Goal: Information Seeking & Learning: Compare options

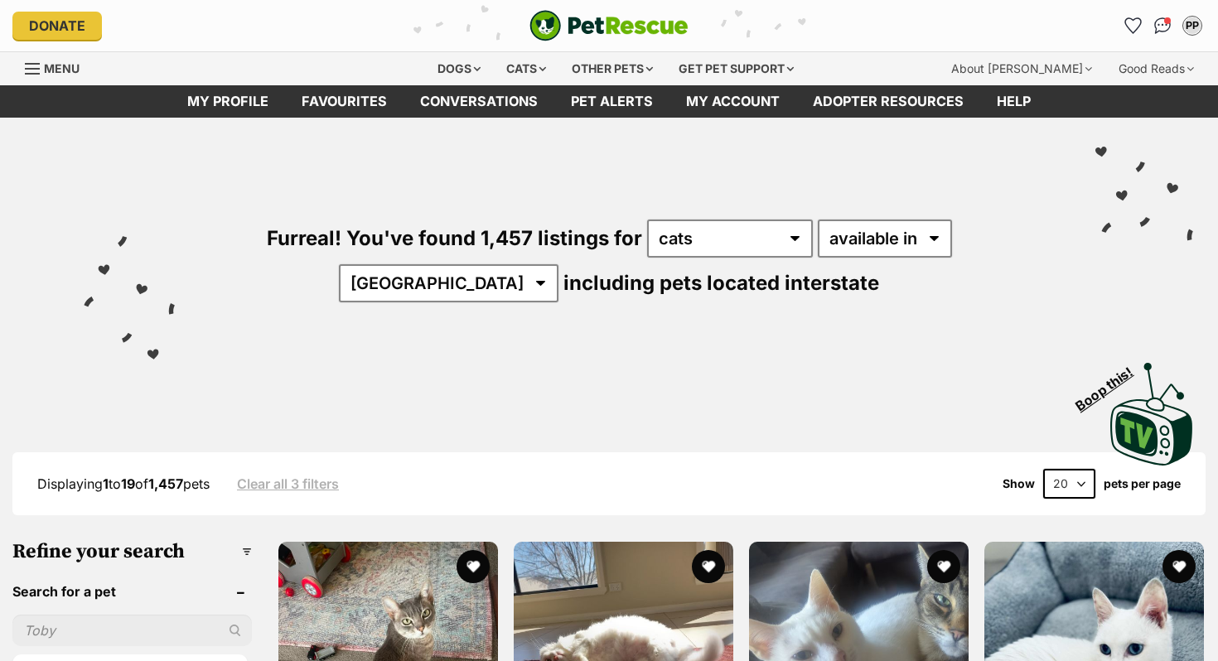
click at [1072, 473] on select "20 40 60" at bounding box center [1070, 484] width 52 height 30
select select "60"
click at [1044, 469] on select "20 40 60" at bounding box center [1070, 484] width 52 height 30
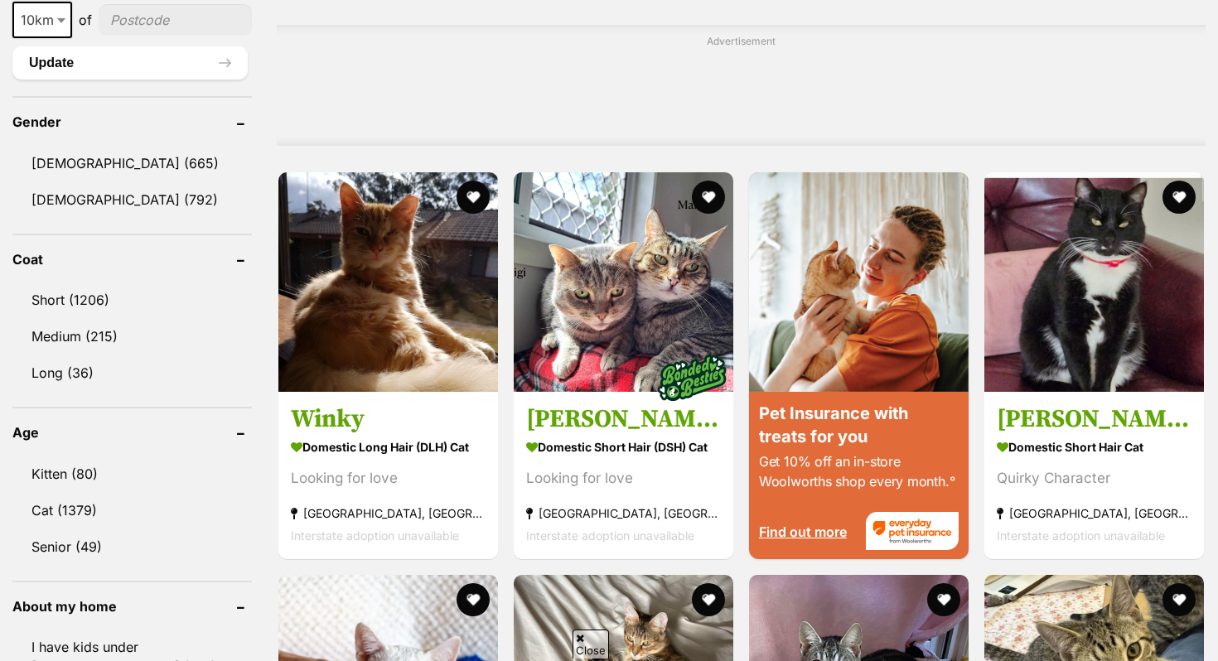
scroll to position [1320, 0]
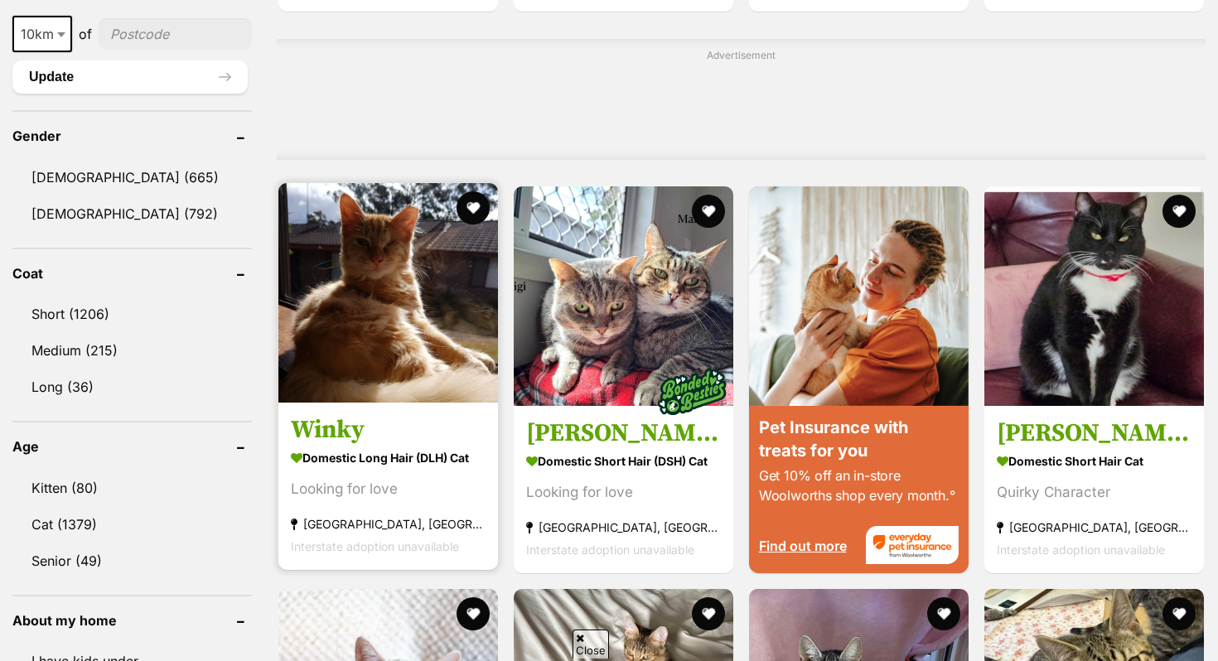
click at [361, 461] on strong "Domestic Long Hair (DLH) Cat" at bounding box center [388, 458] width 195 height 24
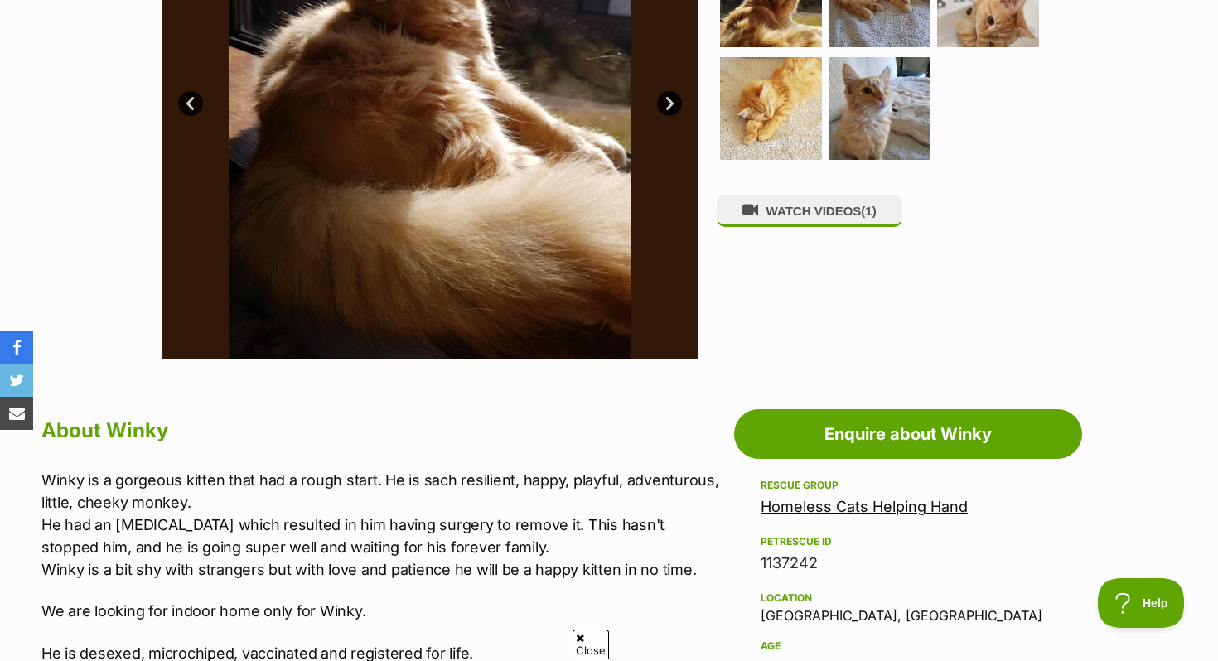
scroll to position [497, 0]
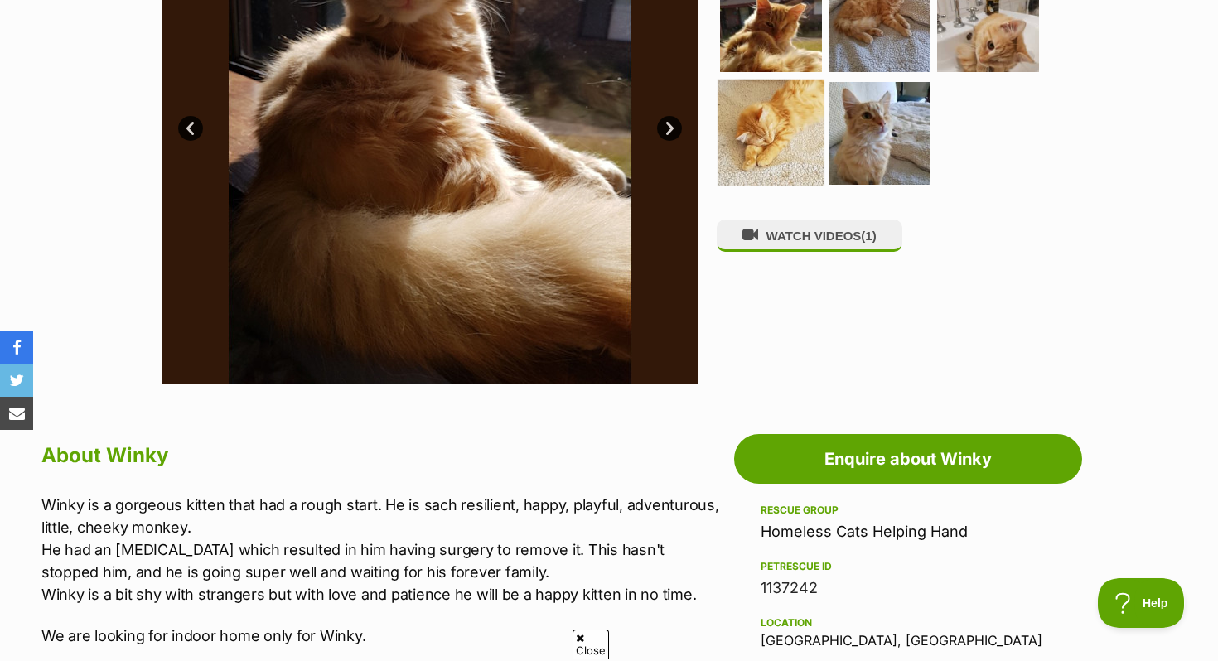
click at [807, 142] on img at bounding box center [771, 133] width 107 height 107
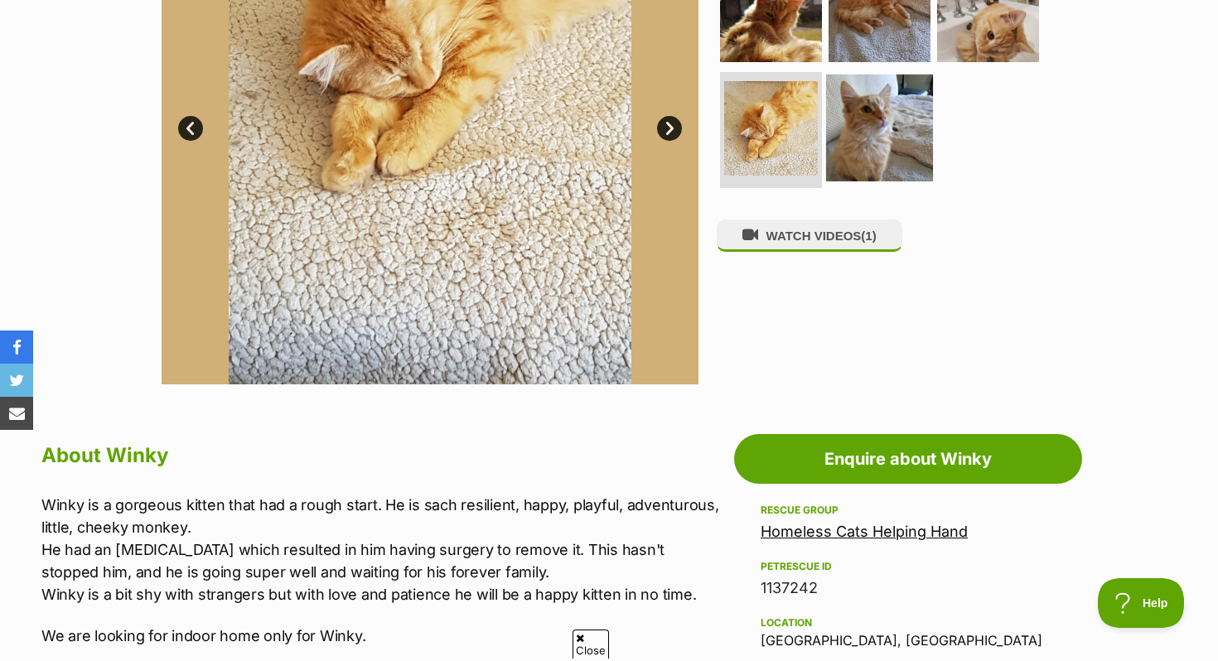
scroll to position [0, 0]
click at [876, 128] on img at bounding box center [879, 128] width 107 height 107
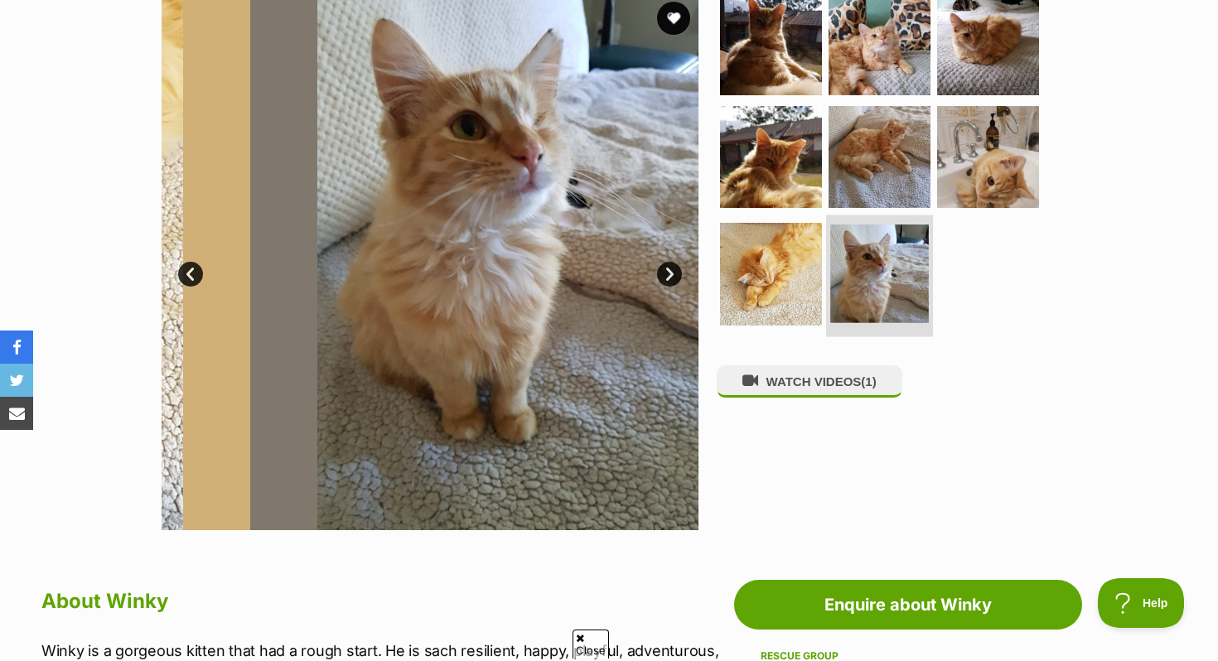
scroll to position [351, 0]
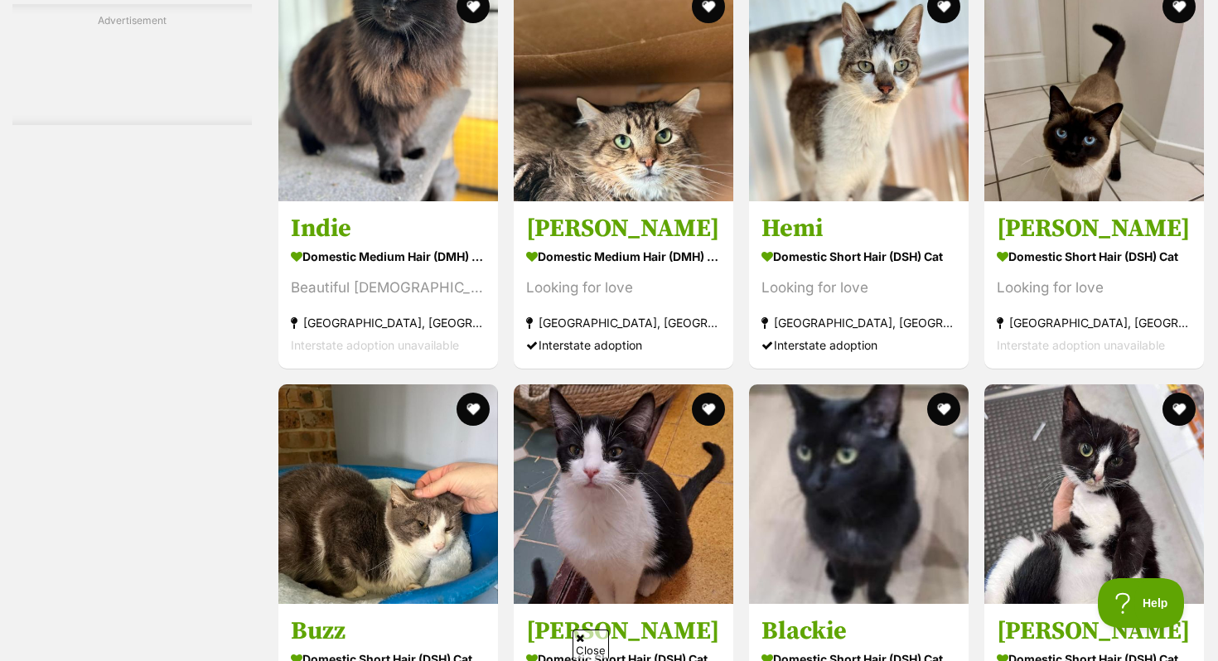
scroll to position [4589, 0]
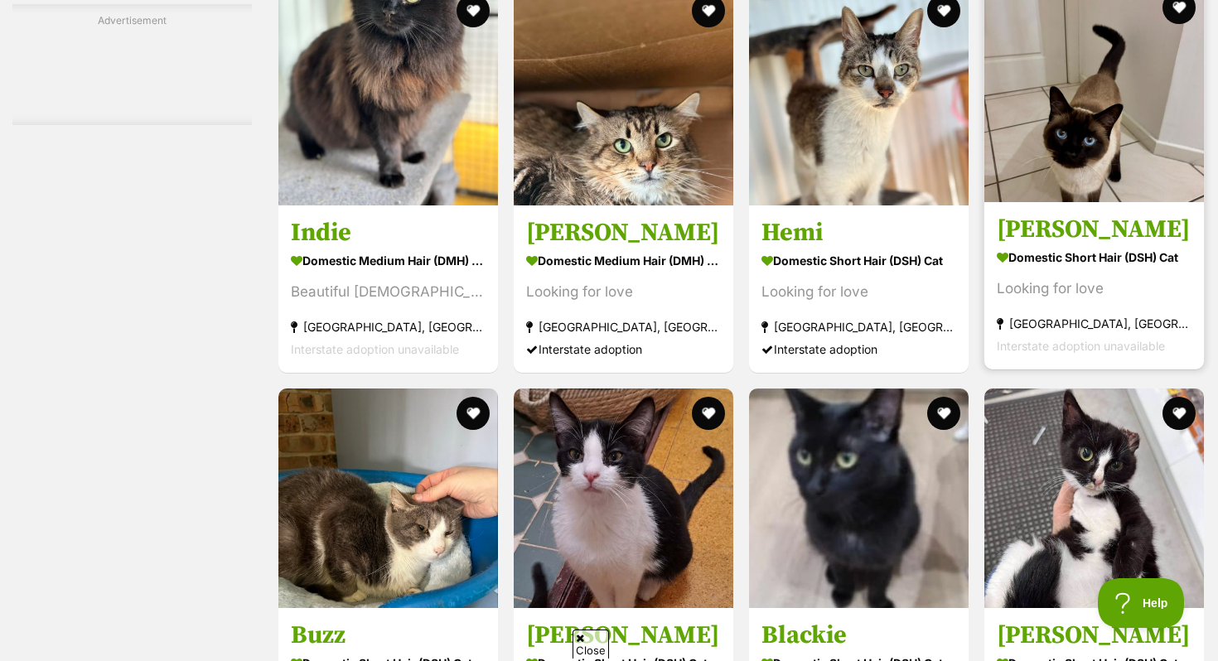
click at [1104, 110] on img at bounding box center [1095, 93] width 220 height 220
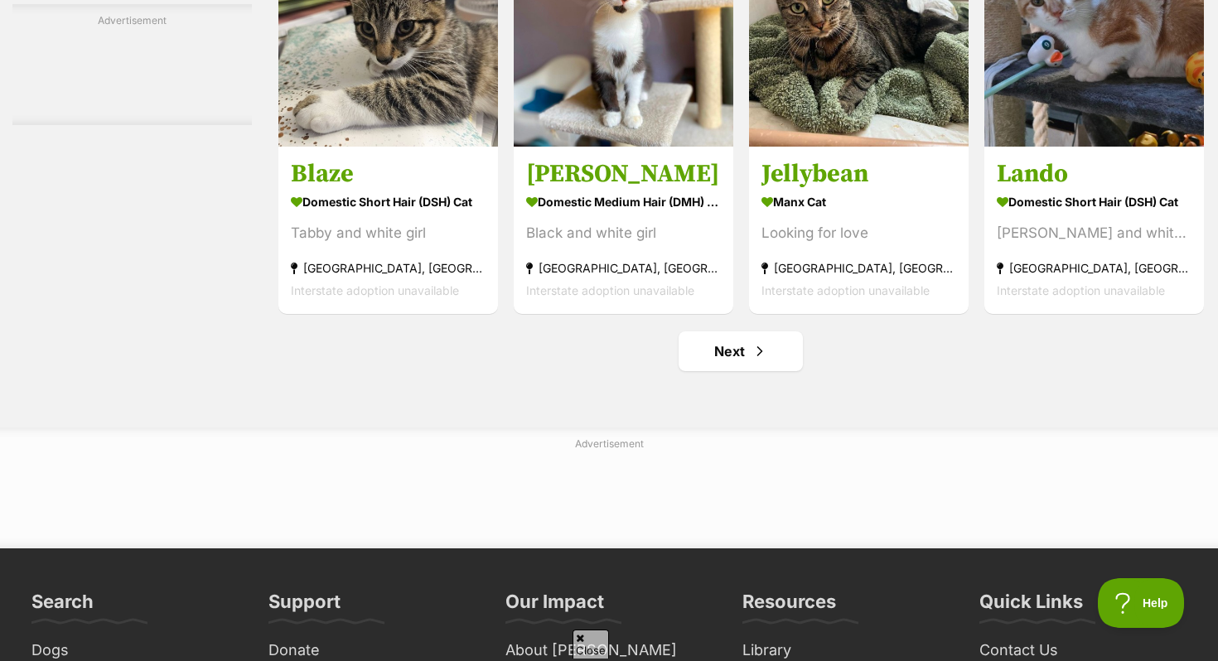
scroll to position [7703, 0]
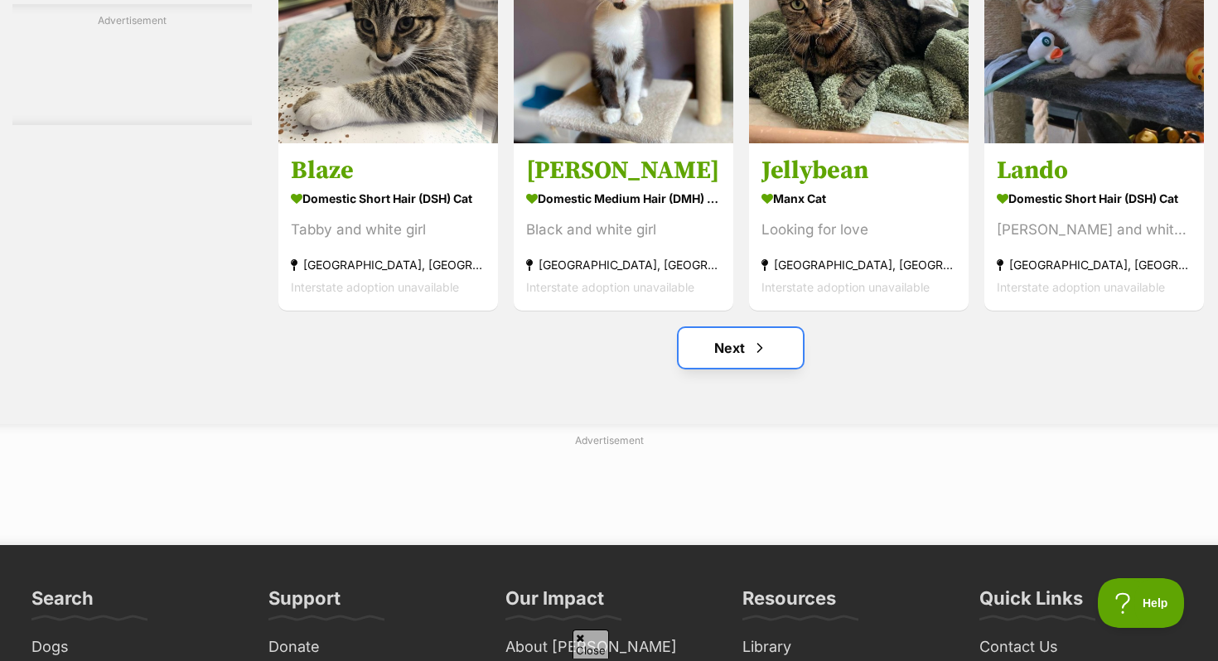
click at [733, 355] on link "Next" at bounding box center [741, 348] width 124 height 40
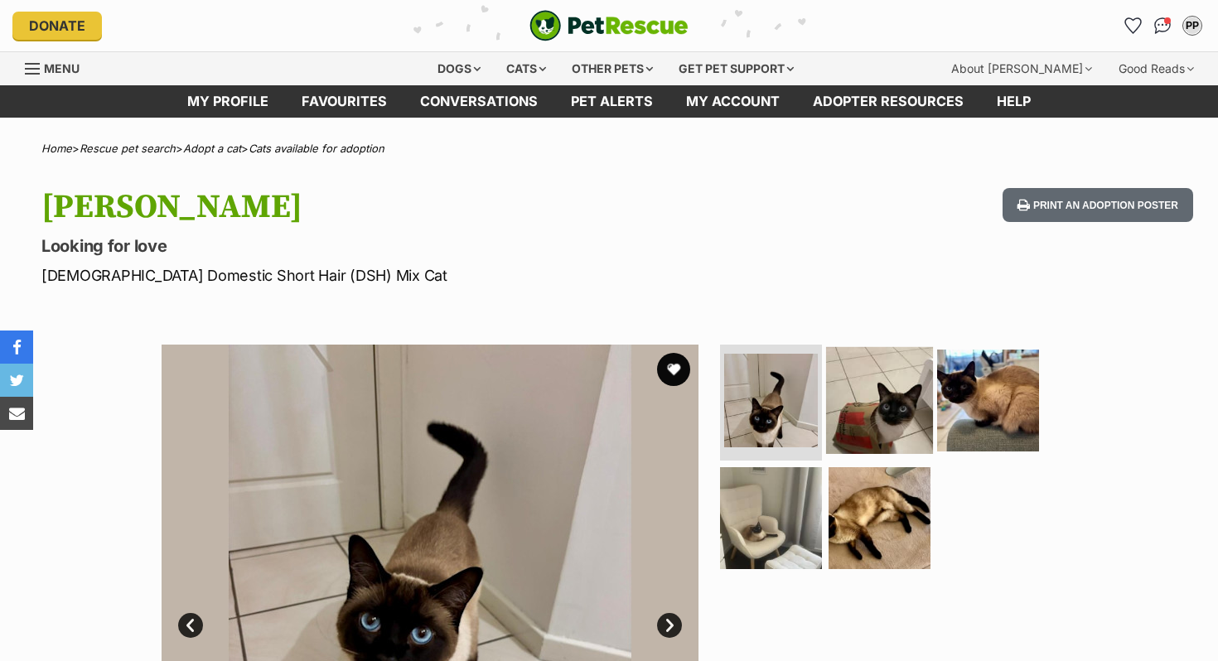
click at [889, 380] on img at bounding box center [879, 400] width 107 height 107
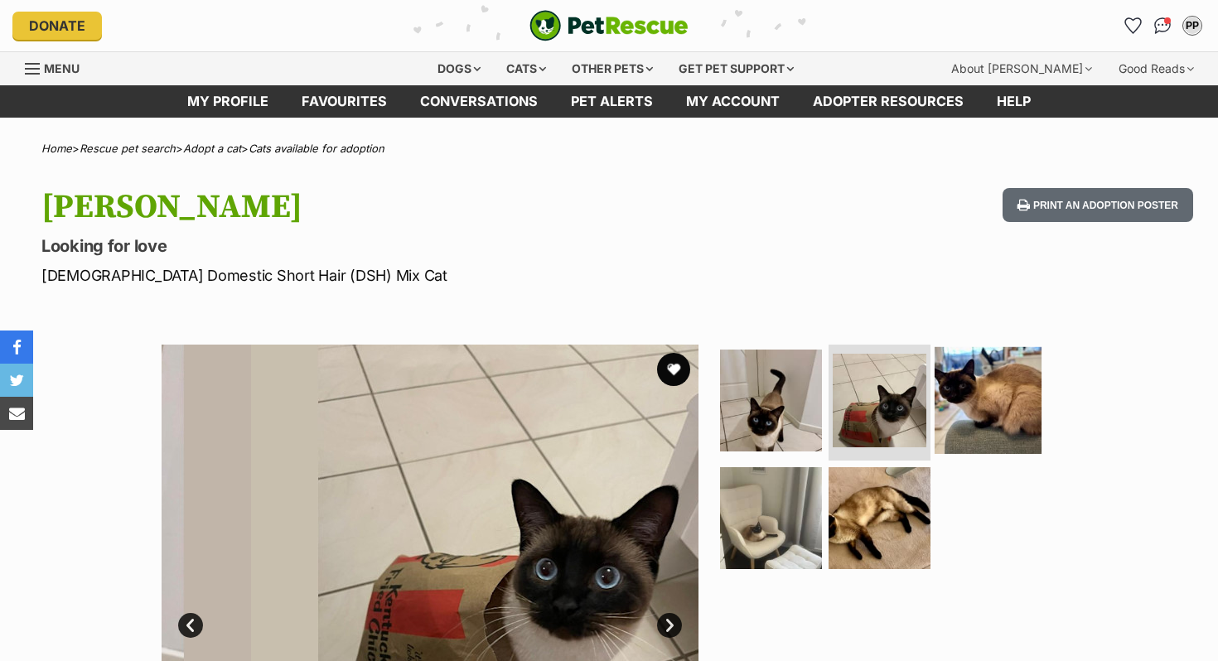
click at [985, 417] on img at bounding box center [988, 400] width 107 height 107
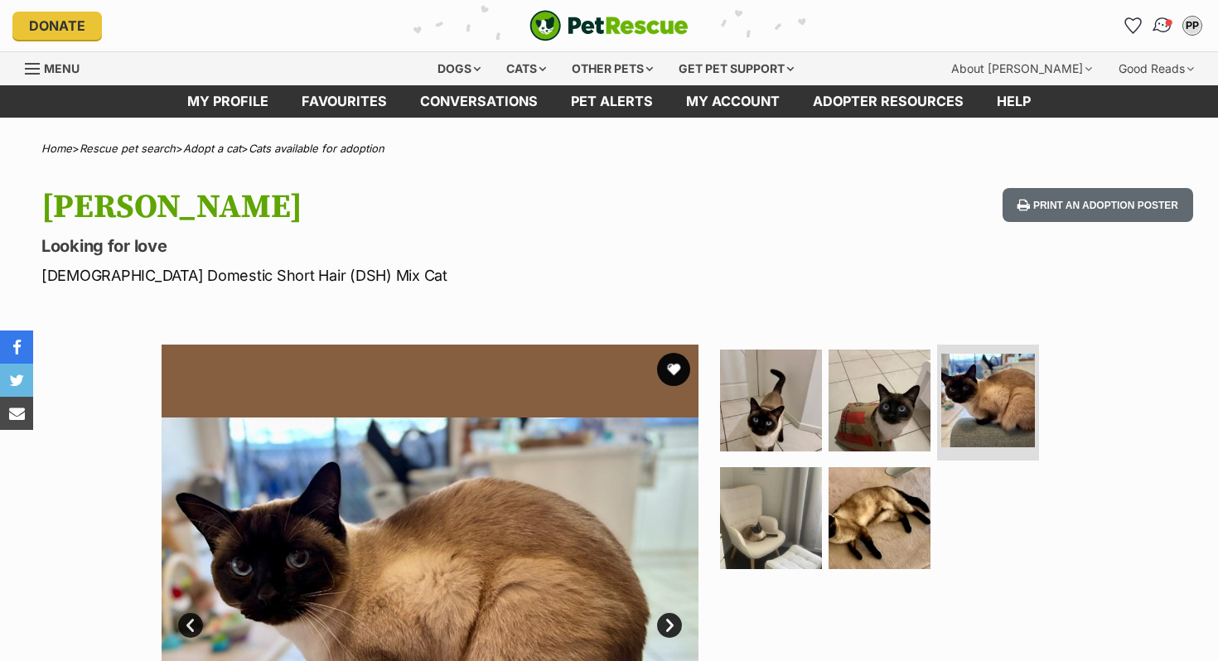
click at [1165, 26] on img "Conversations" at bounding box center [1163, 26] width 22 height 22
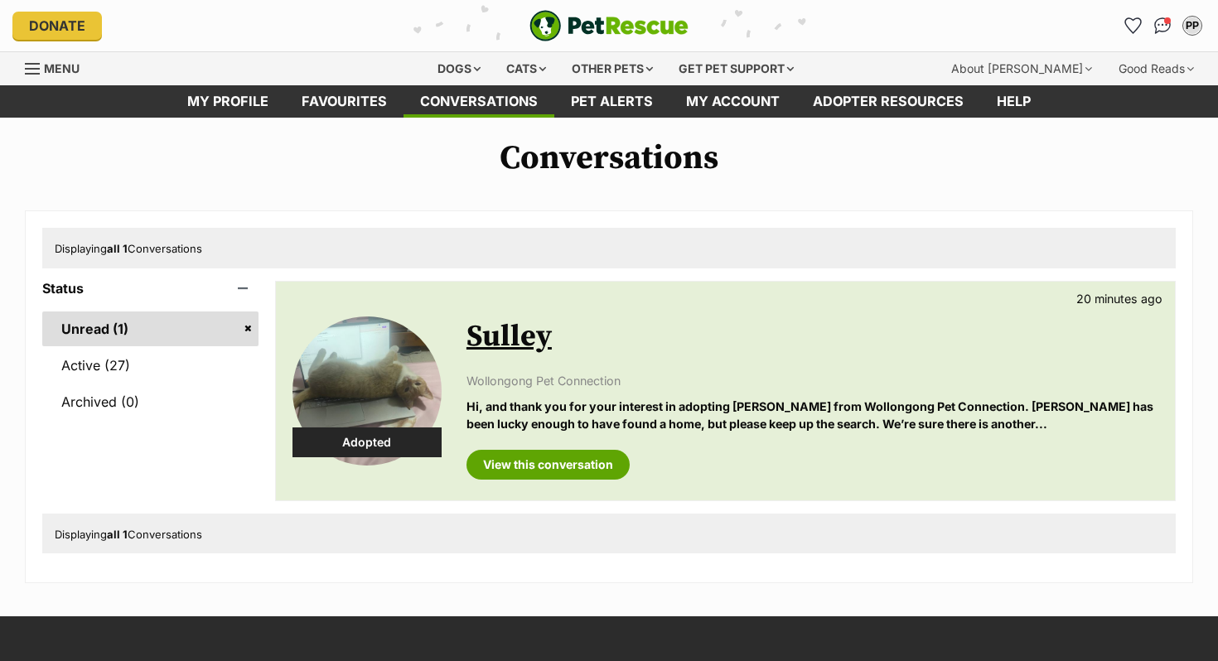
click at [735, 378] on p "Wollongong Pet Connection" at bounding box center [813, 380] width 692 height 17
click at [714, 443] on div "View this conversation" at bounding box center [813, 459] width 692 height 42
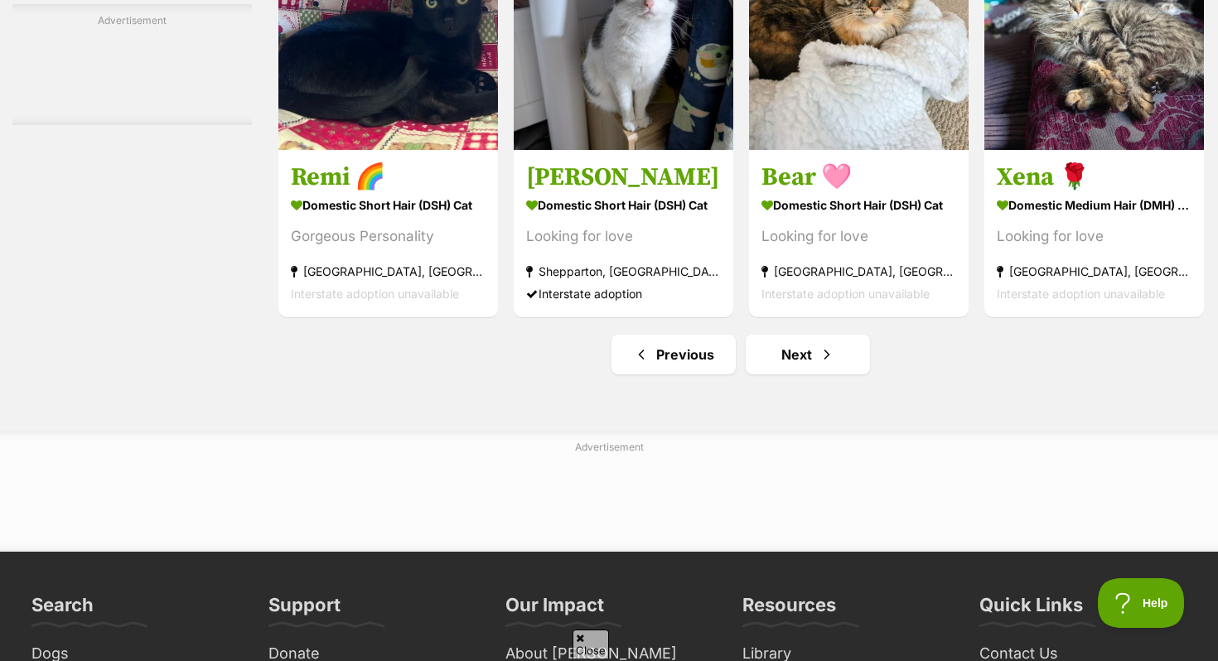
scroll to position [7705, 0]
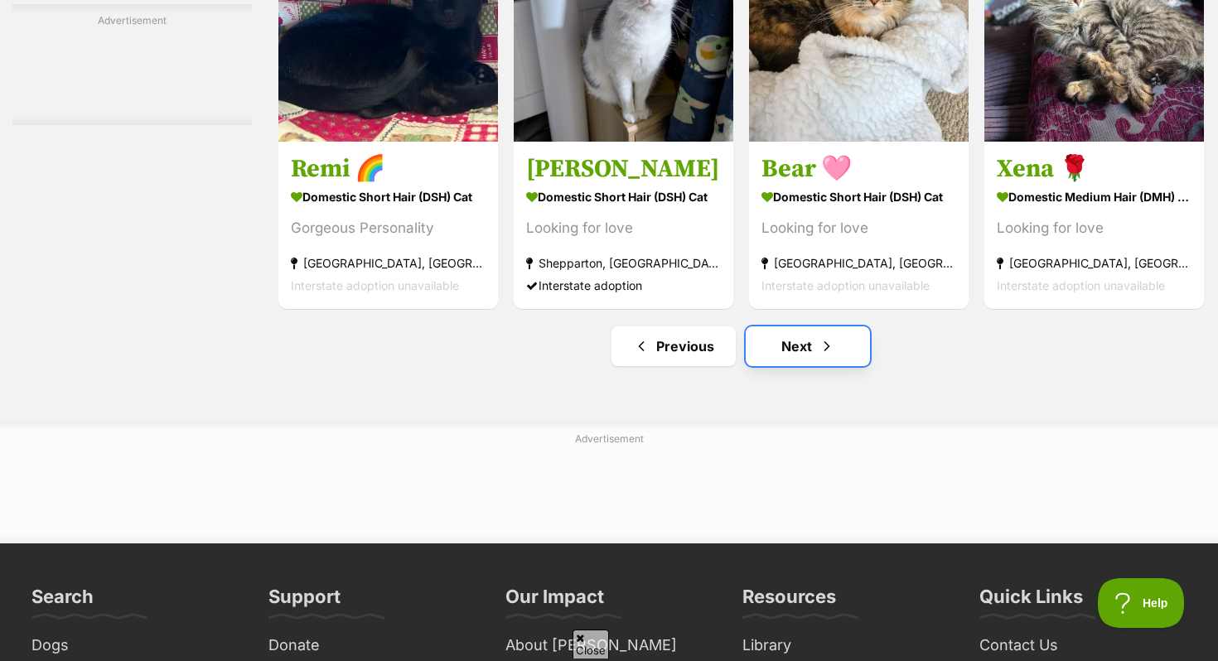
click at [821, 356] on span "Next page" at bounding box center [827, 347] width 17 height 20
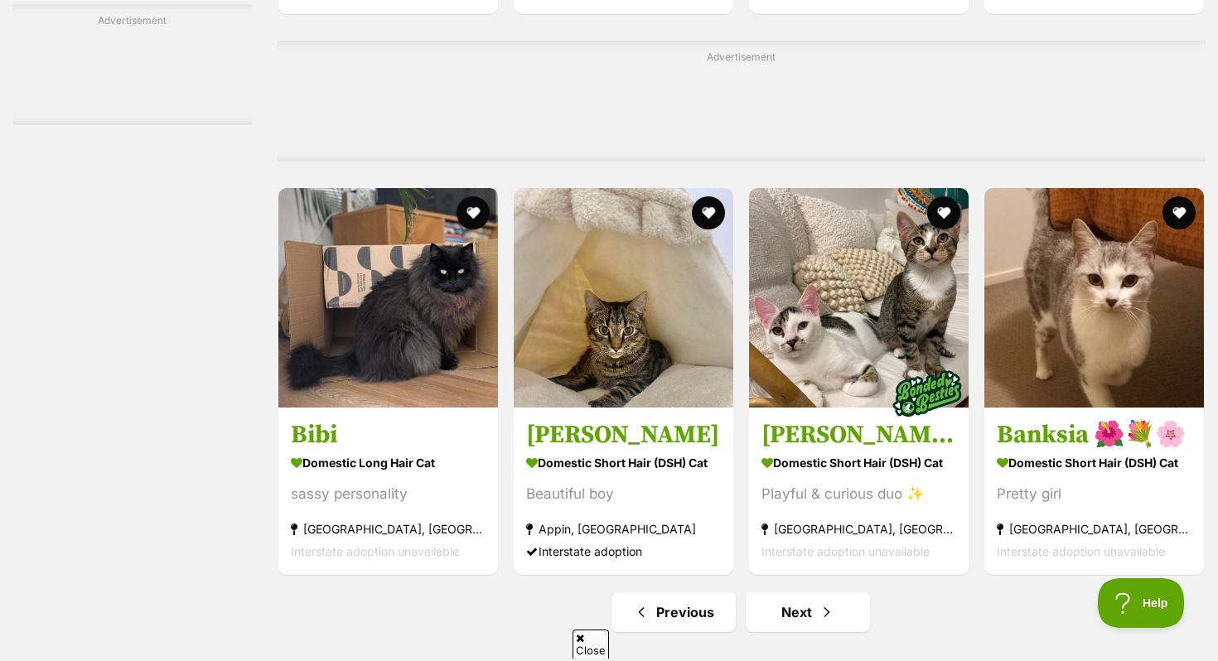
scroll to position [7771, 0]
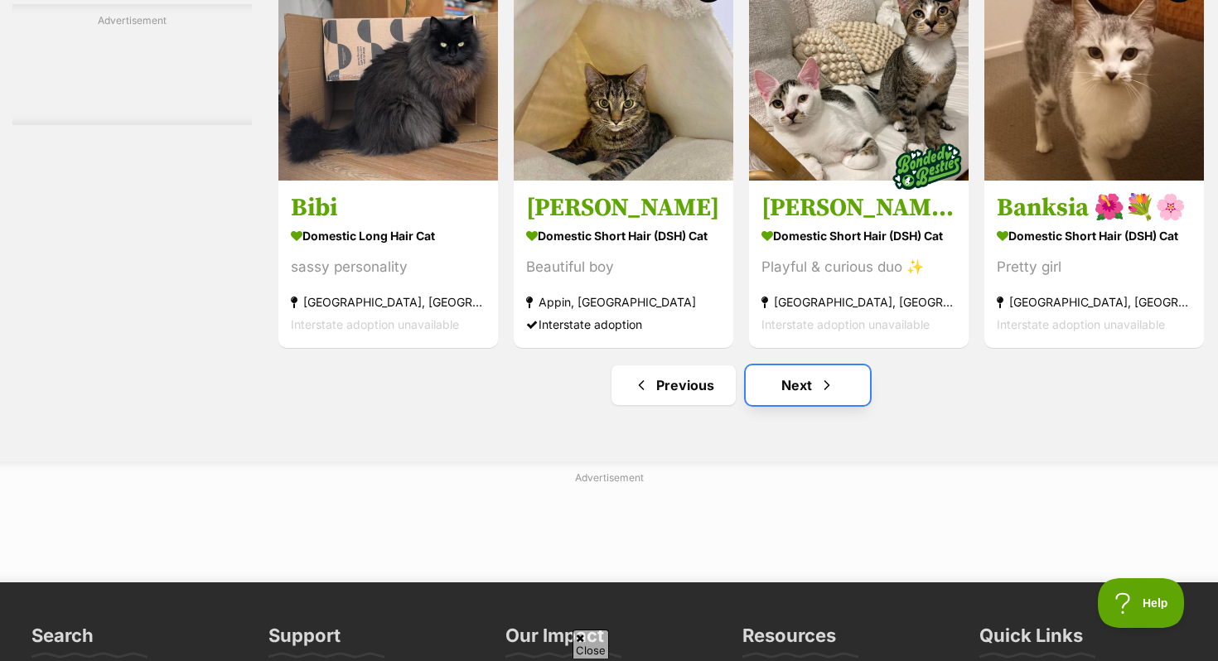
click at [777, 404] on link "Next" at bounding box center [808, 386] width 124 height 40
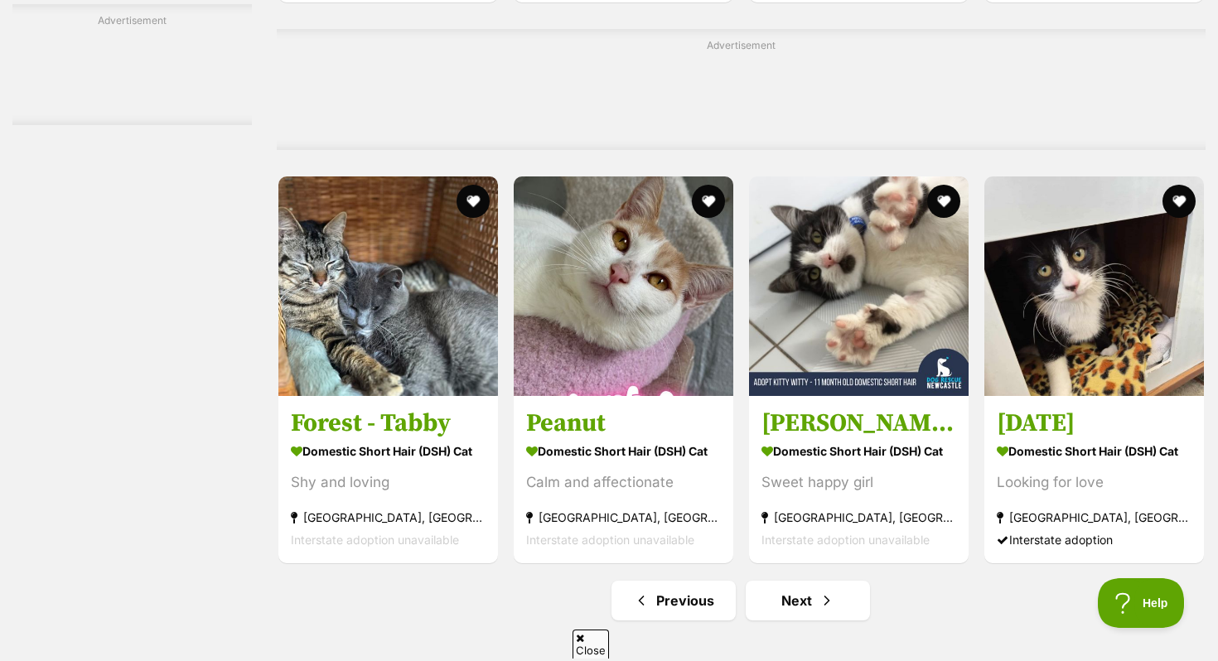
scroll to position [7455, 0]
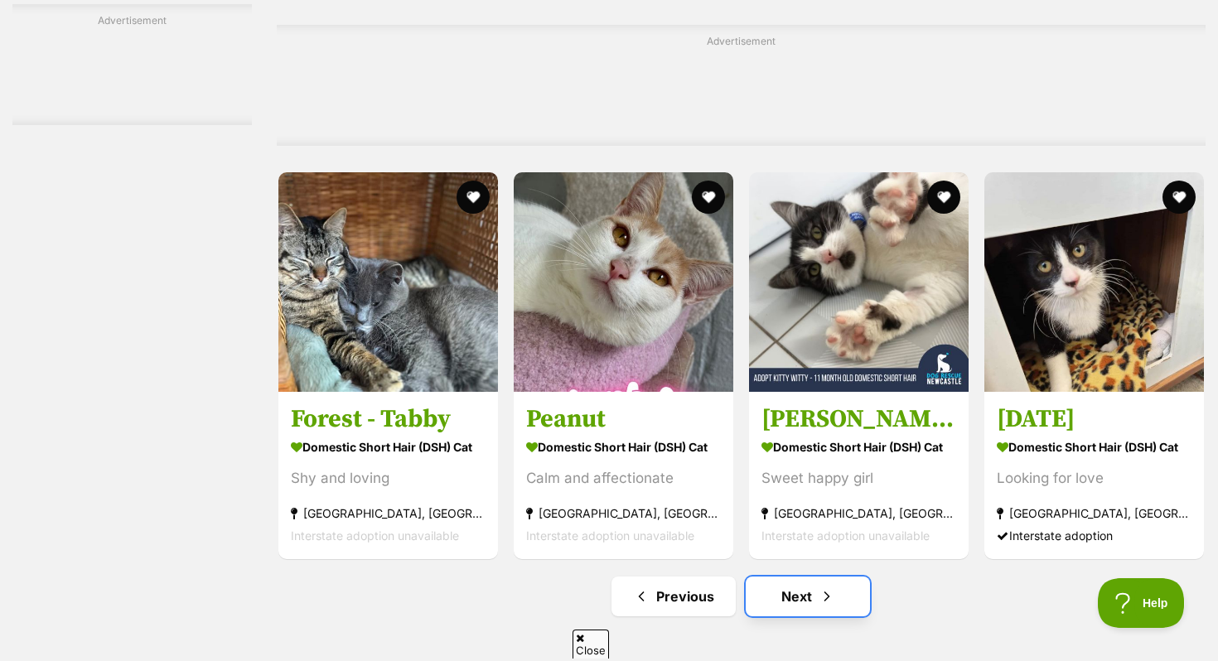
click at [791, 617] on link "Next" at bounding box center [808, 597] width 124 height 40
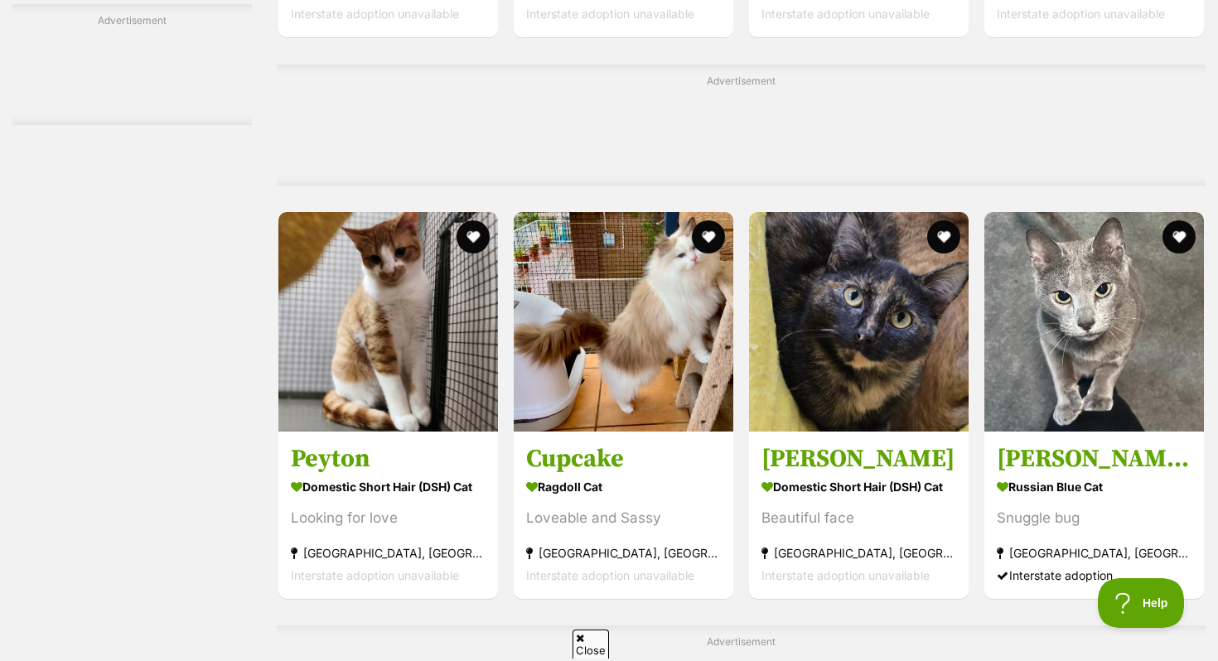
scroll to position [5716, 0]
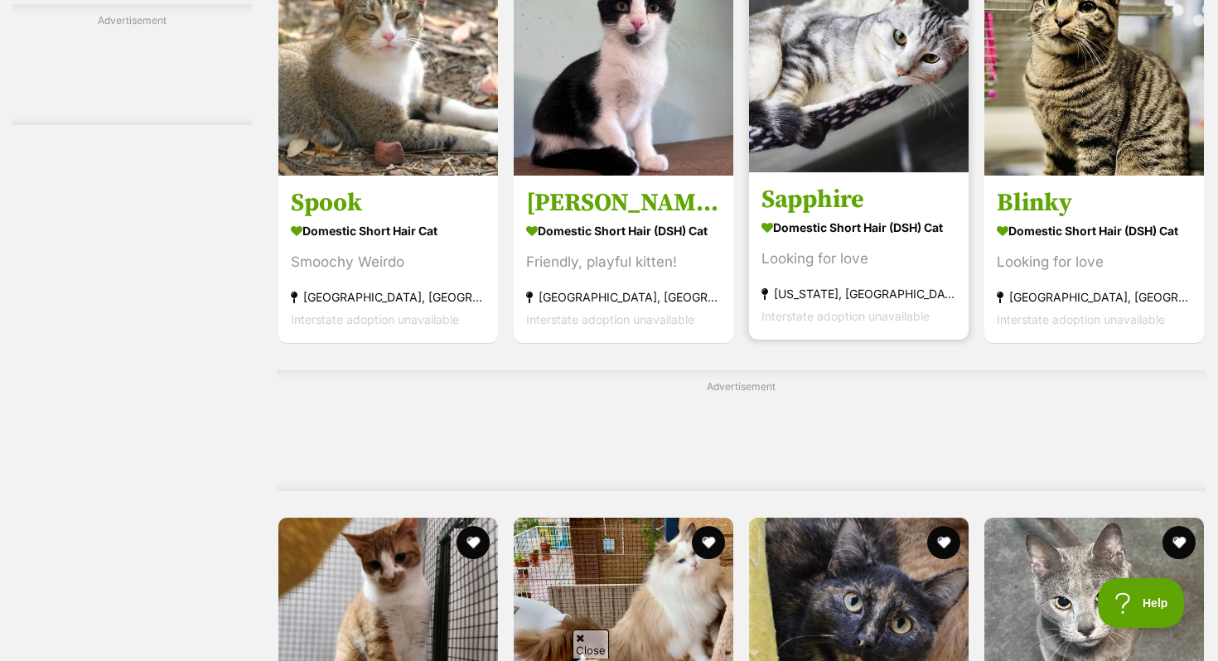
click at [860, 291] on section "Domestic Short Hair (DSH) Cat Looking for love Wyoming, NSW Interstate adoption…" at bounding box center [859, 272] width 195 height 112
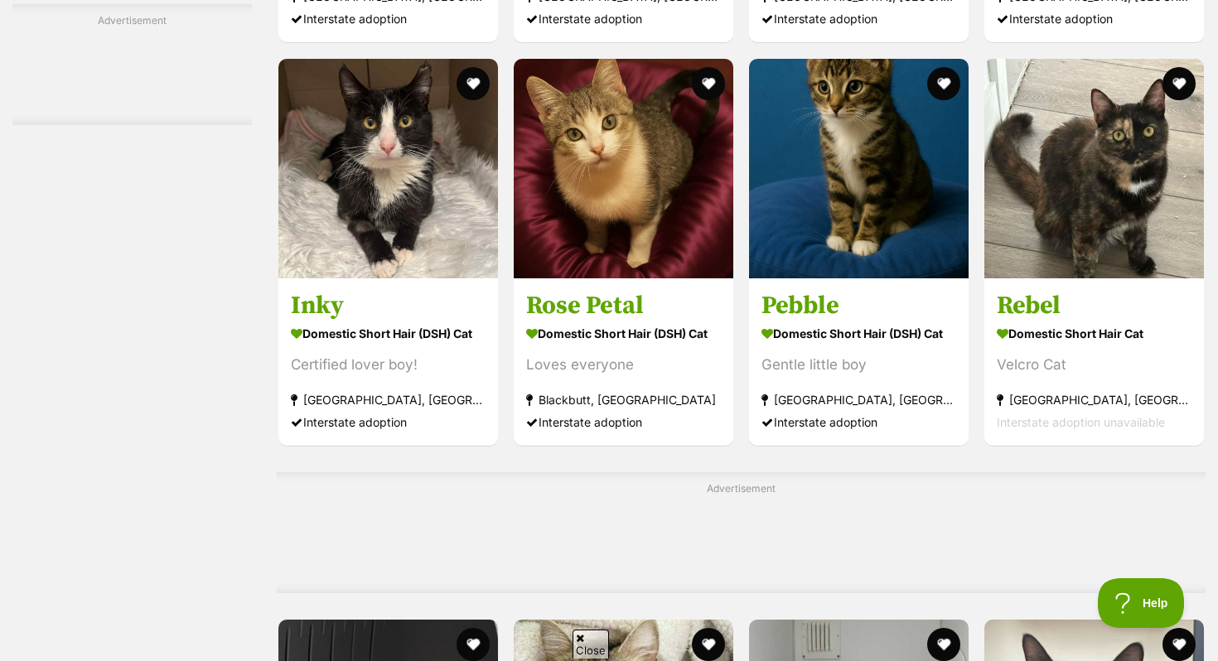
scroll to position [7138, 0]
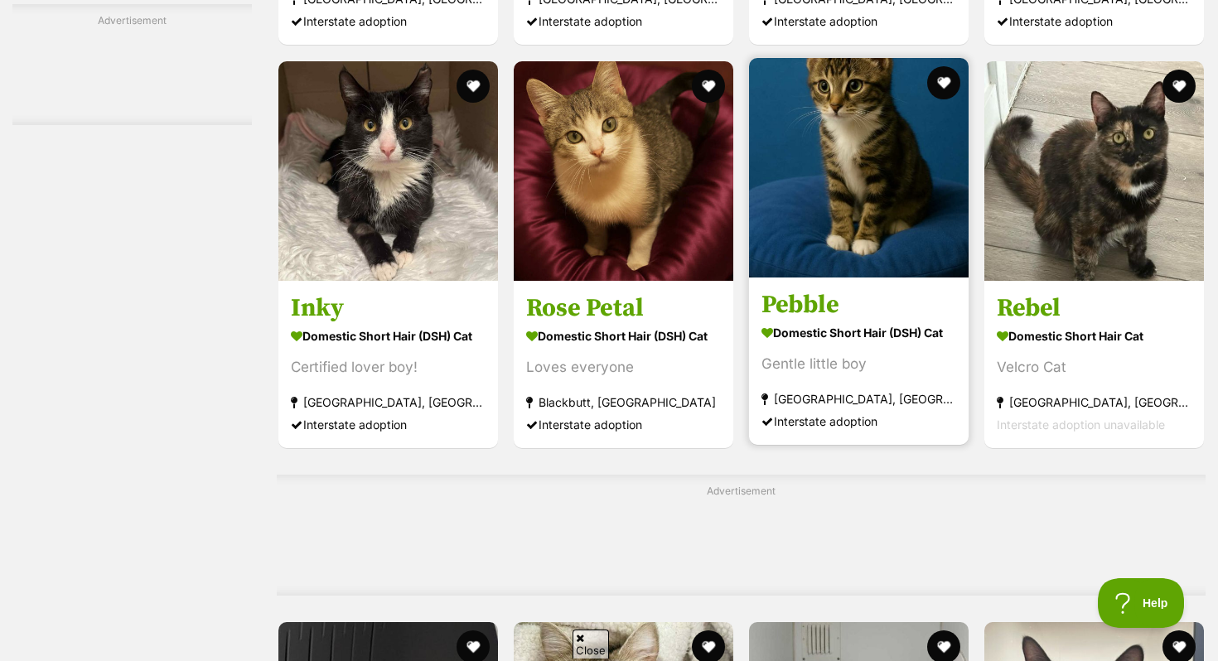
click at [860, 410] on strong "[GEOGRAPHIC_DATA], [GEOGRAPHIC_DATA]" at bounding box center [859, 399] width 195 height 22
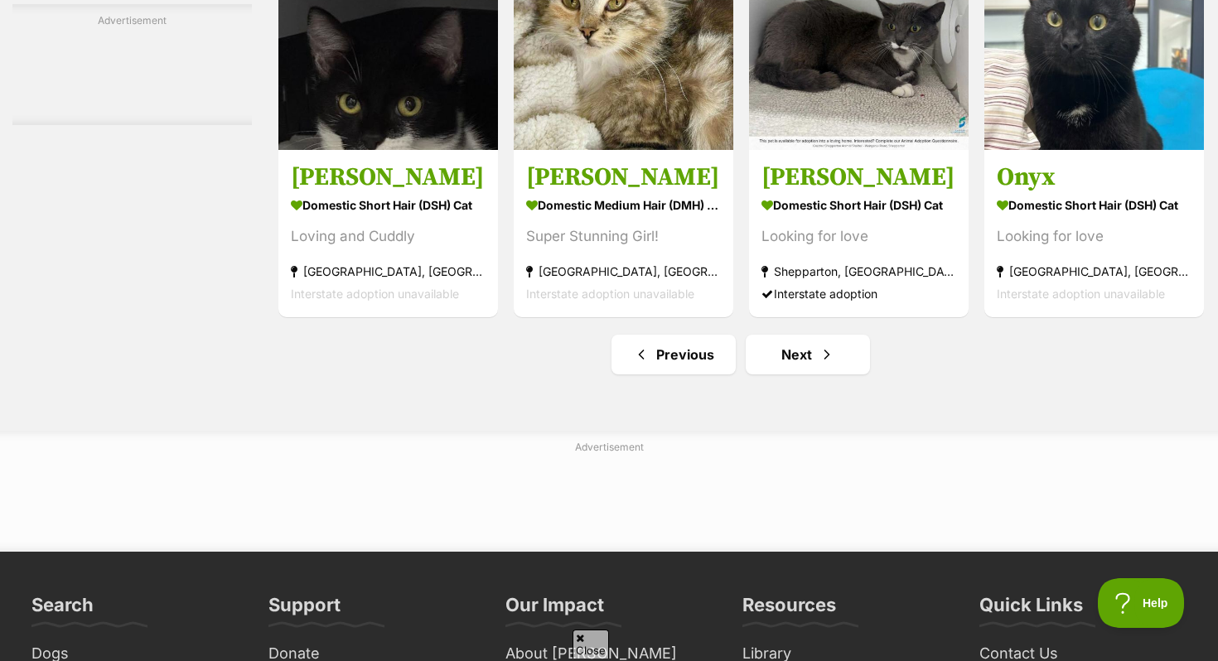
scroll to position [7832, 0]
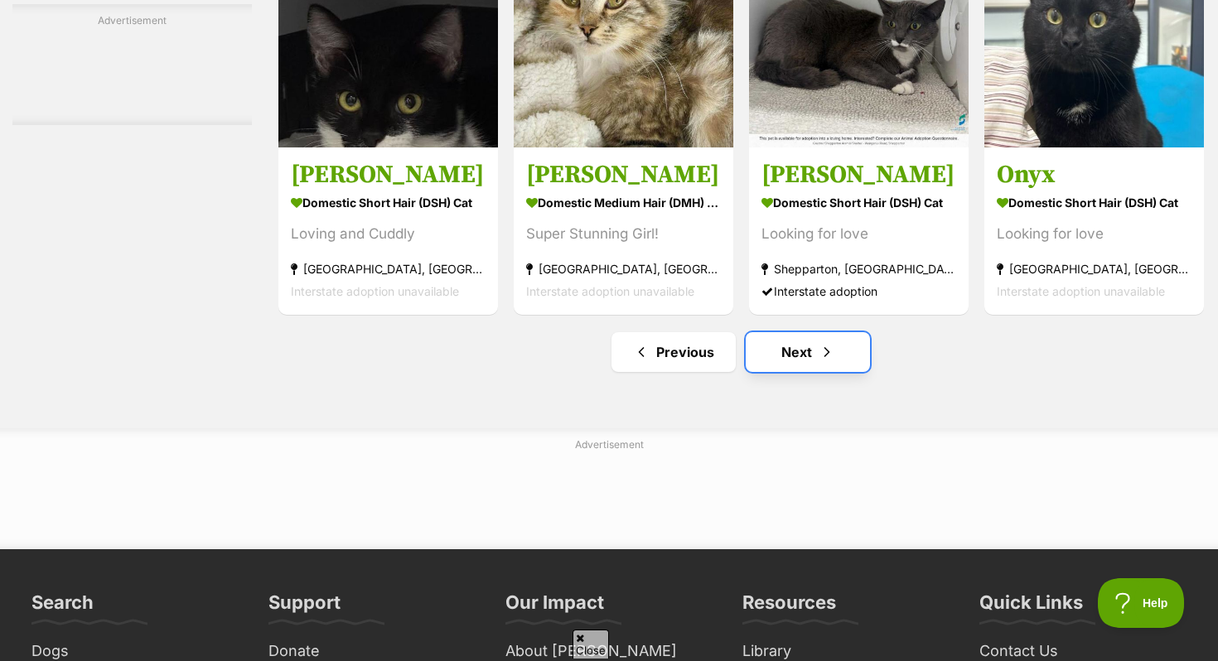
click at [803, 372] on link "Next" at bounding box center [808, 352] width 124 height 40
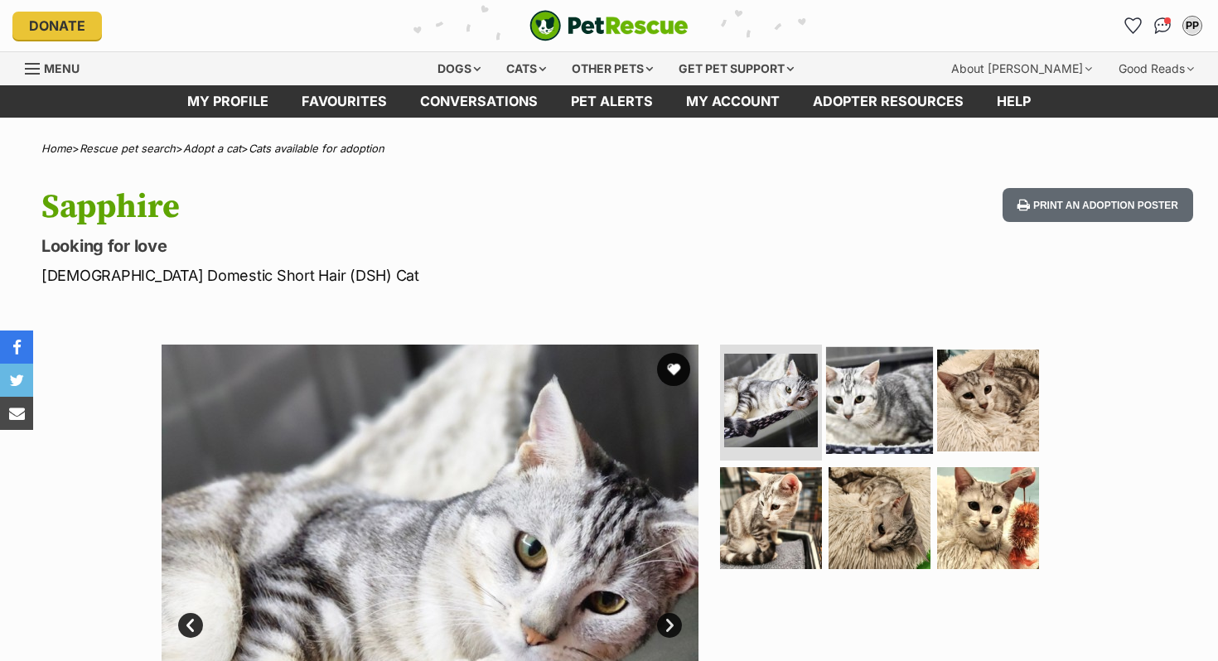
click at [877, 432] on img at bounding box center [879, 400] width 107 height 107
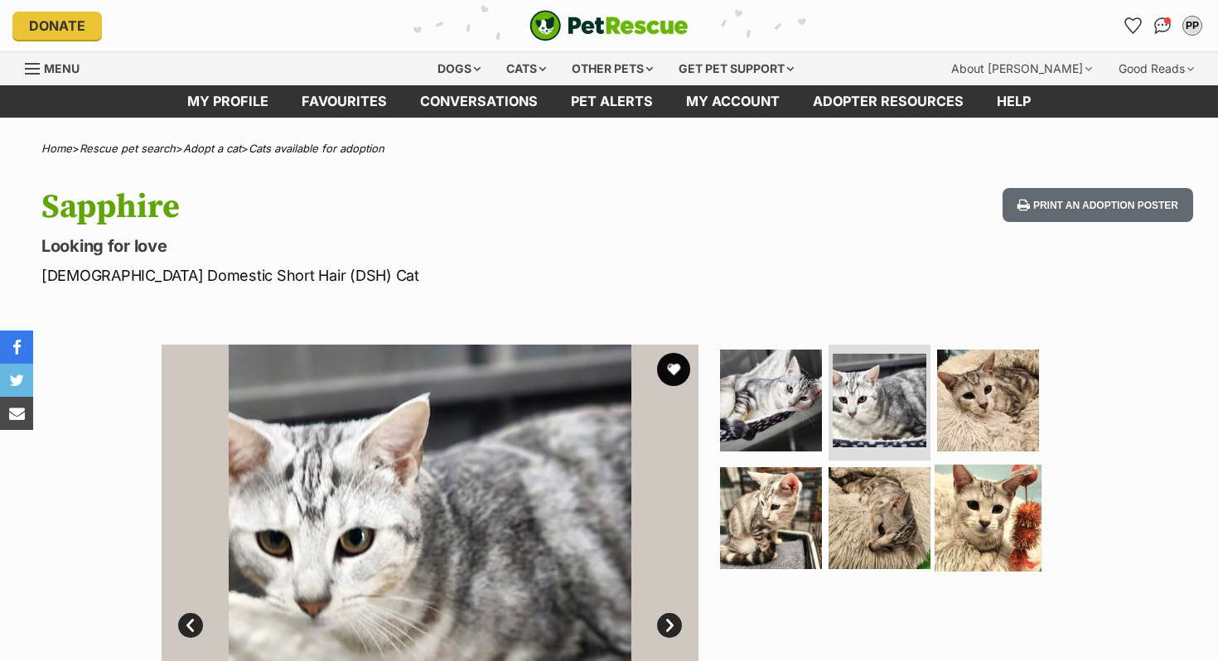
click at [954, 528] on img at bounding box center [988, 517] width 107 height 107
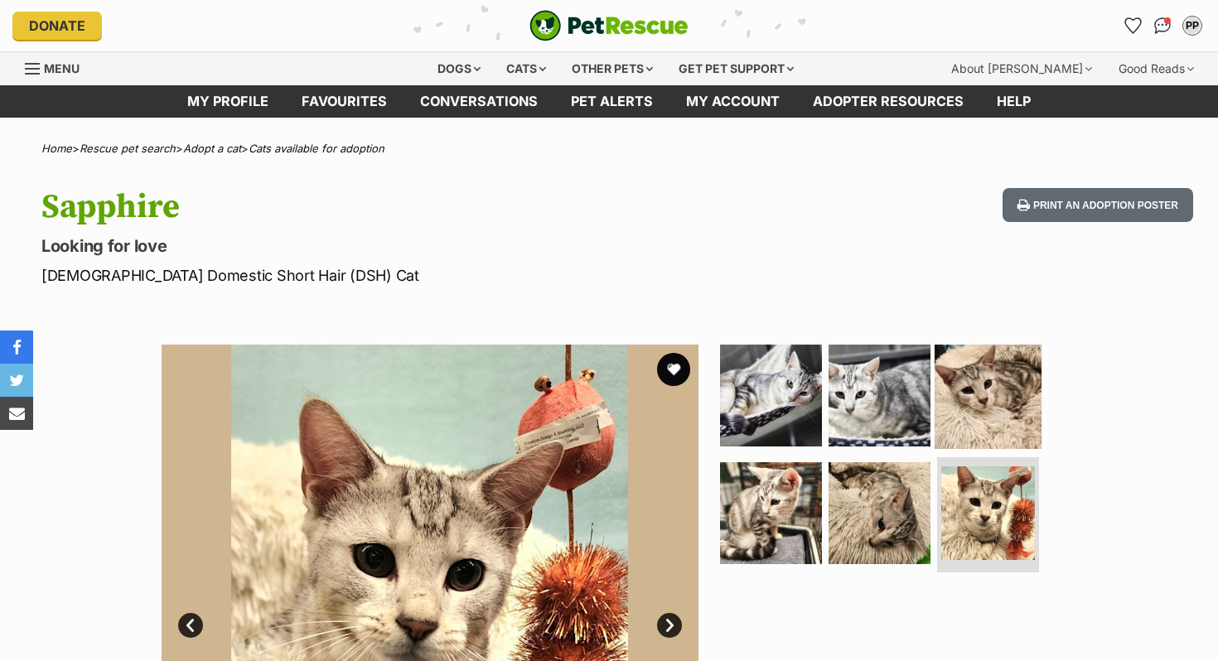
click at [985, 415] on img at bounding box center [988, 395] width 107 height 107
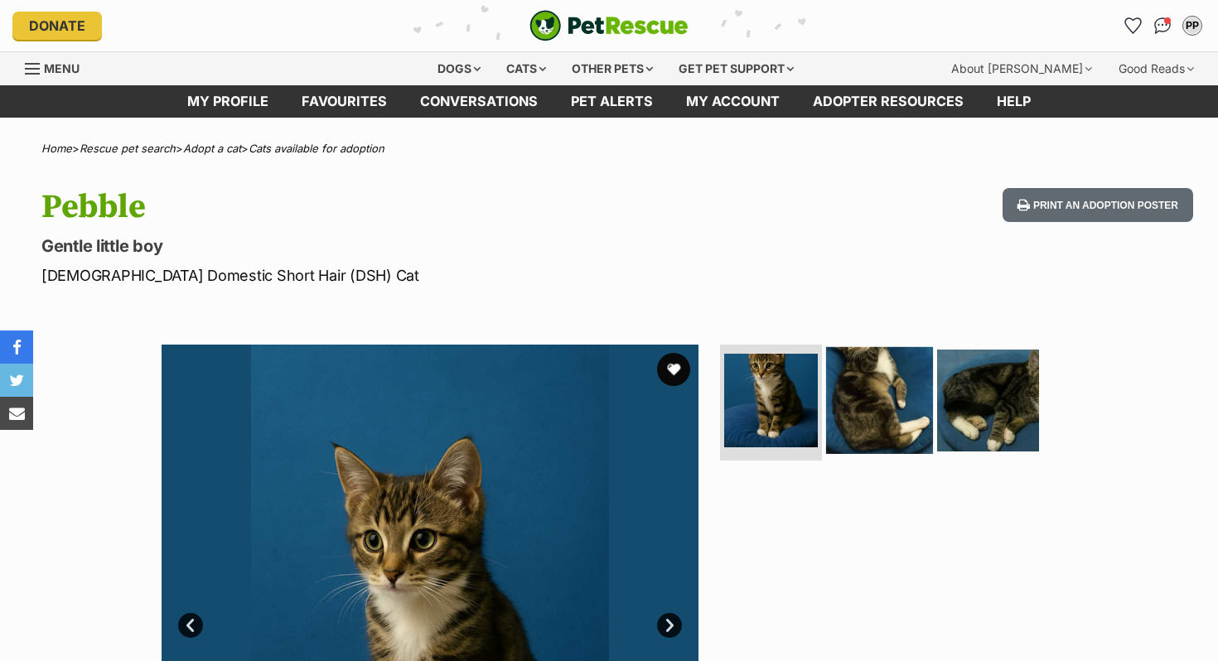
click at [869, 417] on img at bounding box center [879, 400] width 107 height 107
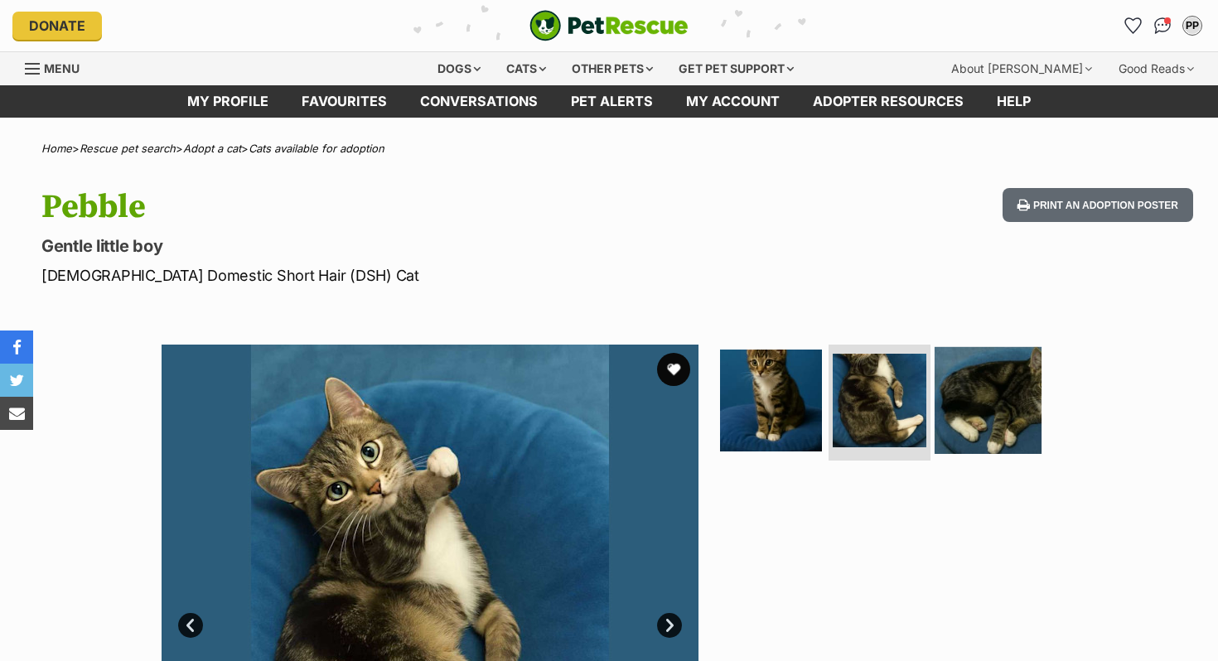
click at [986, 418] on img at bounding box center [988, 400] width 107 height 107
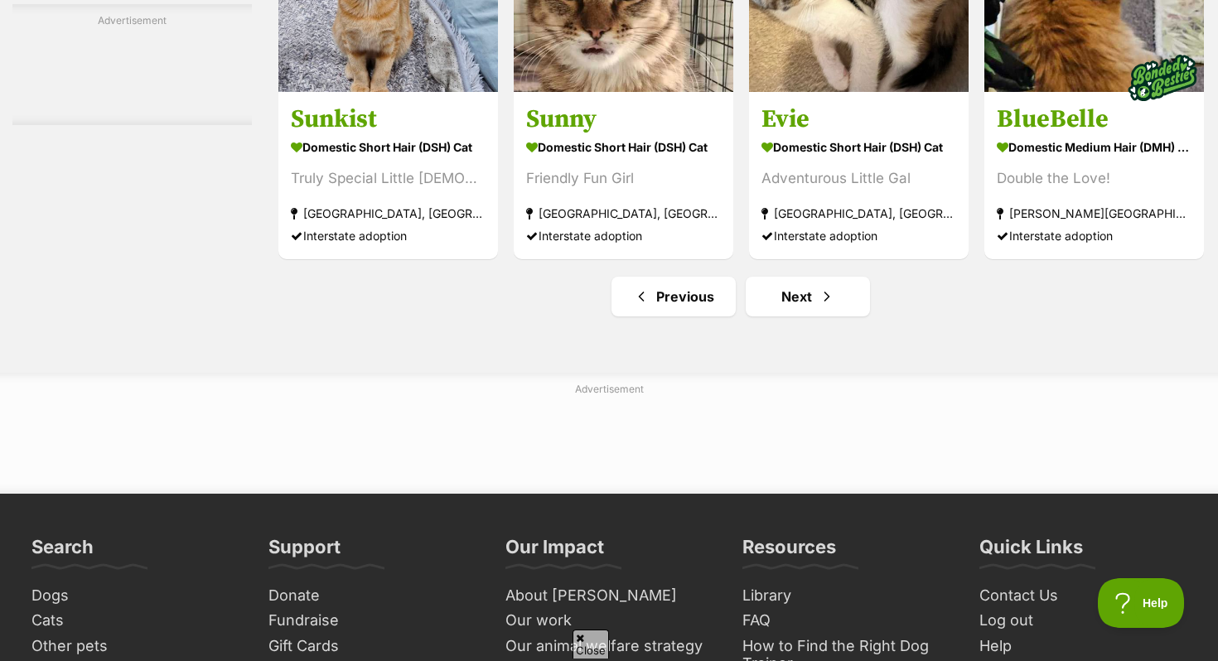
scroll to position [7863, 0]
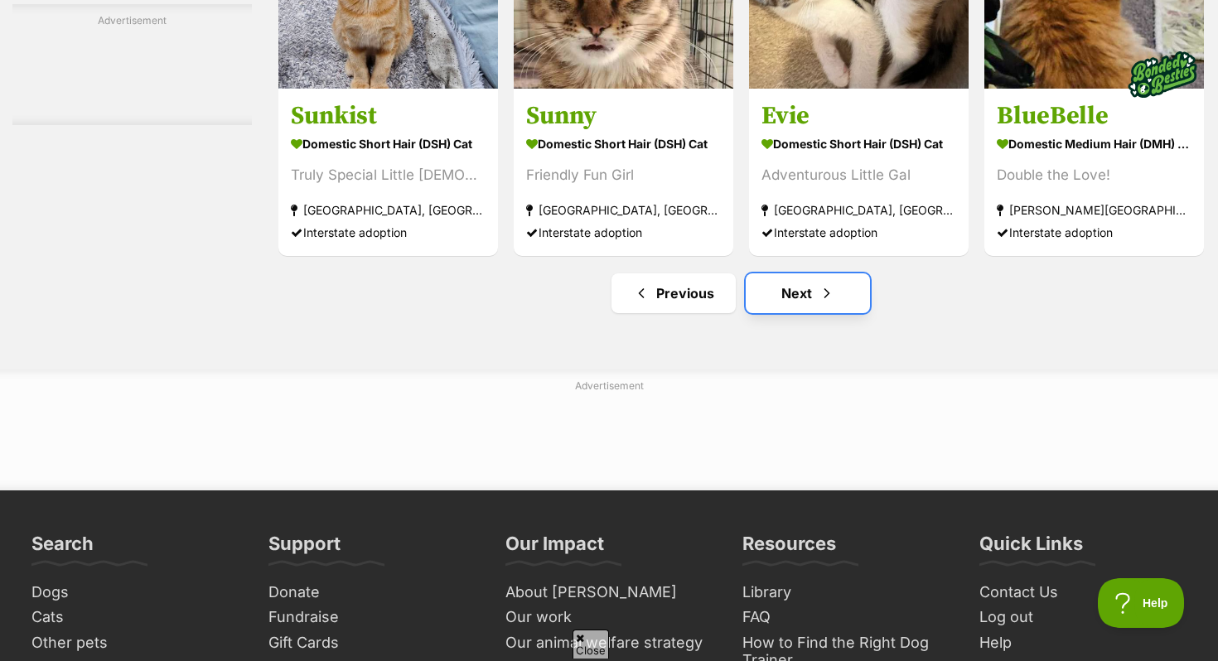
click at [824, 303] on span "Next page" at bounding box center [827, 293] width 17 height 20
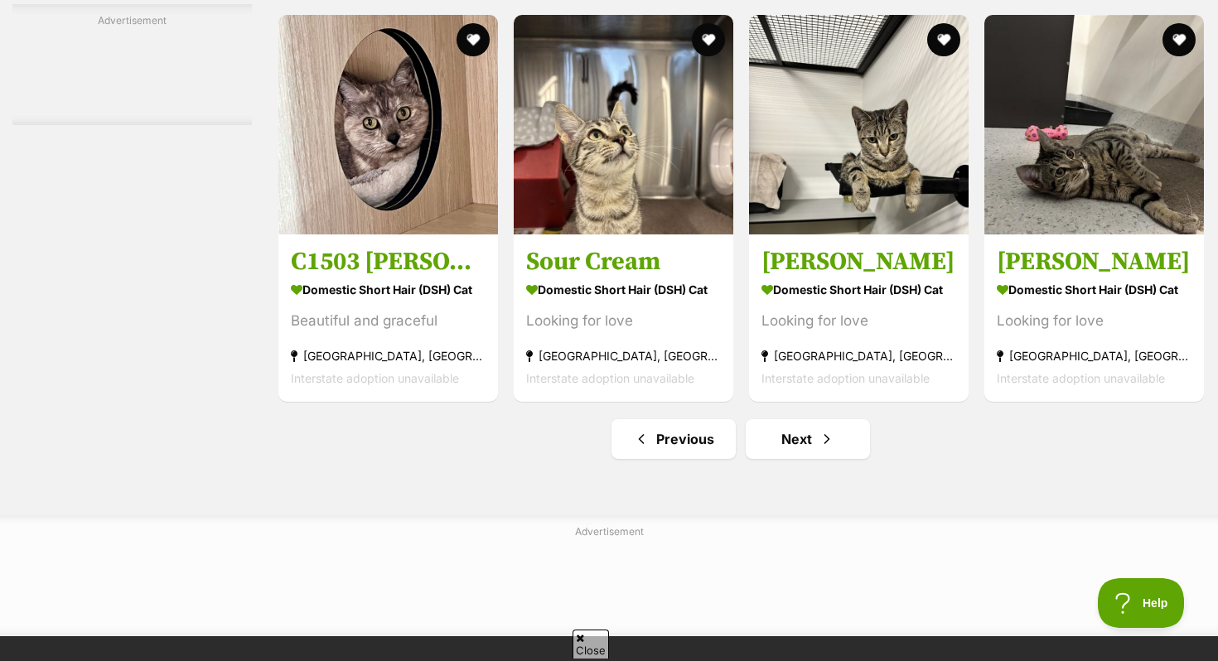
scroll to position [7616, 0]
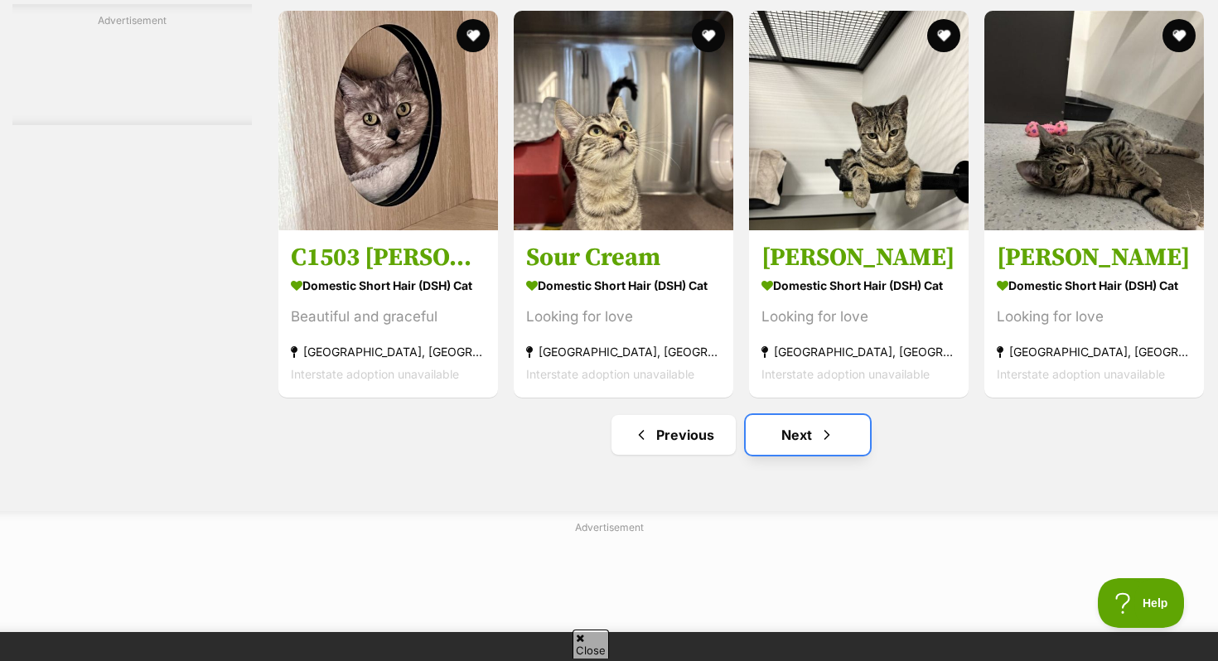
click at [779, 455] on link "Next" at bounding box center [808, 435] width 124 height 40
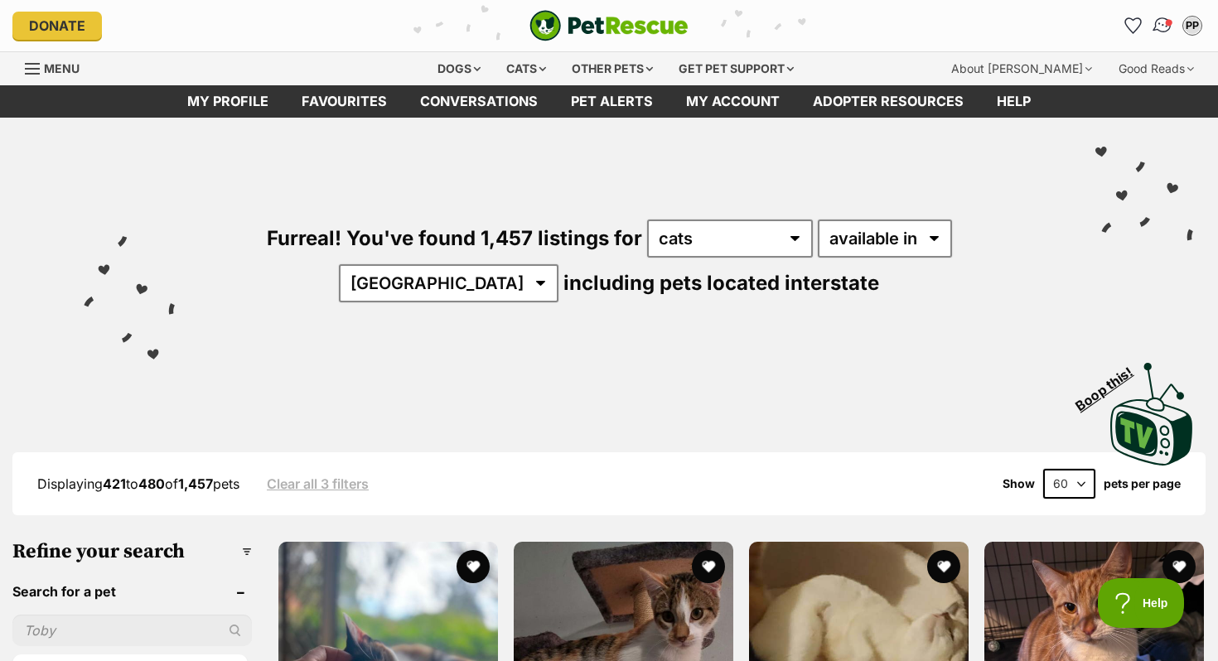
click at [1164, 30] on img "Conversations" at bounding box center [1163, 26] width 22 height 22
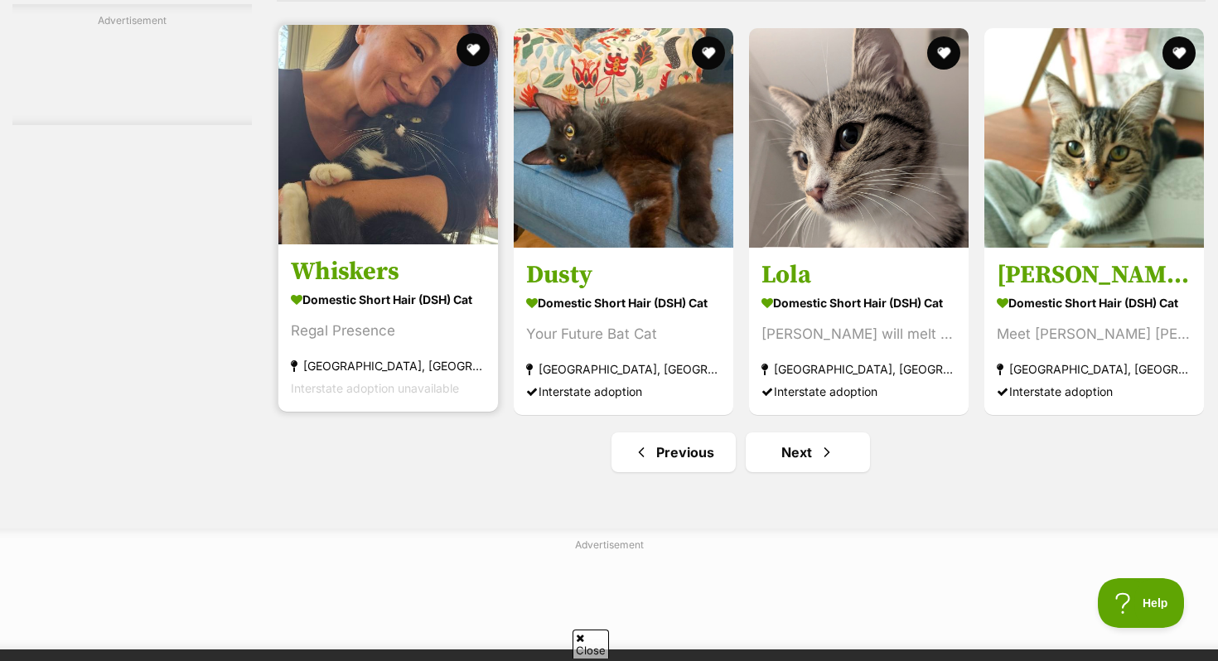
scroll to position [7600, 0]
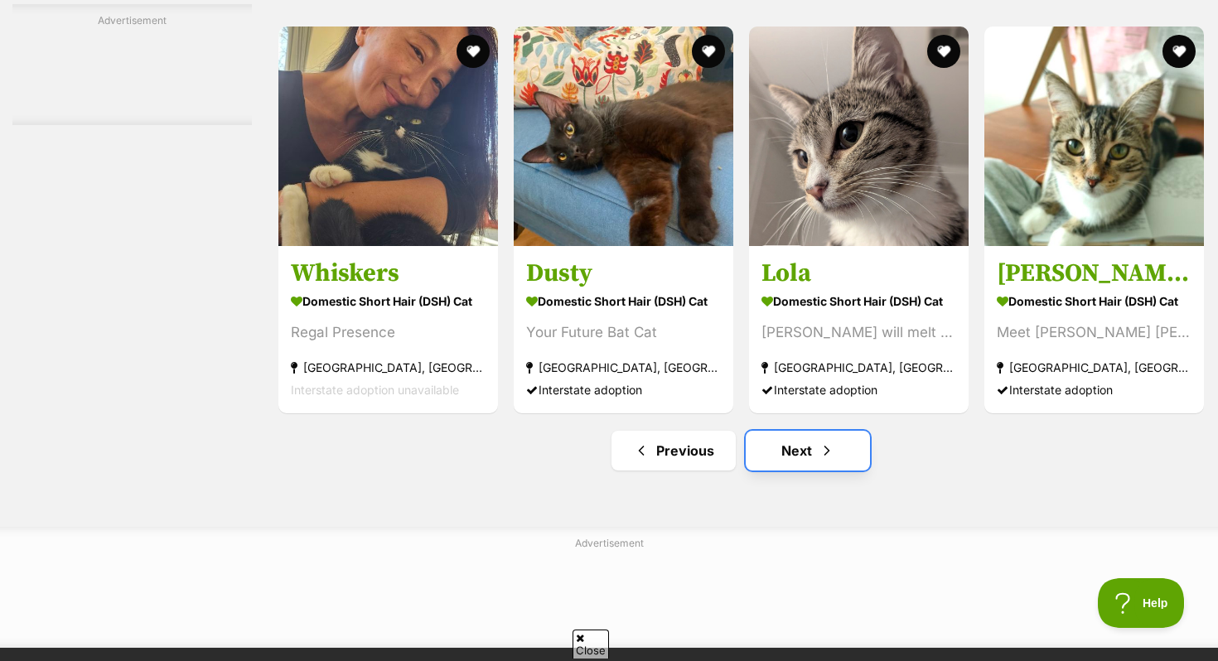
click at [811, 470] on link "Next" at bounding box center [808, 451] width 124 height 40
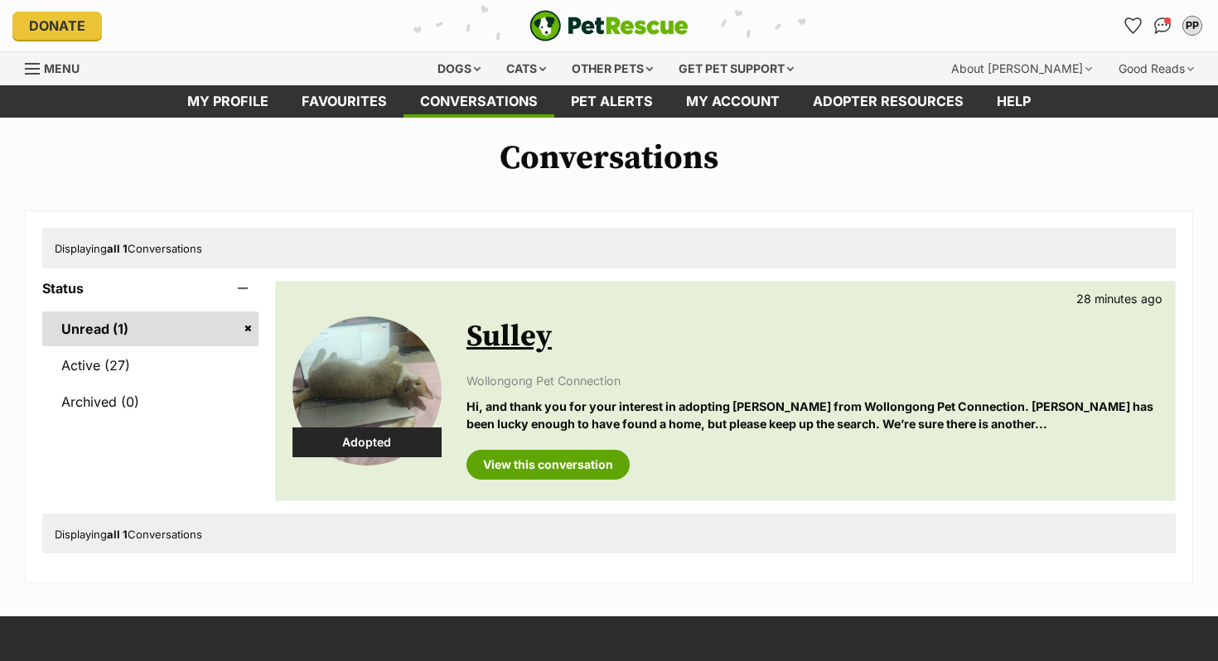
click at [685, 401] on p "Hi, and thank you for your interest in adopting [PERSON_NAME] from Wollongong P…" at bounding box center [813, 416] width 692 height 36
click at [593, 471] on link "View this conversation" at bounding box center [548, 465] width 163 height 30
click at [183, 366] on link "Active (27)" at bounding box center [150, 365] width 216 height 35
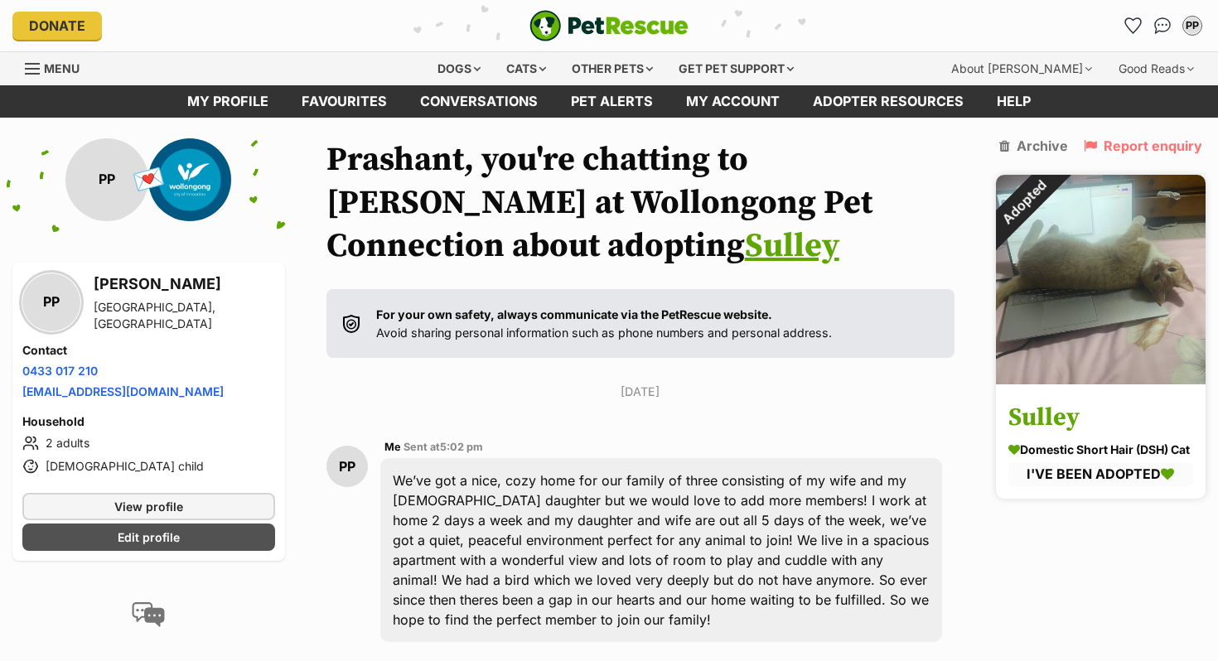
click at [1084, 385] on img at bounding box center [1101, 280] width 210 height 210
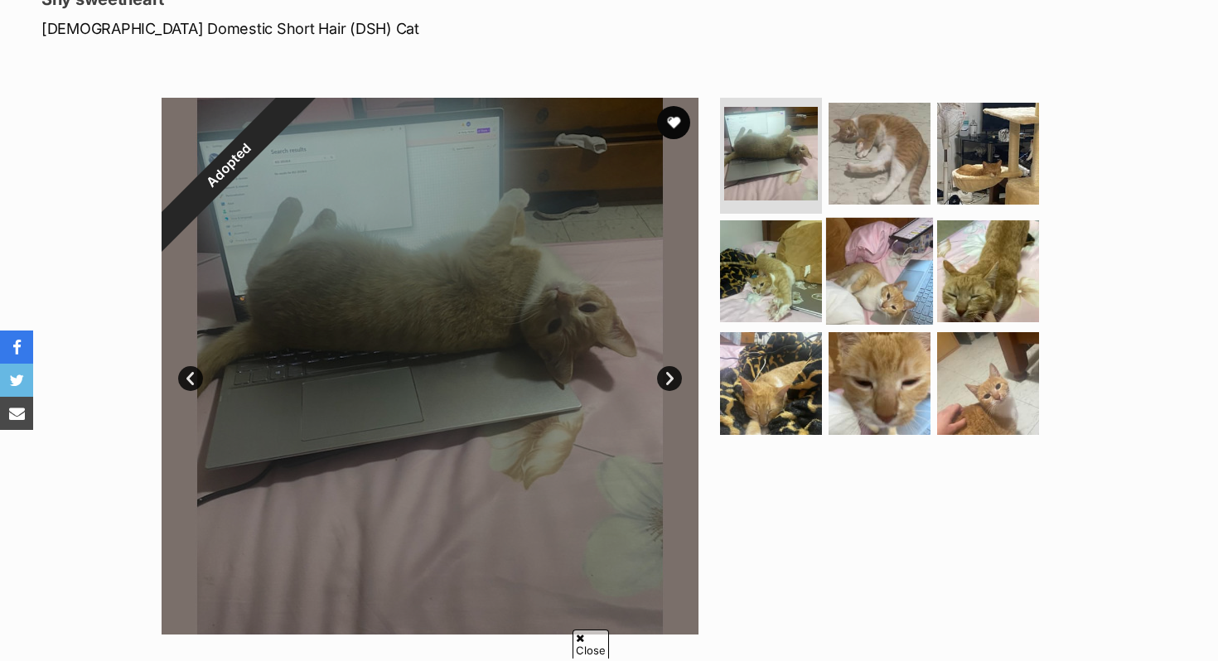
scroll to position [249, 0]
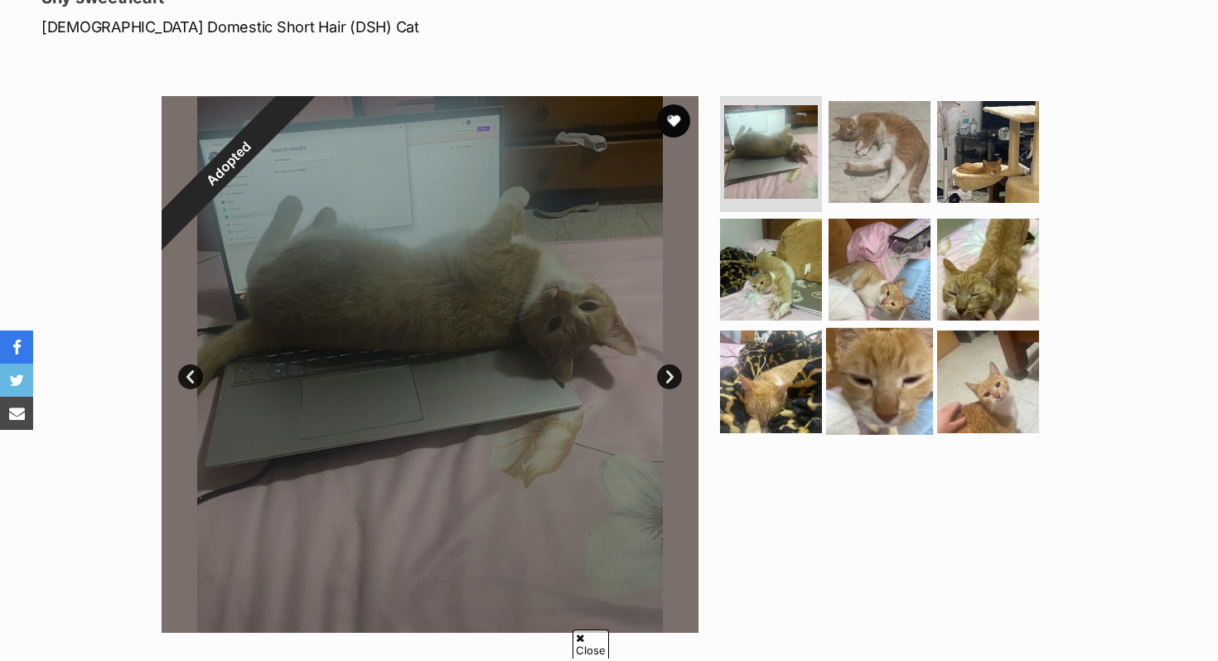
click at [863, 399] on img at bounding box center [879, 381] width 107 height 107
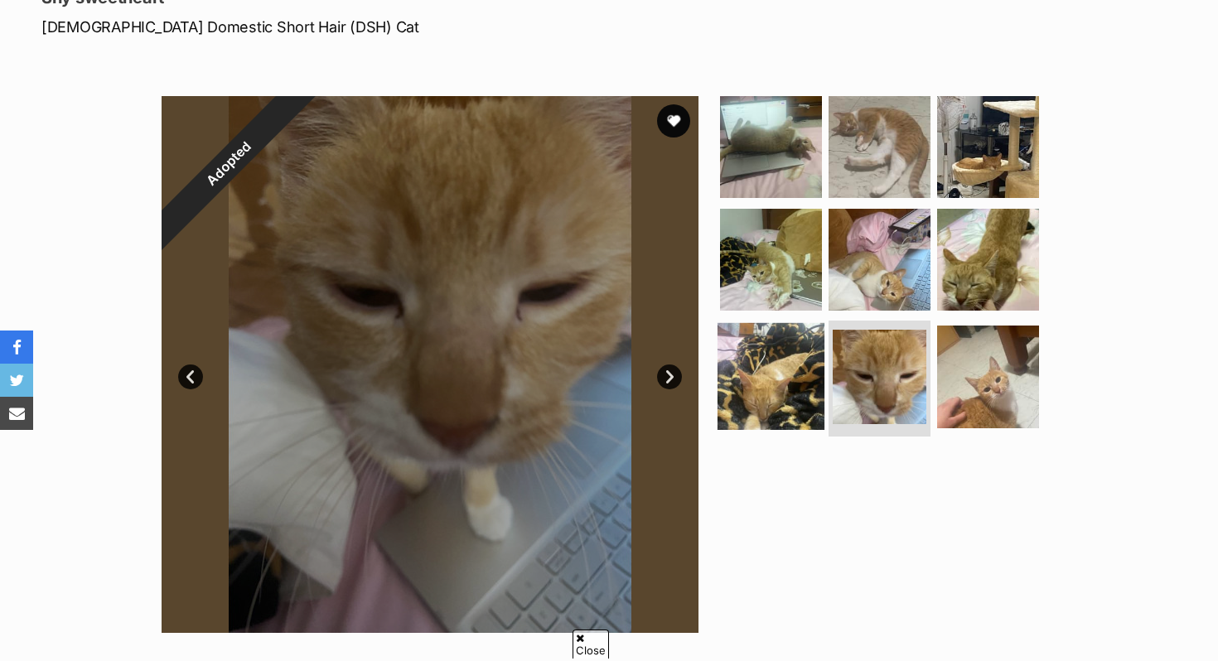
click at [812, 373] on img at bounding box center [771, 376] width 107 height 107
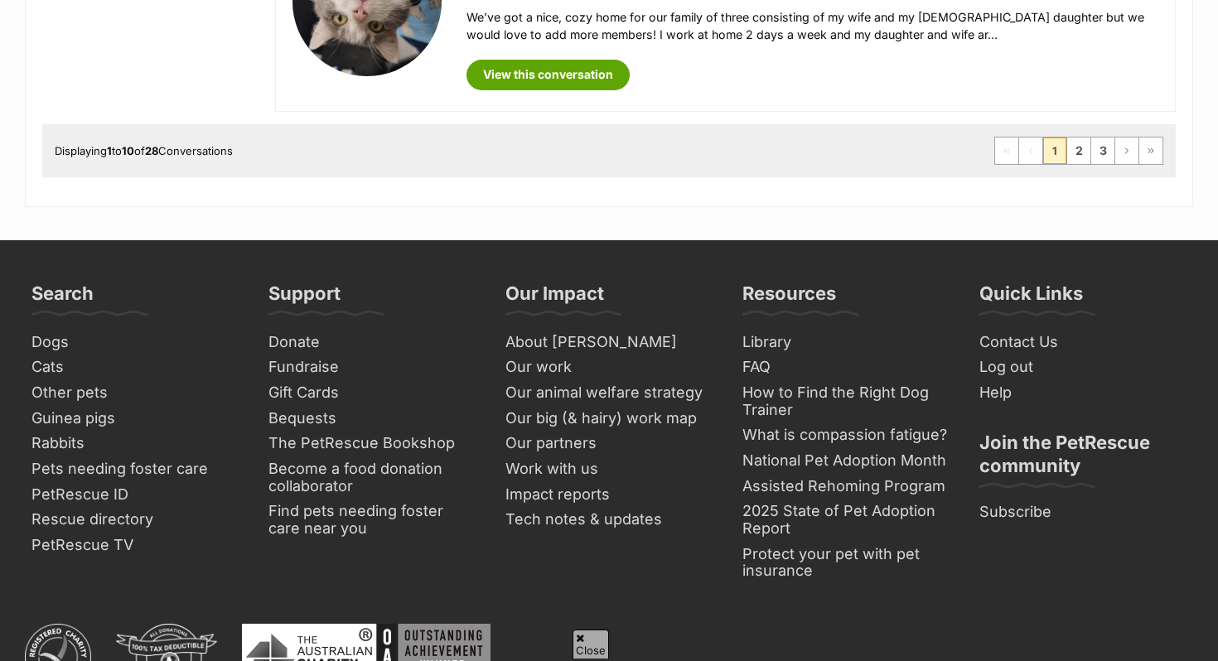
scroll to position [2355, 0]
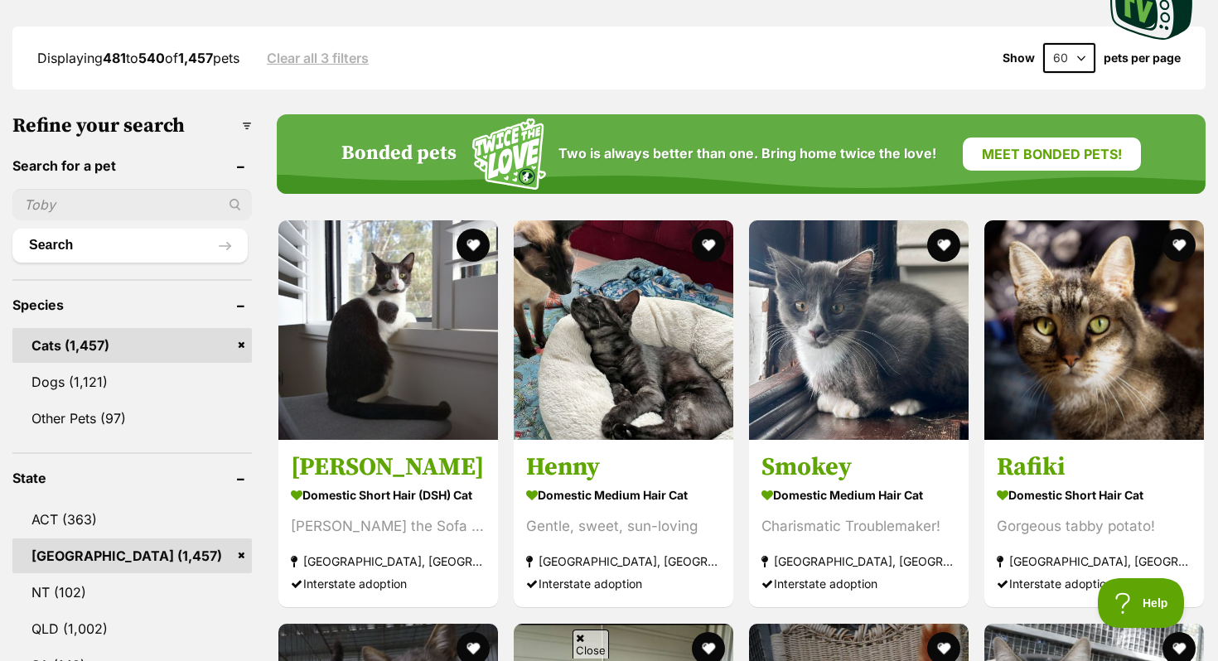
scroll to position [427, 0]
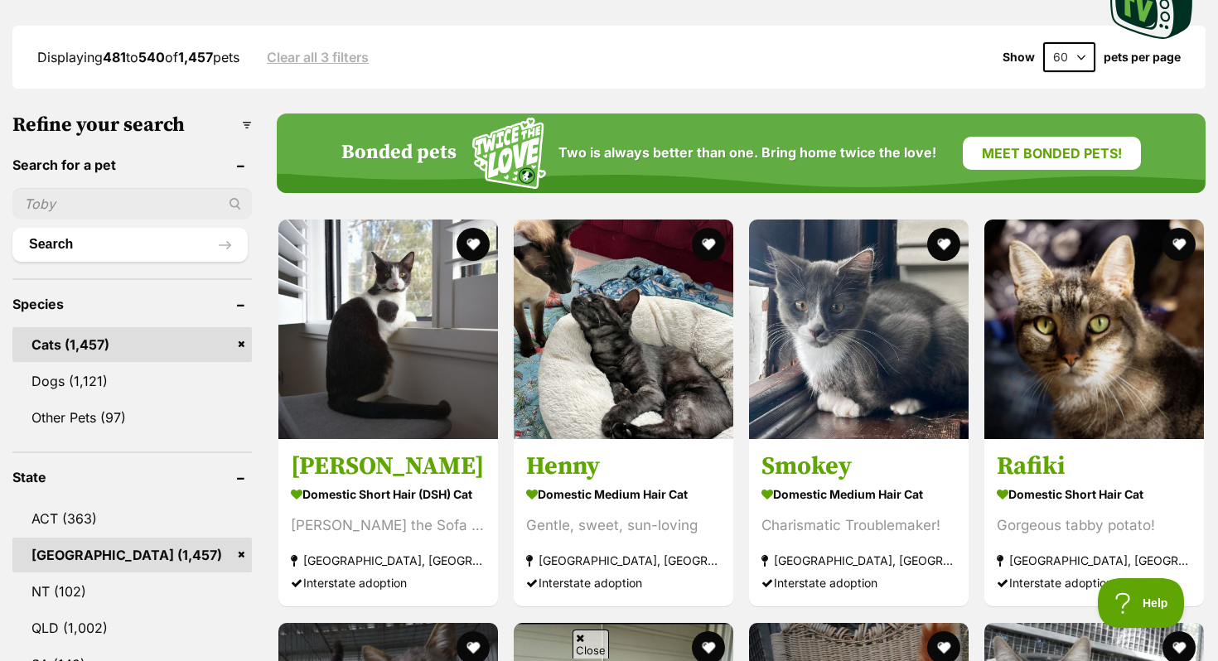
click at [236, 553] on link "NSW (1,457)" at bounding box center [132, 555] width 240 height 35
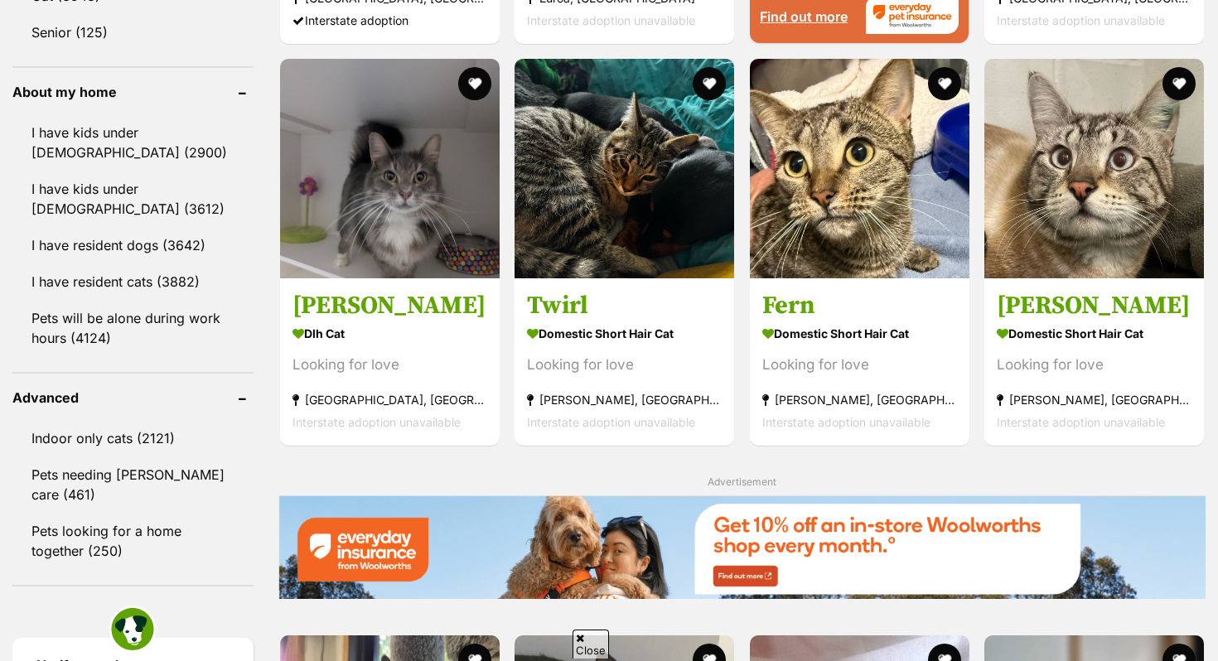
scroll to position [1851, 0]
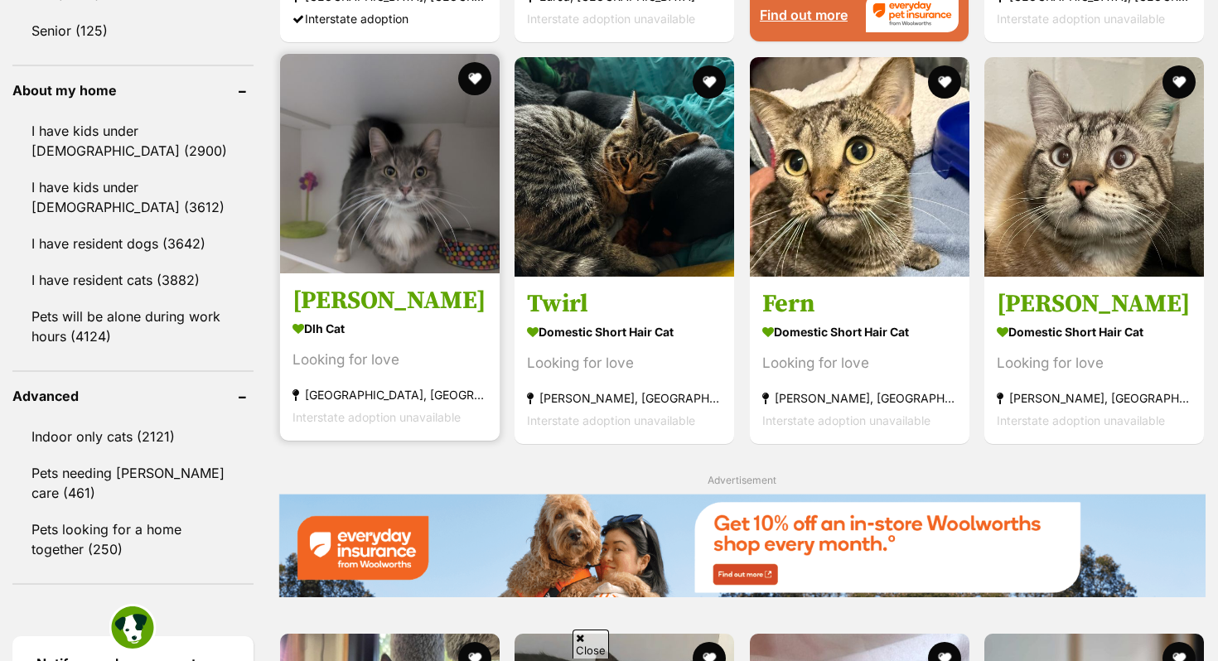
click at [432, 346] on section "Dlh Cat Looking for love Malaga, WA Interstate adoption unavailable" at bounding box center [390, 373] width 195 height 112
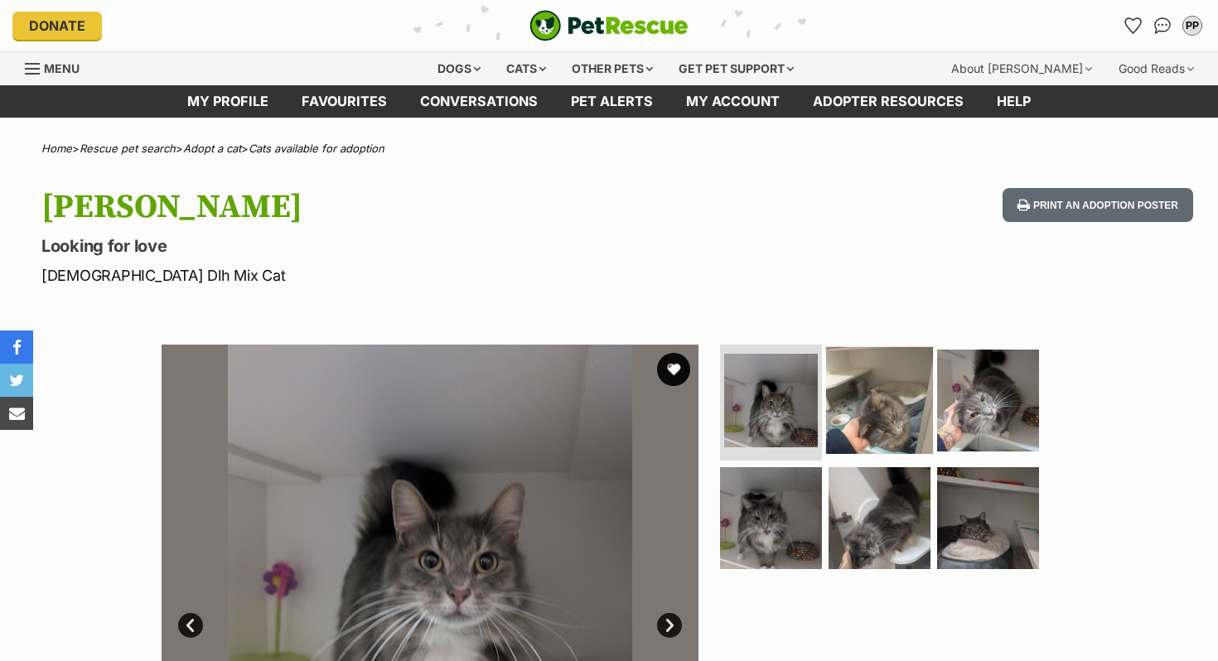
click at [890, 390] on img at bounding box center [879, 400] width 107 height 107
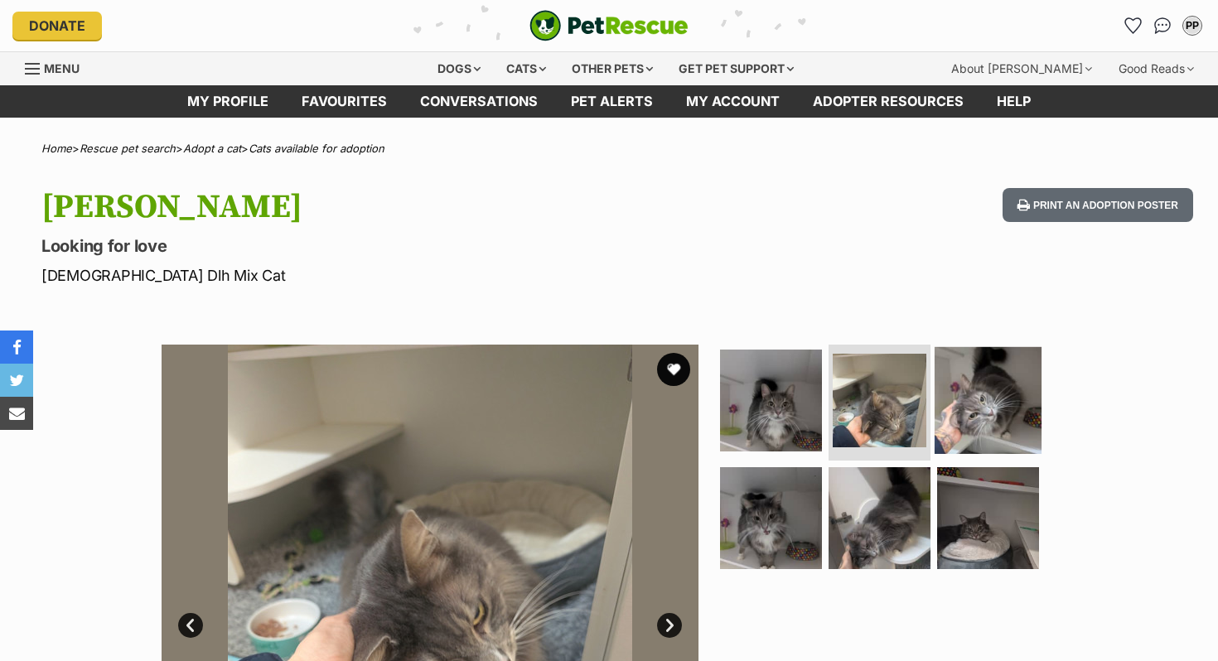
click at [976, 383] on img at bounding box center [988, 400] width 107 height 107
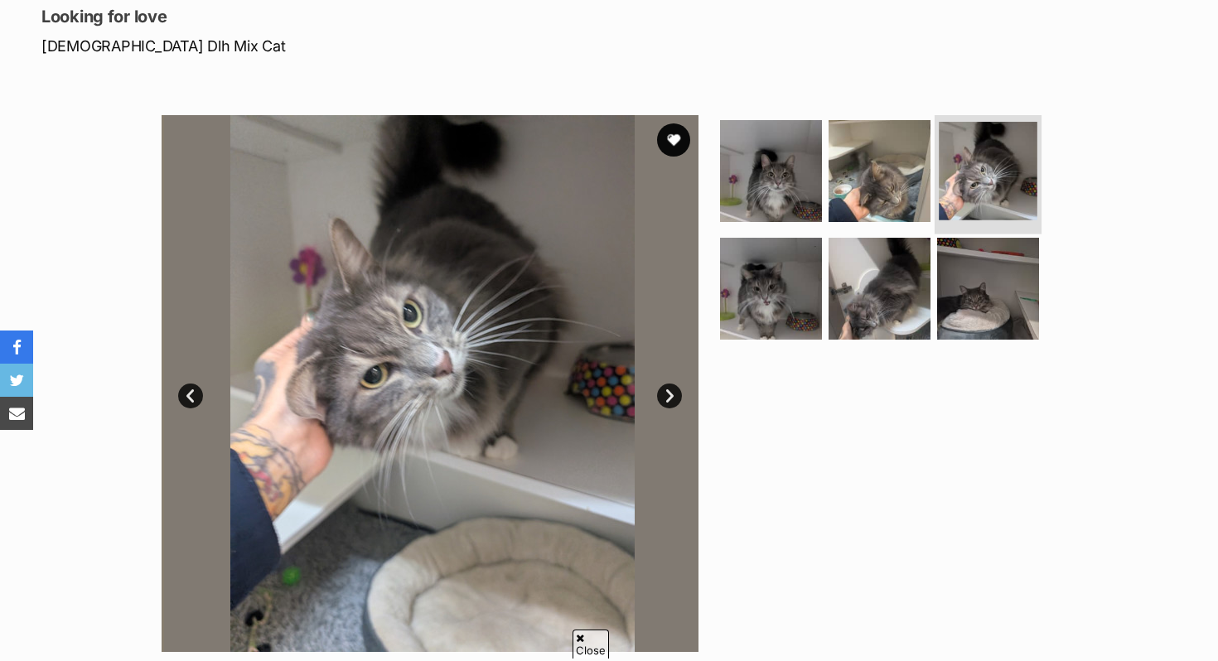
scroll to position [230, 0]
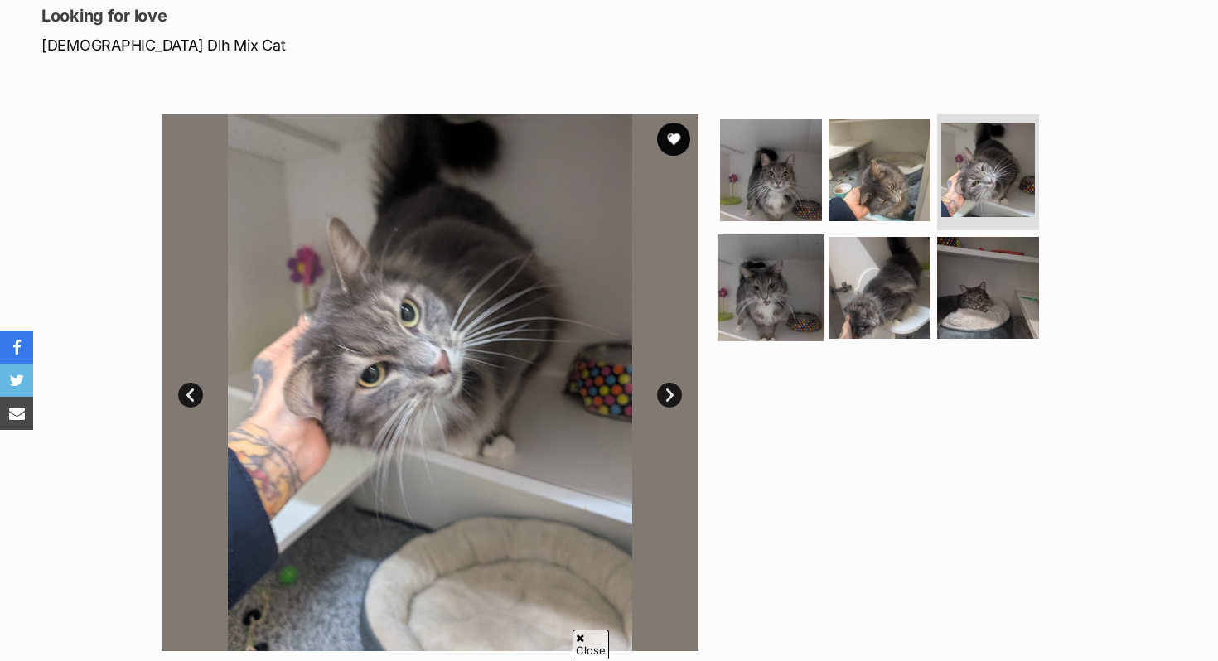
click at [744, 288] on img at bounding box center [771, 287] width 107 height 107
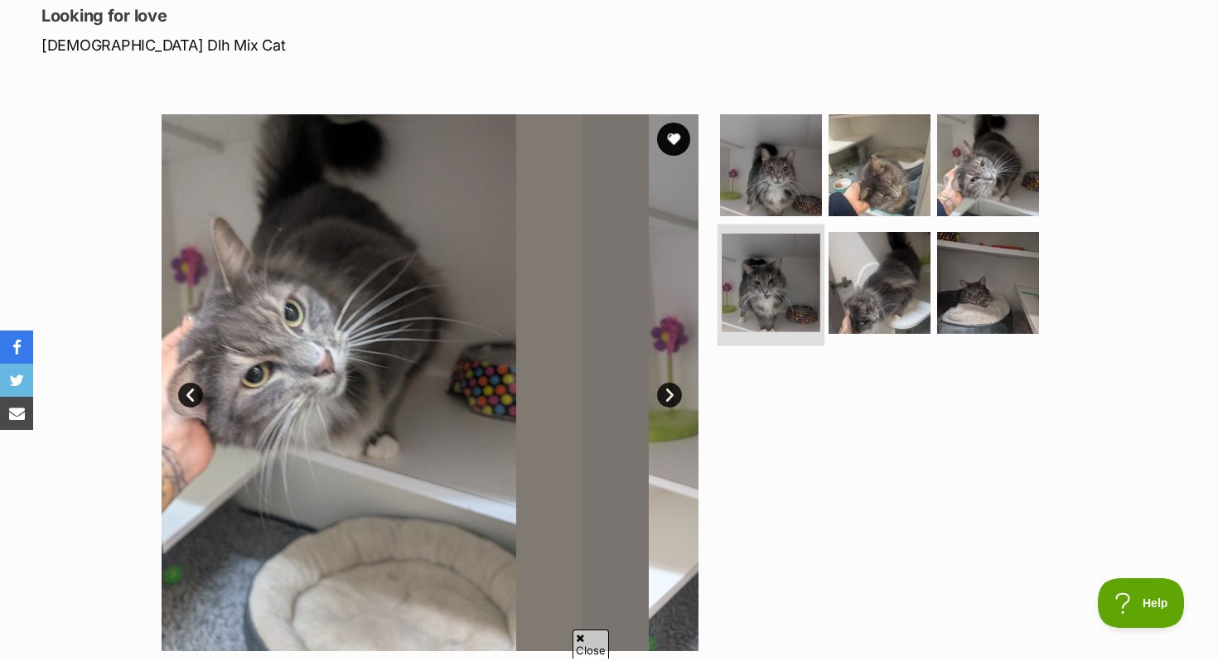
scroll to position [0, 0]
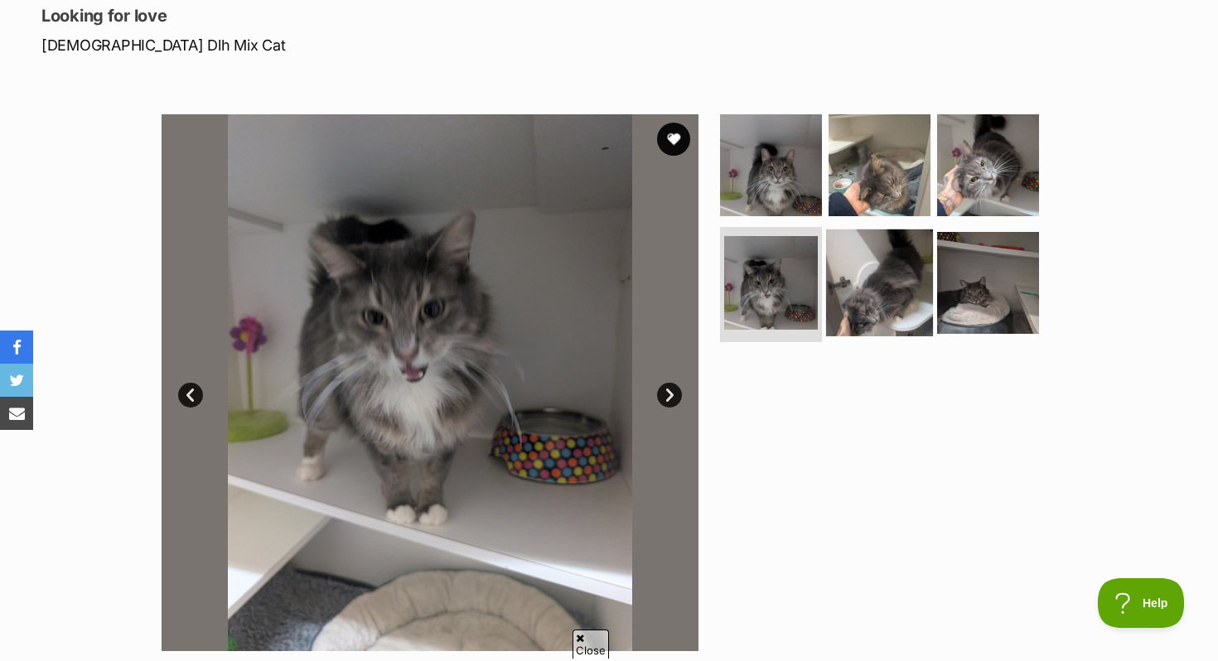
click at [883, 311] on img at bounding box center [879, 282] width 107 height 107
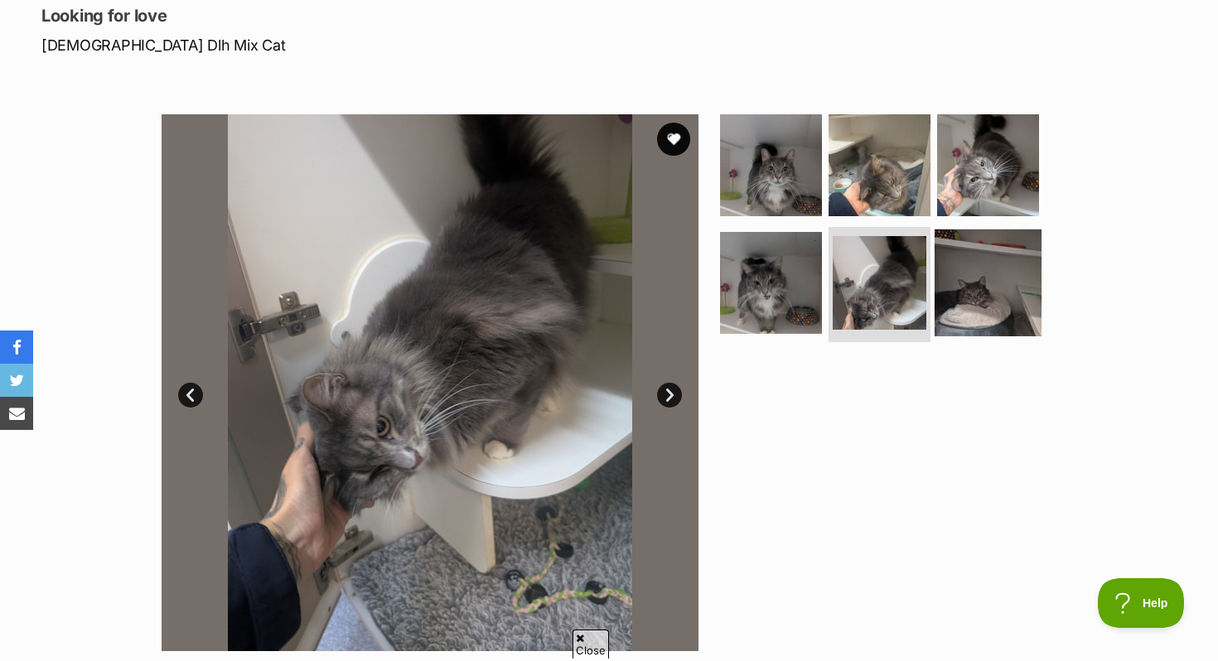
click at [996, 315] on img at bounding box center [988, 282] width 107 height 107
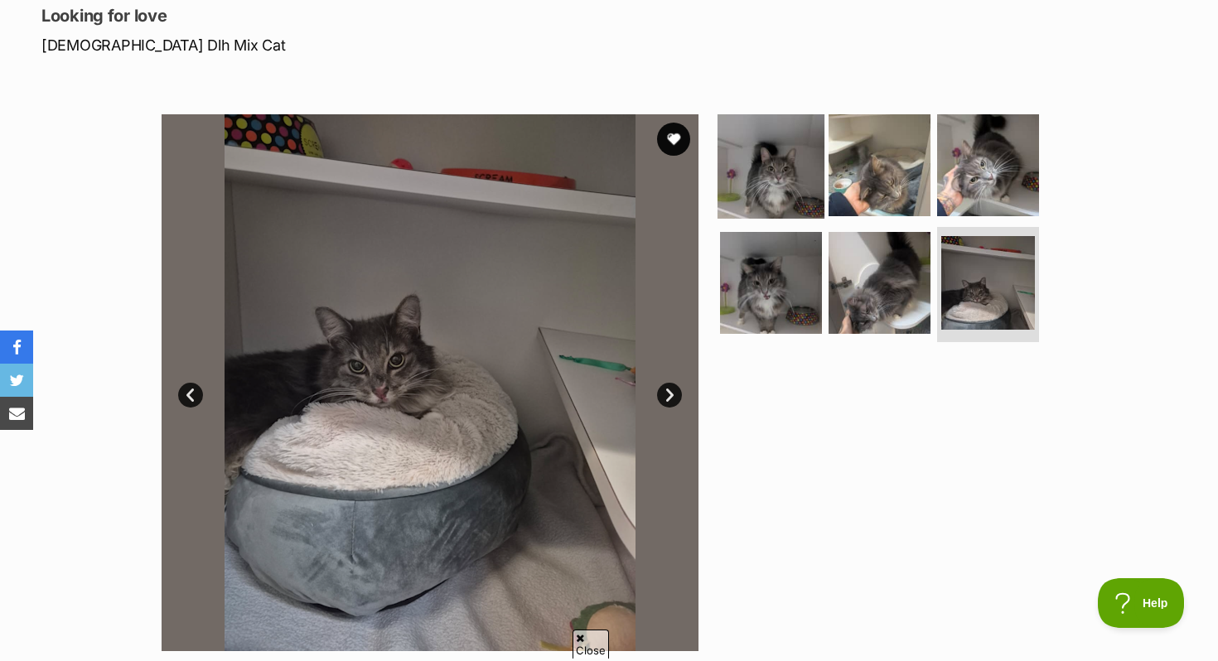
click at [776, 148] on img at bounding box center [771, 165] width 107 height 107
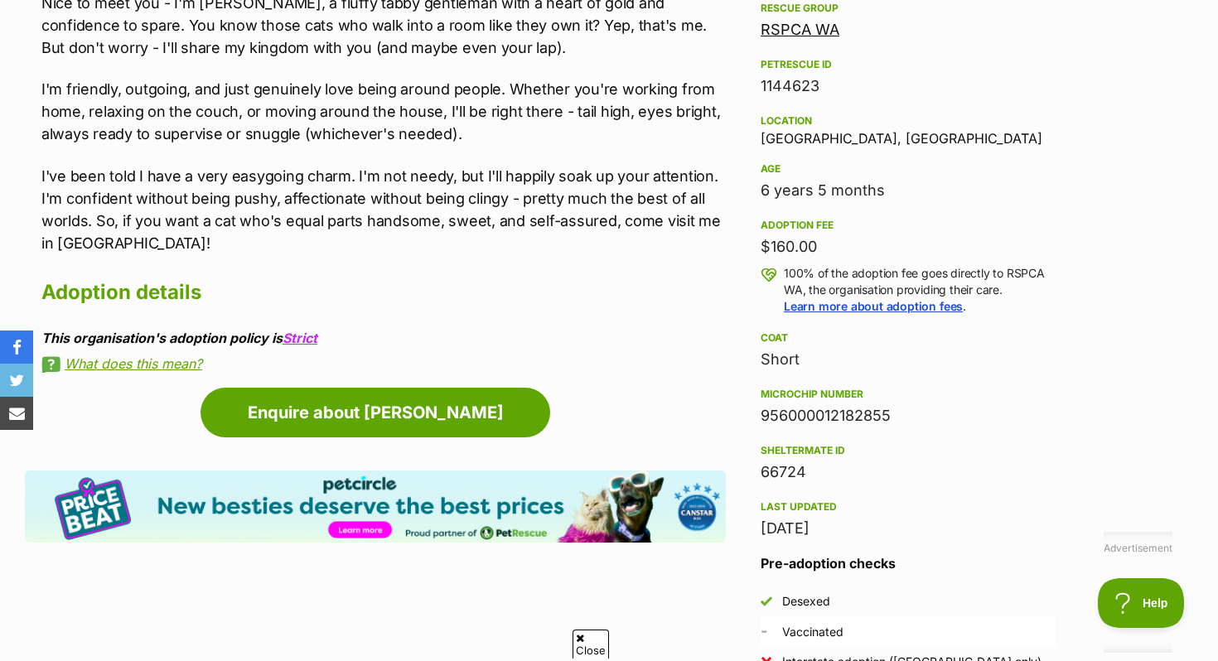
scroll to position [1000, 0]
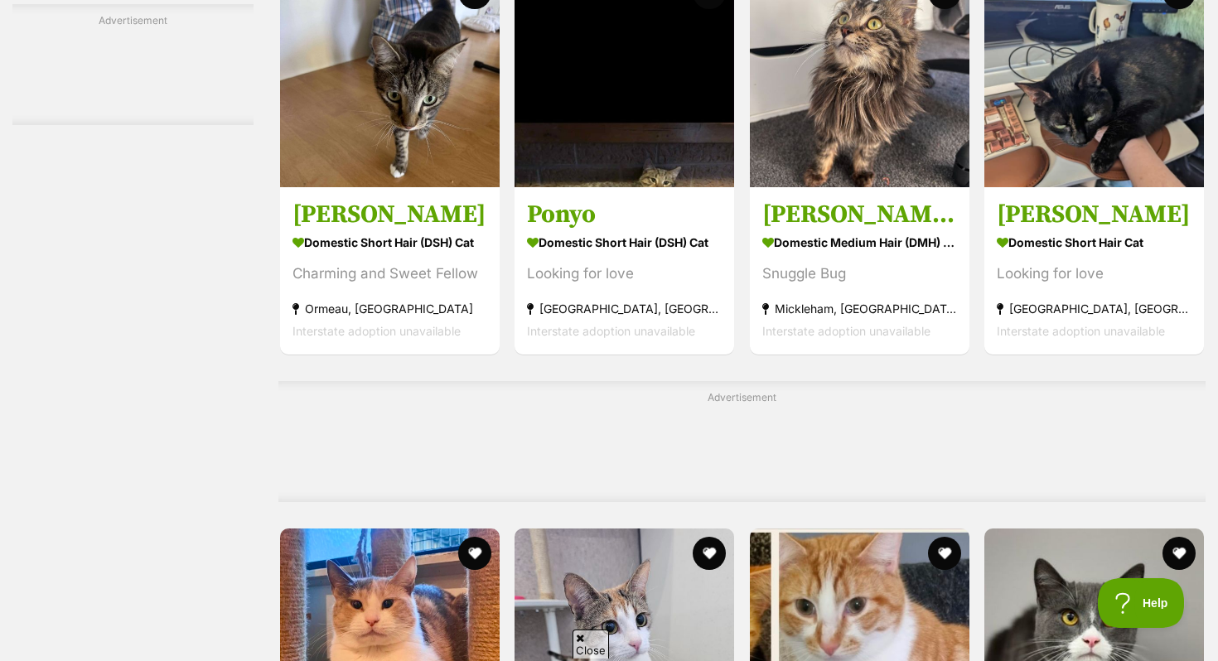
scroll to position [5703, 0]
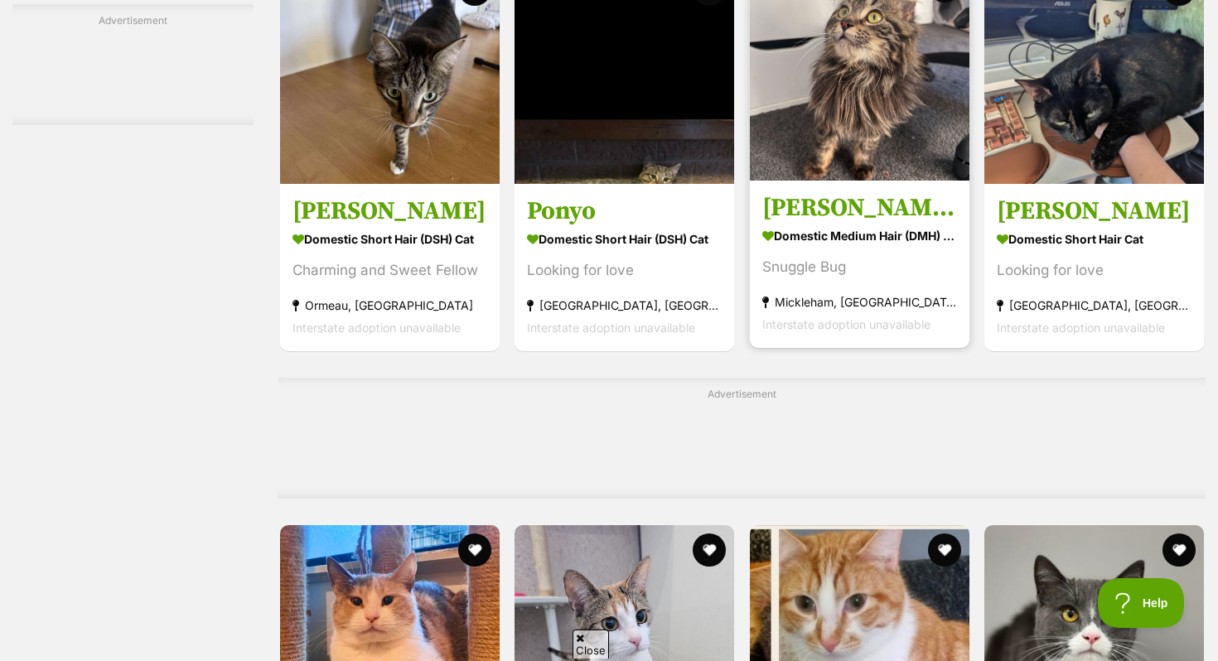
click at [841, 313] on strong "Mickleham, [GEOGRAPHIC_DATA]" at bounding box center [860, 302] width 195 height 22
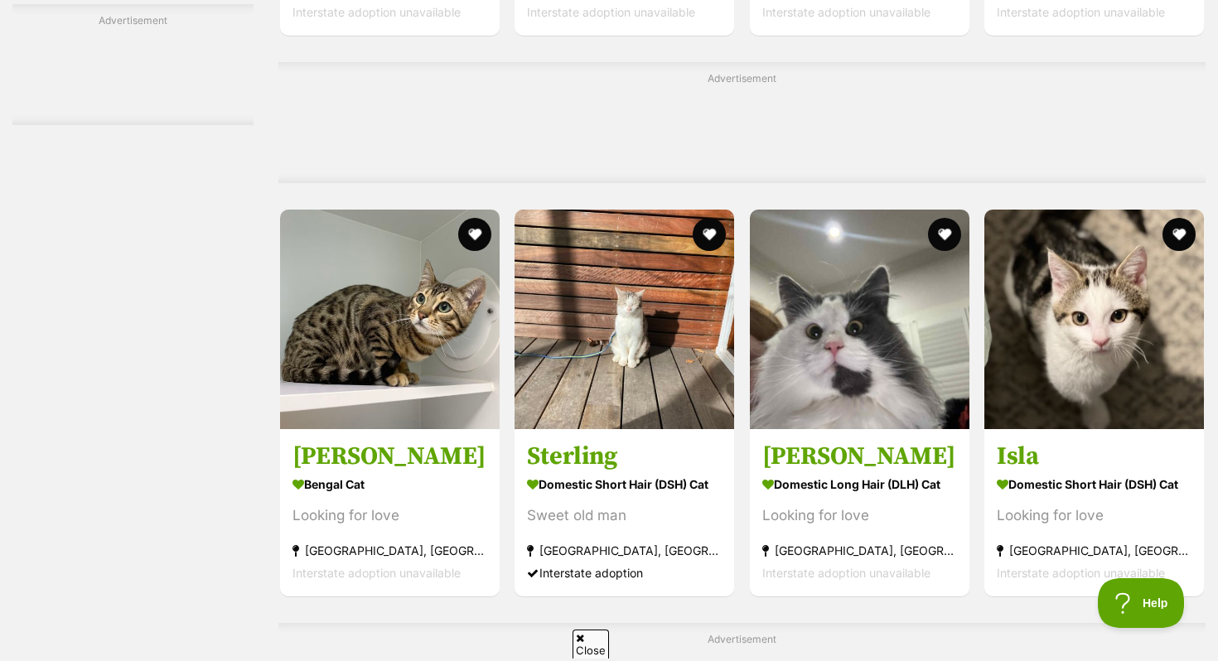
scroll to position [6989, 0]
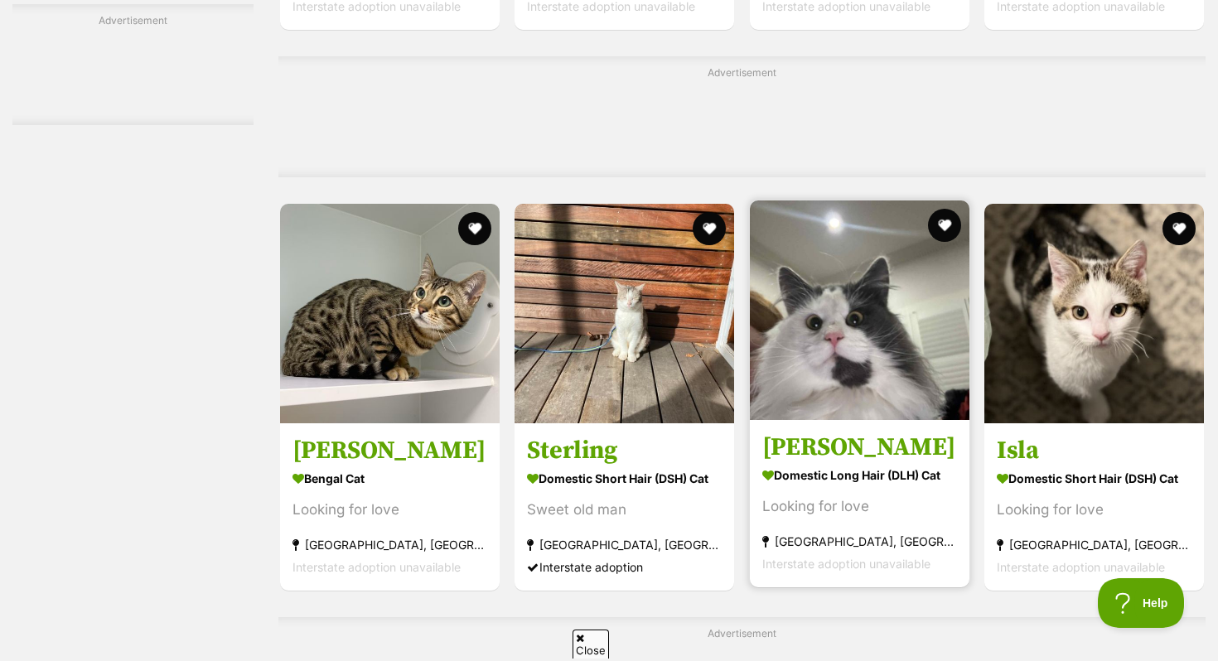
click at [916, 341] on img at bounding box center [860, 311] width 220 height 220
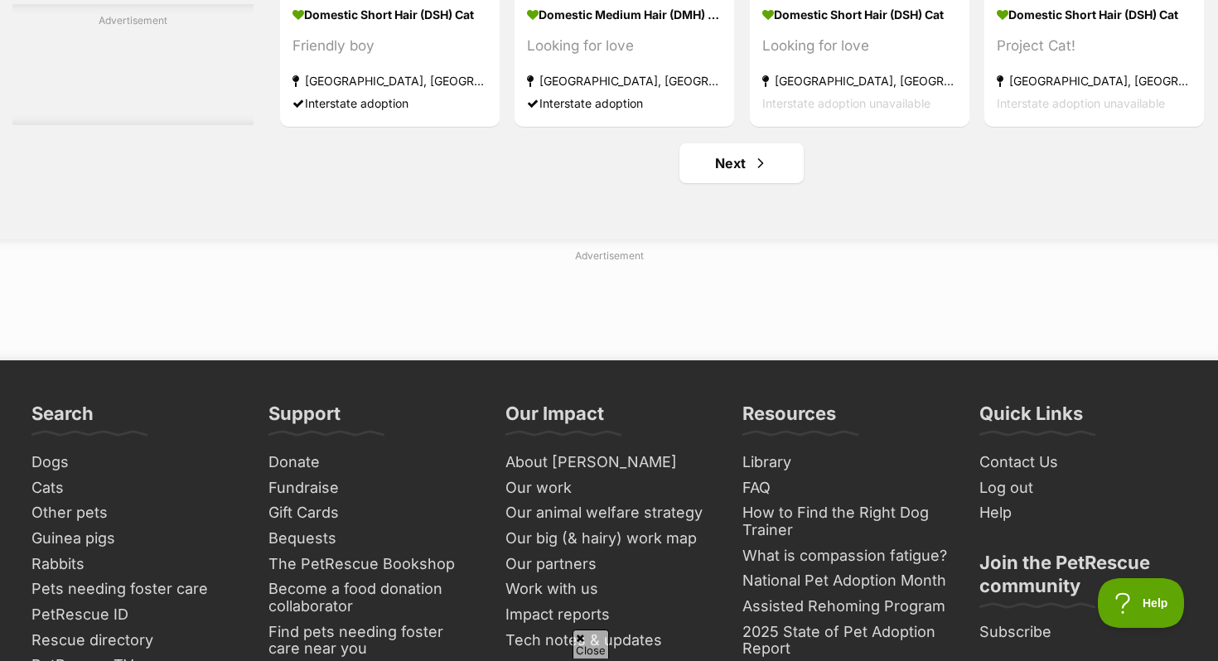
scroll to position [8068, 0]
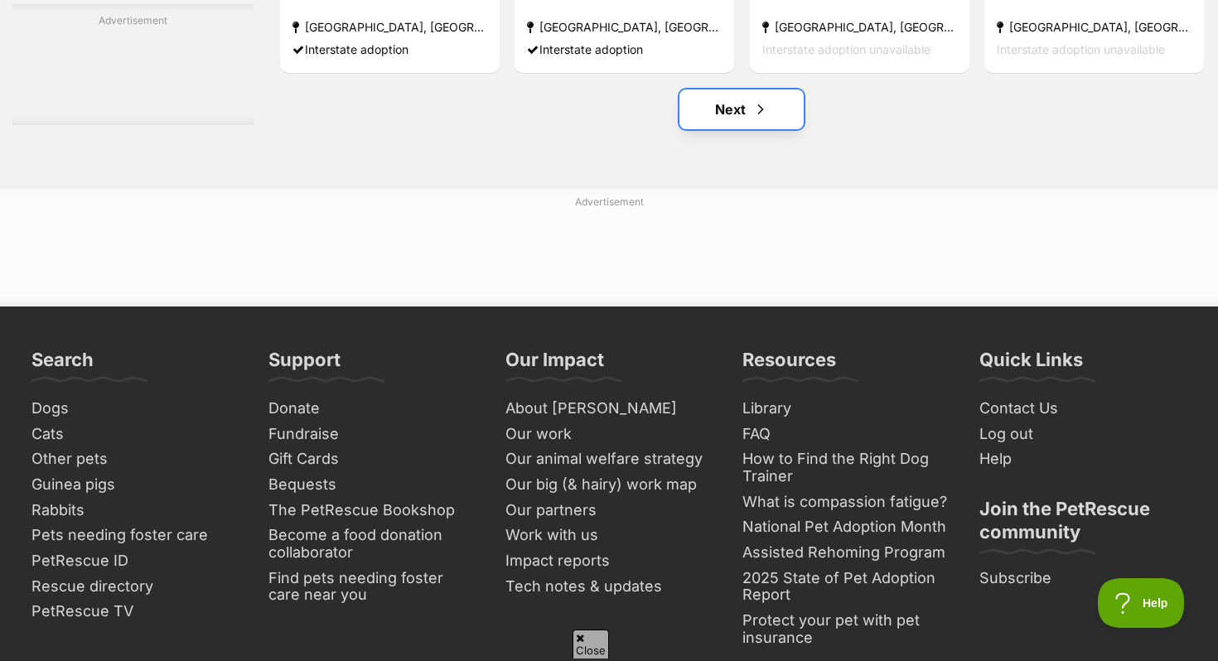
click at [764, 119] on span "Next page" at bounding box center [761, 109] width 17 height 20
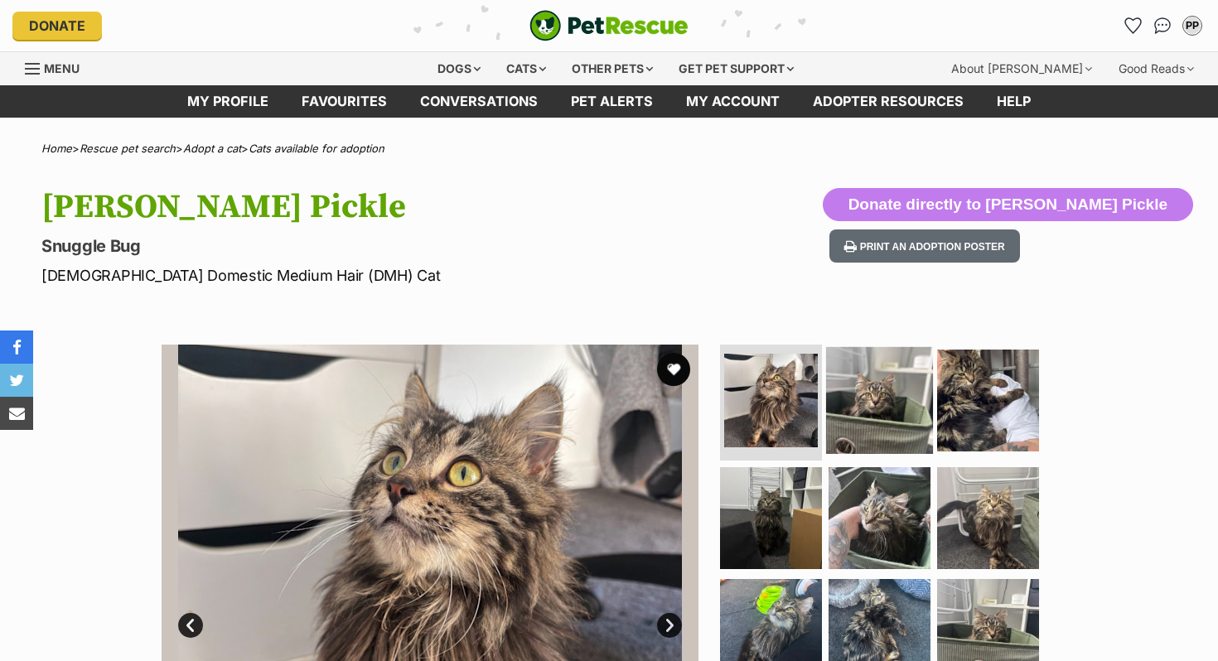
click at [918, 400] on img at bounding box center [879, 400] width 107 height 107
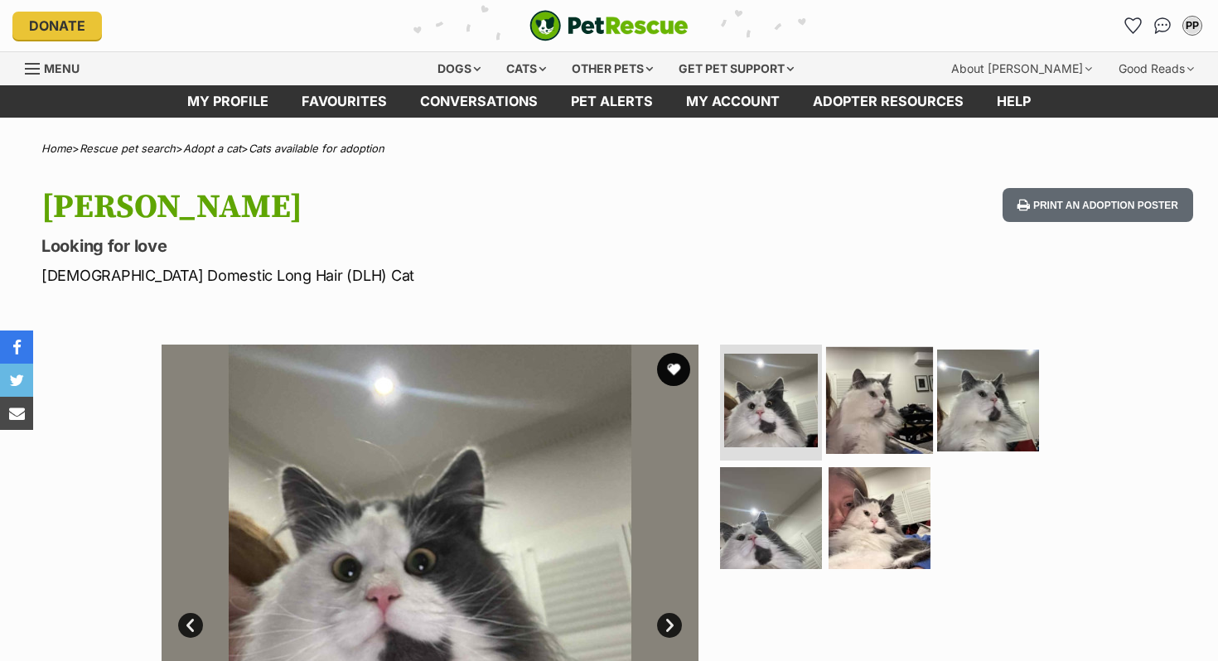
click at [889, 435] on img at bounding box center [879, 400] width 107 height 107
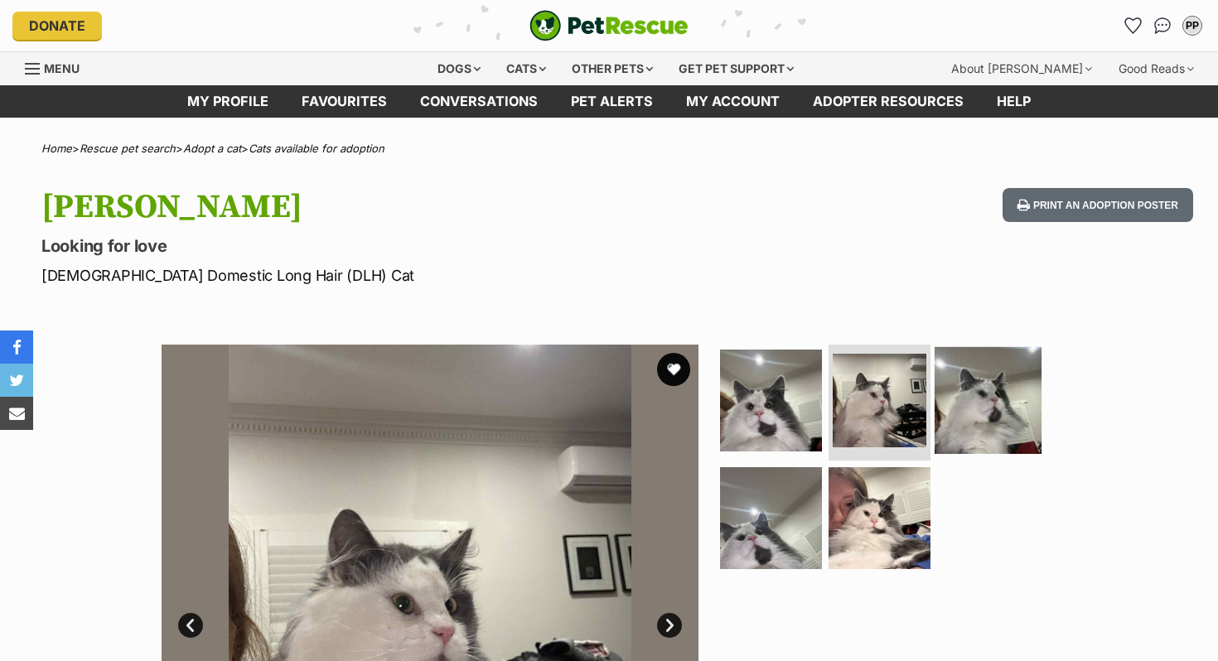
click at [969, 414] on img at bounding box center [988, 400] width 107 height 107
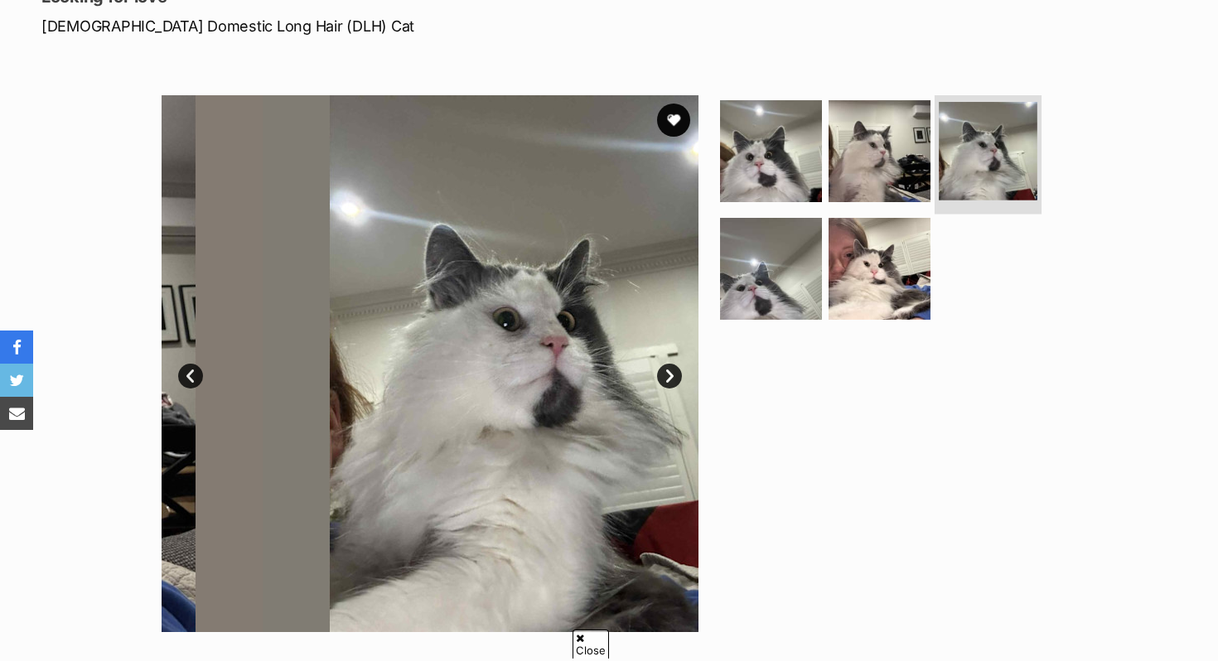
scroll to position [258, 0]
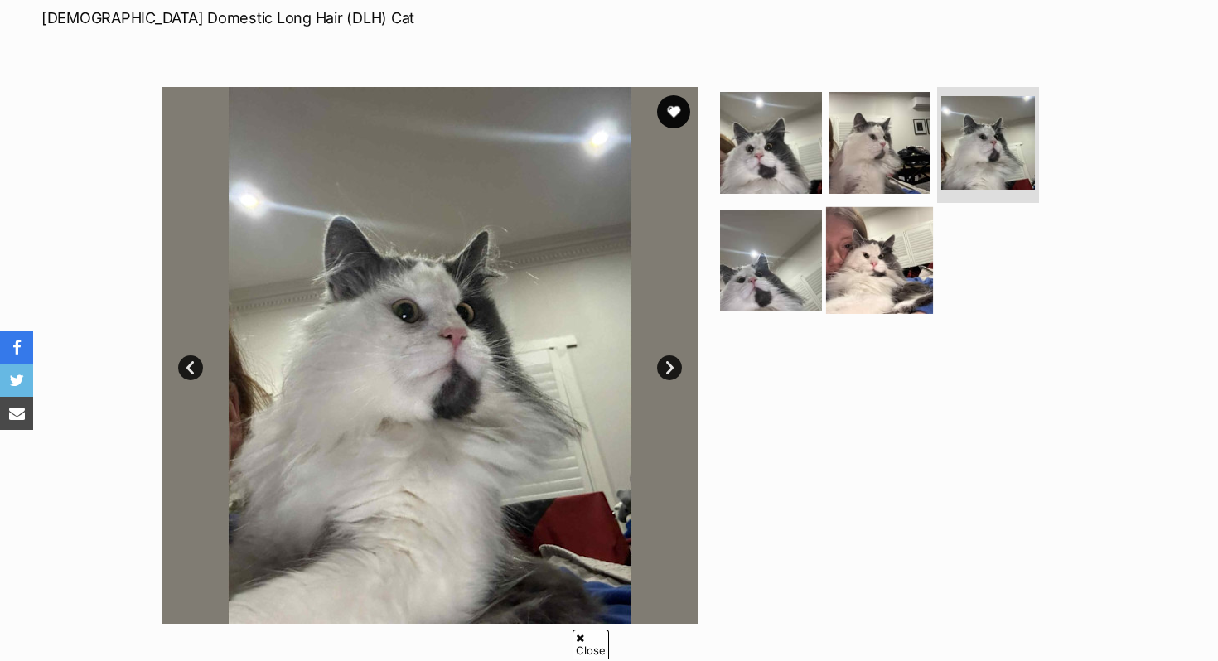
click at [859, 296] on img at bounding box center [879, 259] width 107 height 107
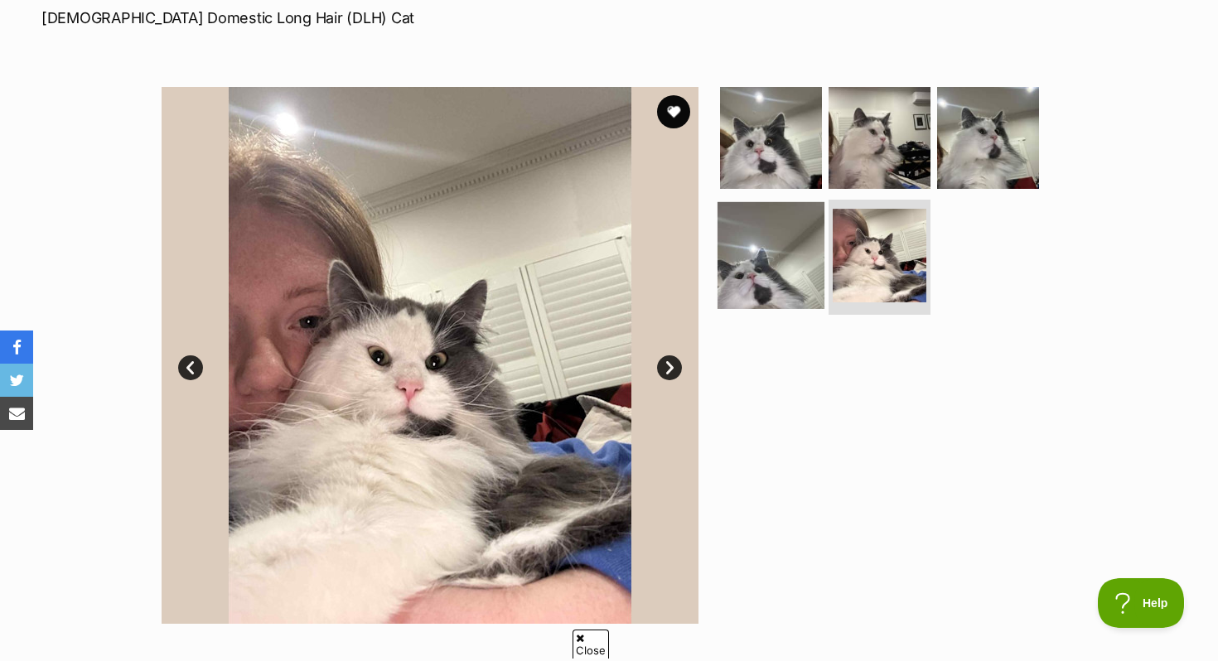
scroll to position [0, 0]
click at [751, 283] on img at bounding box center [771, 254] width 107 height 107
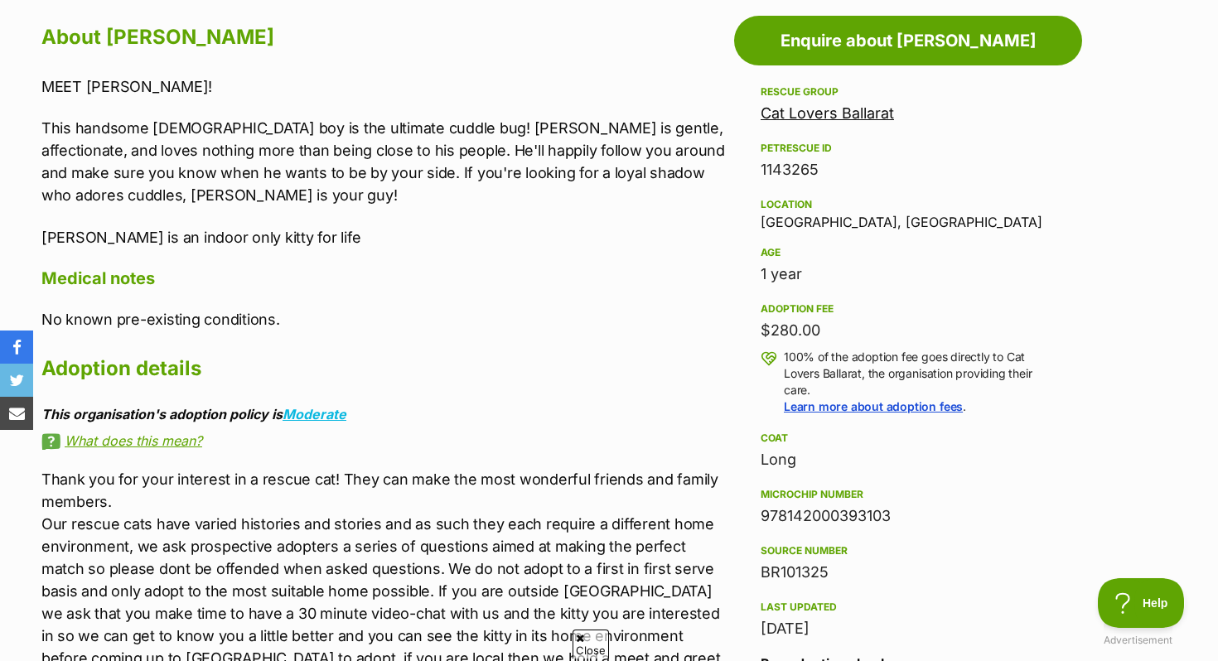
scroll to position [917, 0]
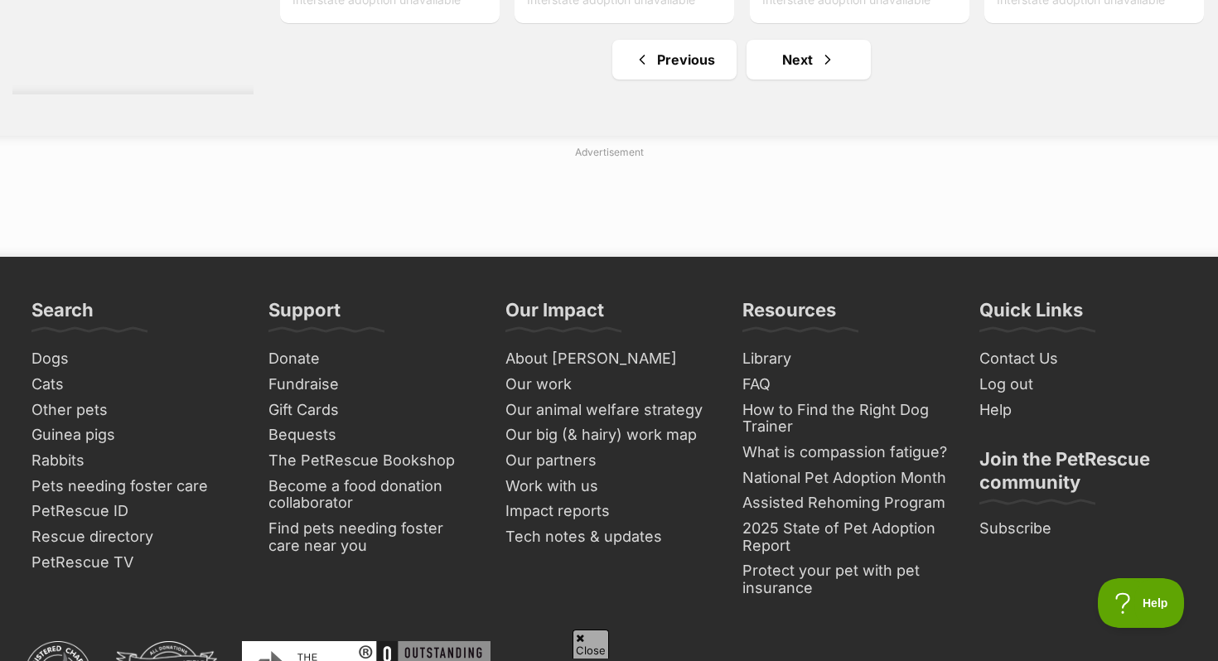
scroll to position [7888, 0]
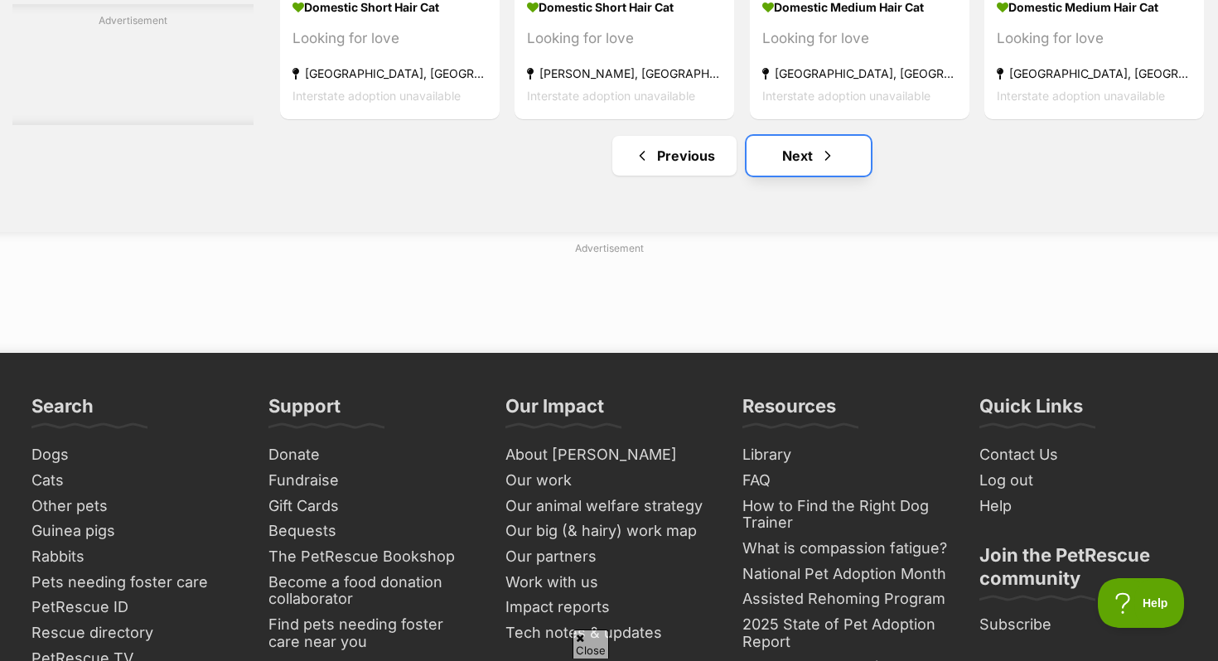
click at [787, 176] on link "Next" at bounding box center [809, 156] width 124 height 40
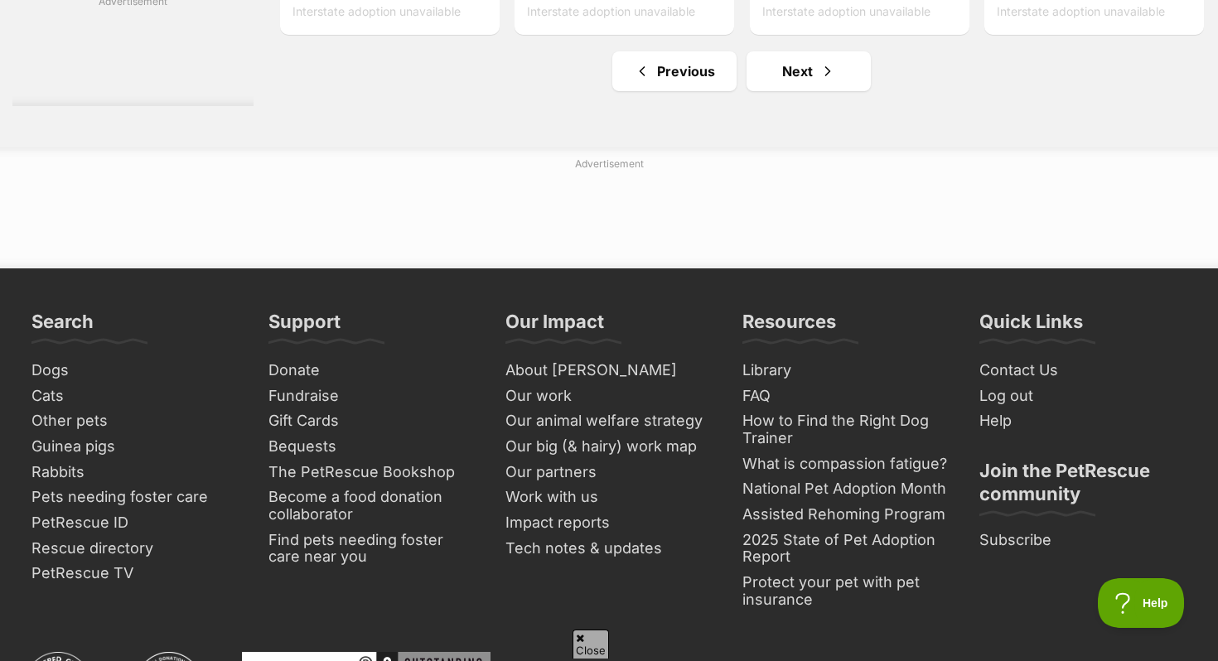
scroll to position [8076, 0]
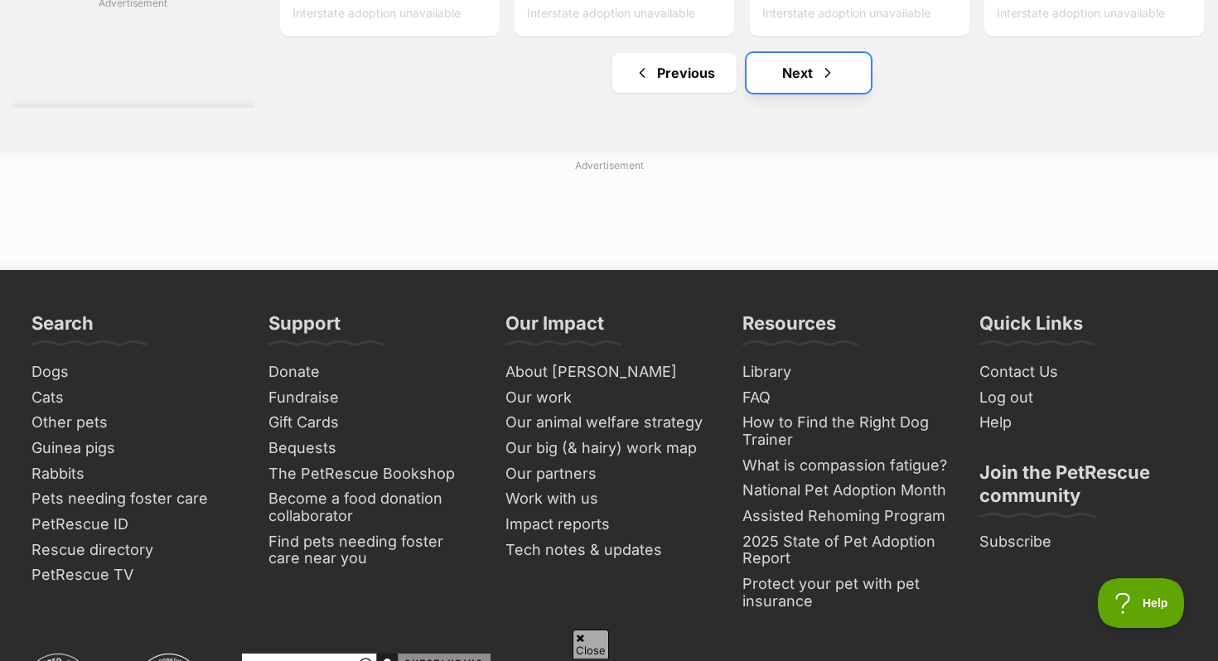
click at [781, 93] on link "Next" at bounding box center [809, 73] width 124 height 40
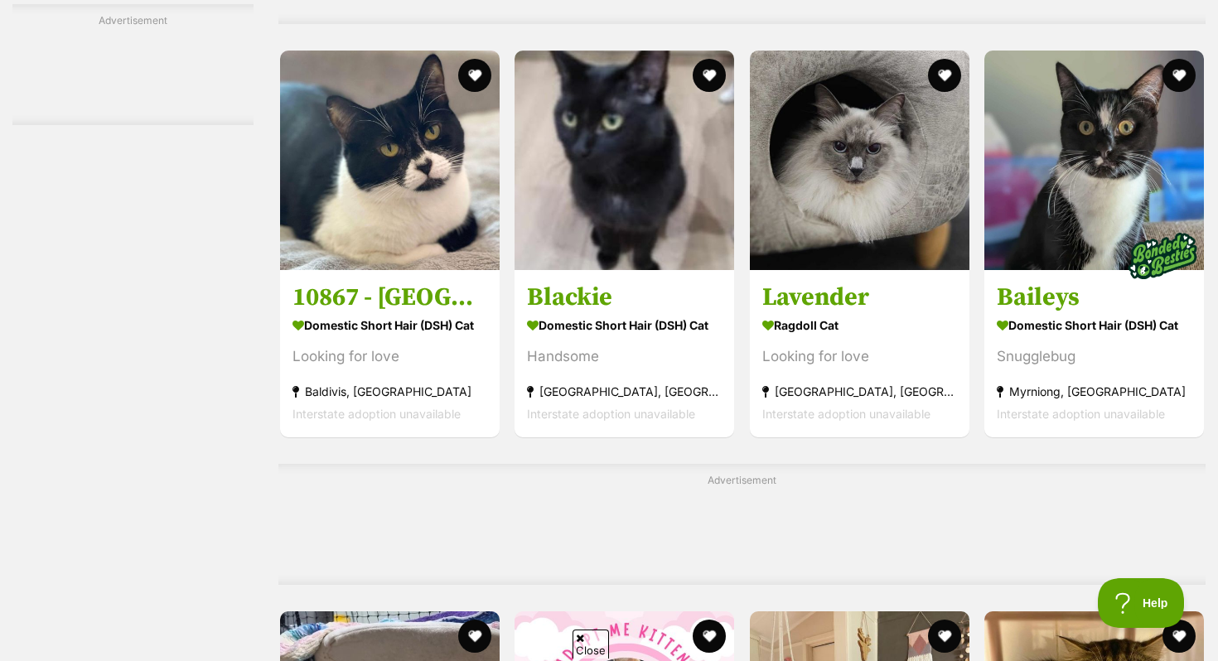
scroll to position [2996, 0]
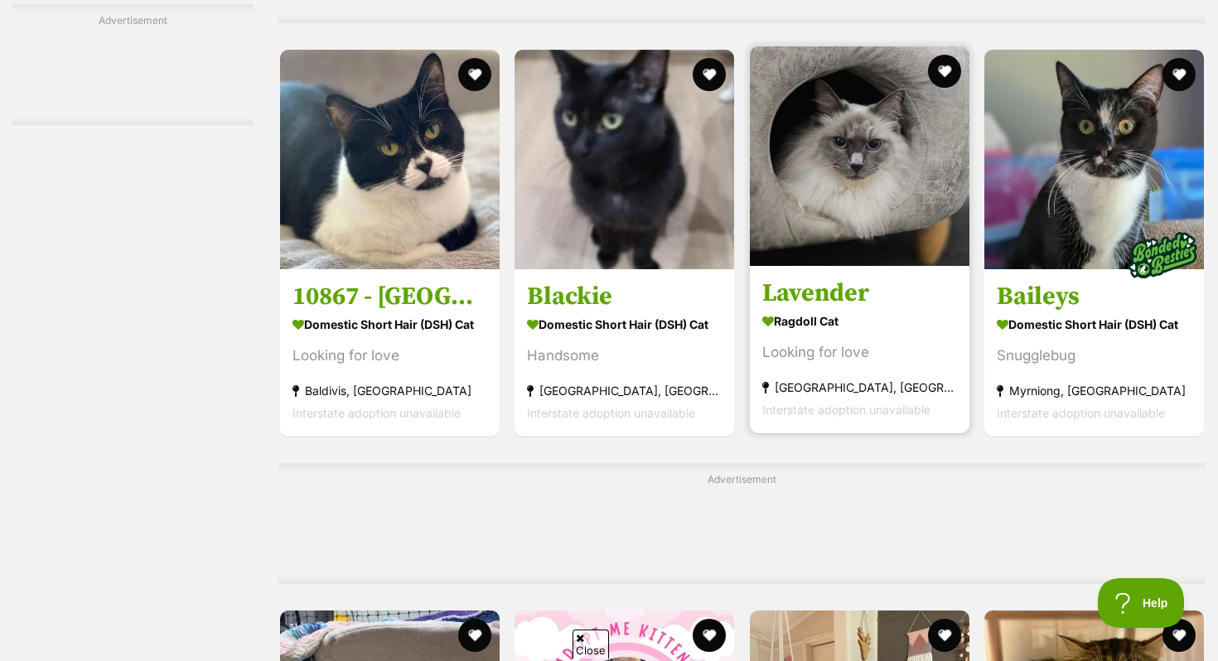
click at [874, 204] on img at bounding box center [860, 156] width 220 height 220
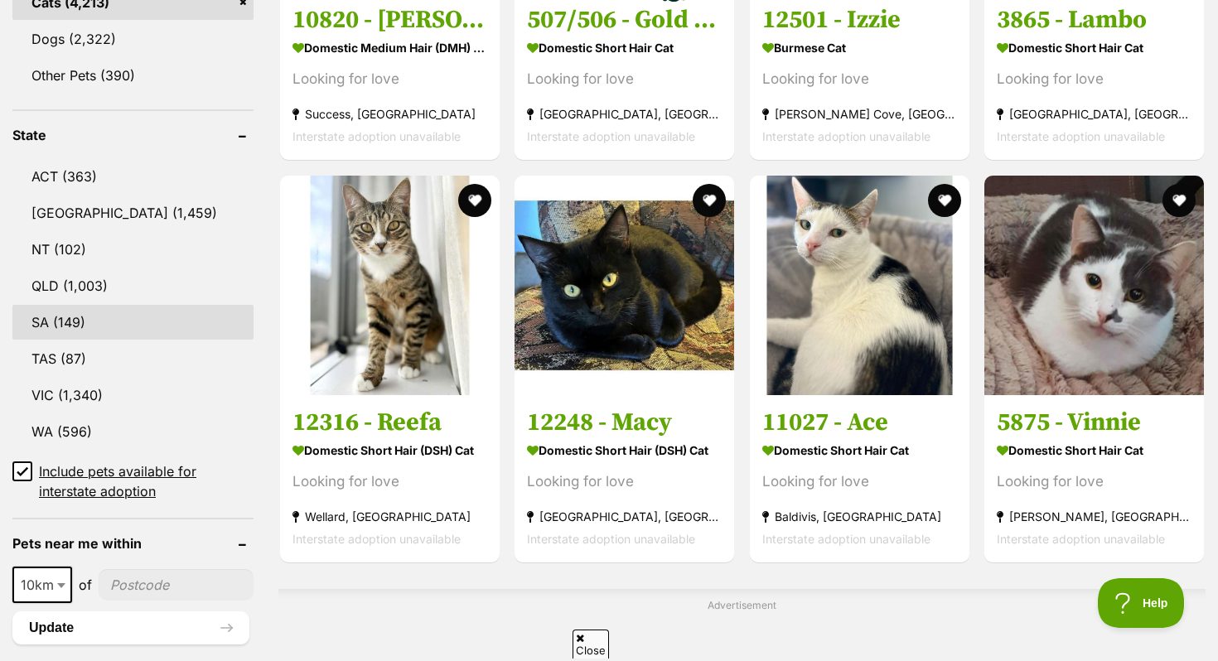
scroll to position [760, 0]
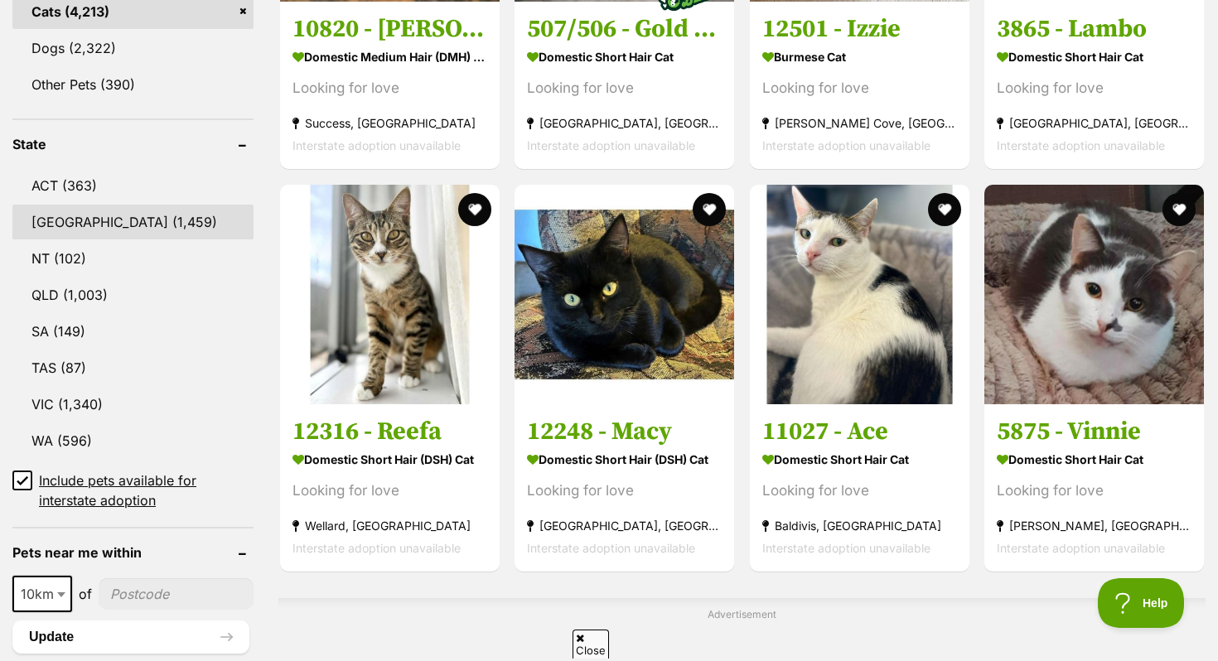
click at [91, 225] on link "NSW (1,459)" at bounding box center [132, 222] width 241 height 35
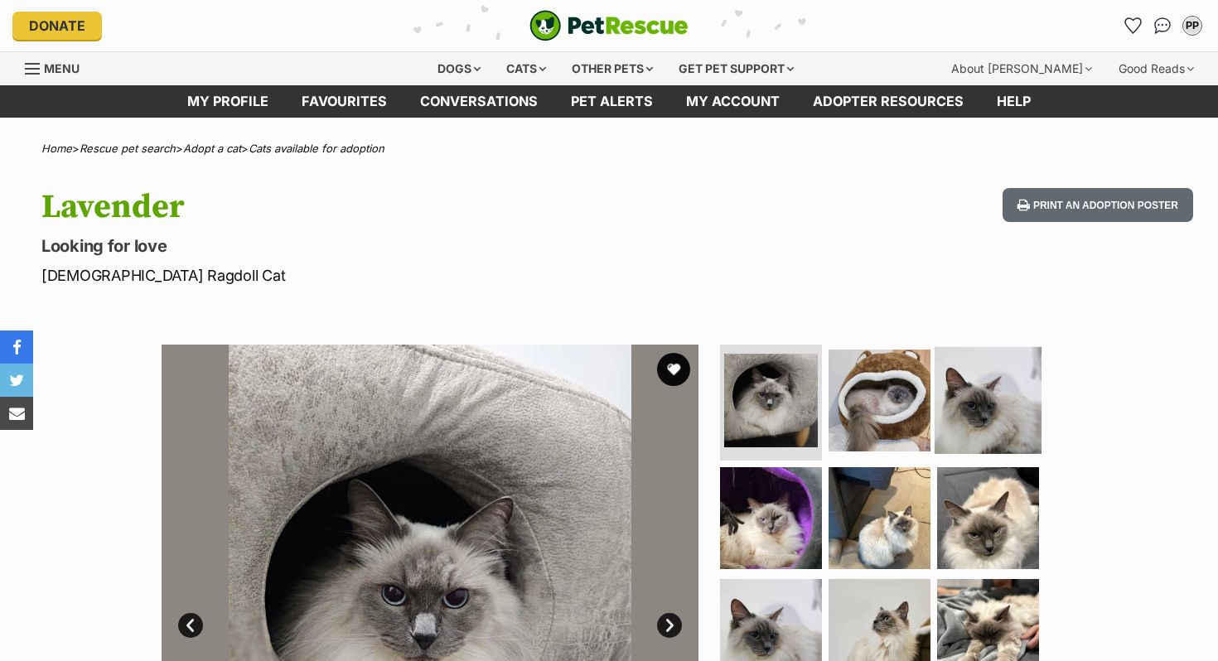
click at [938, 386] on img at bounding box center [988, 400] width 107 height 107
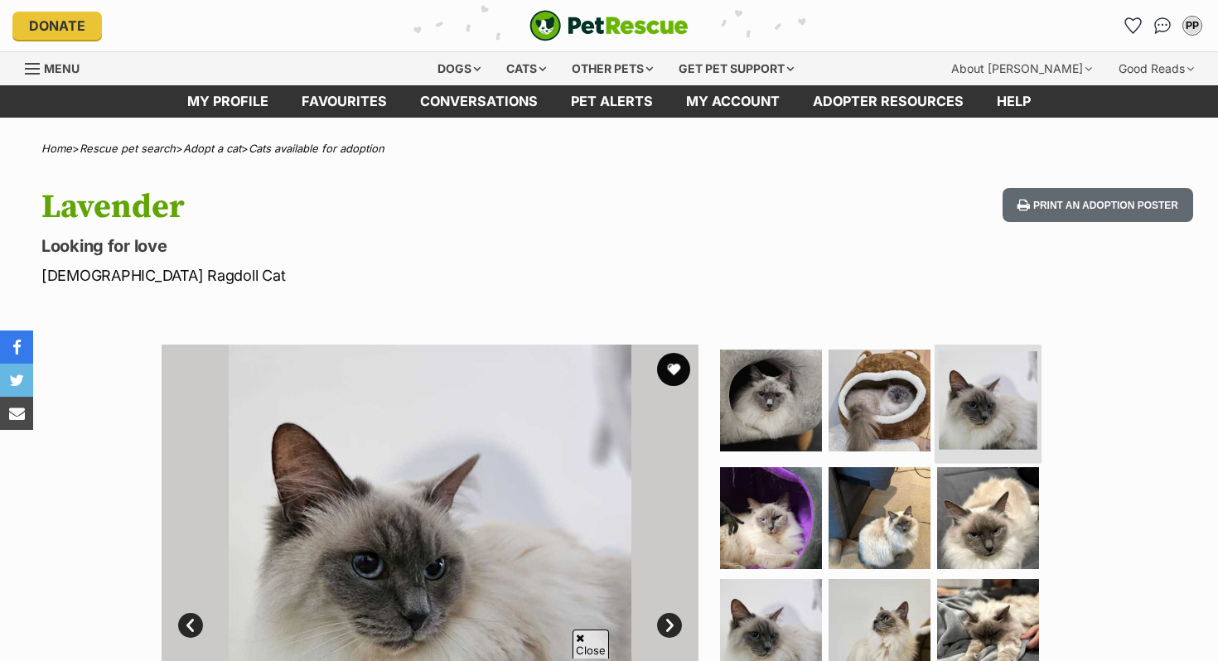
scroll to position [220, 0]
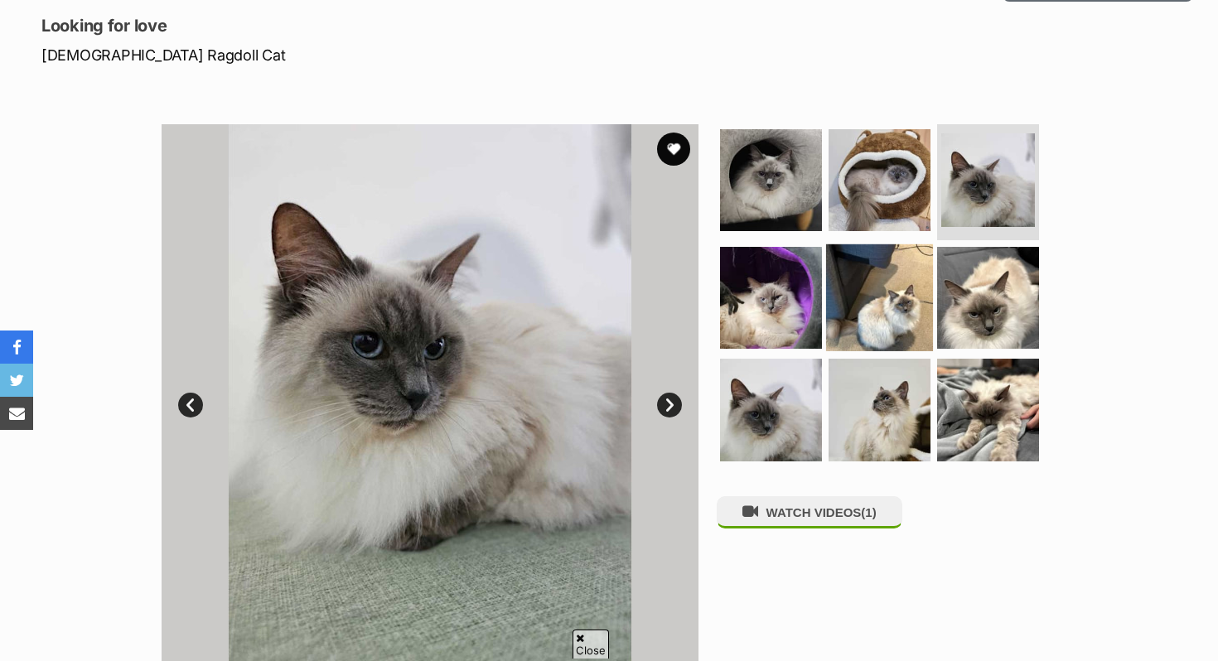
click at [878, 325] on img at bounding box center [879, 297] width 107 height 107
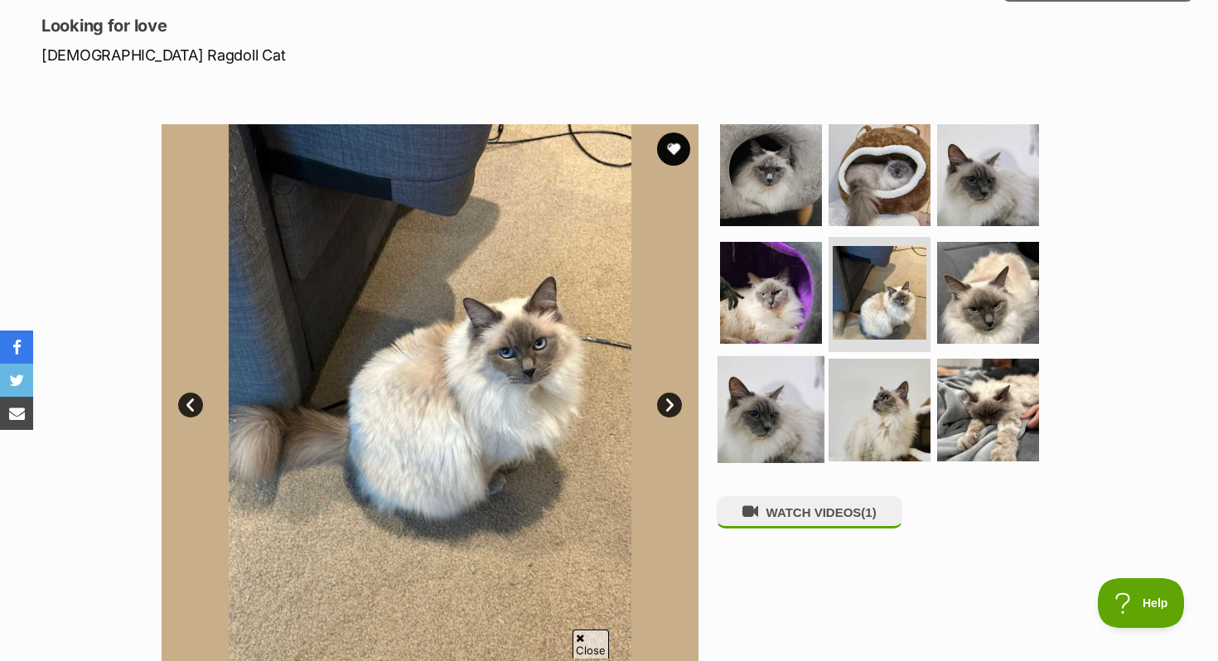
scroll to position [0, 0]
click at [738, 407] on img at bounding box center [771, 409] width 107 height 107
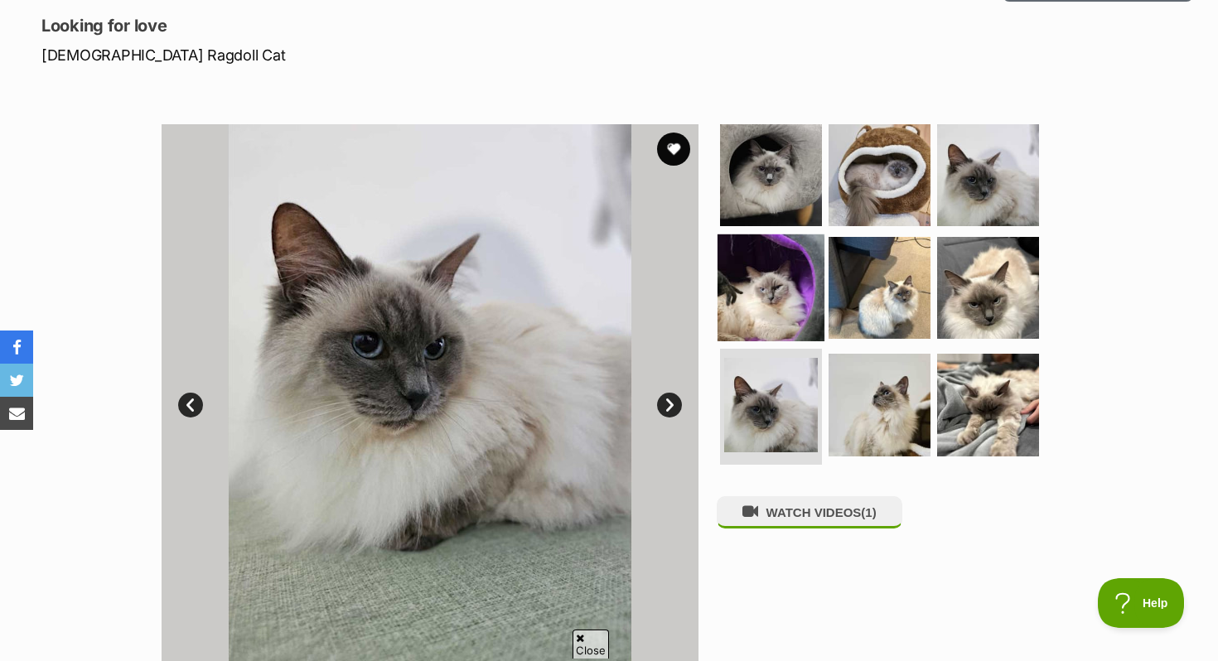
click at [776, 298] on img at bounding box center [771, 287] width 107 height 107
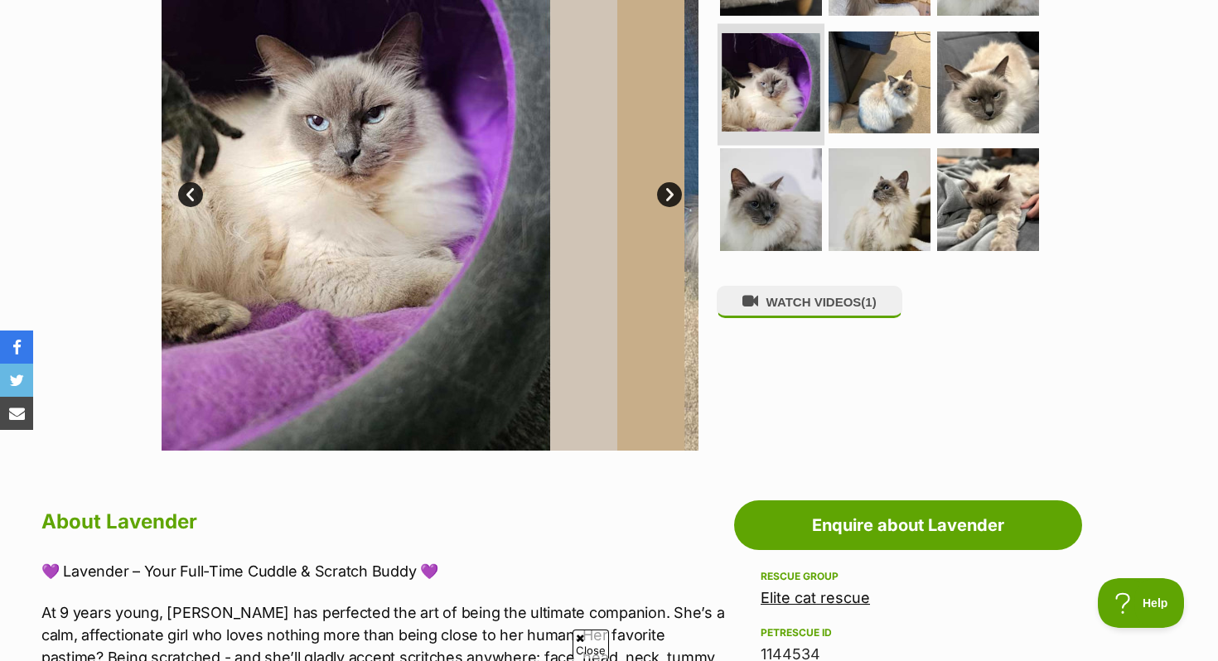
scroll to position [799, 0]
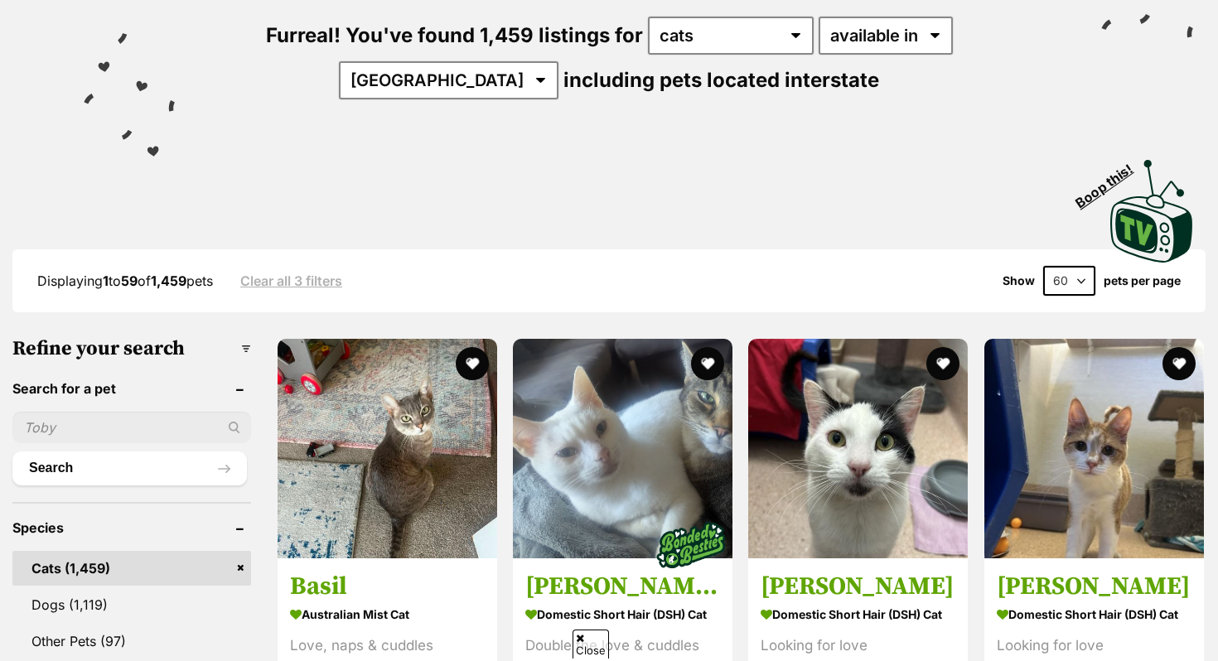
scroll to position [221, 0]
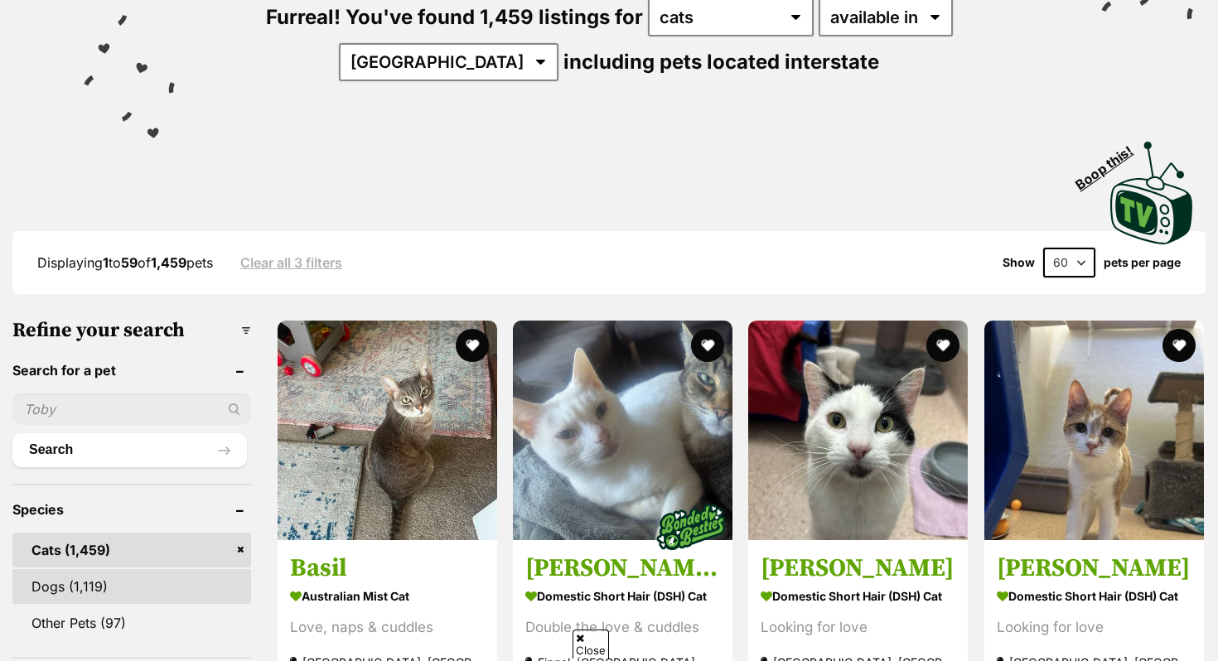
click at [109, 585] on link "Dogs (1,119)" at bounding box center [131, 586] width 239 height 35
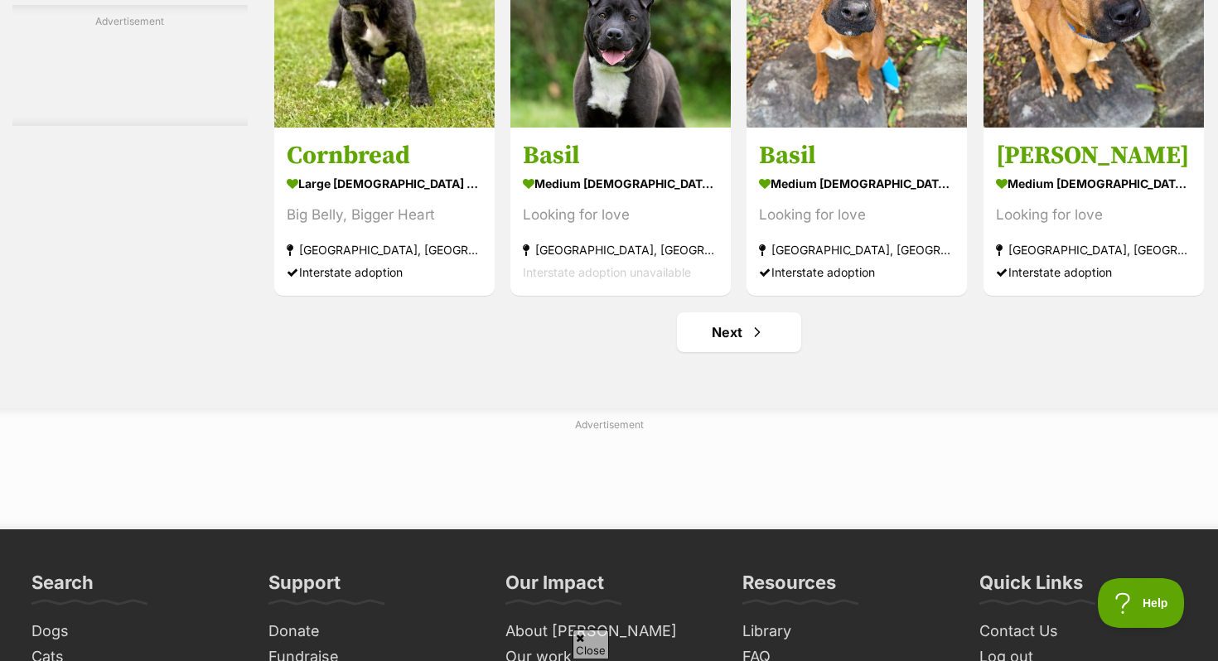
scroll to position [7832, 0]
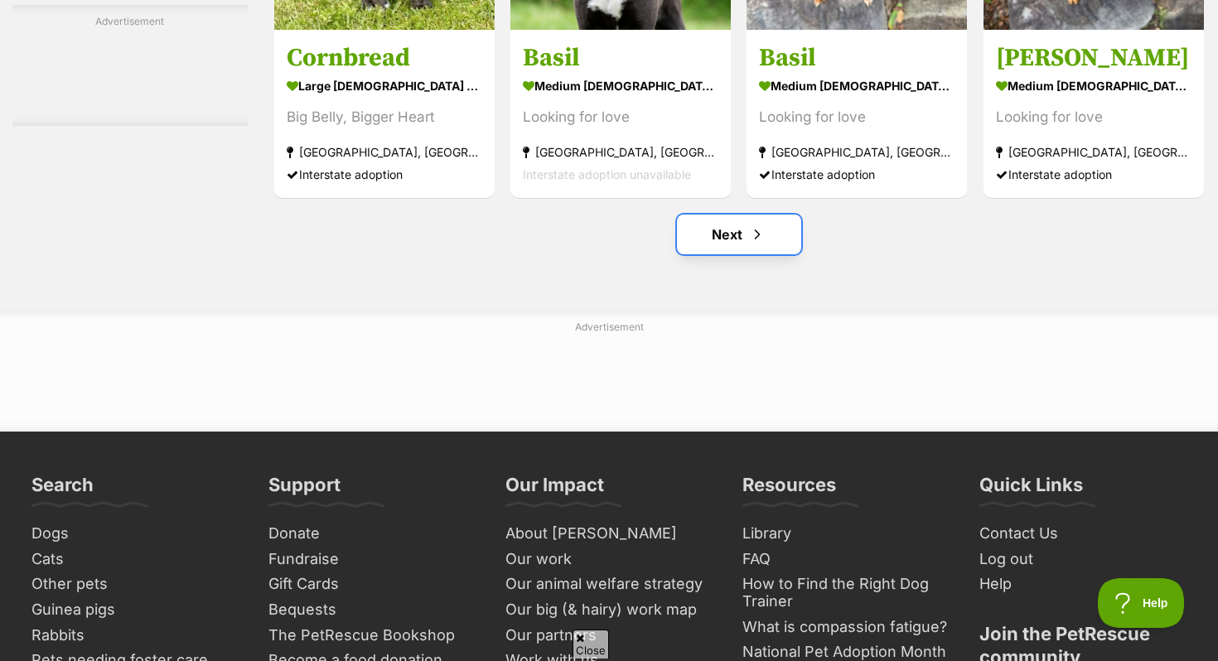
click at [752, 232] on span "Next page" at bounding box center [757, 235] width 17 height 20
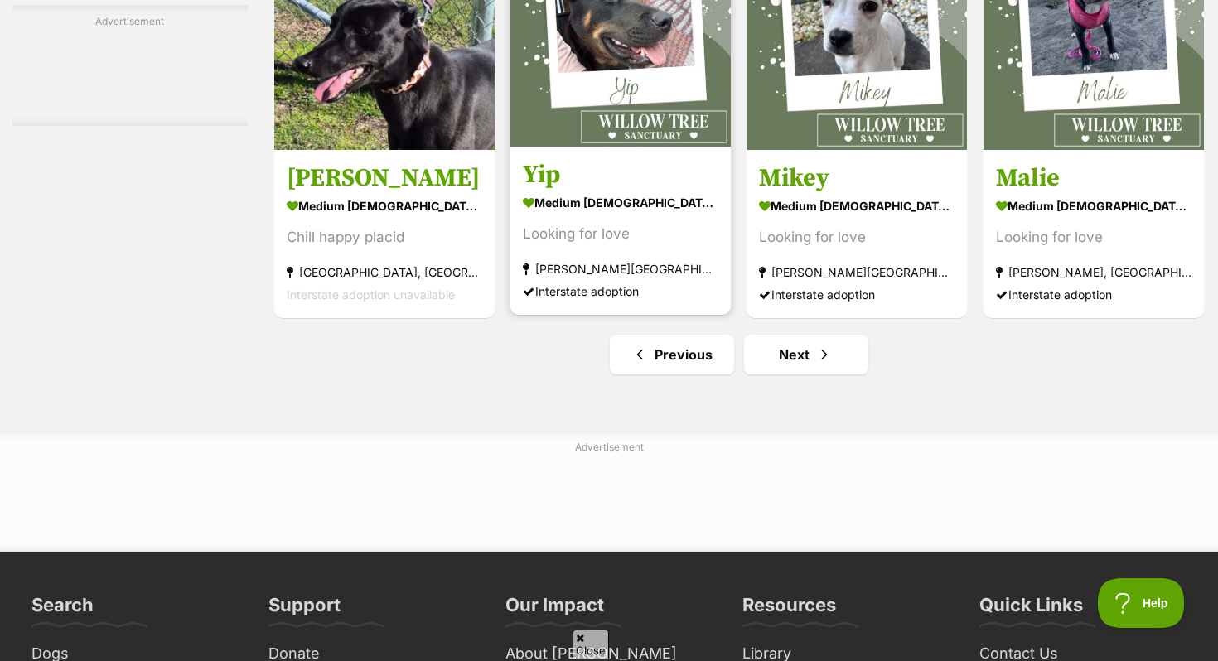
scroll to position [7847, 0]
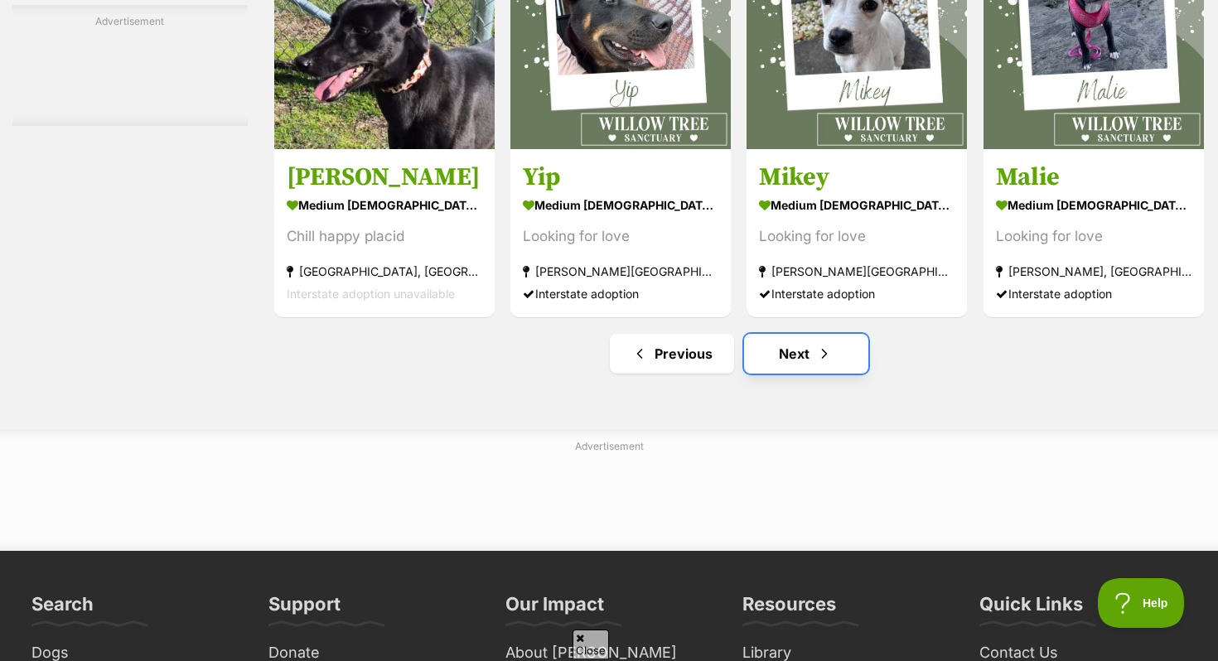
click at [816, 361] on span "Next page" at bounding box center [824, 354] width 17 height 20
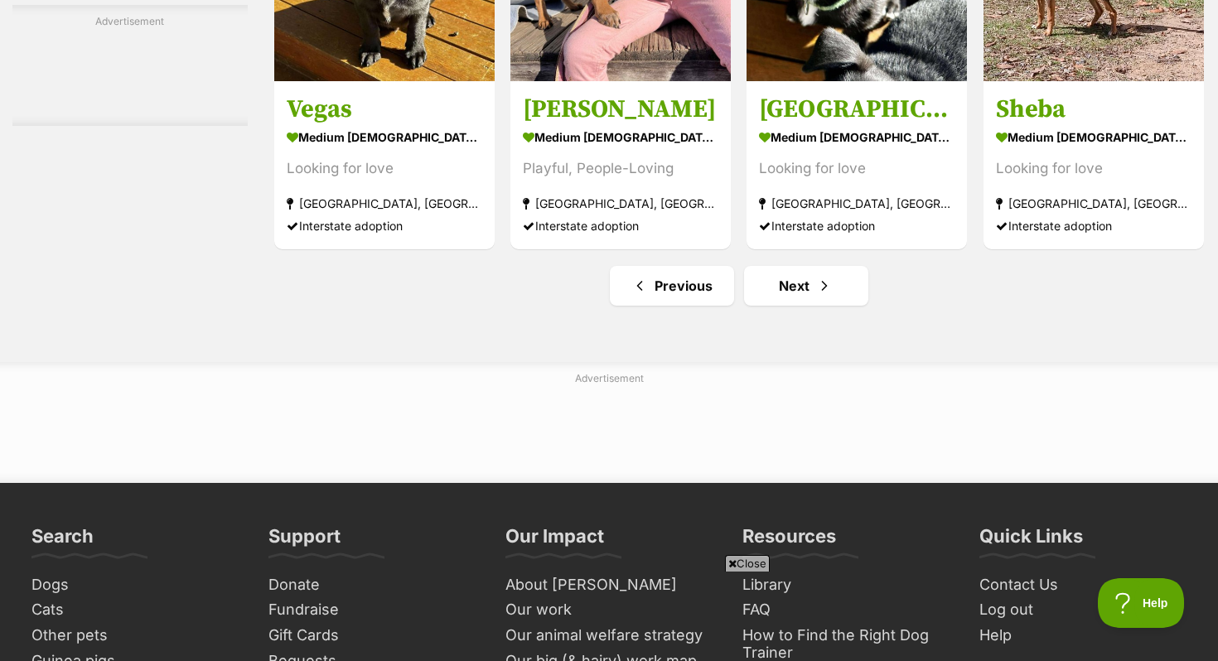
scroll to position [7929, 0]
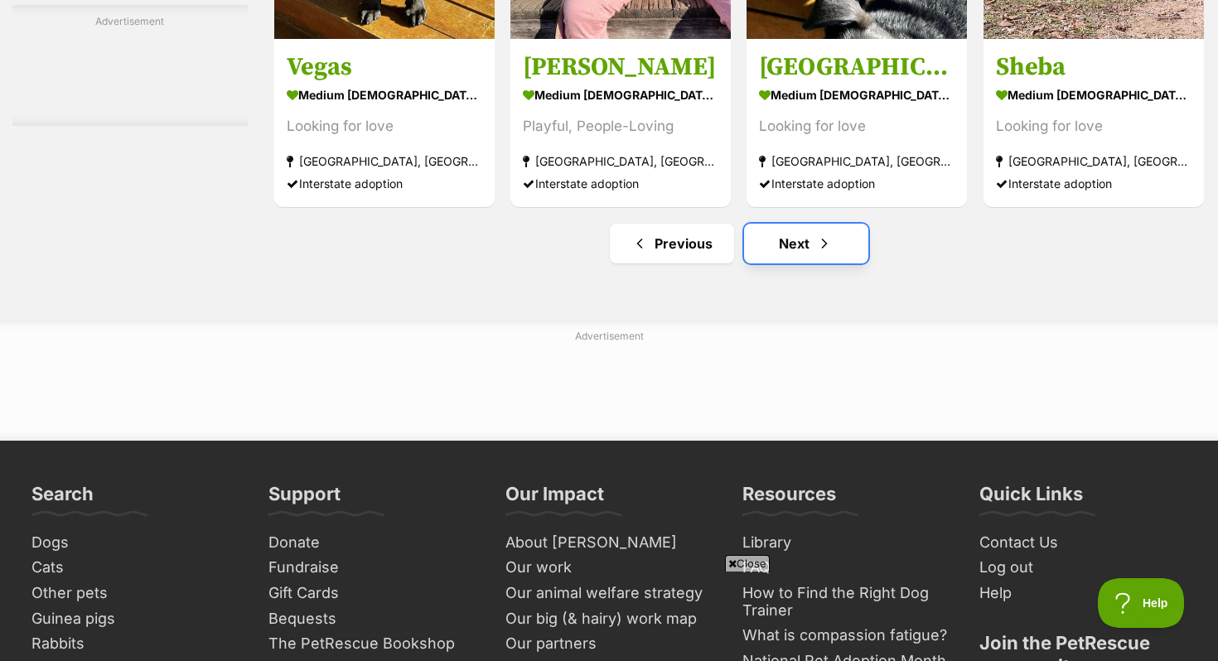
click at [808, 259] on link "Next" at bounding box center [806, 244] width 124 height 40
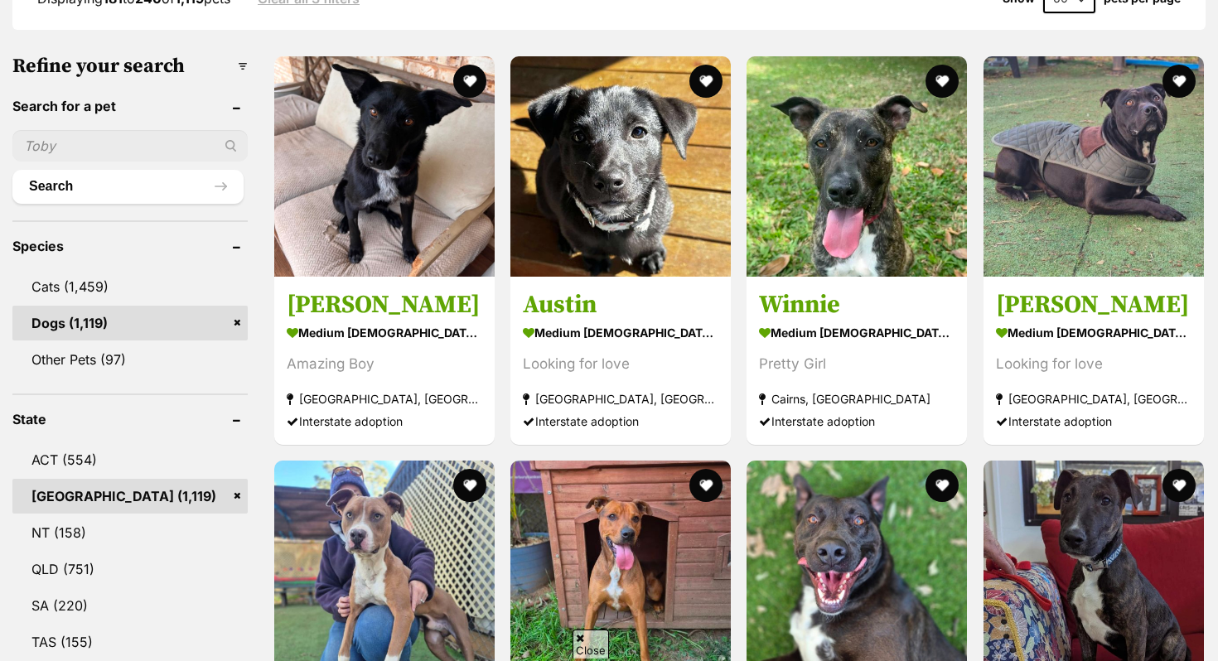
scroll to position [487, 0]
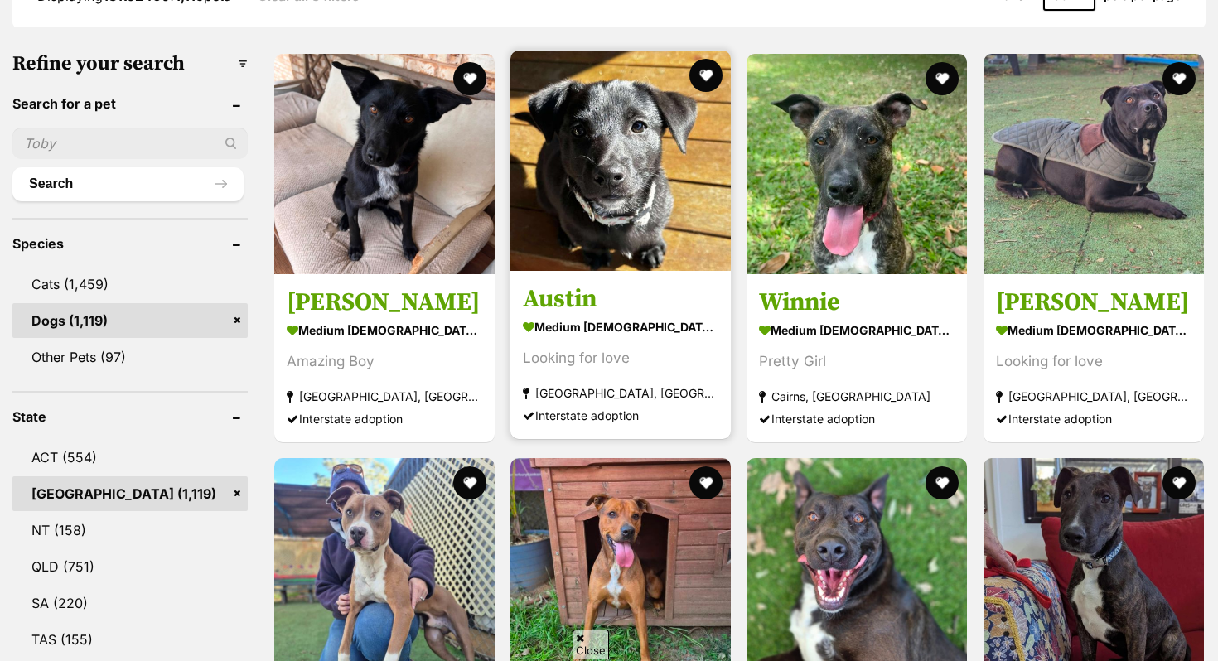
click at [618, 265] on img at bounding box center [621, 161] width 220 height 220
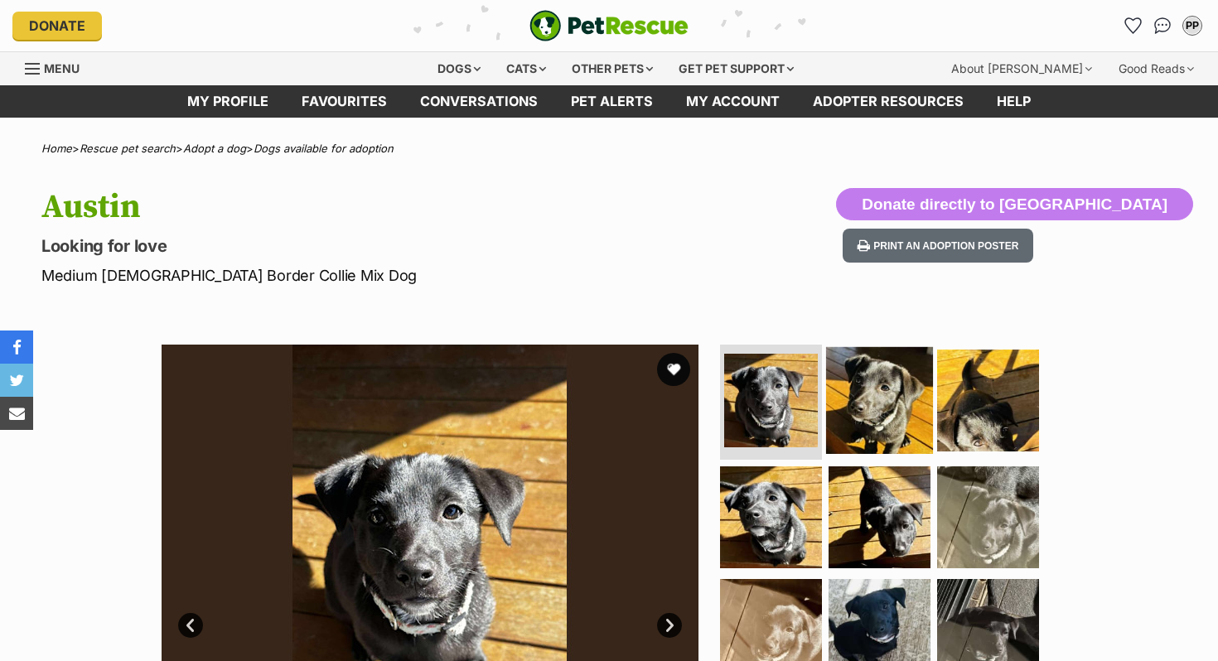
click at [888, 404] on img at bounding box center [879, 399] width 107 height 107
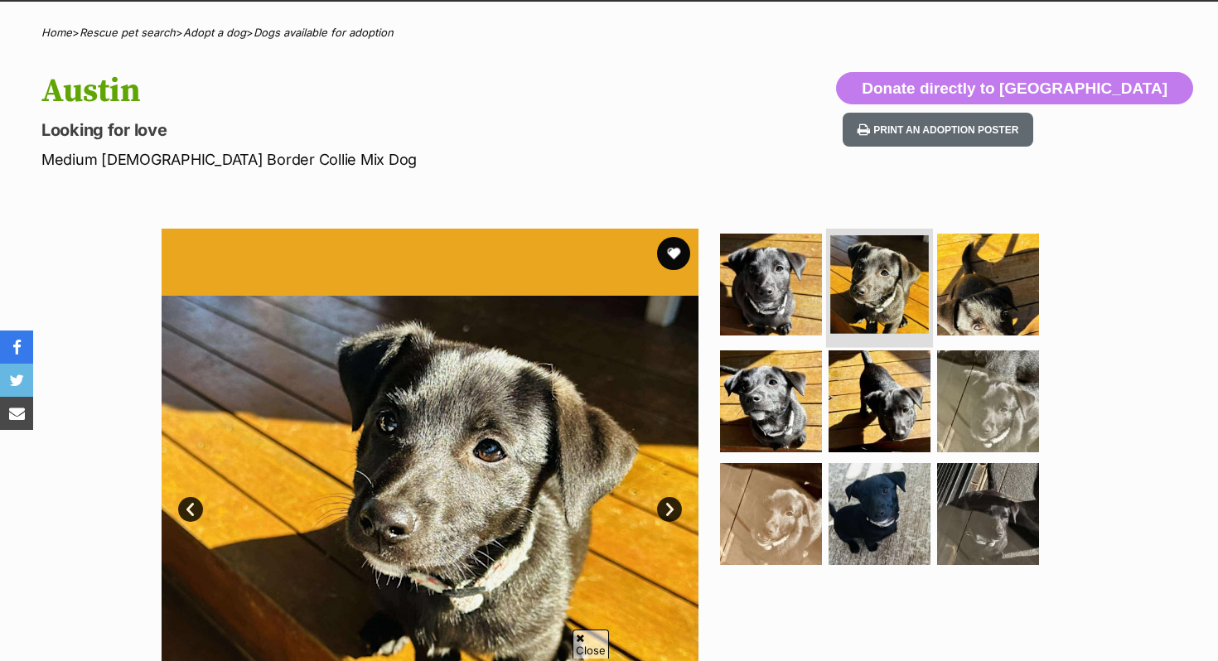
scroll to position [134, 0]
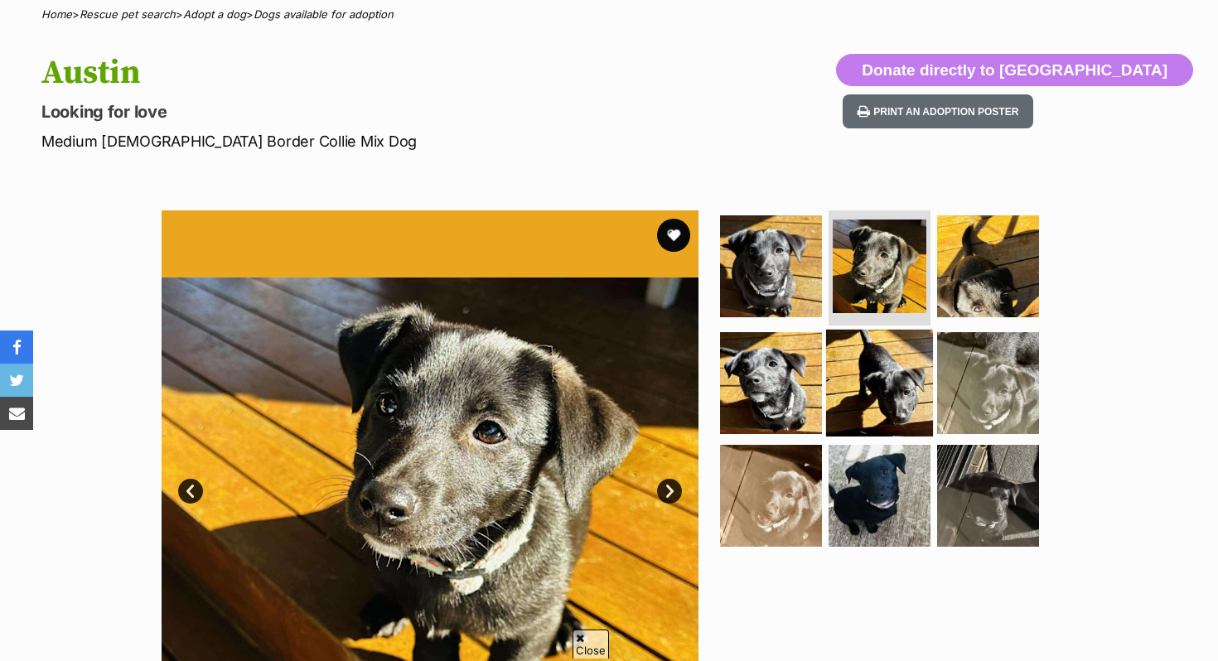
click at [883, 393] on img at bounding box center [879, 383] width 107 height 107
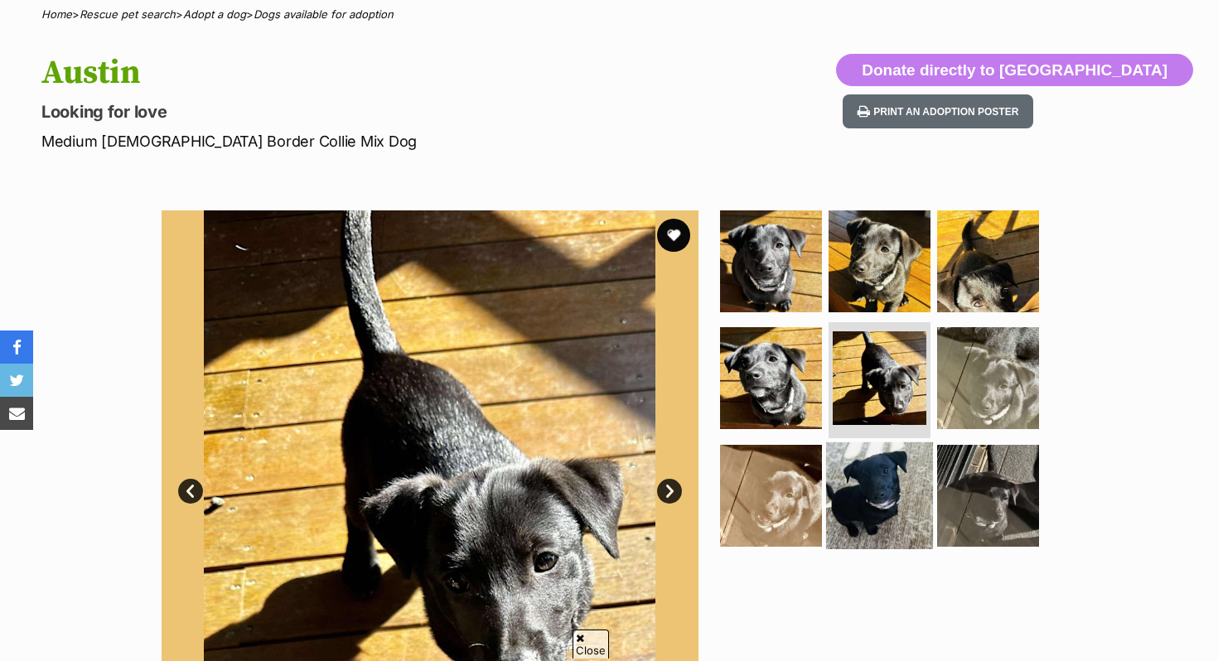
click at [845, 468] on img at bounding box center [879, 496] width 107 height 107
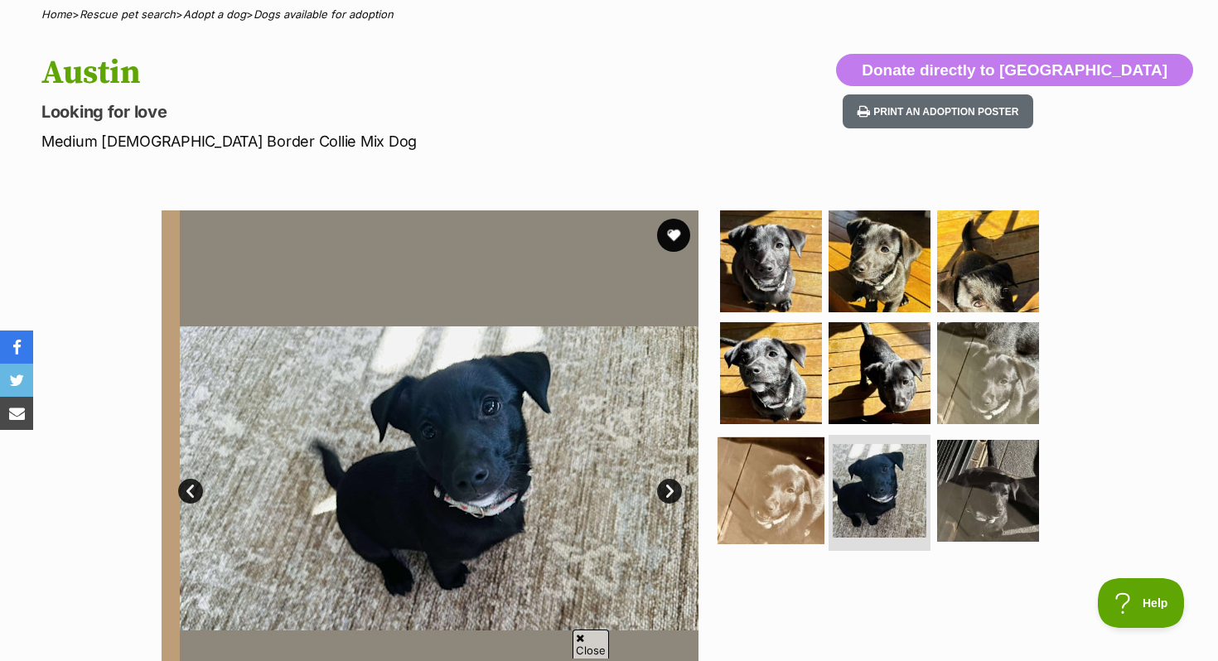
scroll to position [0, 0]
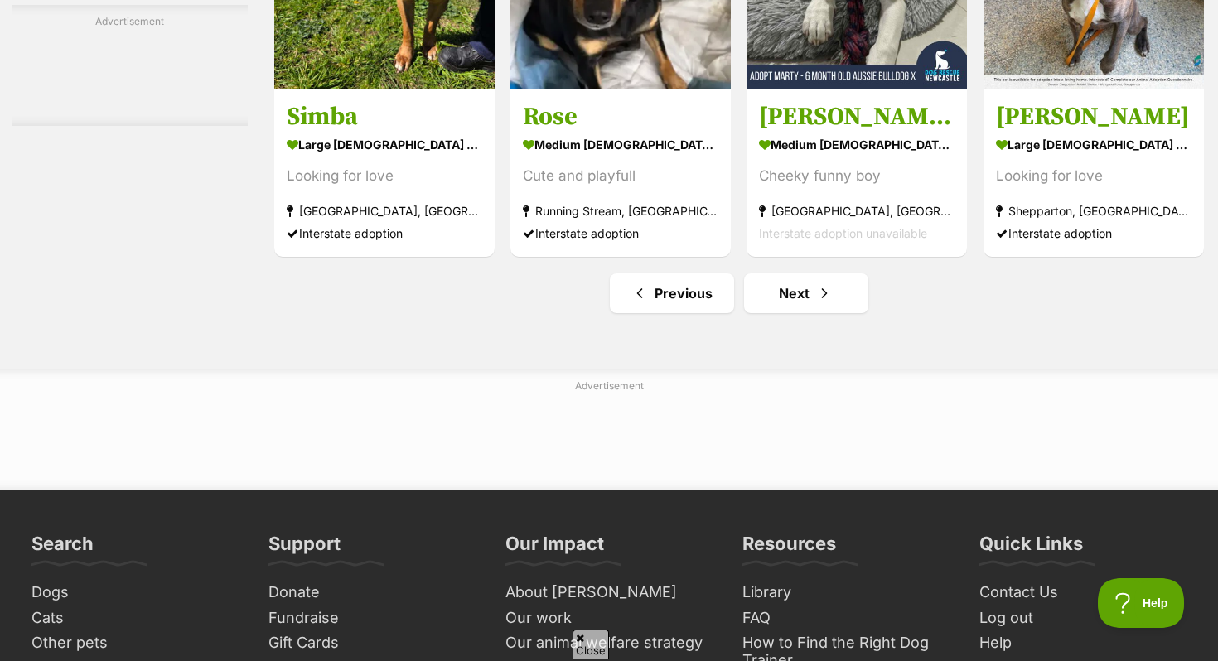
scroll to position [7733, 0]
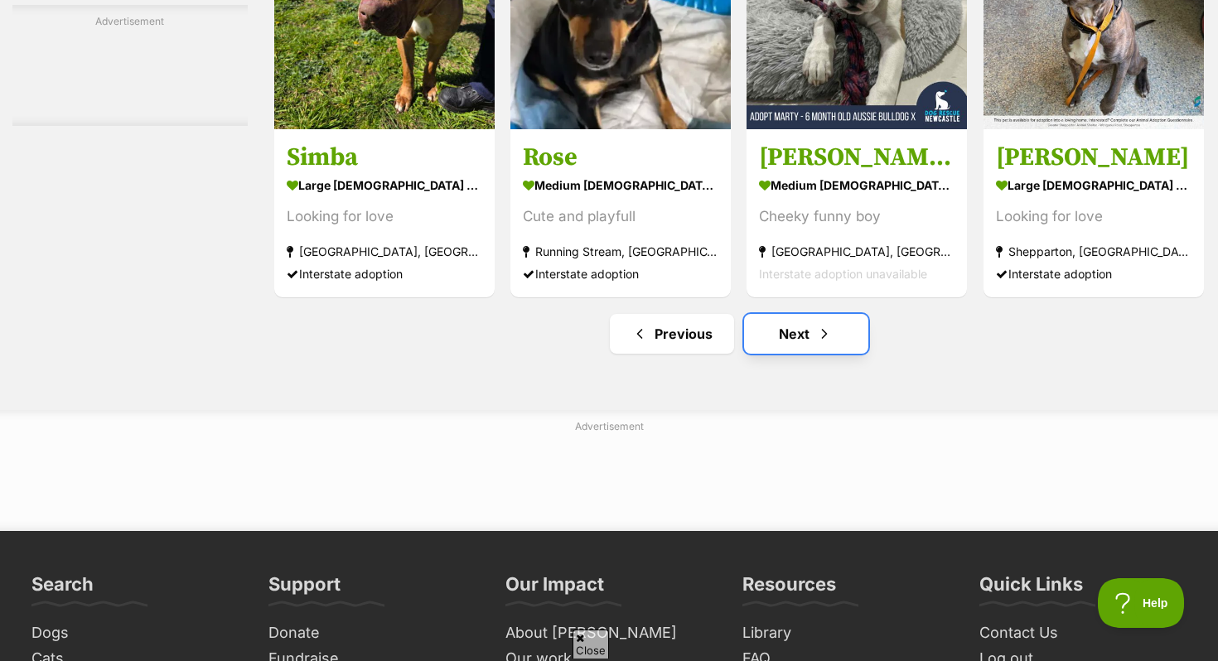
click at [787, 354] on link "Next" at bounding box center [806, 334] width 124 height 40
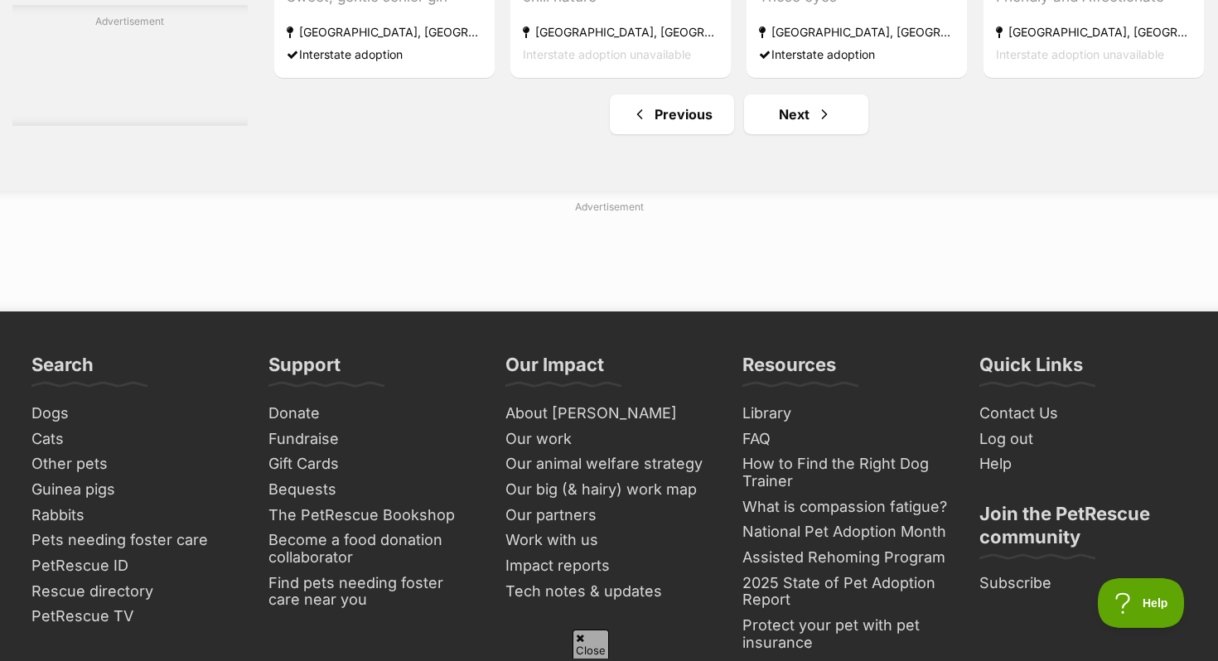
scroll to position [7823, 0]
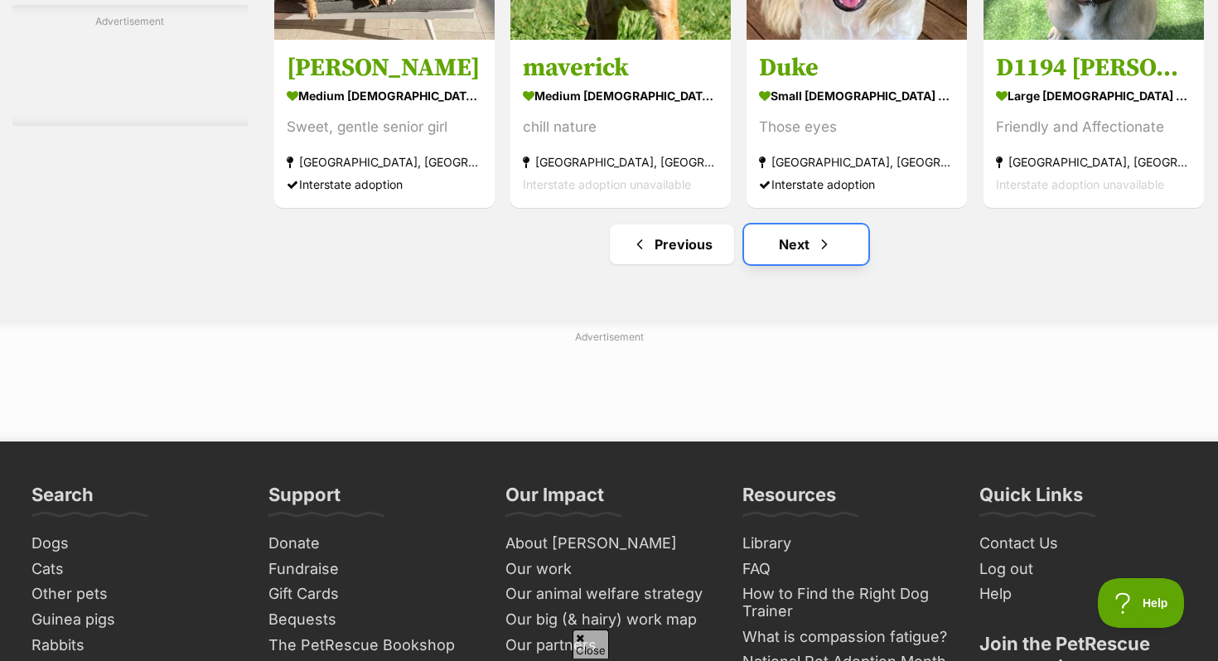
click at [789, 254] on link "Next" at bounding box center [806, 245] width 124 height 40
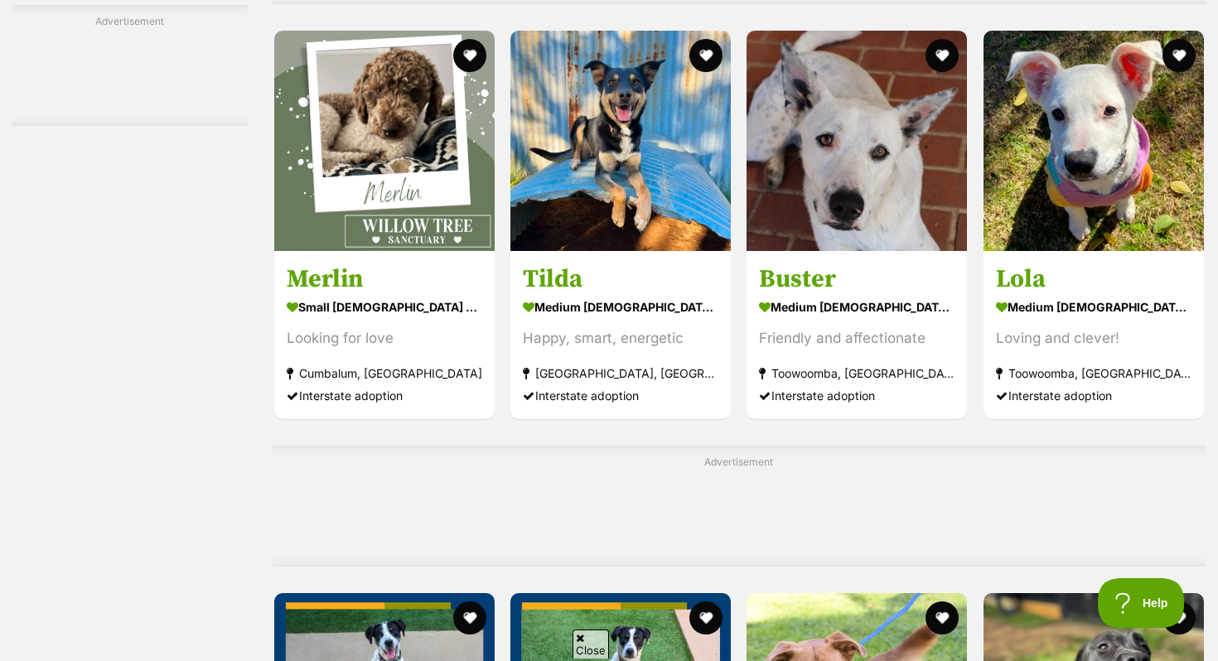
scroll to position [6189, 0]
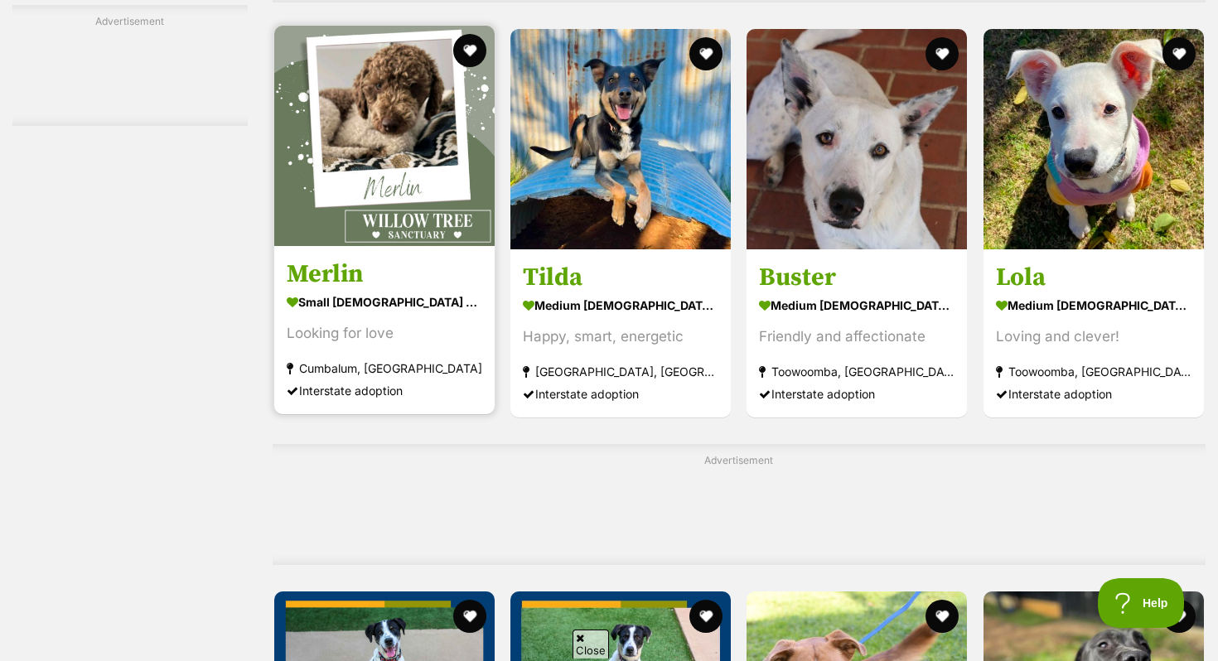
click at [419, 256] on link "Merlin small male Dog Looking for love Cumbalum, NSW Interstate adoption" at bounding box center [384, 330] width 220 height 168
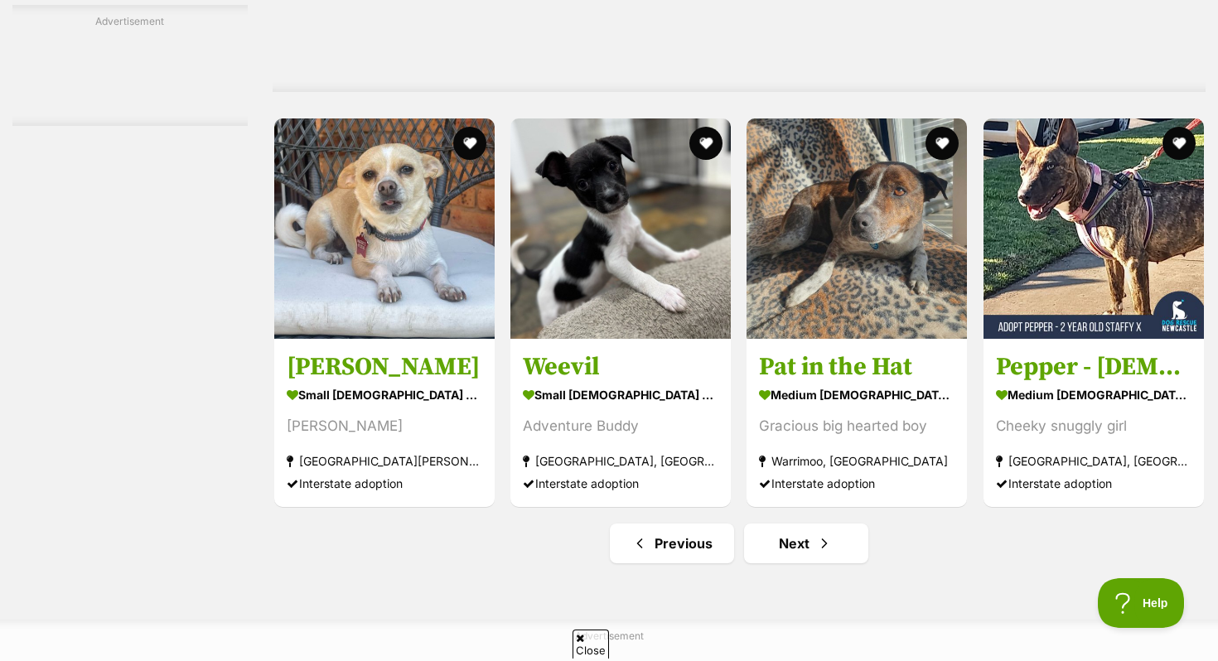
scroll to position [7610, 0]
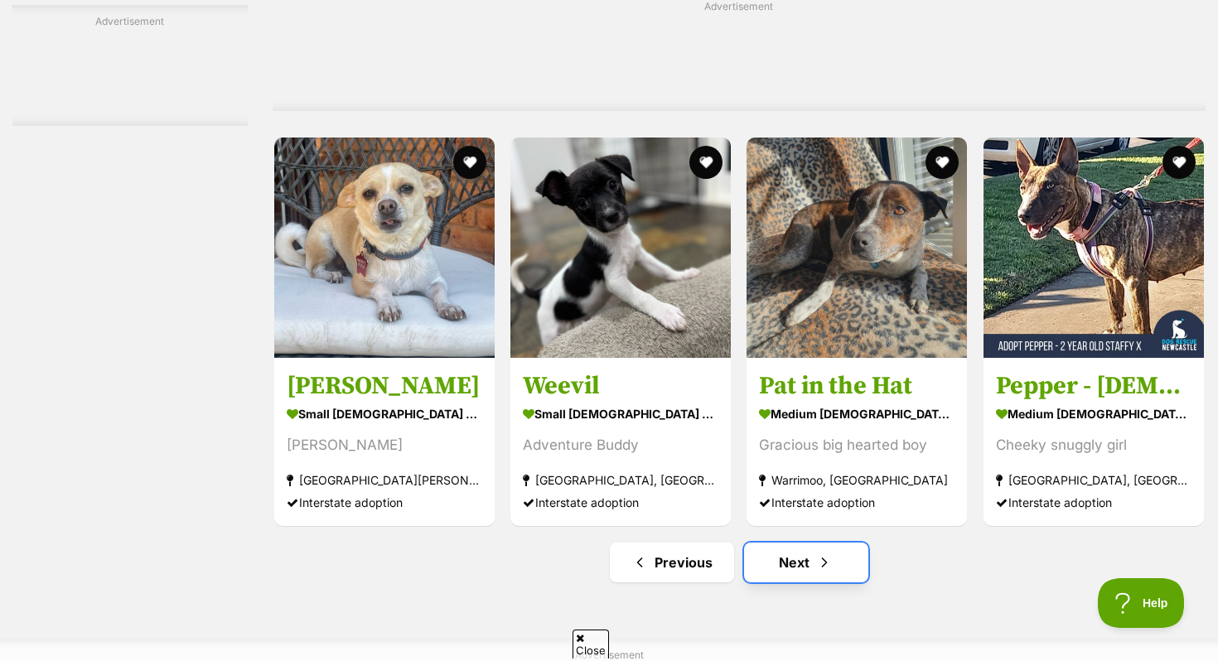
click at [796, 578] on link "Next" at bounding box center [806, 563] width 124 height 40
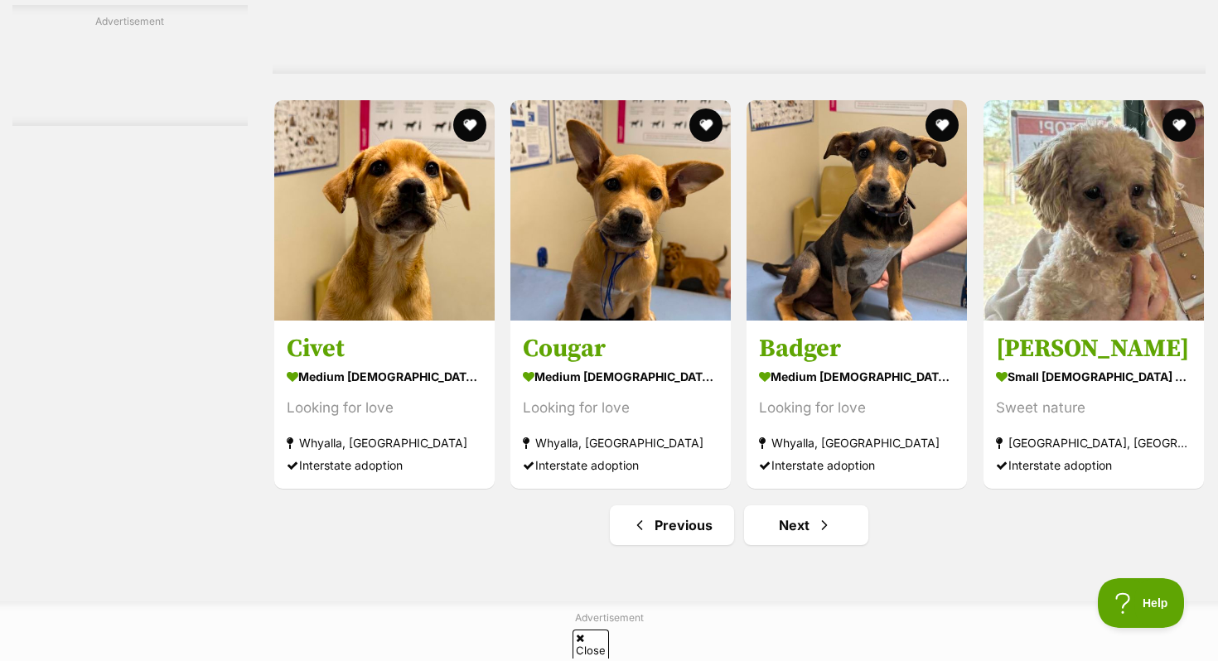
scroll to position [7614, 0]
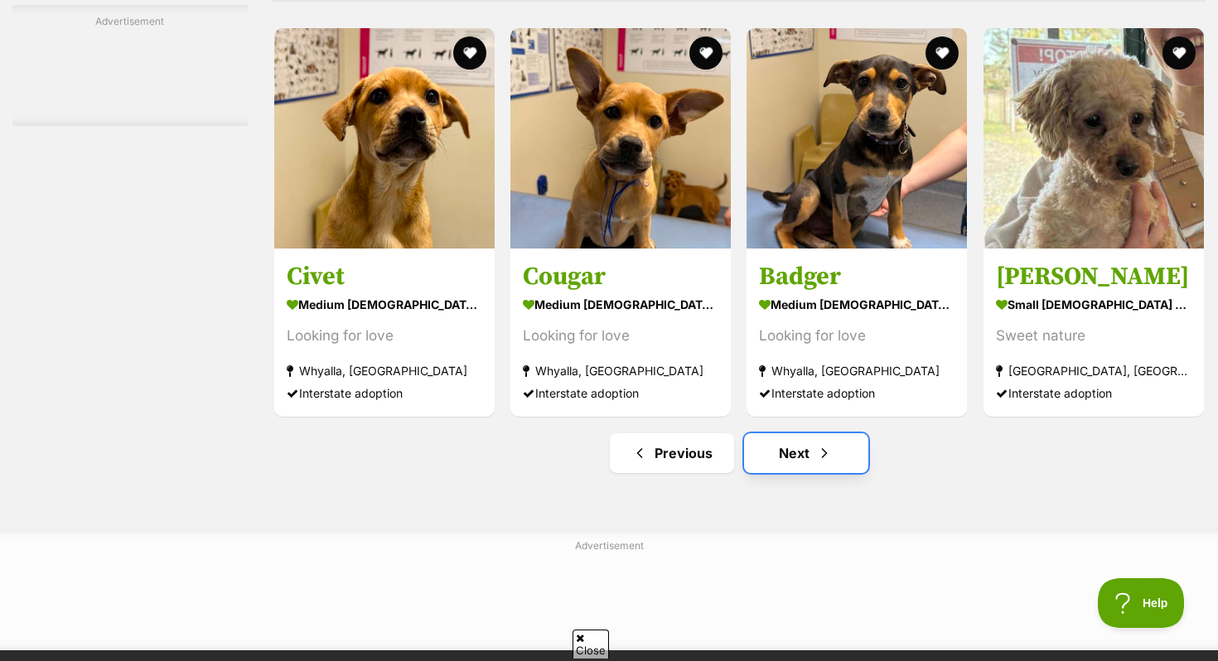
click at [808, 449] on link "Next" at bounding box center [806, 453] width 124 height 40
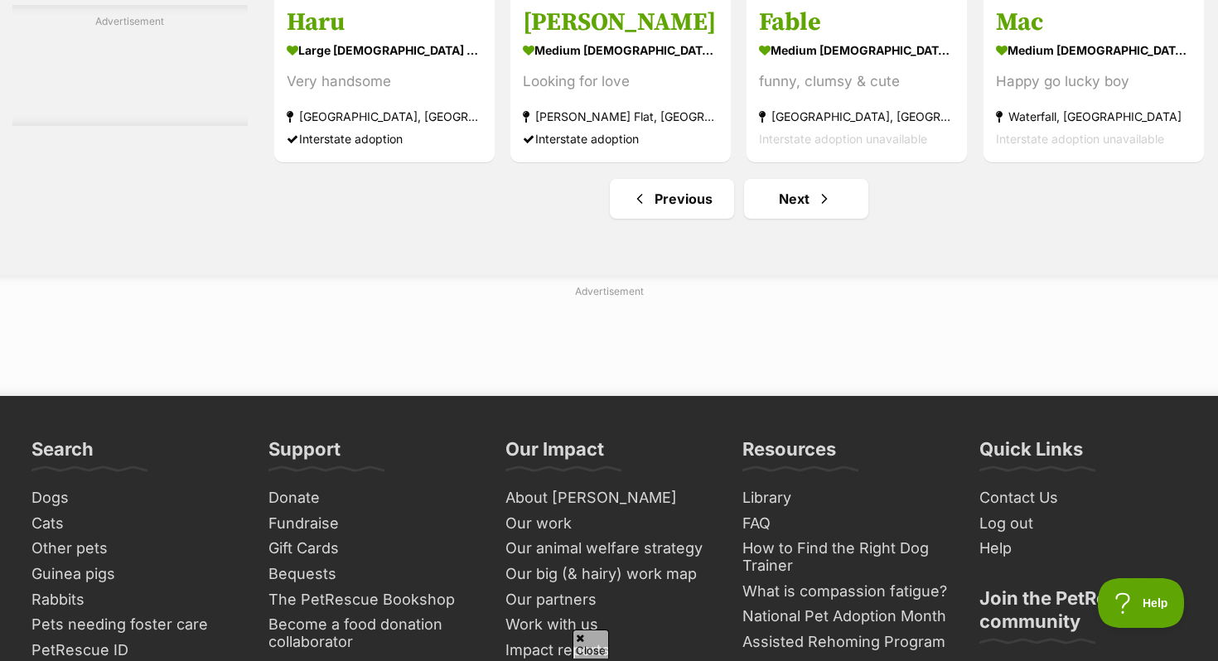
scroll to position [7907, 0]
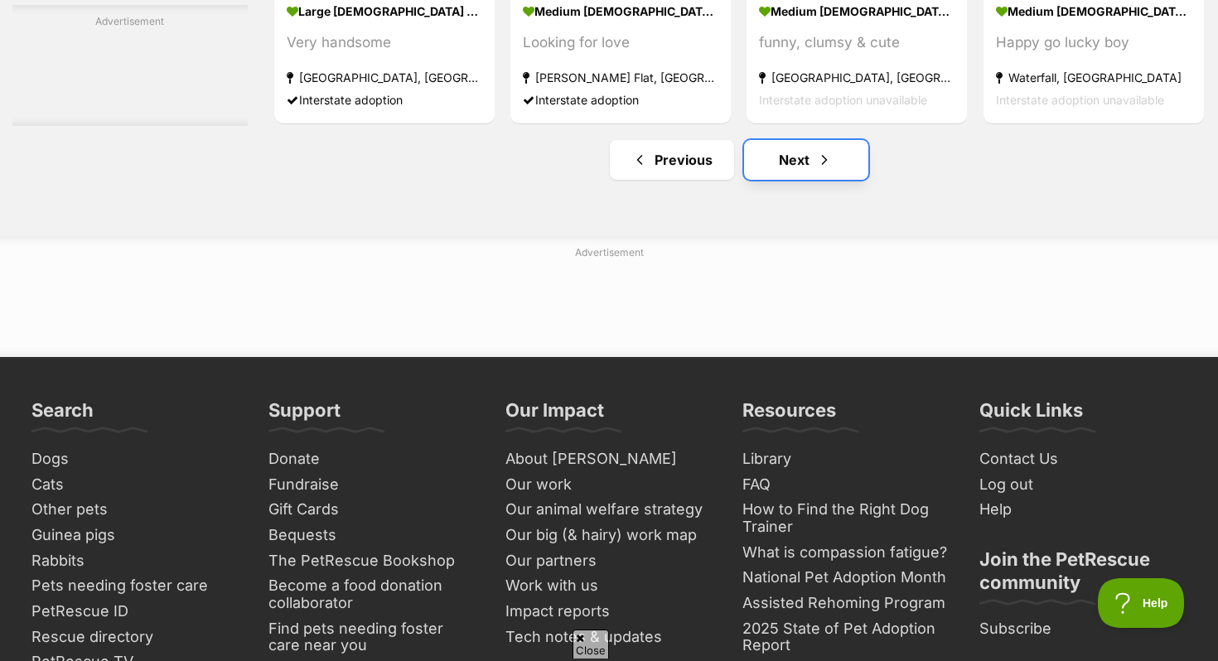
click at [806, 153] on link "Next" at bounding box center [806, 160] width 124 height 40
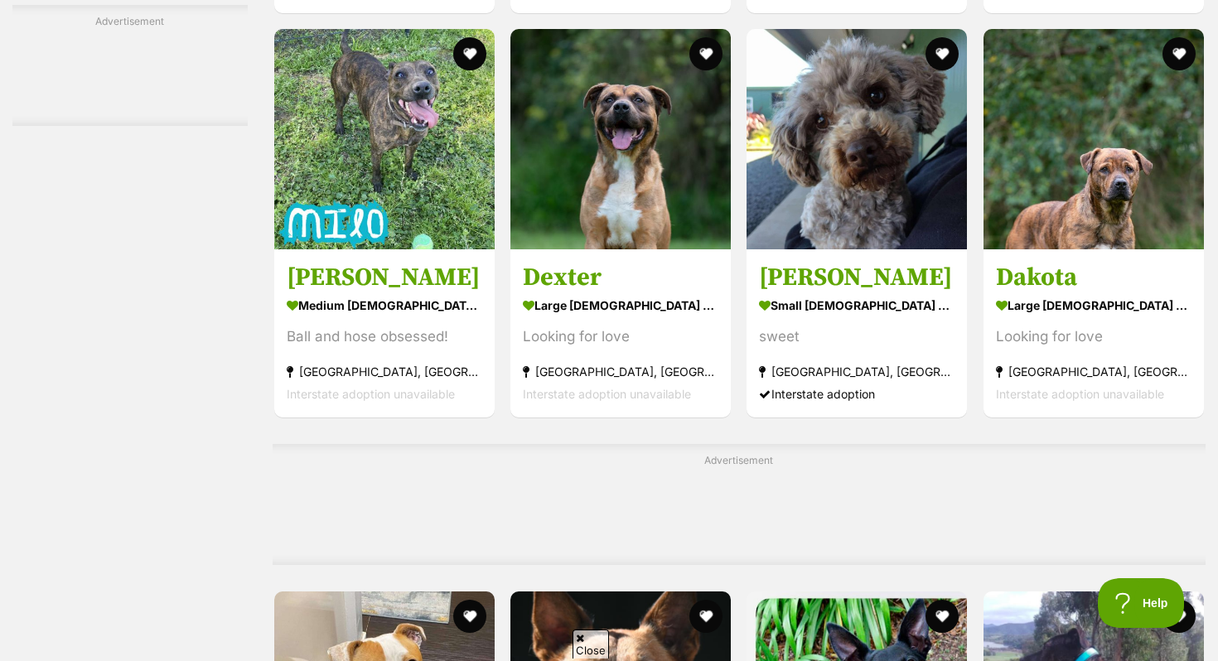
click at [867, 291] on link "Cooper small male Dog sweet Kunama, NSW Interstate adoption" at bounding box center [857, 333] width 220 height 168
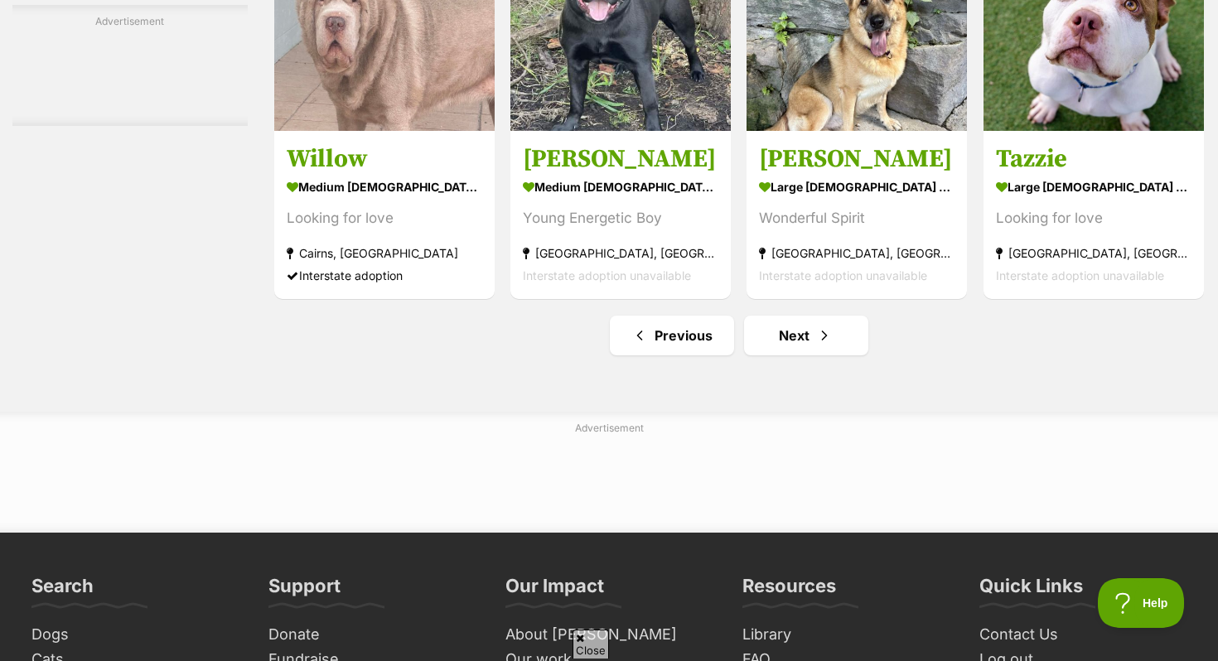
scroll to position [7841, 0]
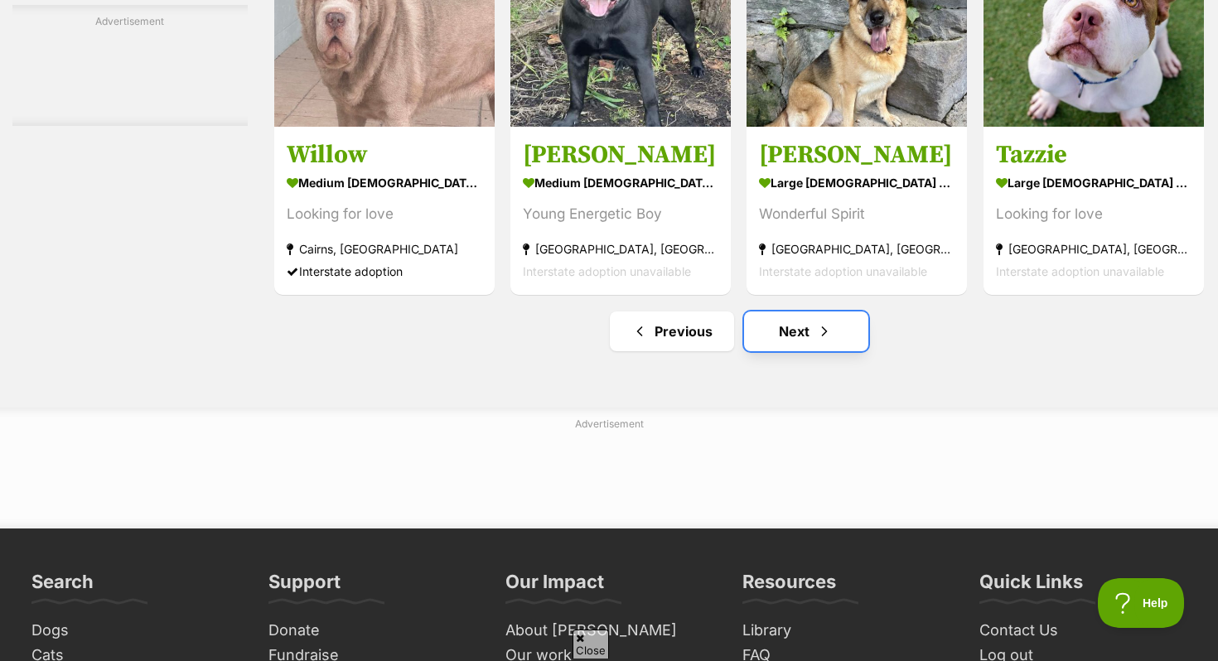
click at [811, 336] on link "Next" at bounding box center [806, 332] width 124 height 40
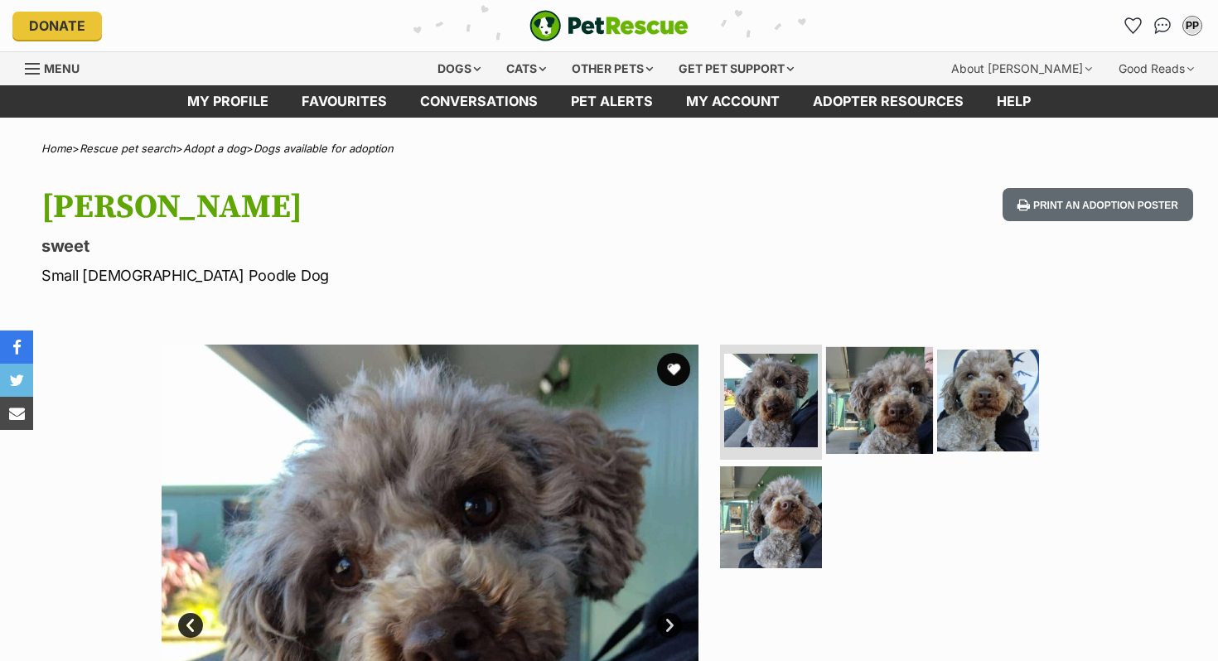
click at [892, 396] on img at bounding box center [879, 399] width 107 height 107
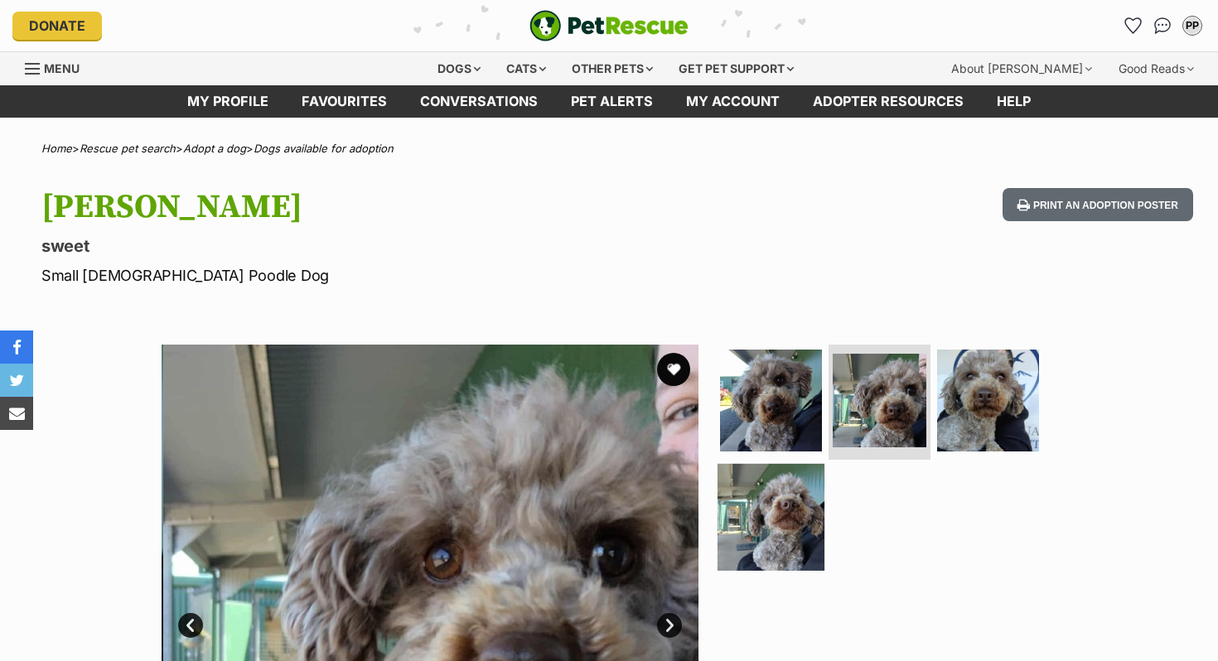
click at [782, 496] on img at bounding box center [771, 517] width 107 height 107
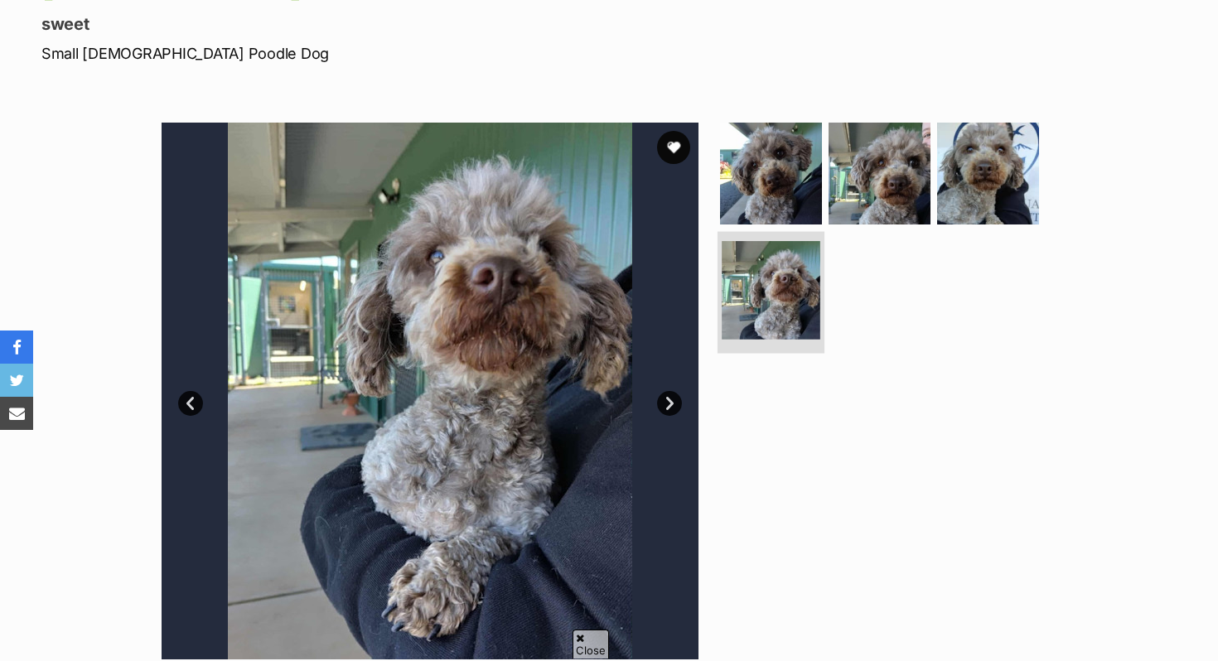
scroll to position [317, 0]
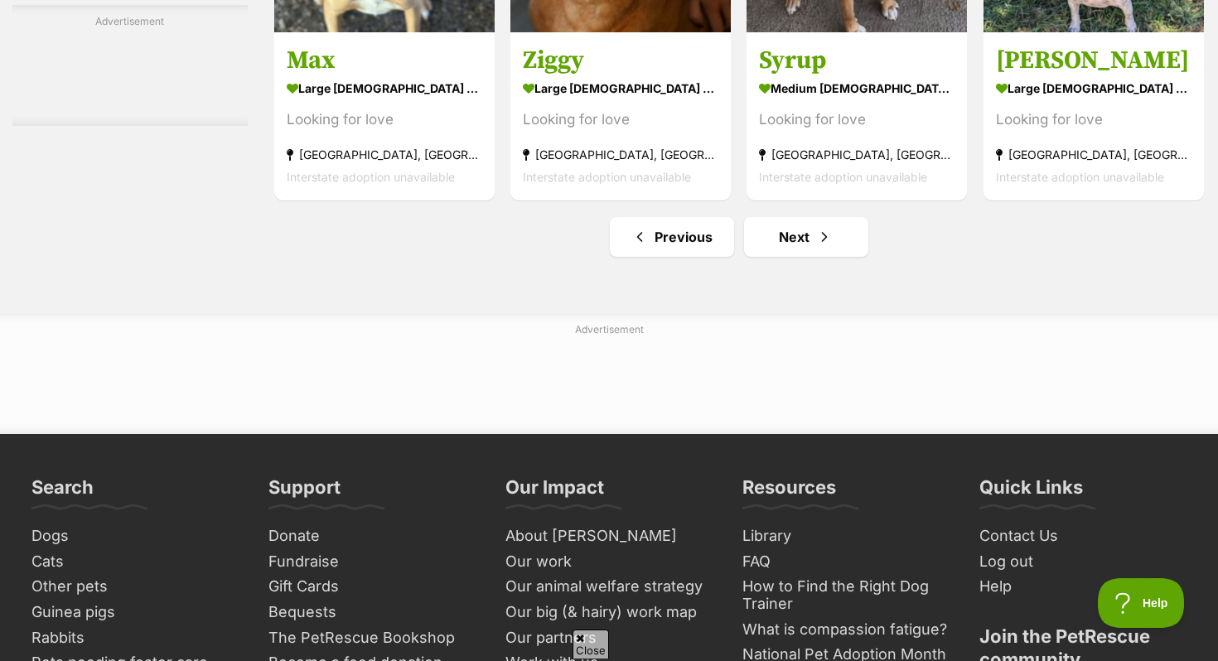
scroll to position [7831, 0]
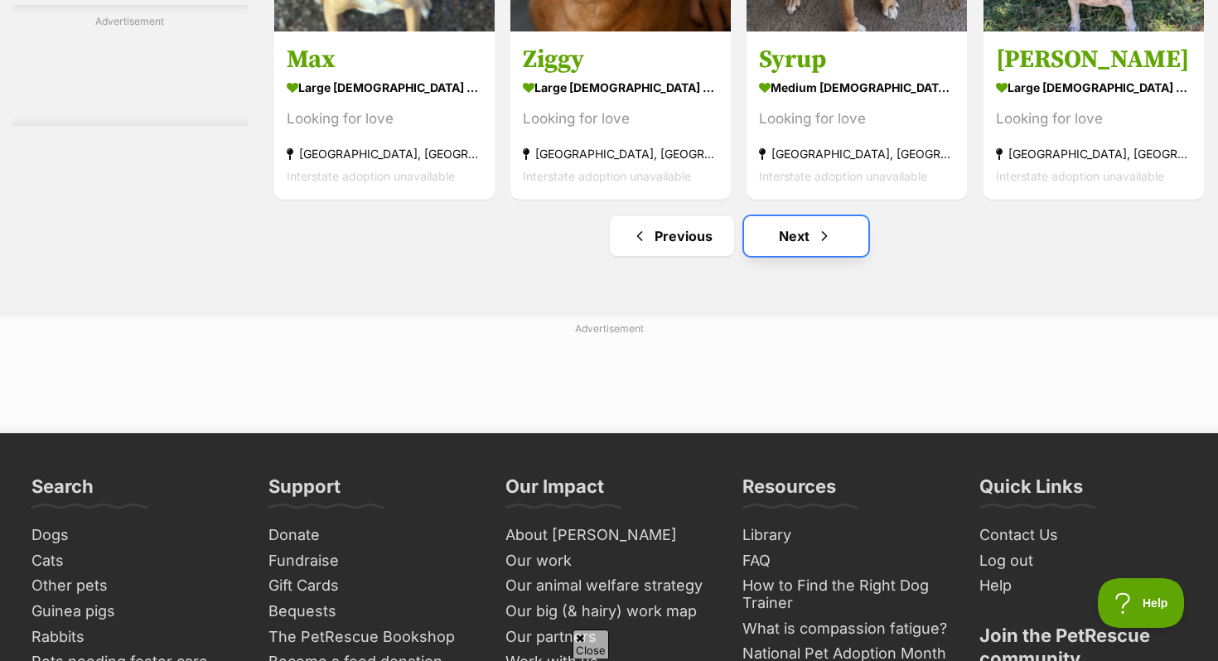
click at [806, 243] on link "Next" at bounding box center [806, 236] width 124 height 40
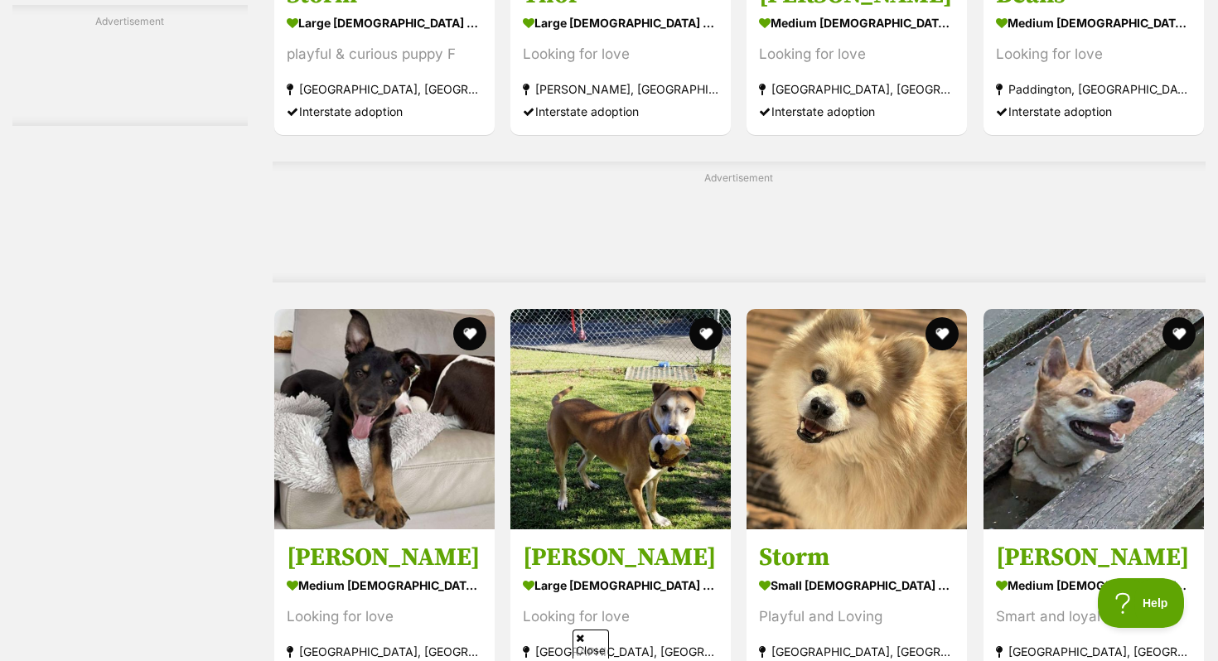
scroll to position [4839, 0]
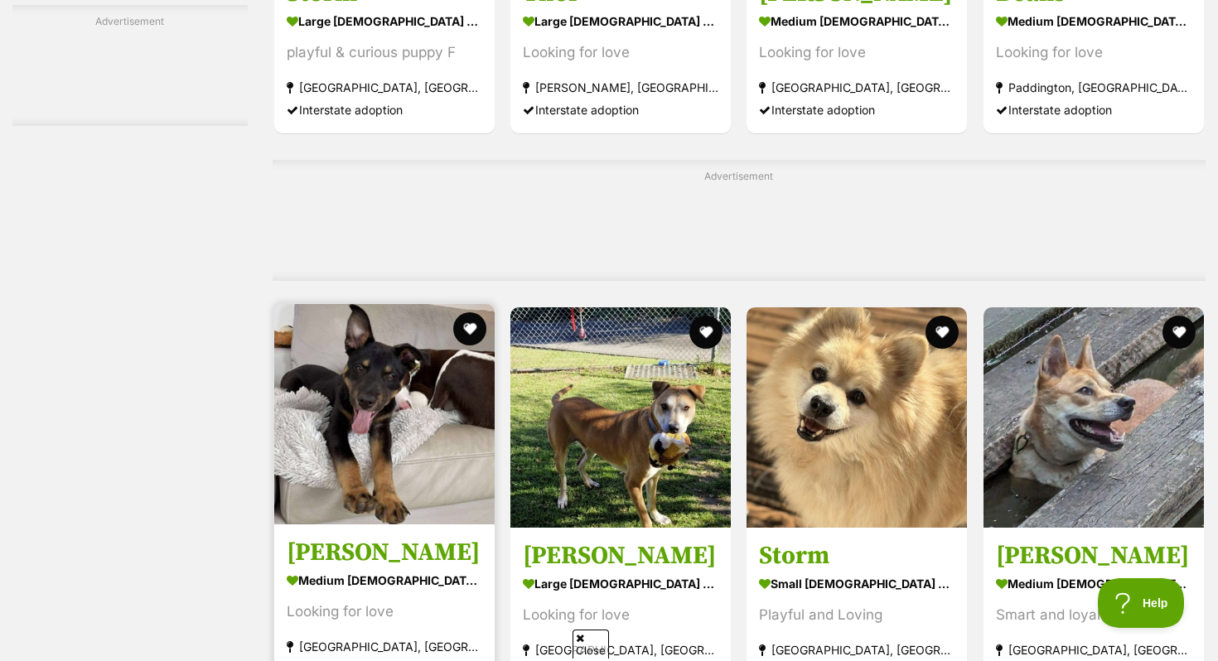
click at [401, 482] on img at bounding box center [384, 414] width 220 height 220
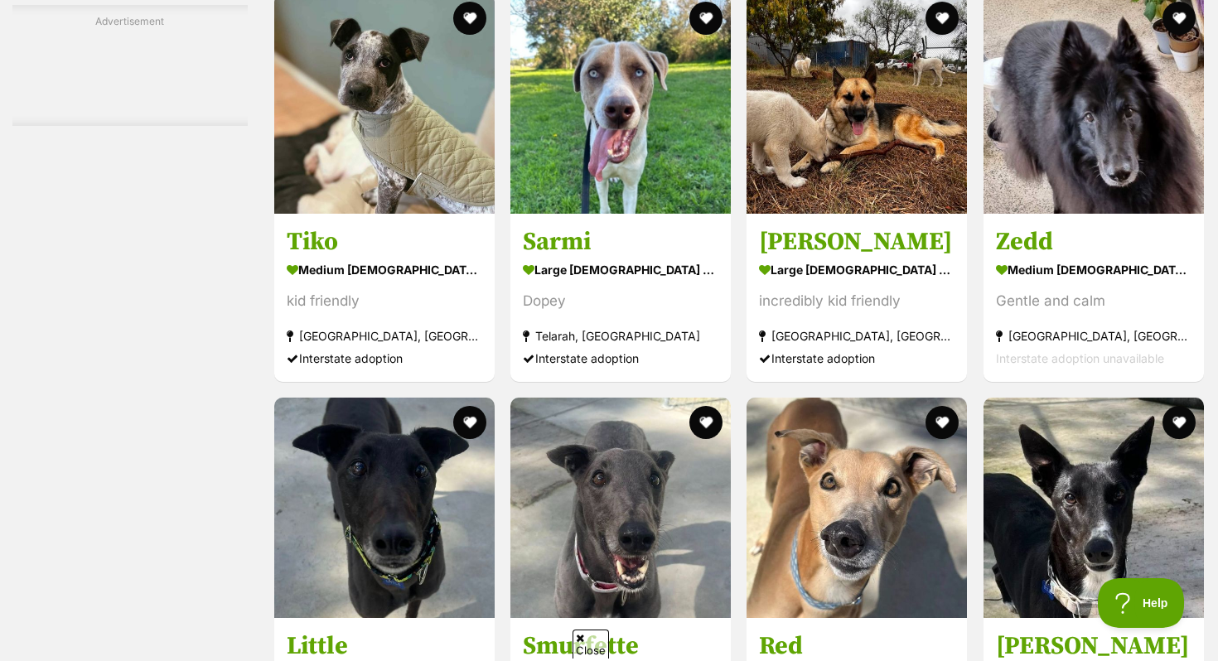
scroll to position [6685, 0]
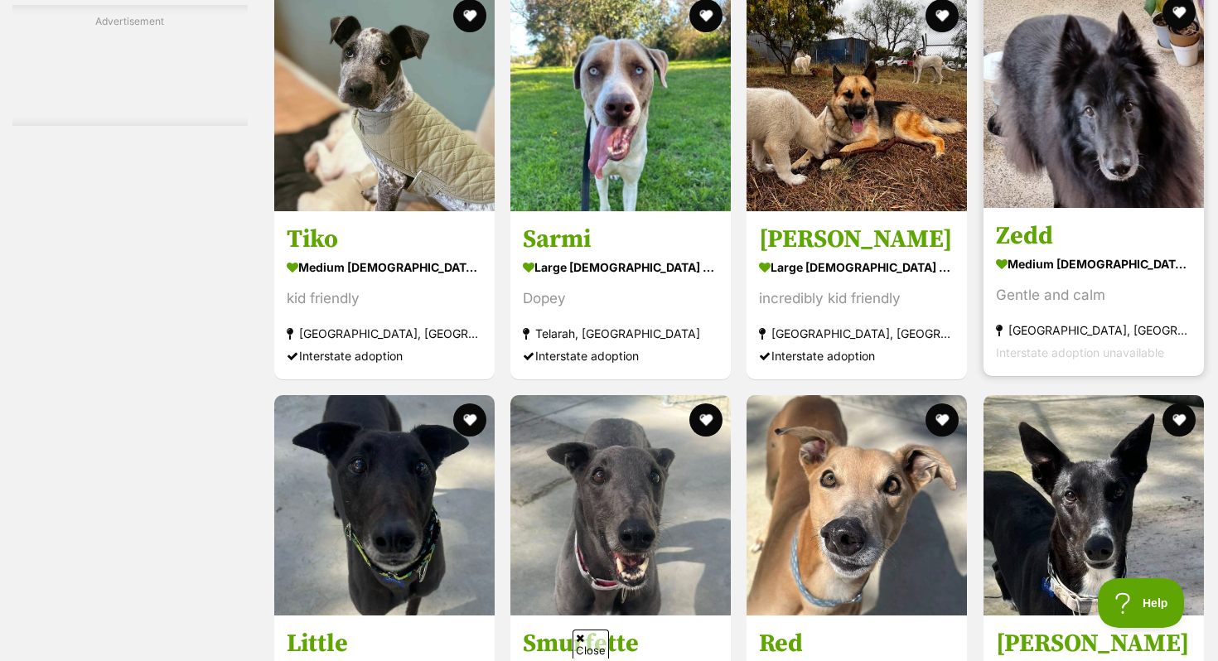
click at [1050, 265] on strong "medium [DEMOGRAPHIC_DATA] Dog" at bounding box center [1094, 264] width 196 height 24
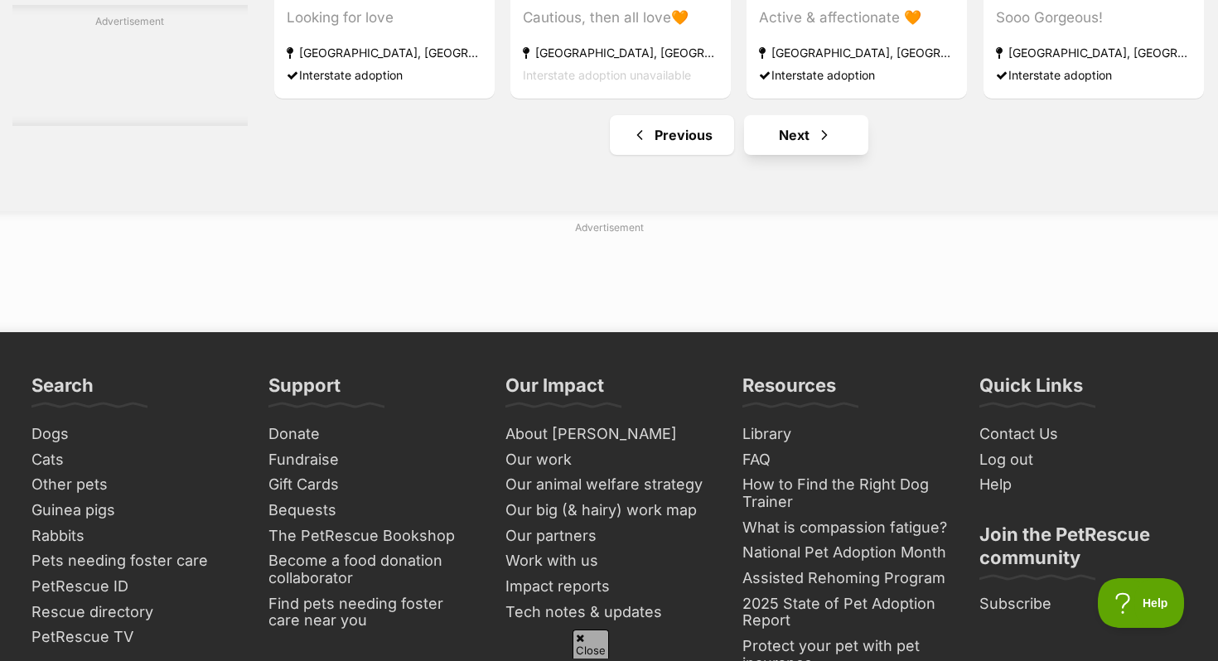
scroll to position [0, 0]
click at [803, 146] on link "Next" at bounding box center [806, 135] width 124 height 40
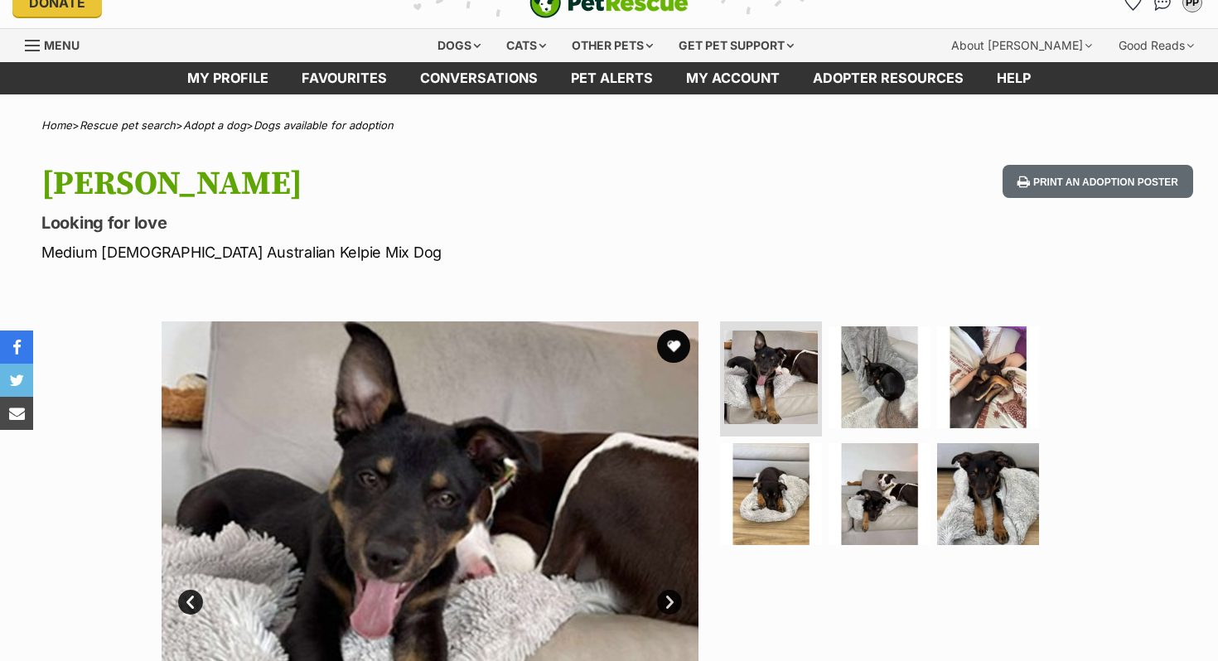
scroll to position [25, 0]
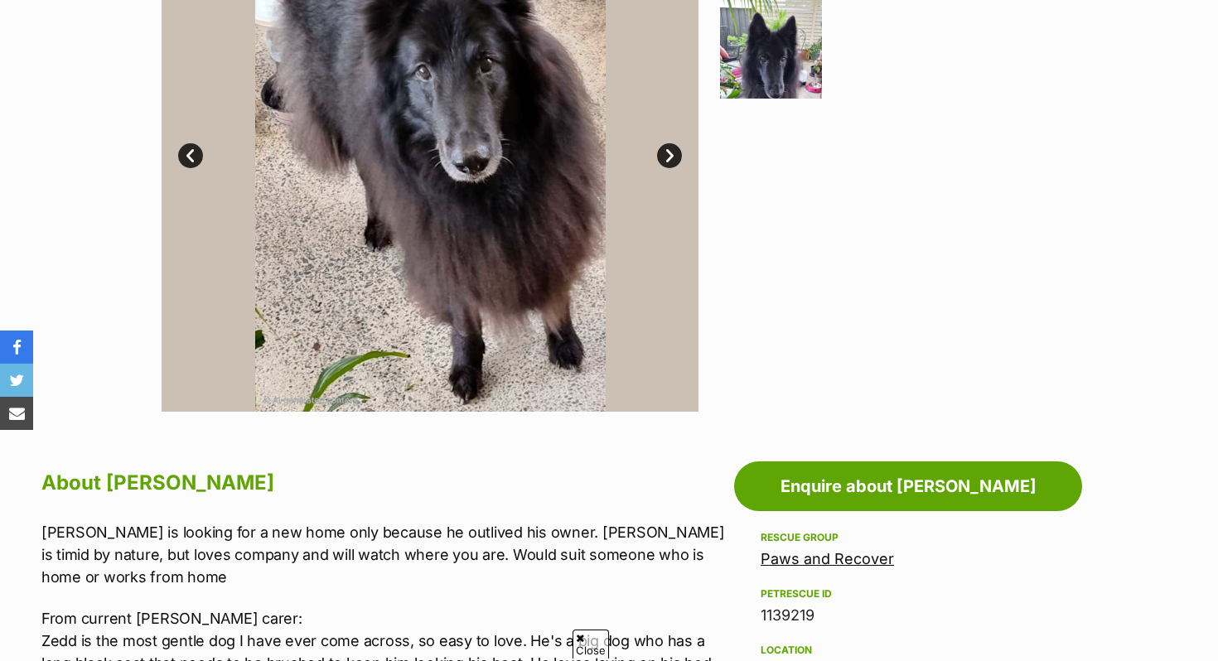
scroll to position [312, 0]
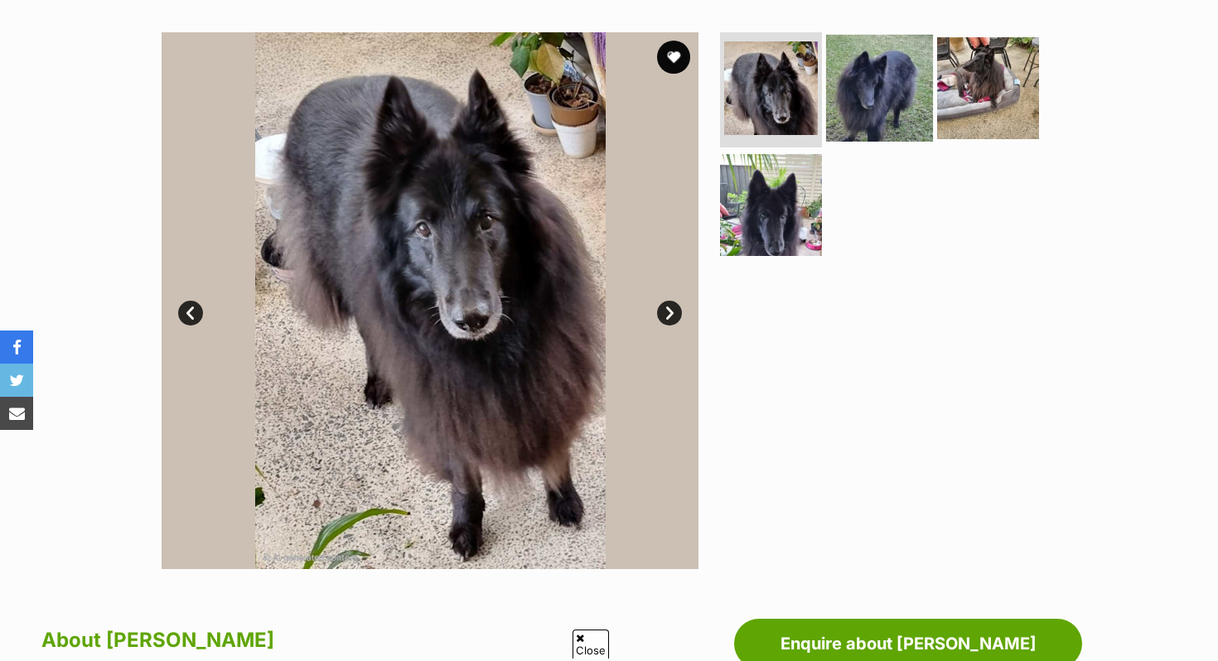
click at [871, 94] on img at bounding box center [879, 87] width 107 height 107
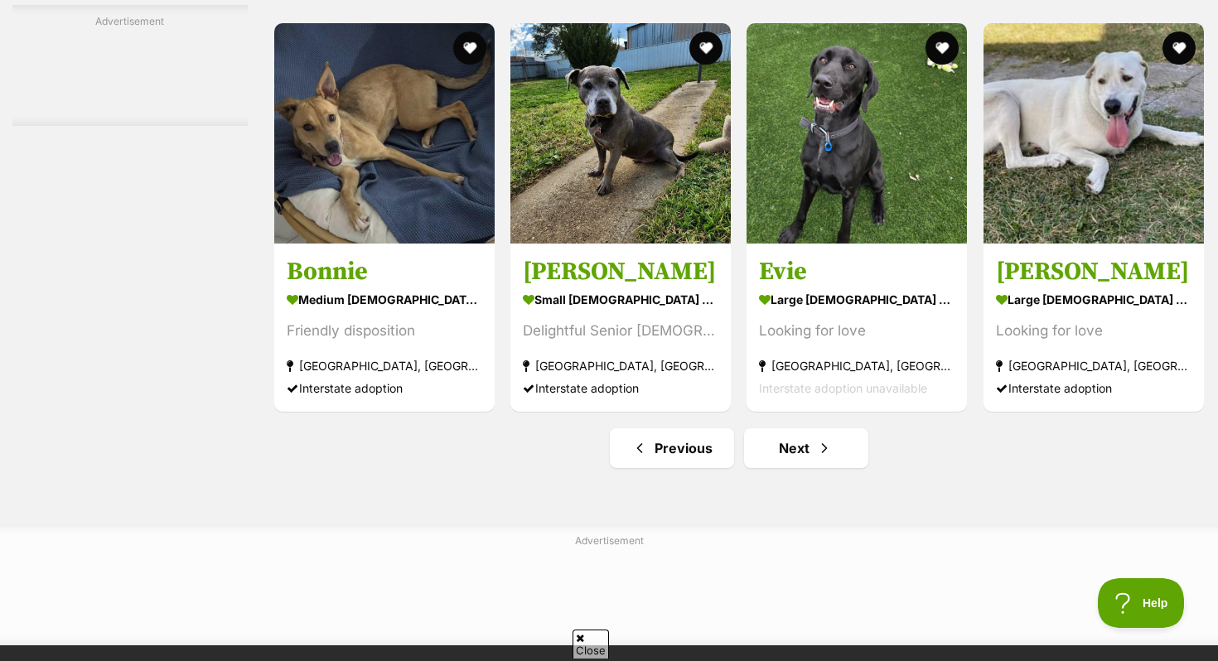
scroll to position [7741, 0]
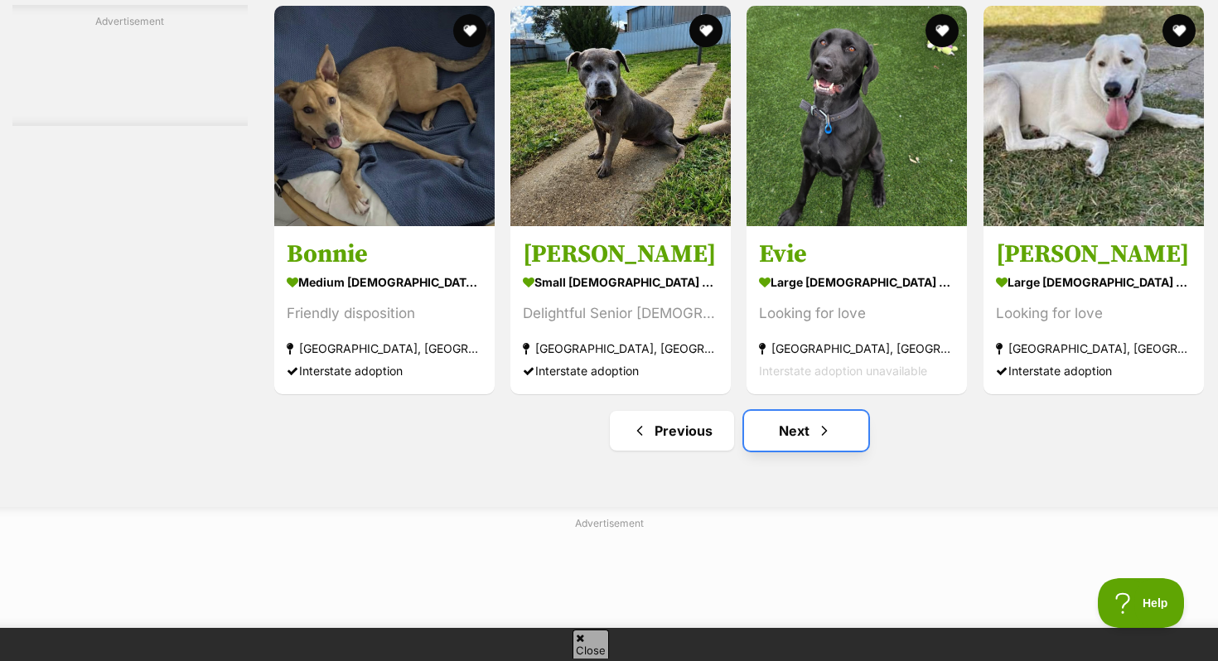
click at [774, 432] on link "Next" at bounding box center [806, 431] width 124 height 40
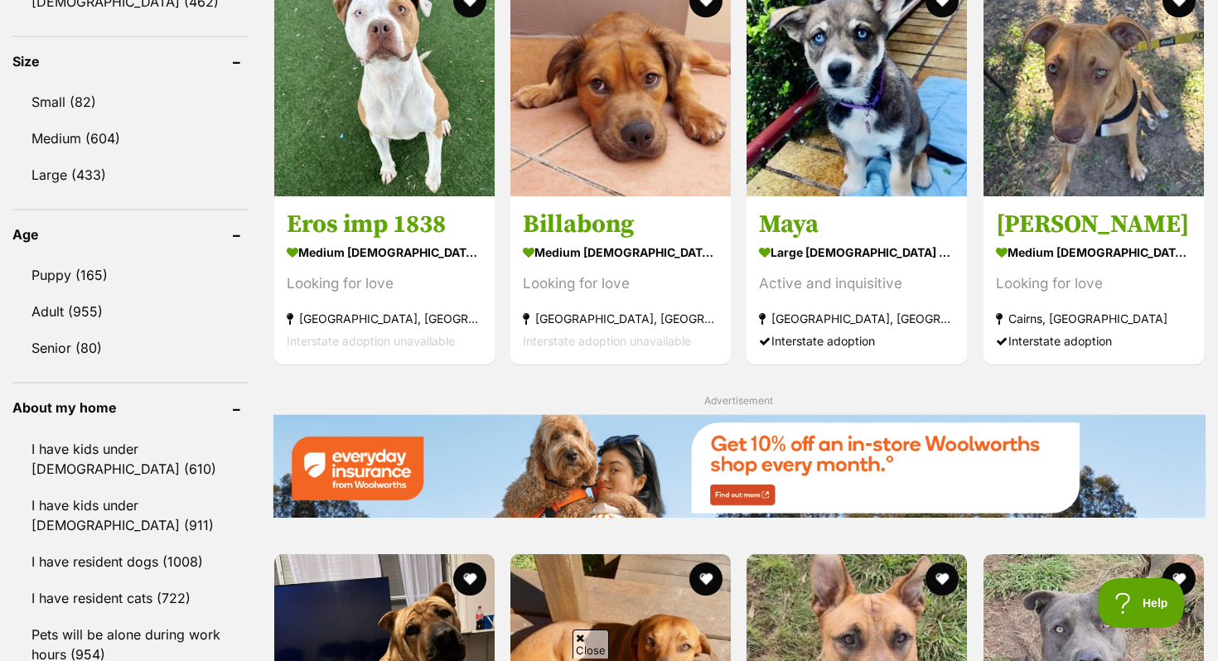
scroll to position [1537, 0]
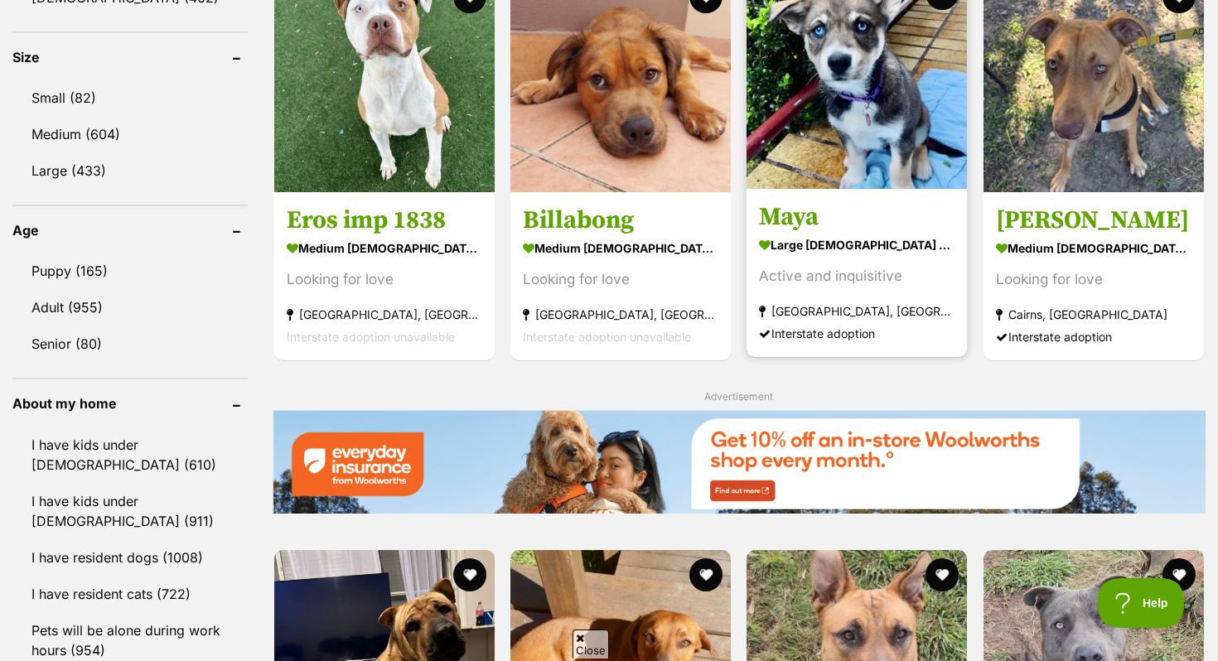
click at [825, 81] on img at bounding box center [857, 79] width 220 height 220
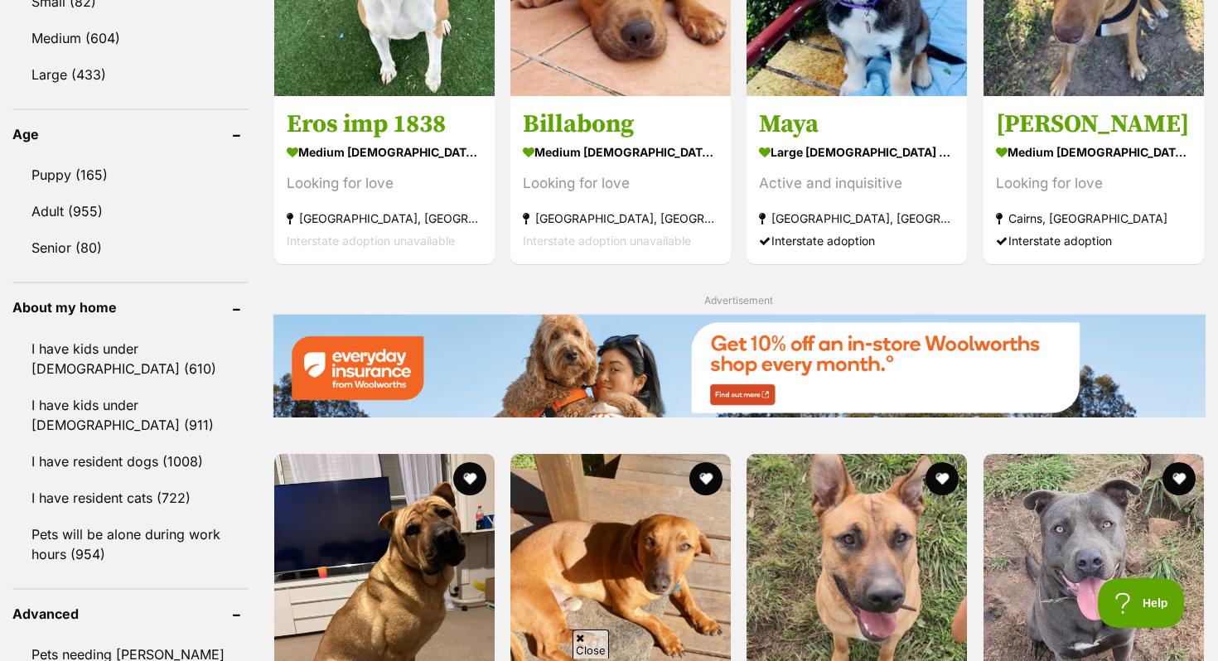
scroll to position [1610, 0]
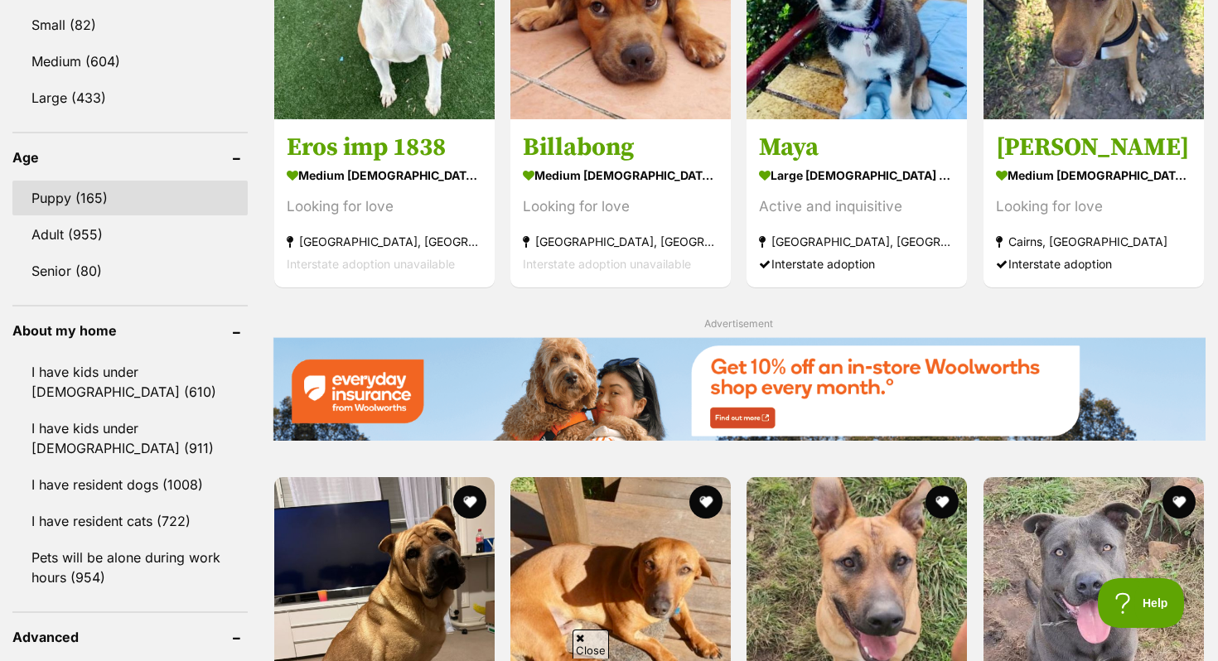
click at [127, 204] on link "Puppy (165)" at bounding box center [129, 198] width 235 height 35
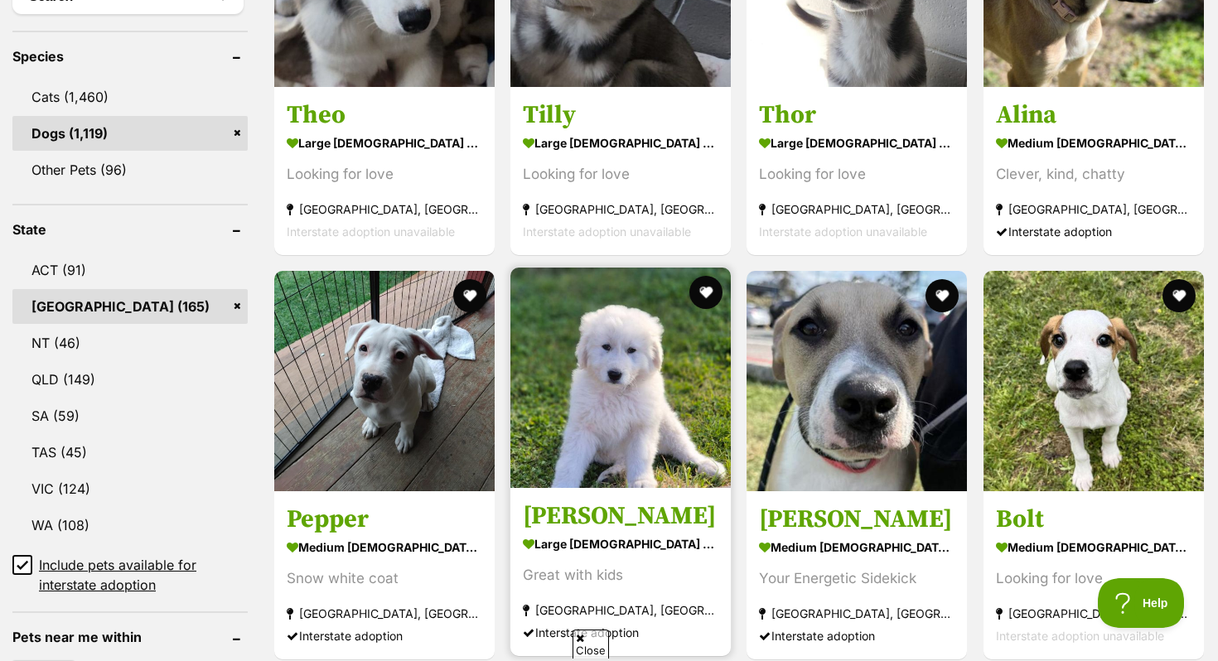
click at [570, 377] on img at bounding box center [621, 378] width 220 height 220
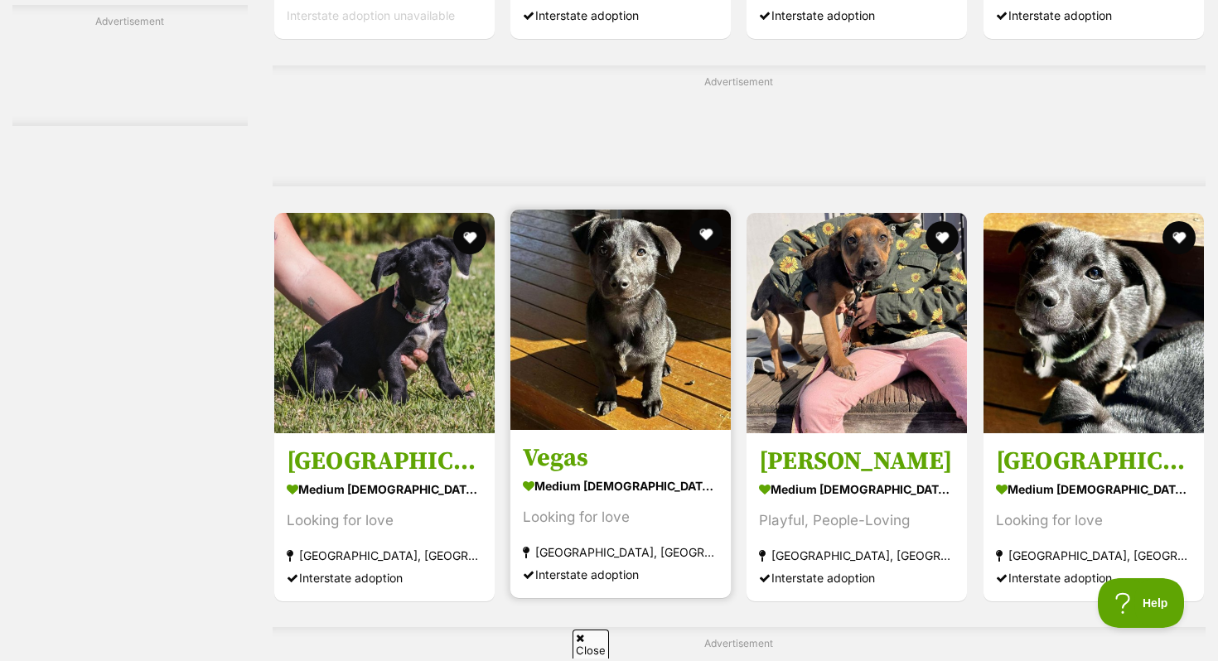
scroll to position [6895, 0]
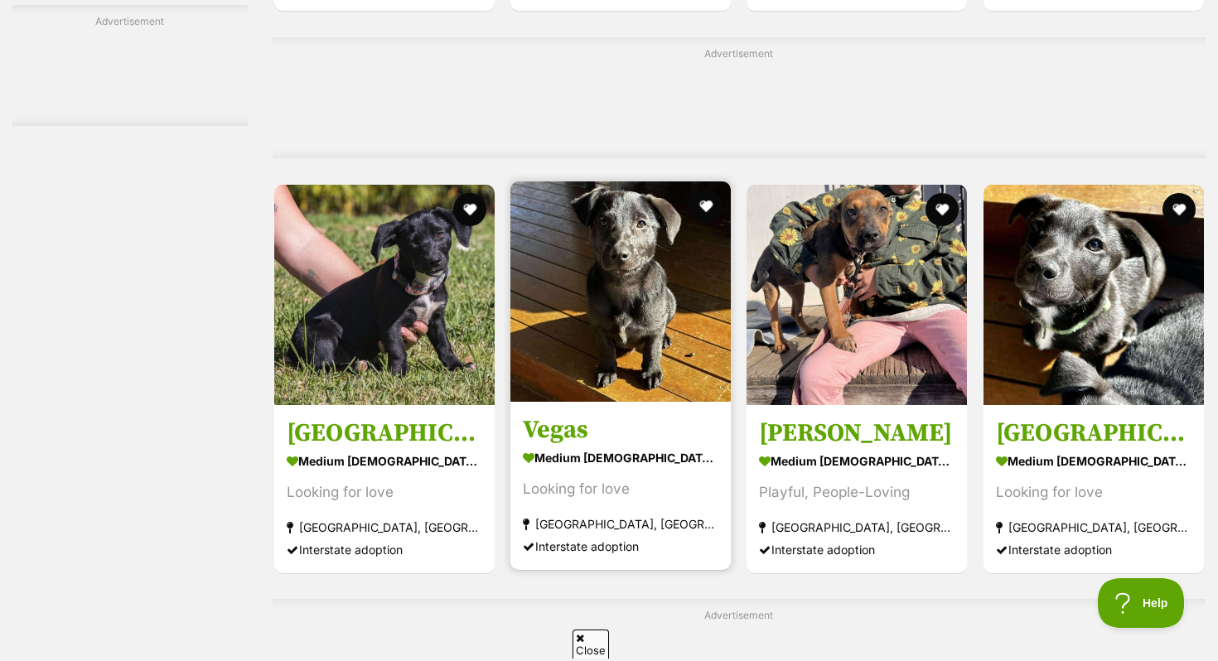
click at [623, 316] on img at bounding box center [621, 292] width 220 height 220
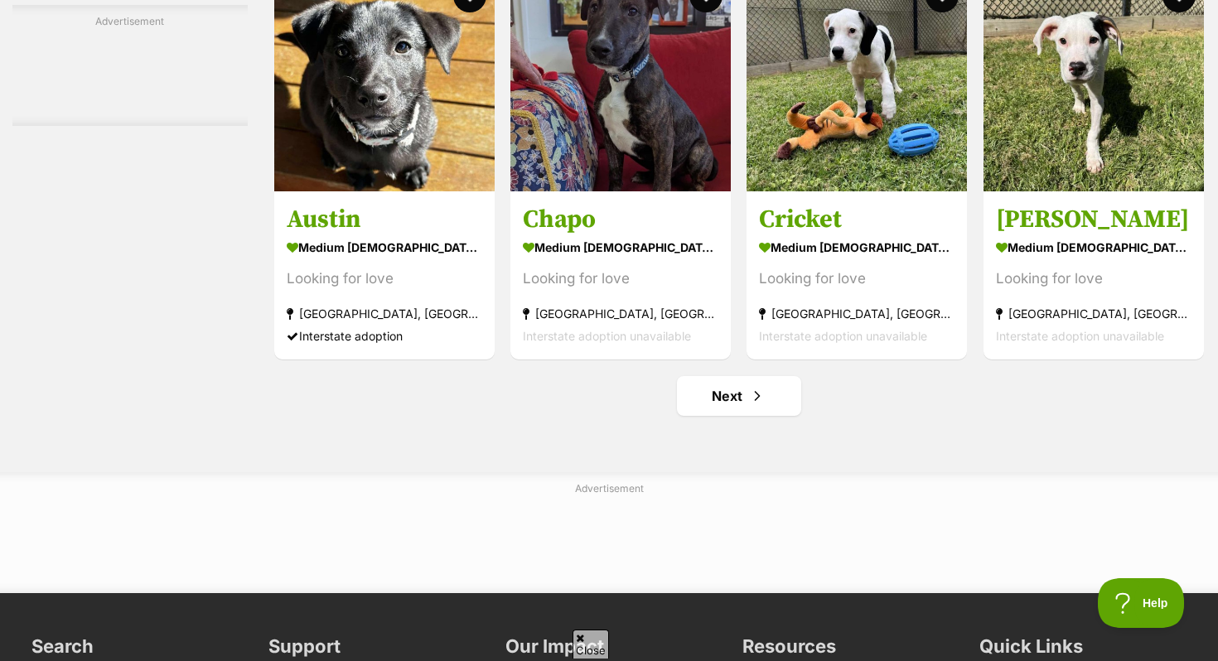
scroll to position [7673, 0]
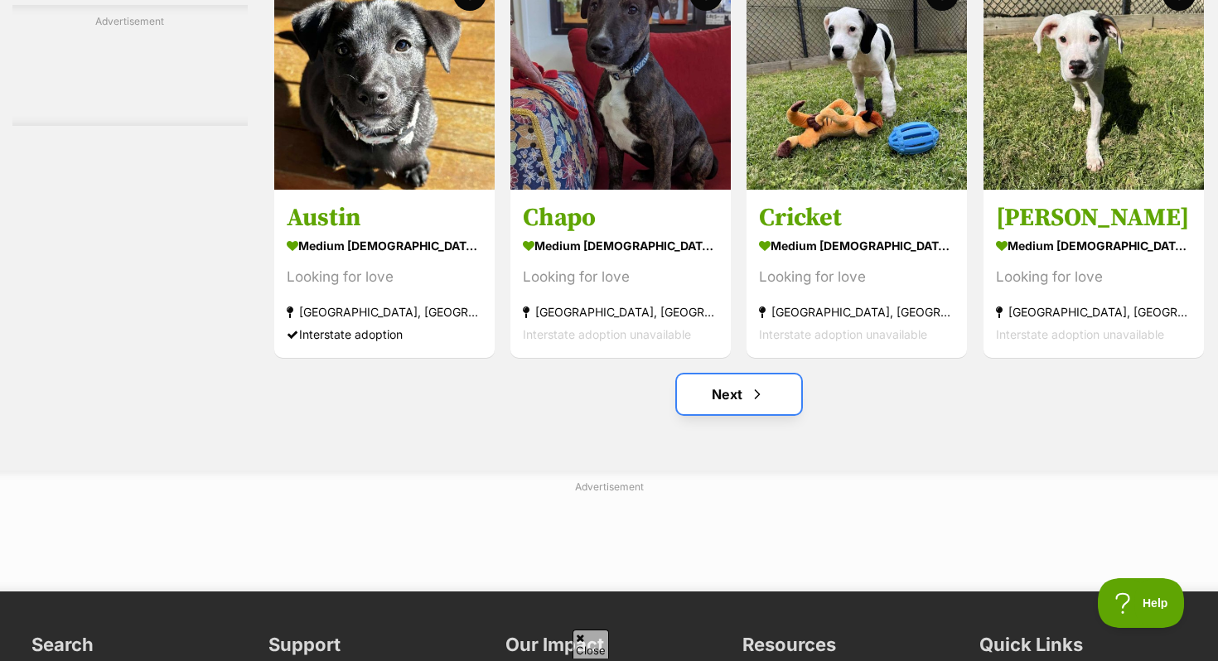
click at [716, 404] on link "Next" at bounding box center [739, 395] width 124 height 40
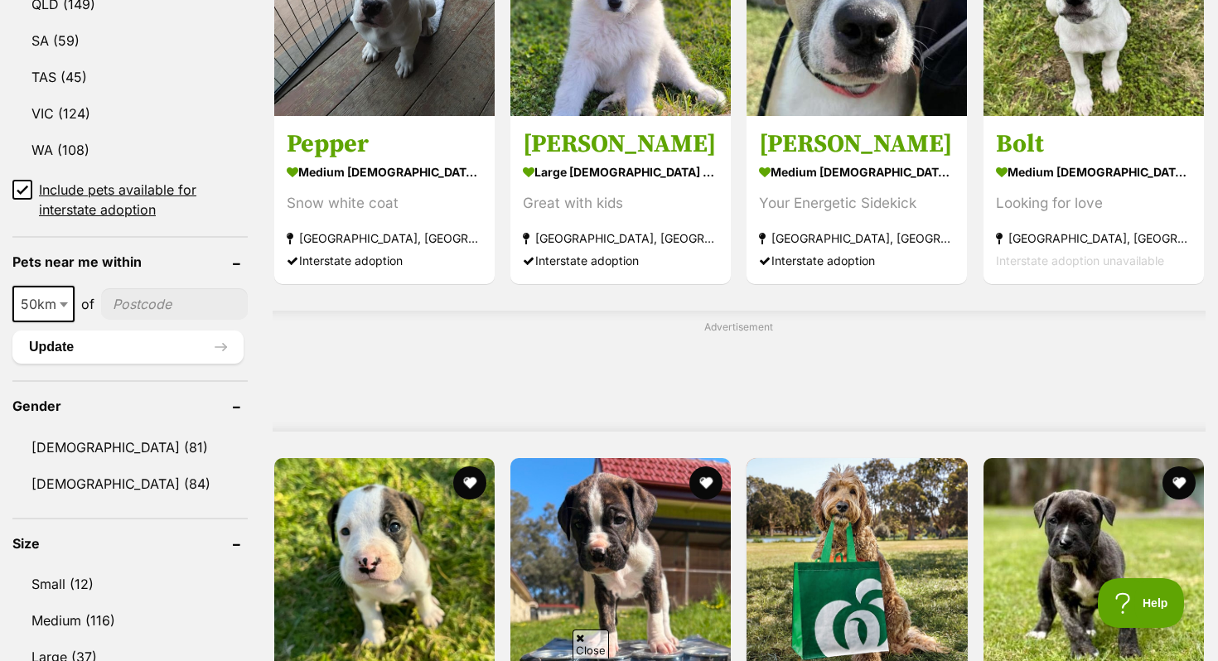
scroll to position [658, 0]
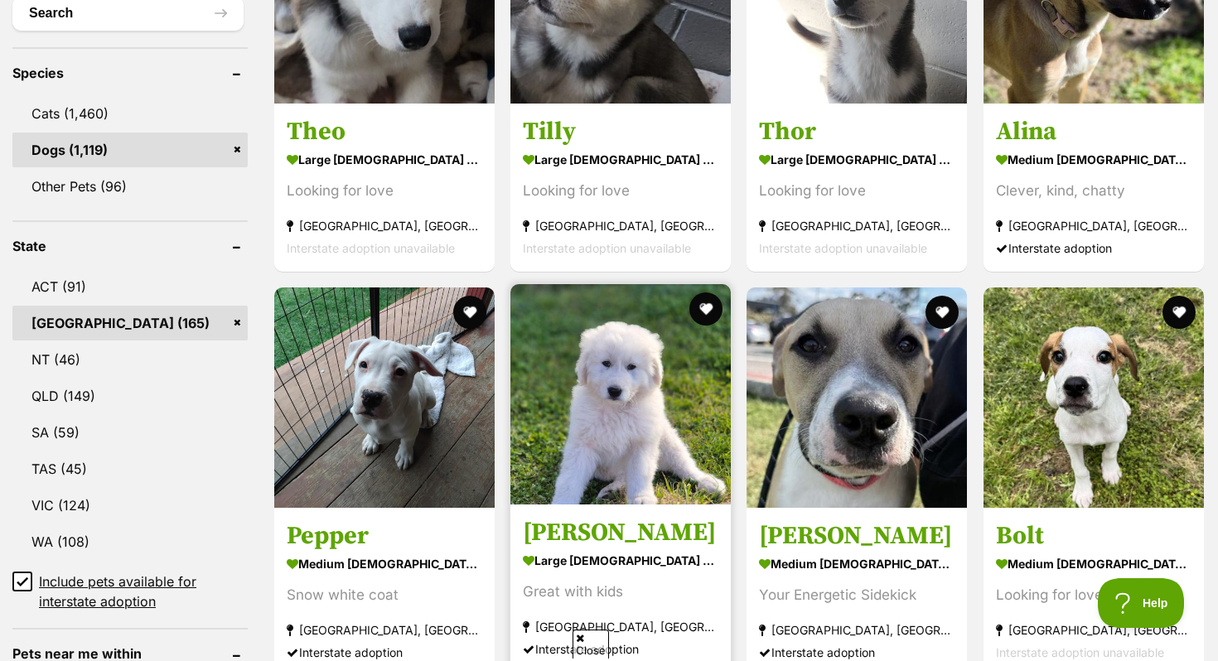
click at [559, 504] on img at bounding box center [621, 394] width 220 height 220
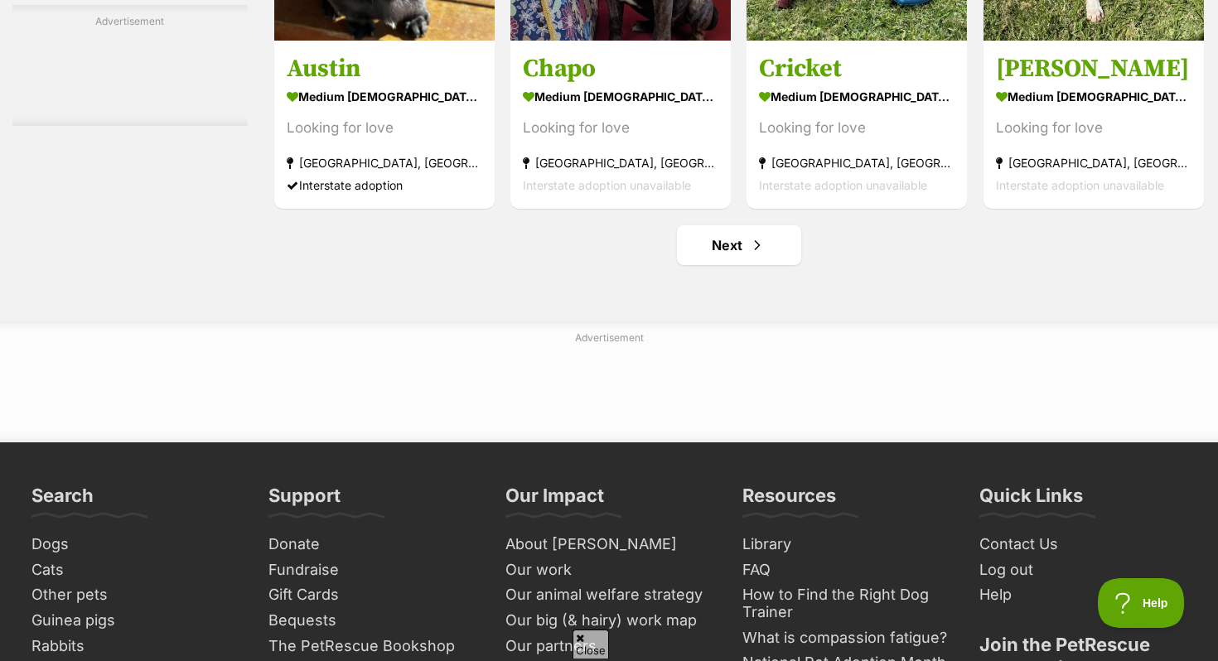
scroll to position [7813, 0]
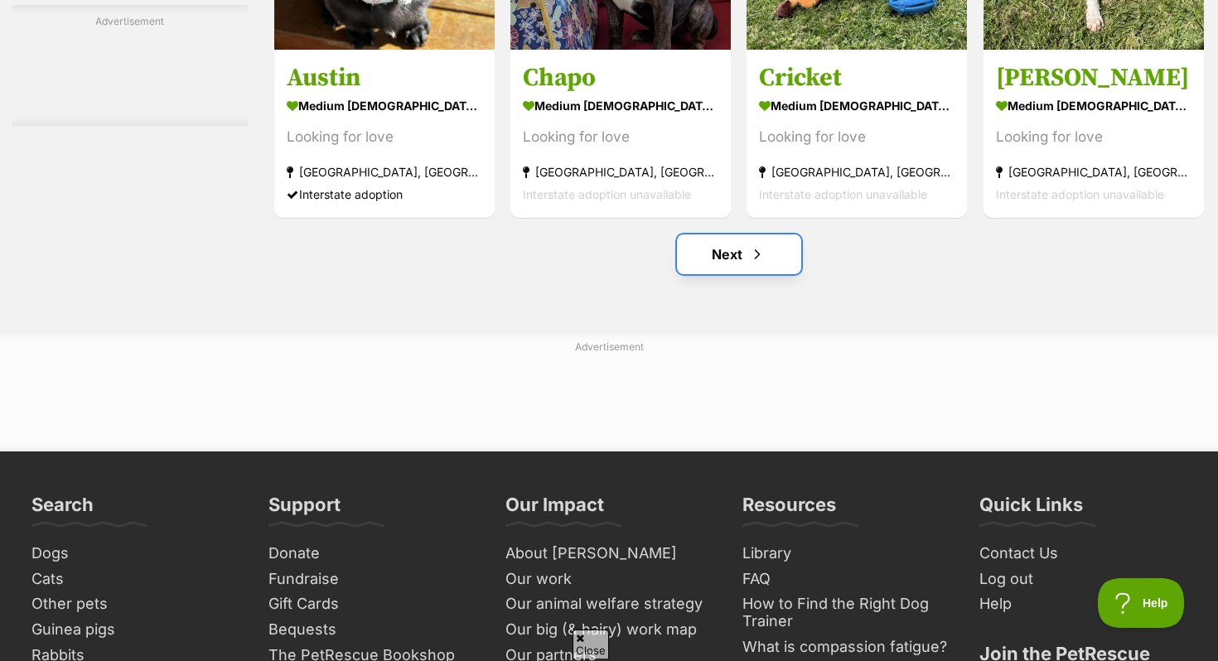
click at [734, 267] on link "Next" at bounding box center [739, 255] width 124 height 40
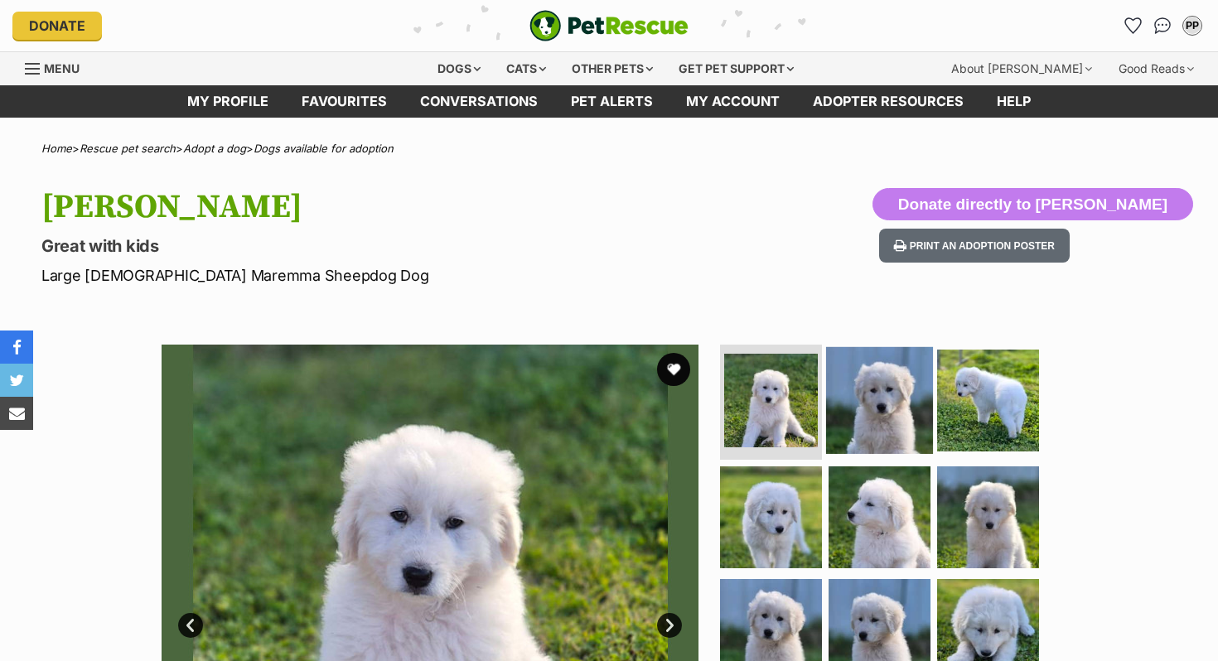
click at [888, 391] on img at bounding box center [879, 399] width 107 height 107
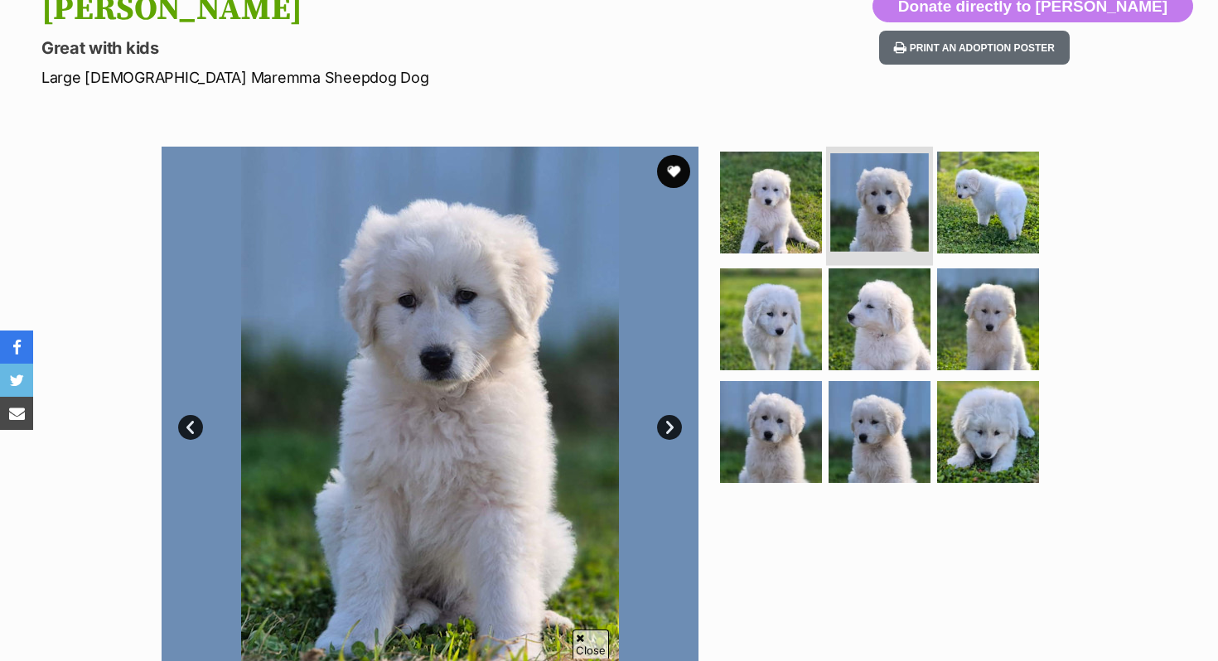
scroll to position [206, 0]
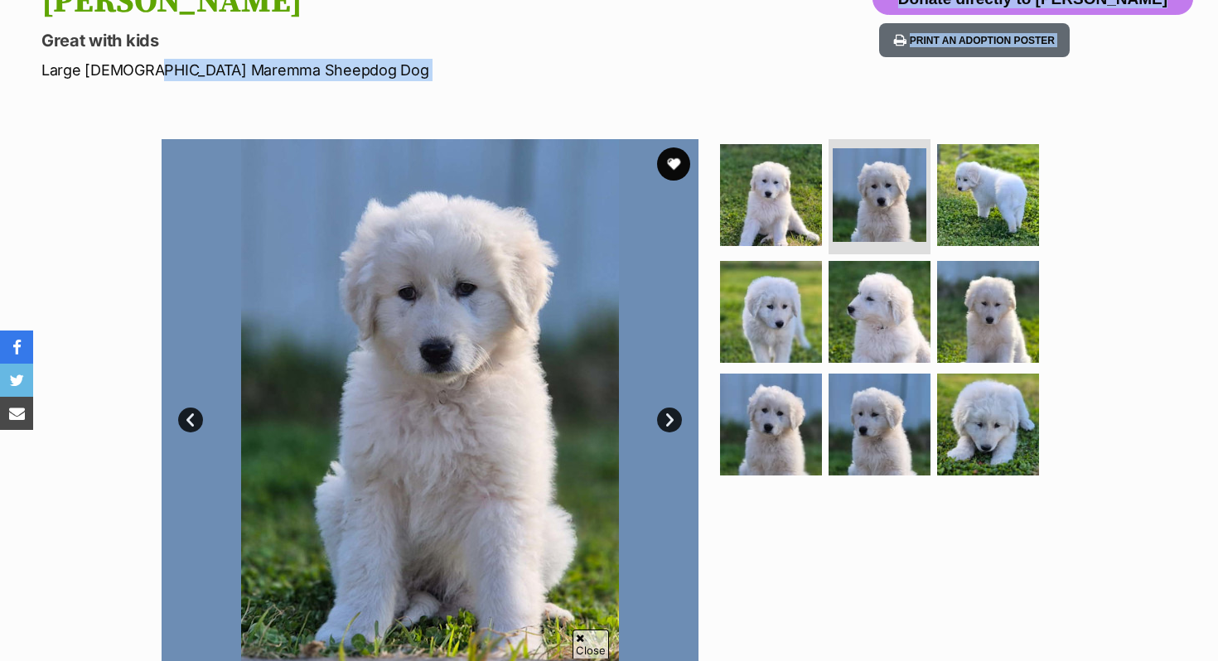
drag, startPoint x: 138, startPoint y: 70, endPoint x: 427, endPoint y: 86, distance: 289.7
copy section "Maremma Sheepdog Dog Donate directly to [PERSON_NAME] Print an adoption poster …"
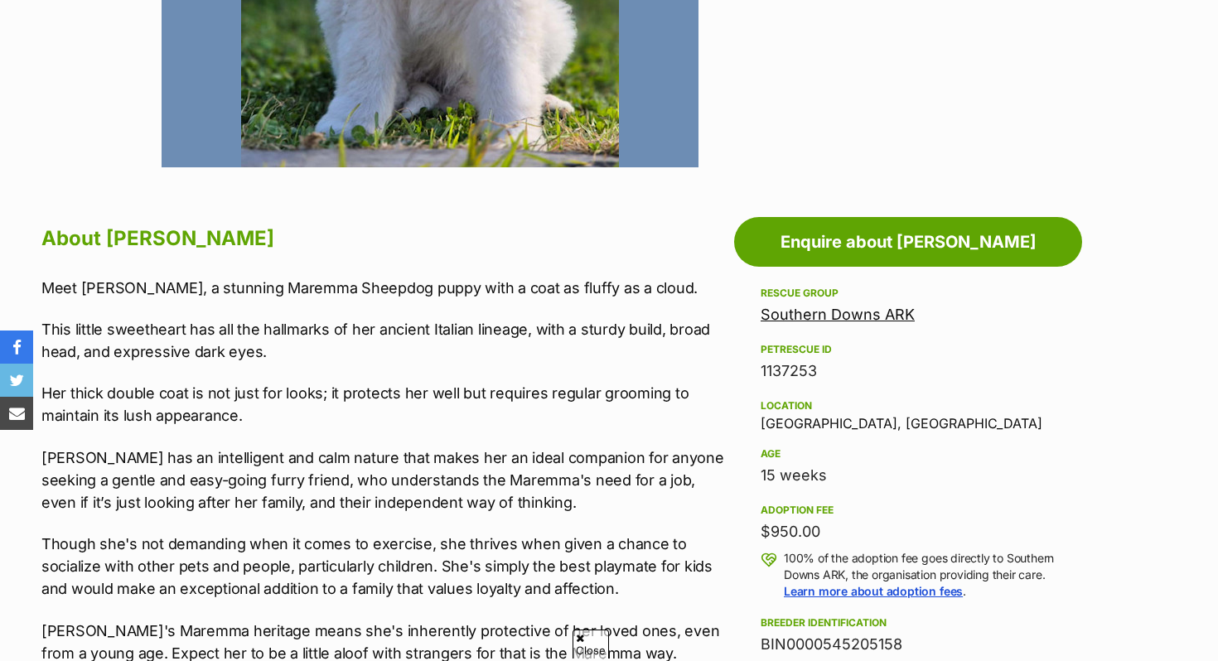
scroll to position [721, 0]
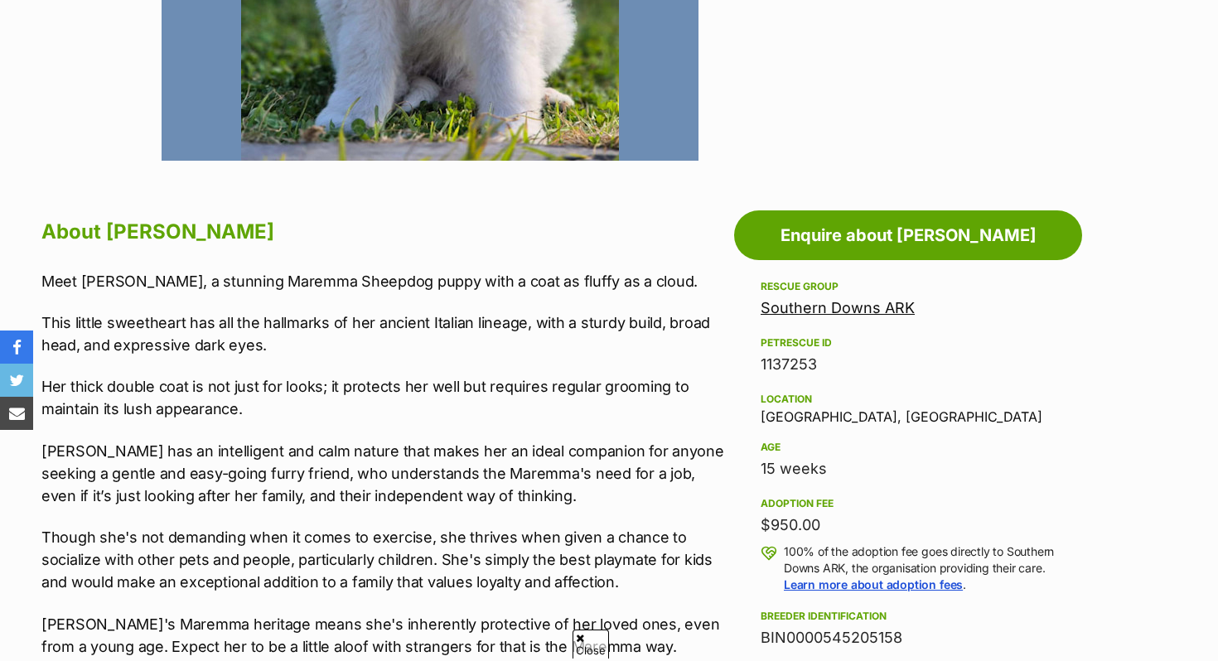
drag, startPoint x: 761, startPoint y: 466, endPoint x: 850, endPoint y: 467, distance: 88.7
click at [850, 467] on div "15 weeks" at bounding box center [908, 469] width 295 height 23
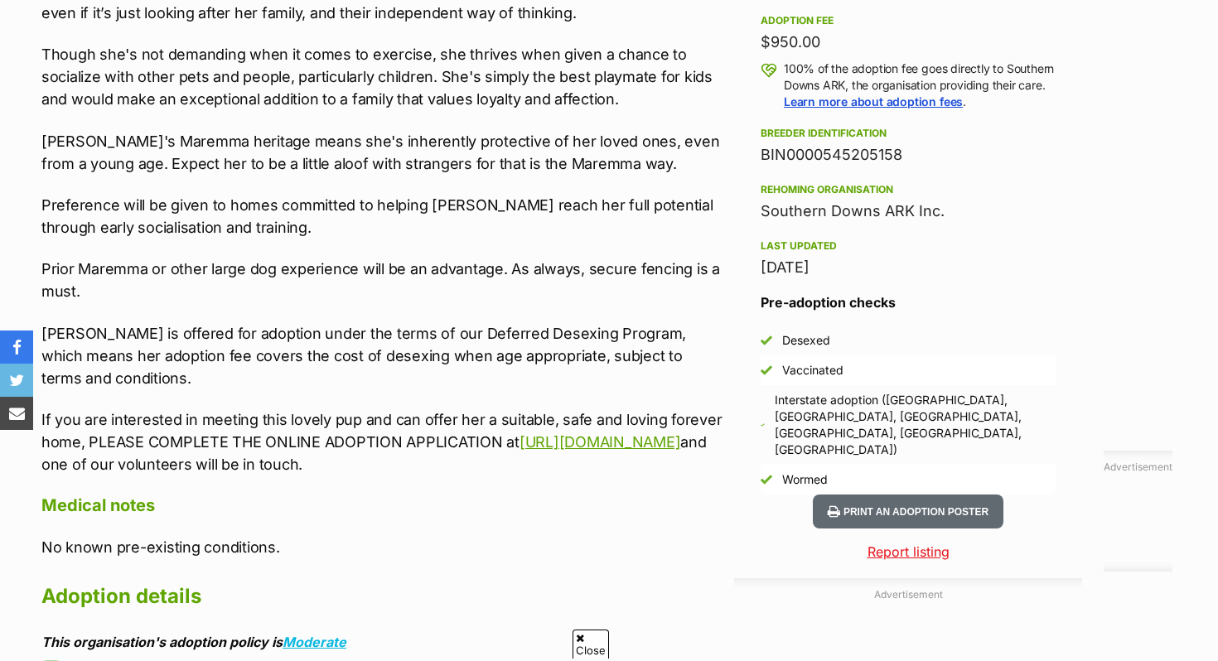
scroll to position [1209, 0]
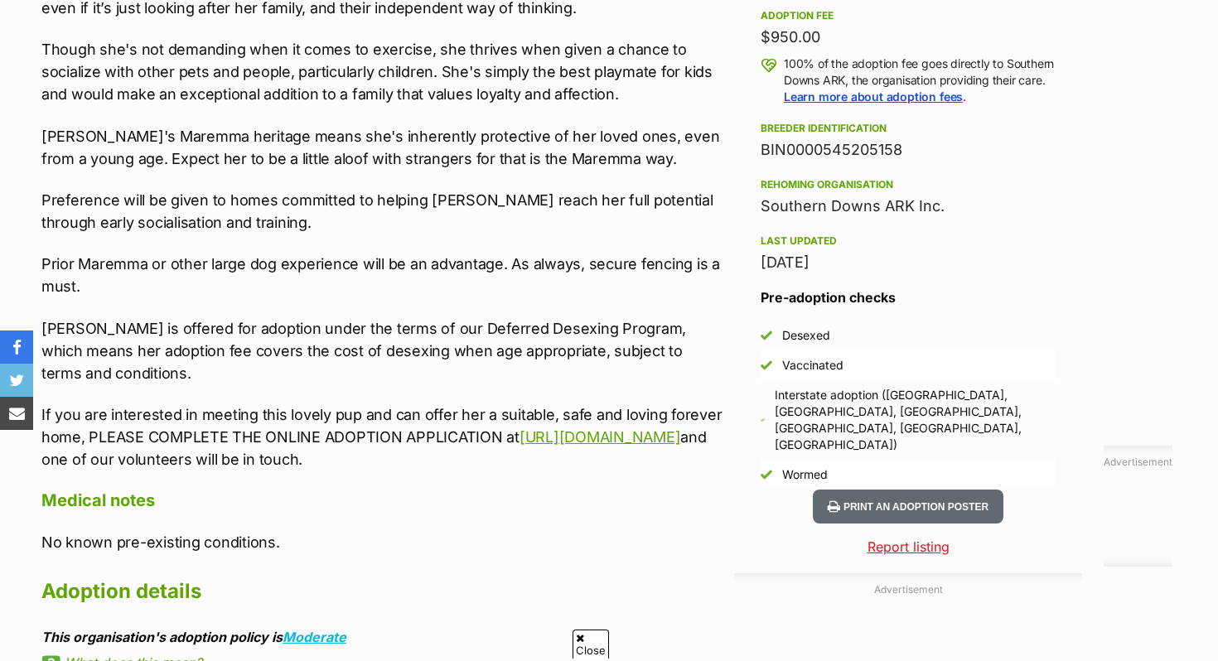
click at [424, 104] on p "Though she's not demanding when it comes to exercise, she thrives when given a …" at bounding box center [383, 71] width 685 height 67
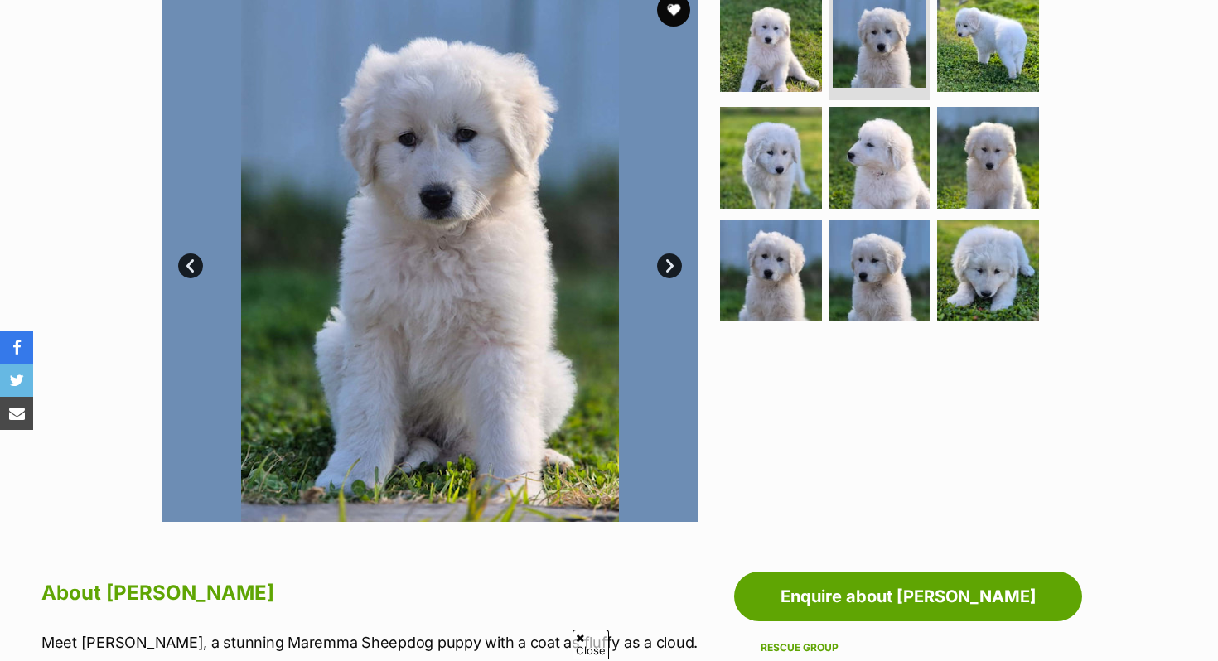
scroll to position [0, 0]
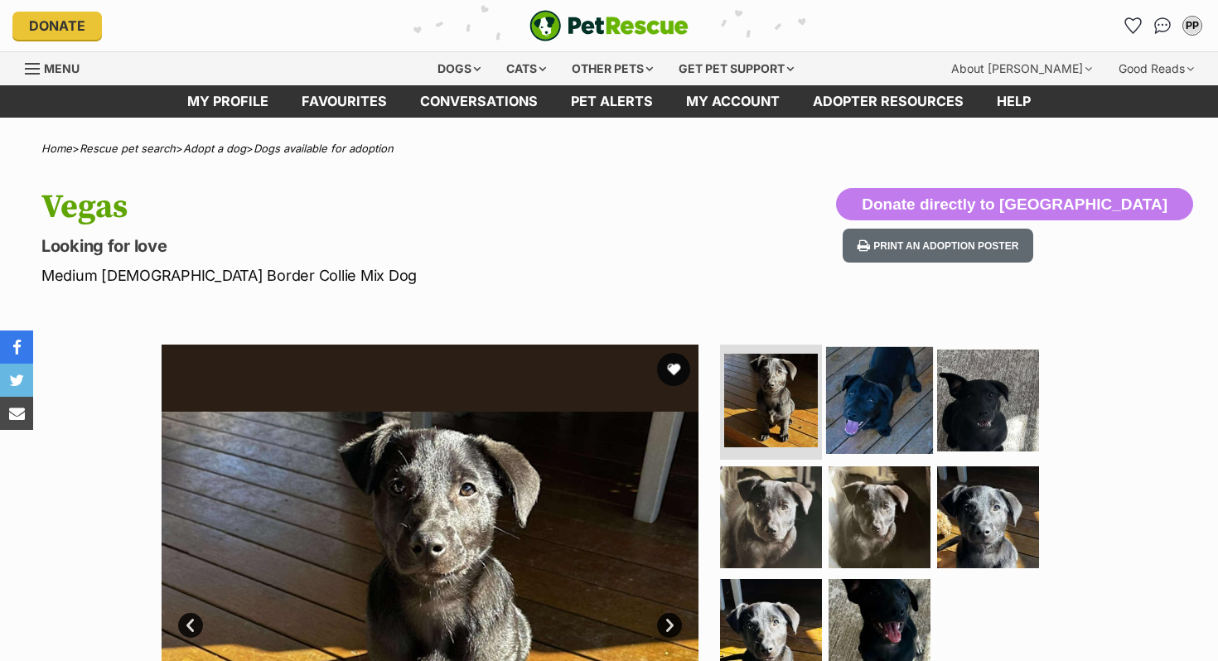
click at [860, 416] on img at bounding box center [879, 399] width 107 height 107
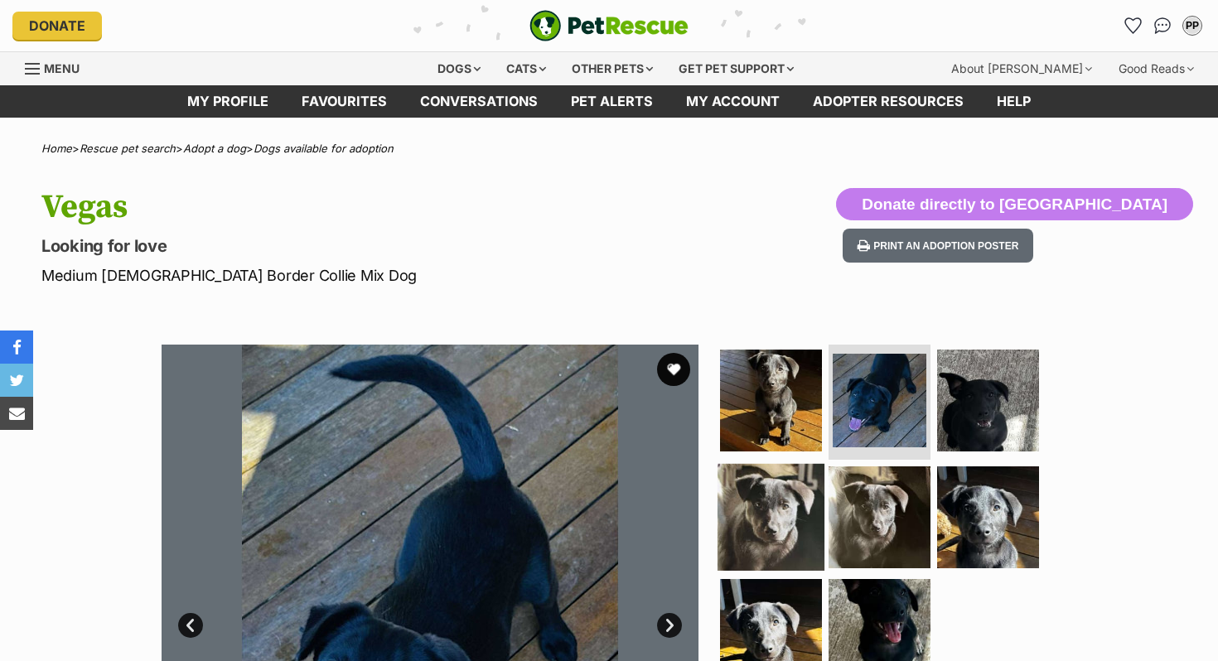
click at [777, 511] on img at bounding box center [771, 517] width 107 height 107
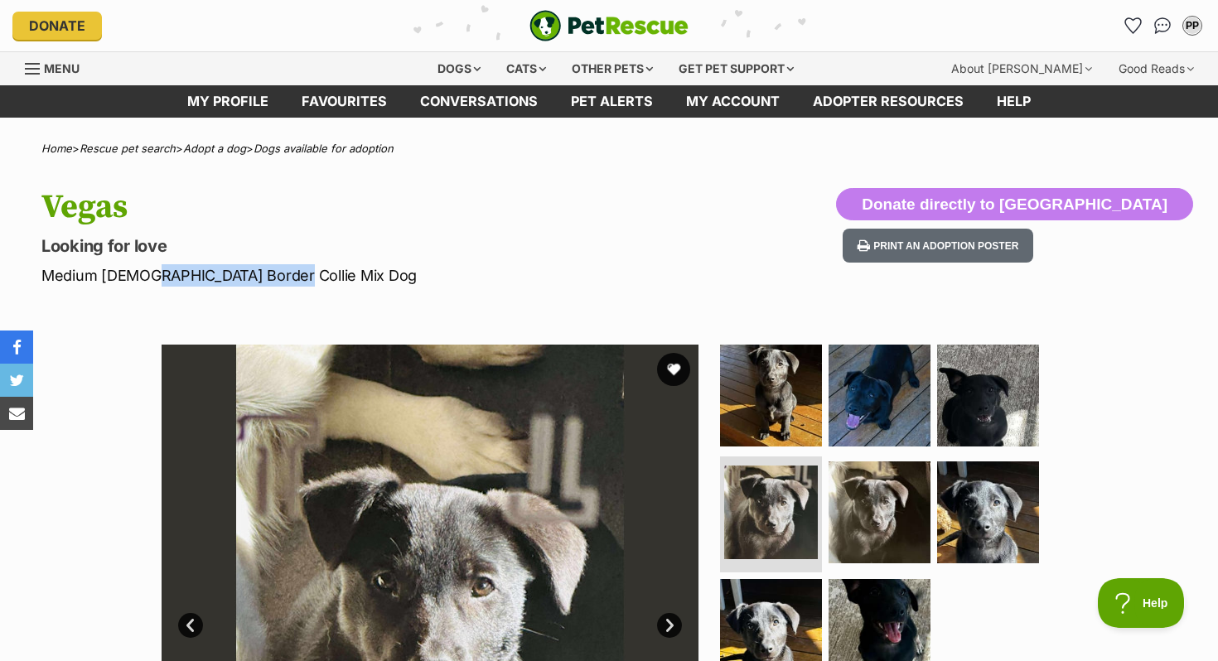
drag, startPoint x: 140, startPoint y: 274, endPoint x: 267, endPoint y: 275, distance: 126.8
click at [267, 275] on p "Medium Male Border Collie Mix Dog" at bounding box center [391, 275] width 701 height 22
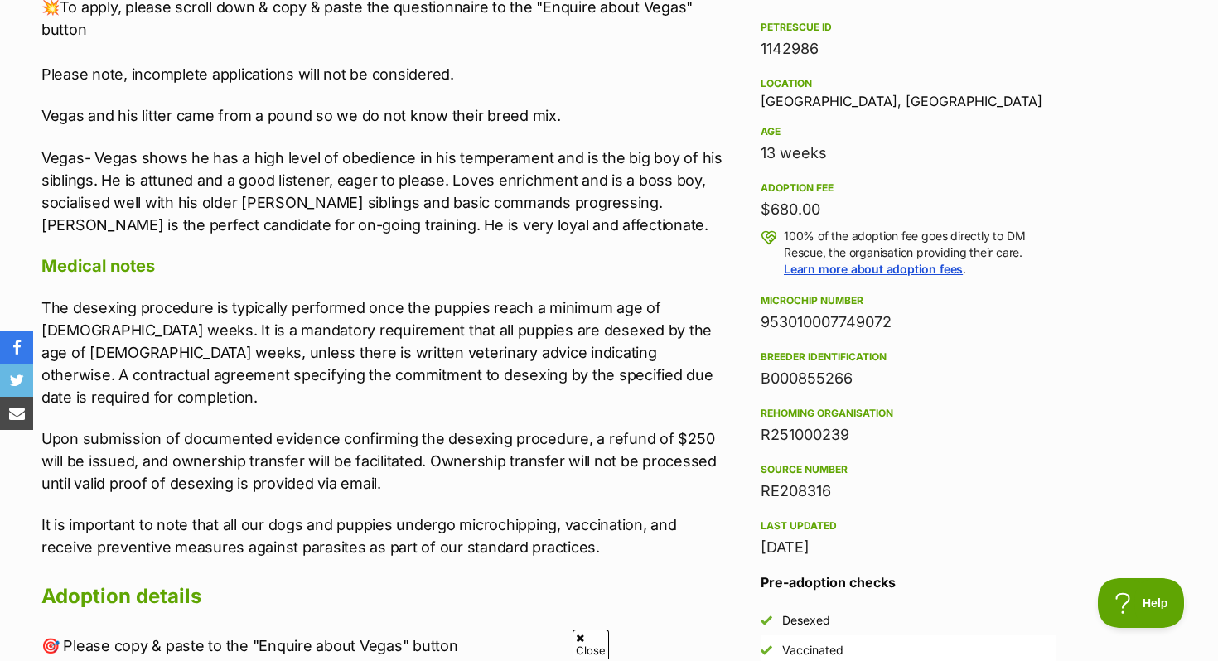
scroll to position [1058, 0]
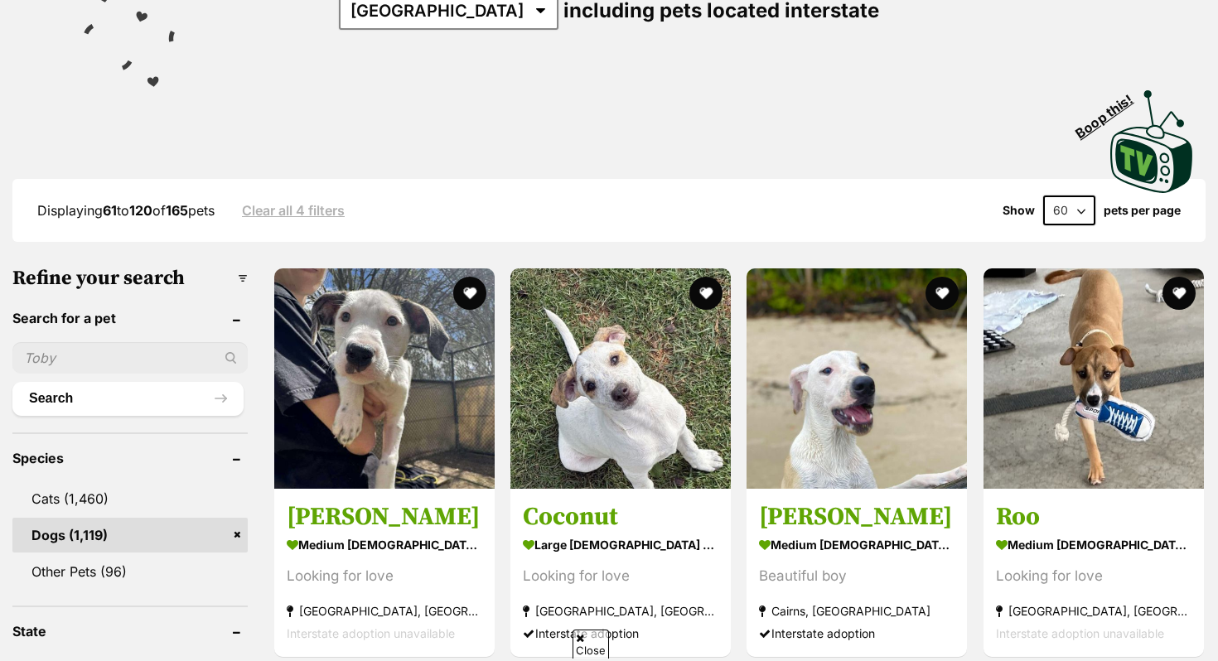
scroll to position [275, 0]
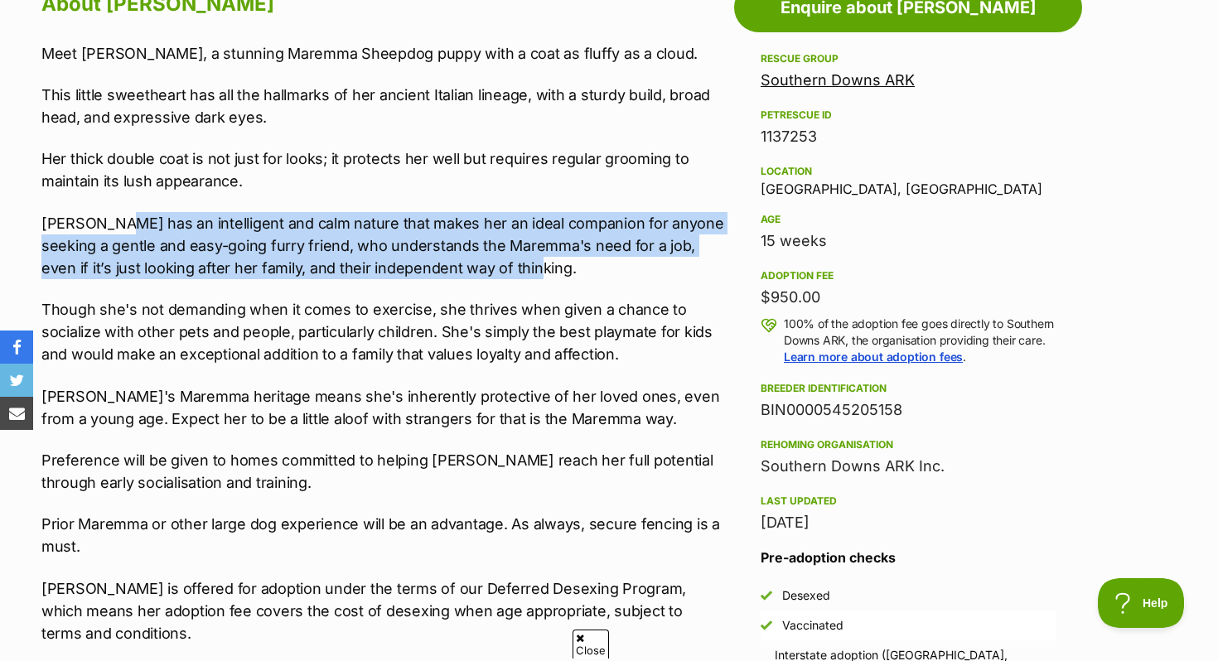
drag, startPoint x: 109, startPoint y: 225, endPoint x: 675, endPoint y: 262, distance: 567.3
click at [680, 263] on p "[PERSON_NAME] has an intelligent and calm nature that makes her an ideal compan…" at bounding box center [383, 245] width 685 height 67
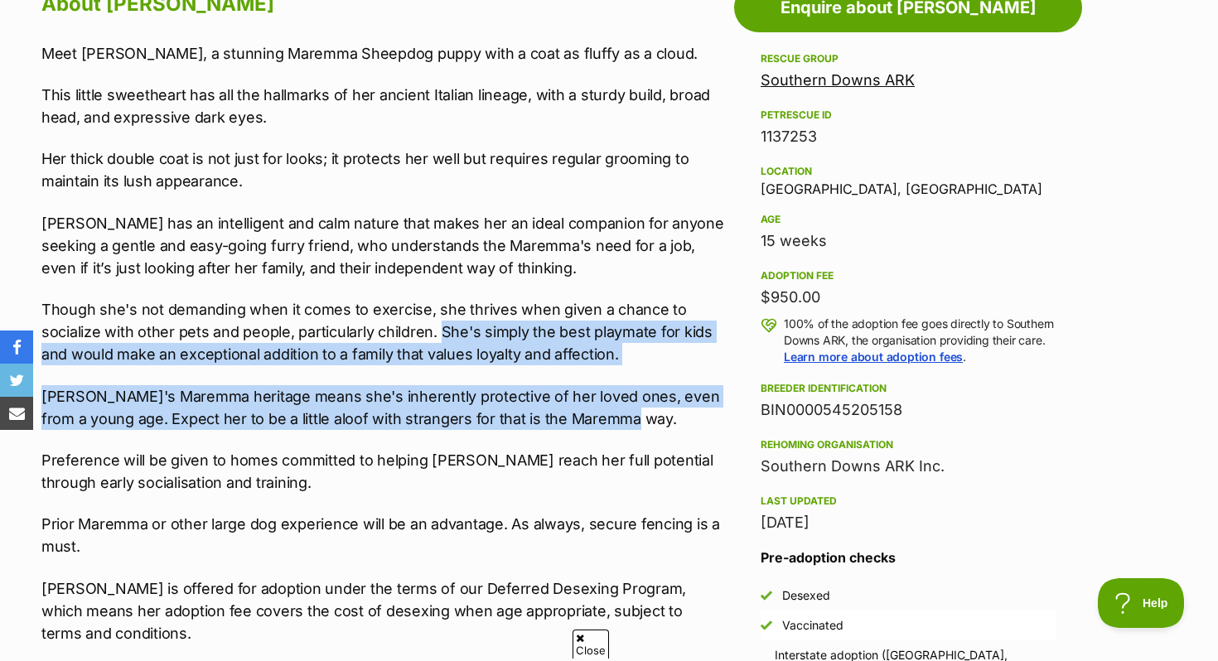
drag, startPoint x: 441, startPoint y: 329, endPoint x: 643, endPoint y: 416, distance: 220.2
click at [643, 416] on div "Meet CLARISSA, a stunning Maremma Sheepdog puppy with a coat as fluffy as a clo…" at bounding box center [383, 387] width 685 height 690
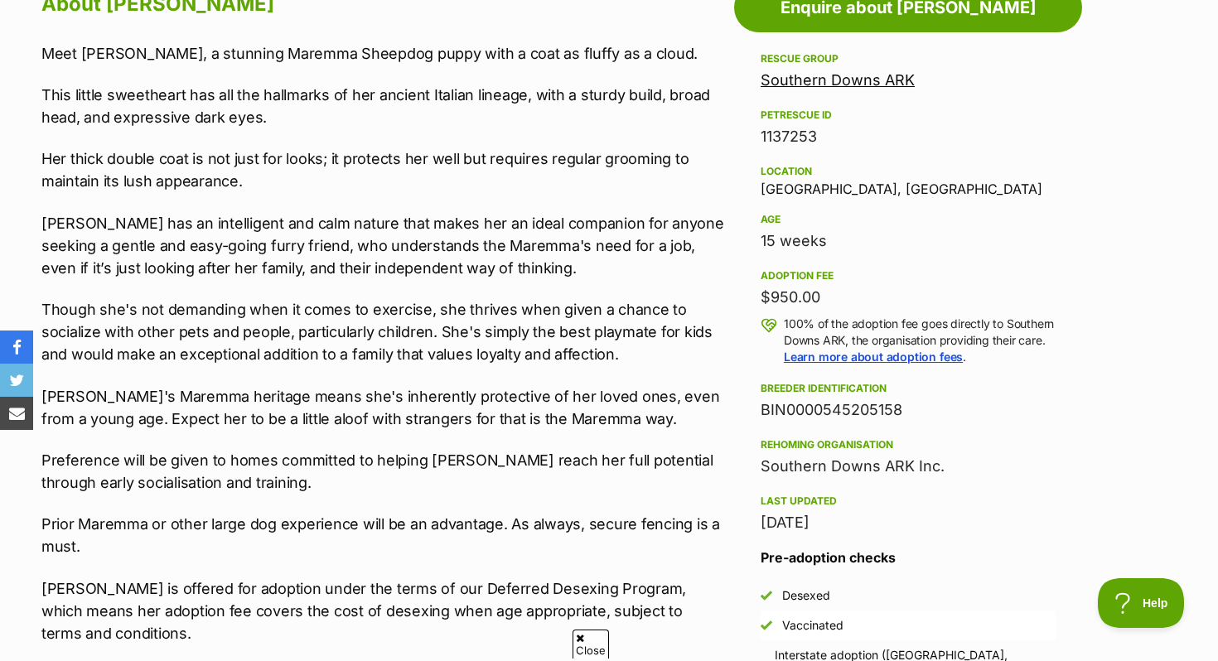
click at [708, 564] on div "Meet CLARISSA, a stunning Maremma Sheepdog puppy with a coat as fluffy as a clo…" at bounding box center [383, 387] width 685 height 690
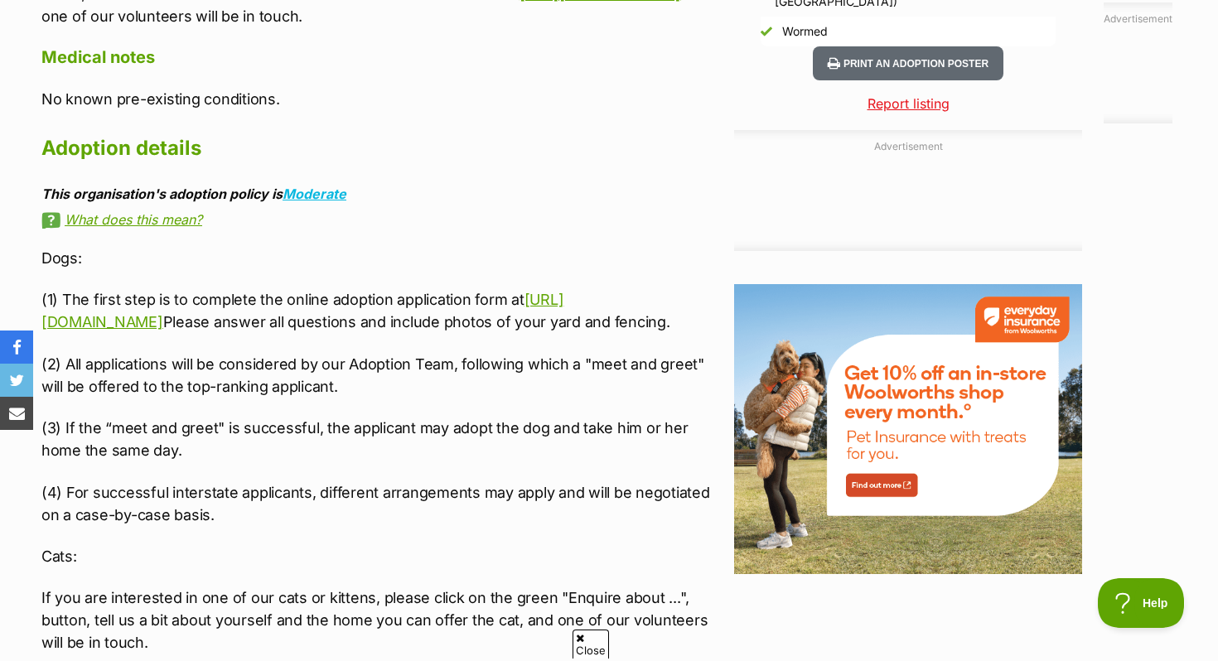
scroll to position [1669, 0]
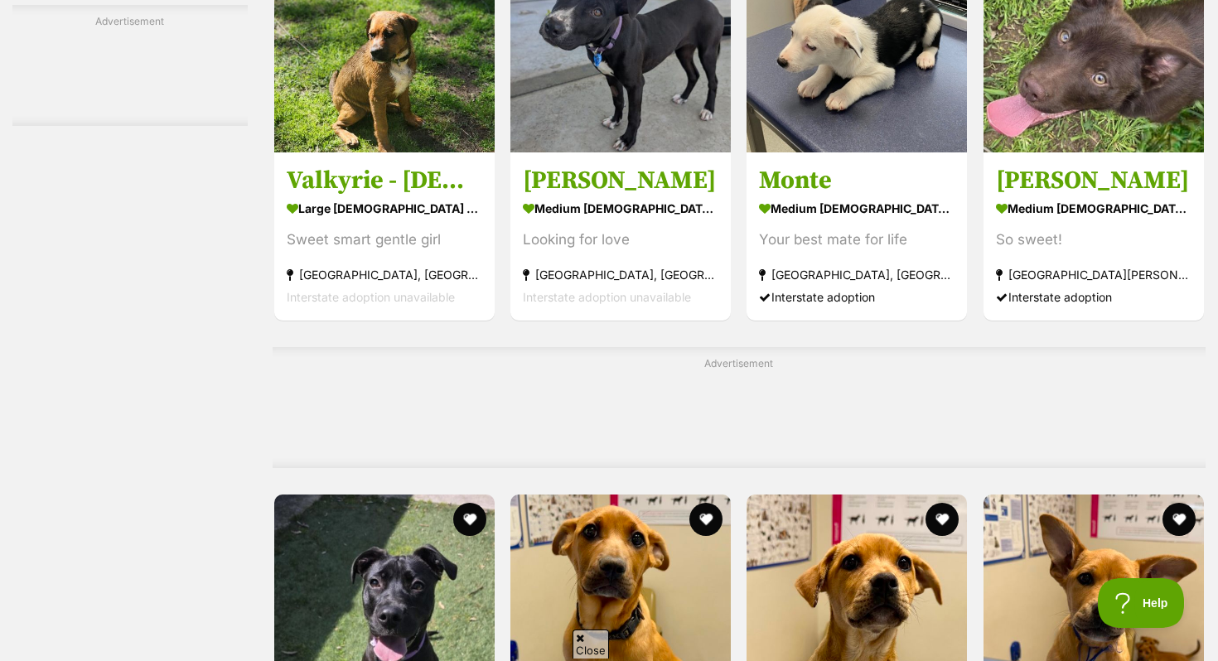
scroll to position [5617, 0]
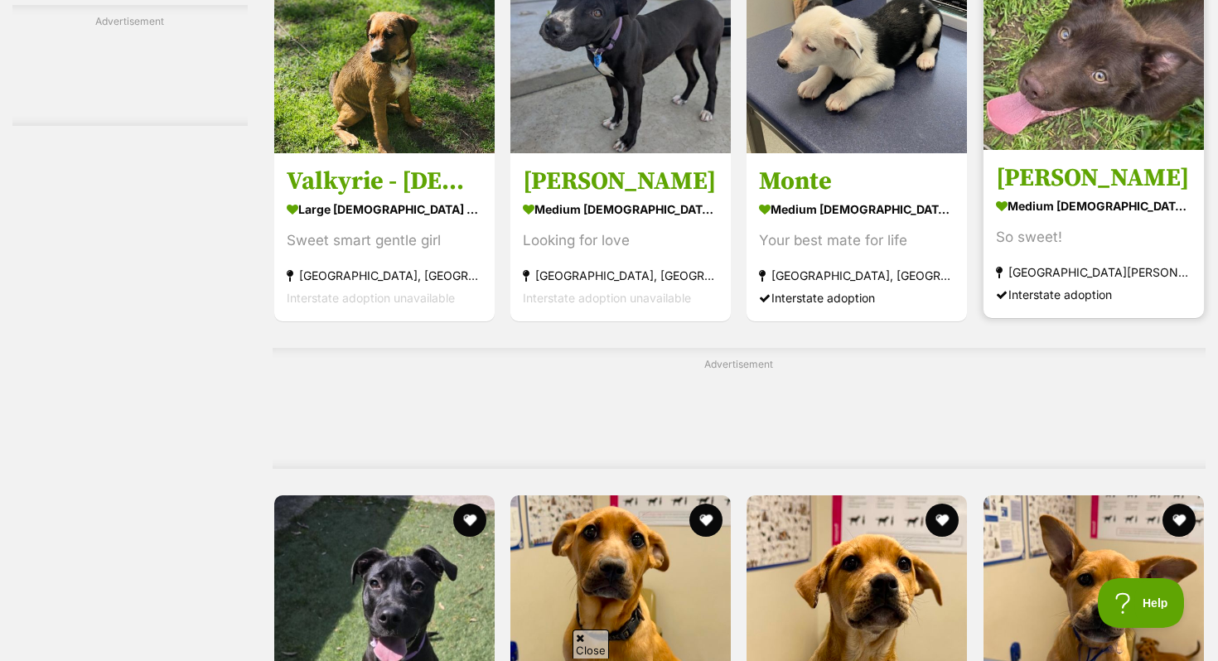
click at [1093, 242] on div "So sweet!" at bounding box center [1094, 237] width 196 height 22
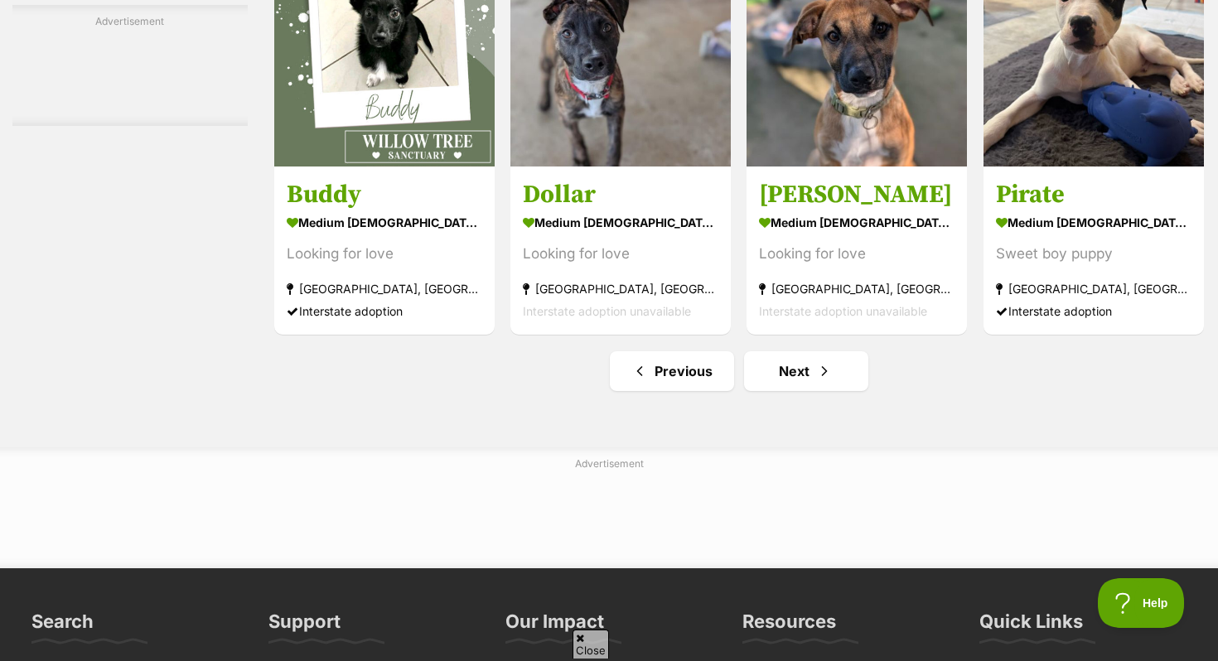
scroll to position [7697, 0]
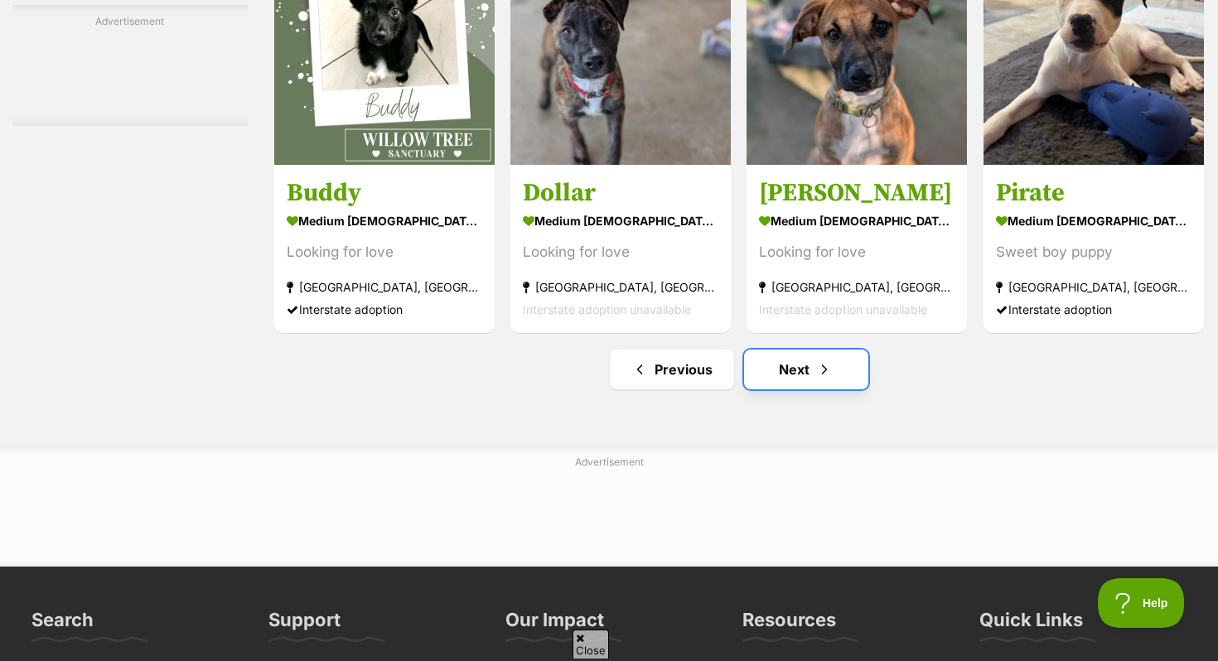
click at [824, 360] on link "Next" at bounding box center [806, 370] width 124 height 40
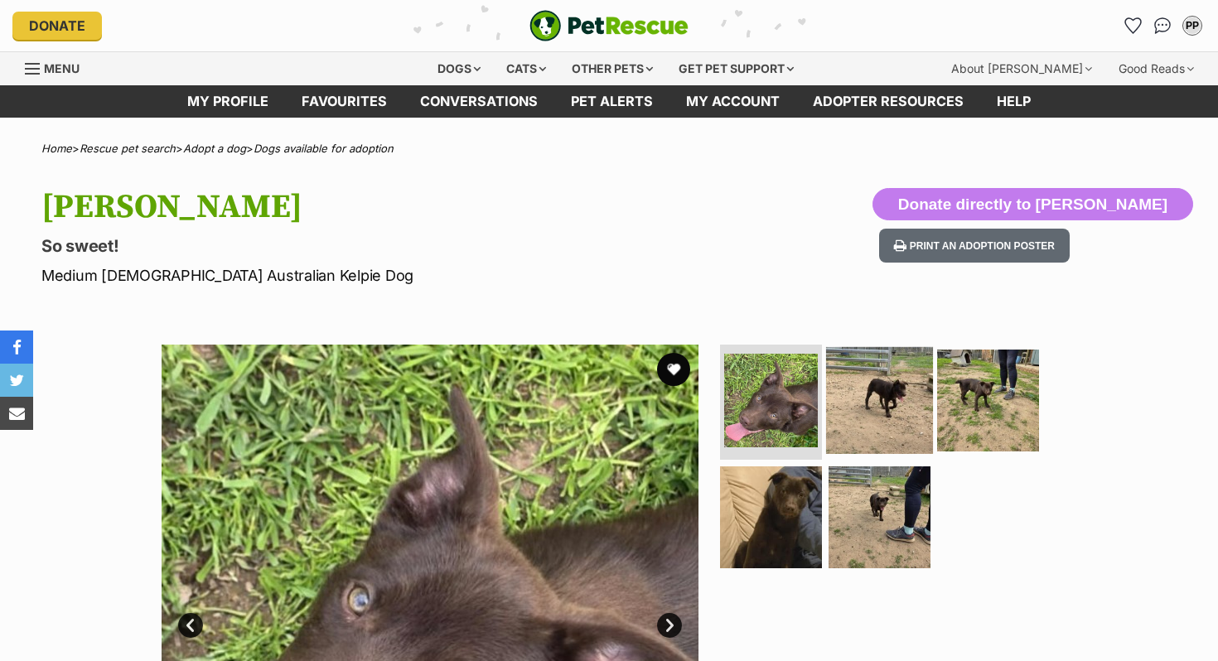
click at [861, 406] on img at bounding box center [879, 399] width 107 height 107
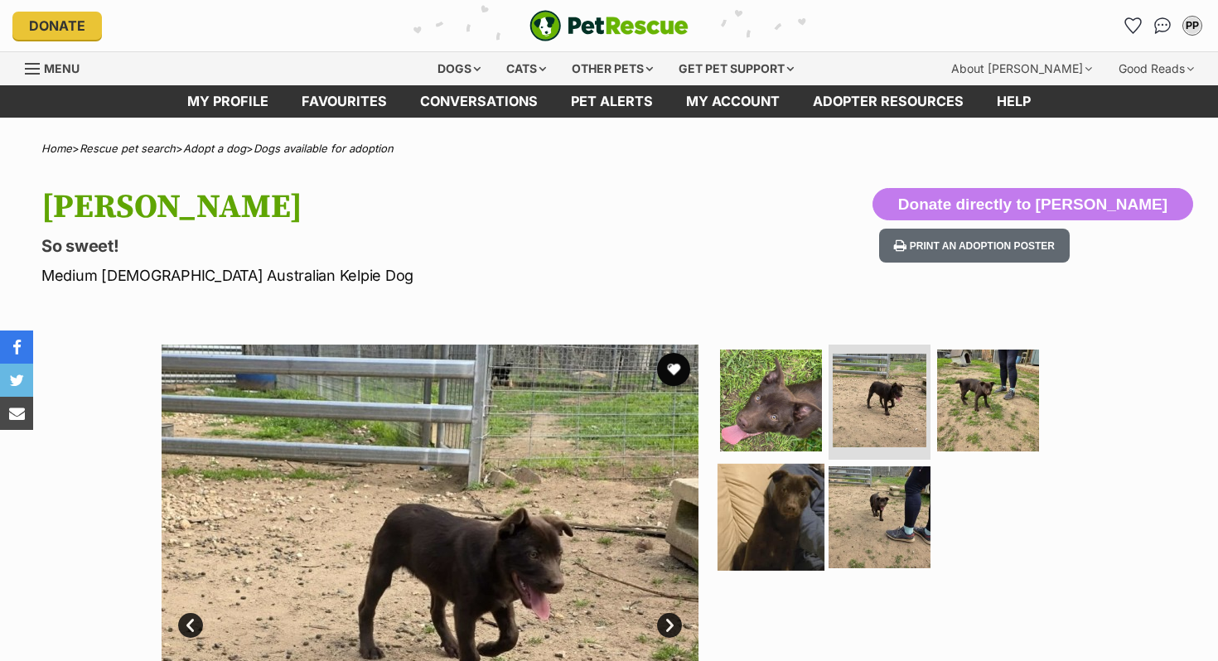
click at [778, 511] on img at bounding box center [771, 517] width 107 height 107
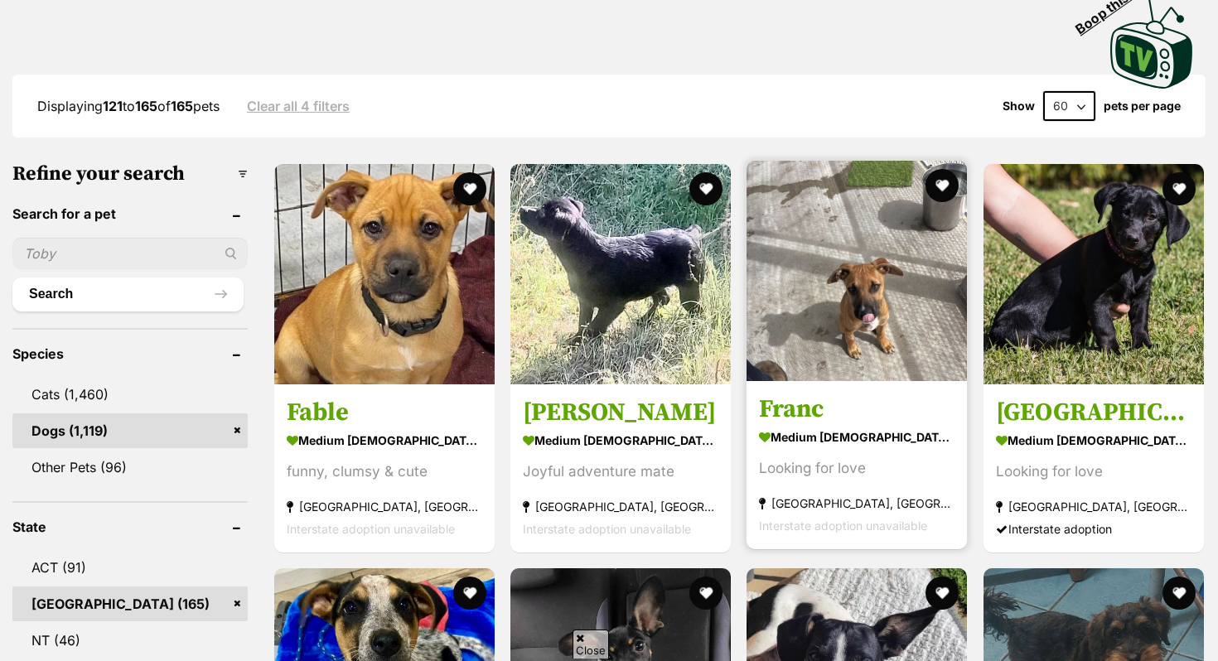
scroll to position [475, 0]
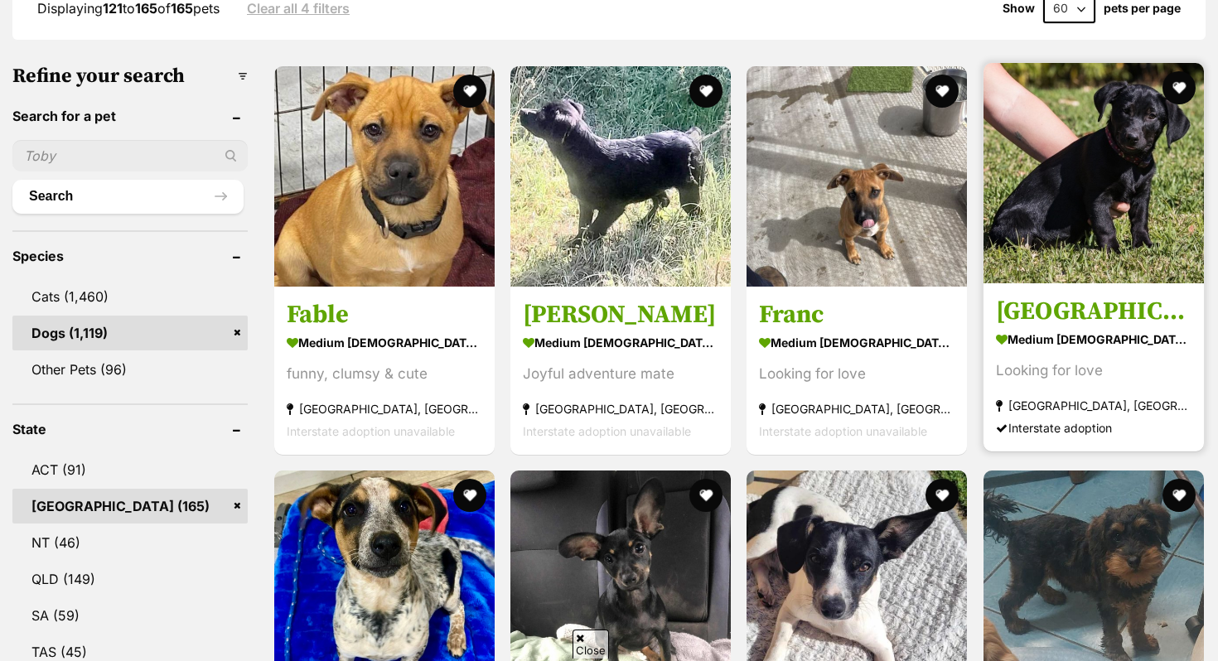
click at [1149, 197] on img at bounding box center [1094, 173] width 220 height 220
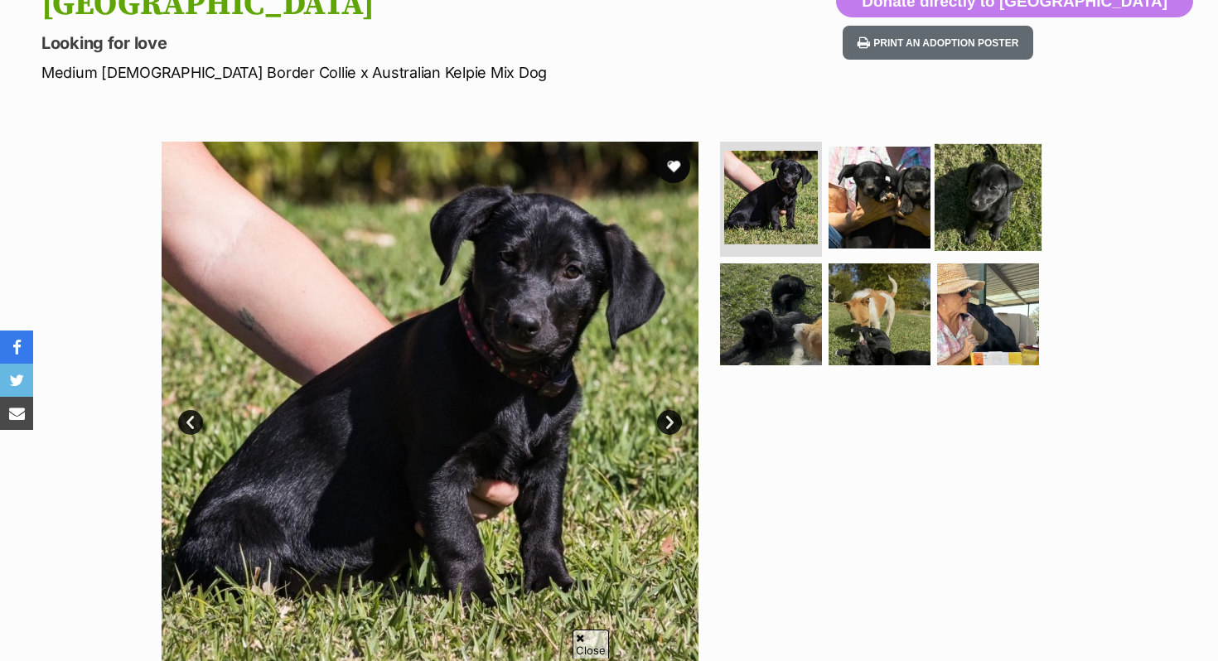
click at [959, 201] on img at bounding box center [988, 196] width 107 height 107
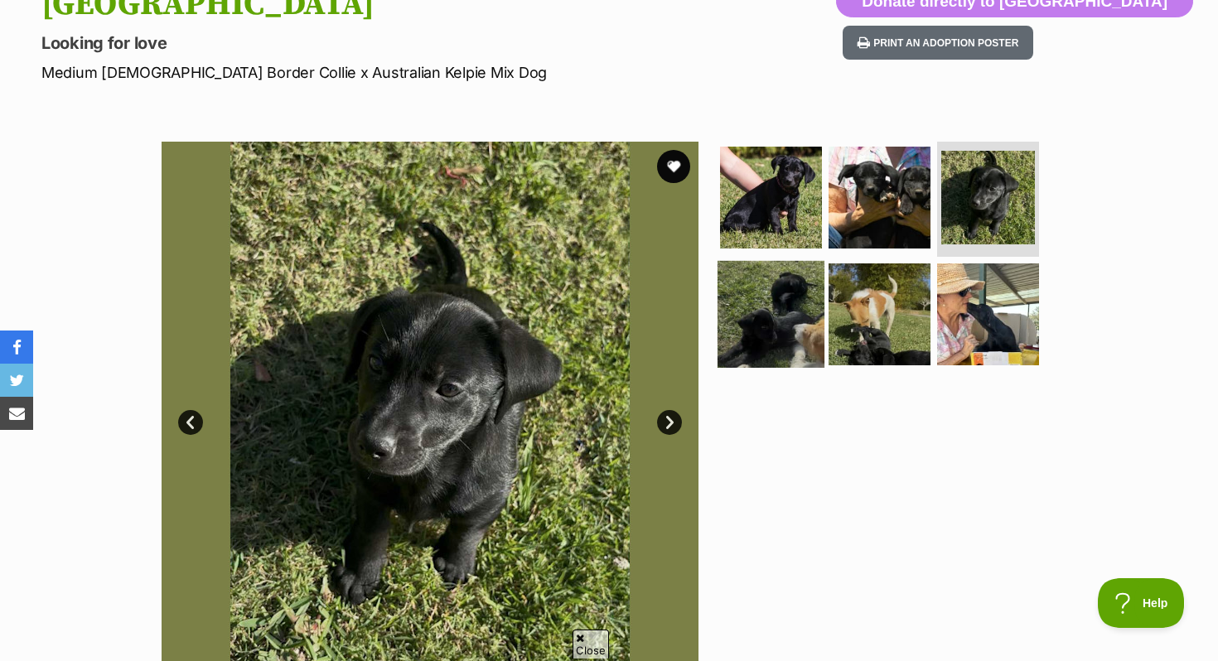
click at [752, 310] on img at bounding box center [771, 314] width 107 height 107
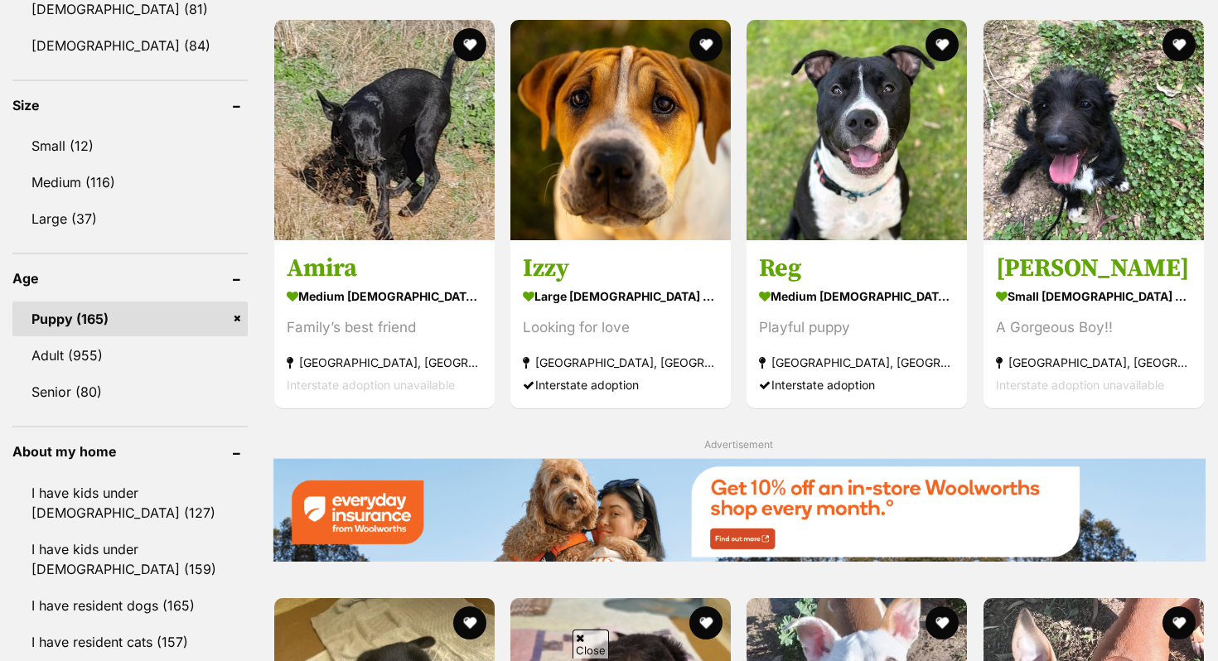
scroll to position [1488, 0]
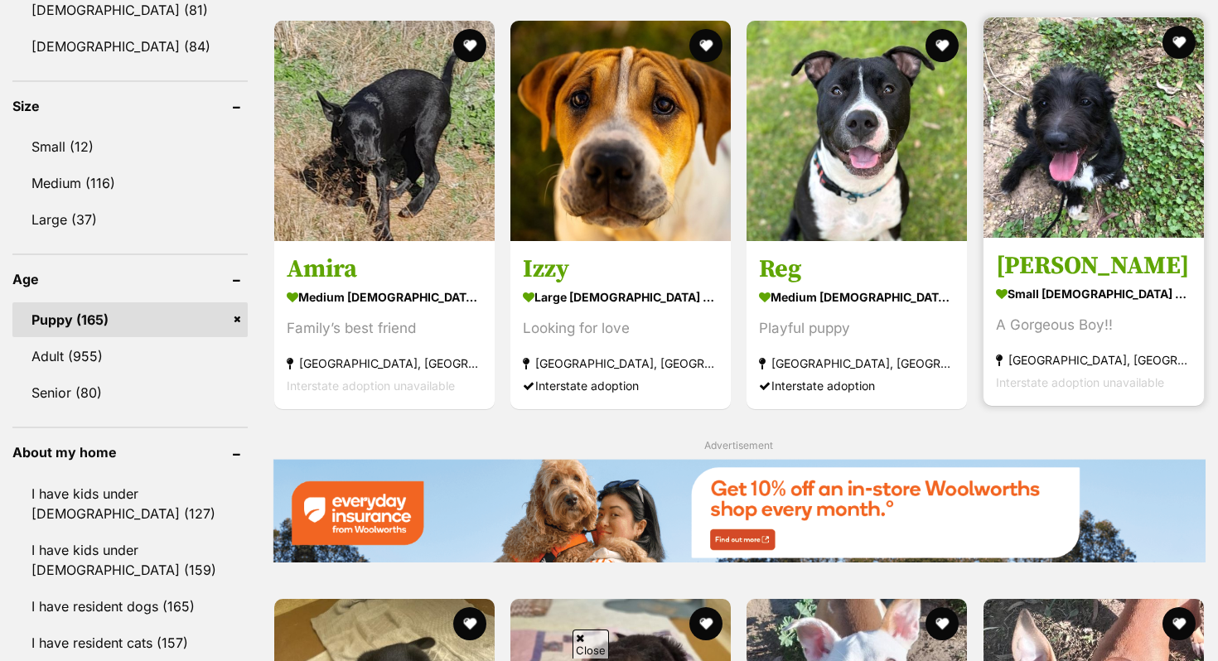
click at [1063, 278] on h3 "[PERSON_NAME]" at bounding box center [1094, 265] width 196 height 31
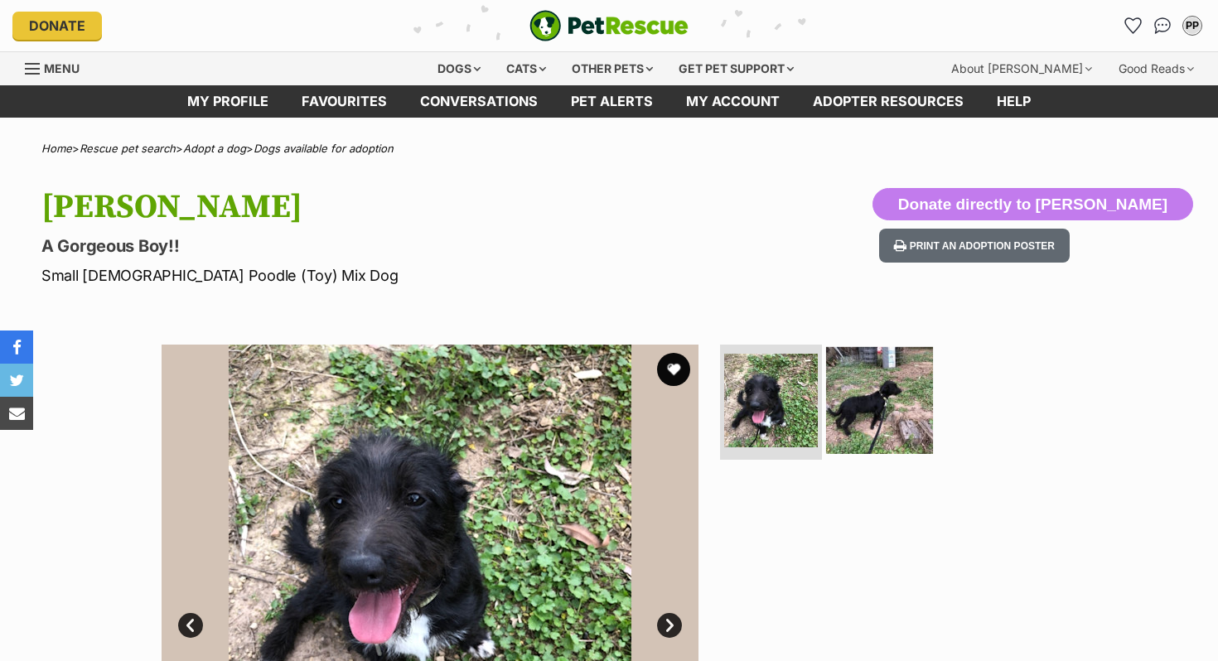
click at [892, 356] on img at bounding box center [879, 399] width 107 height 107
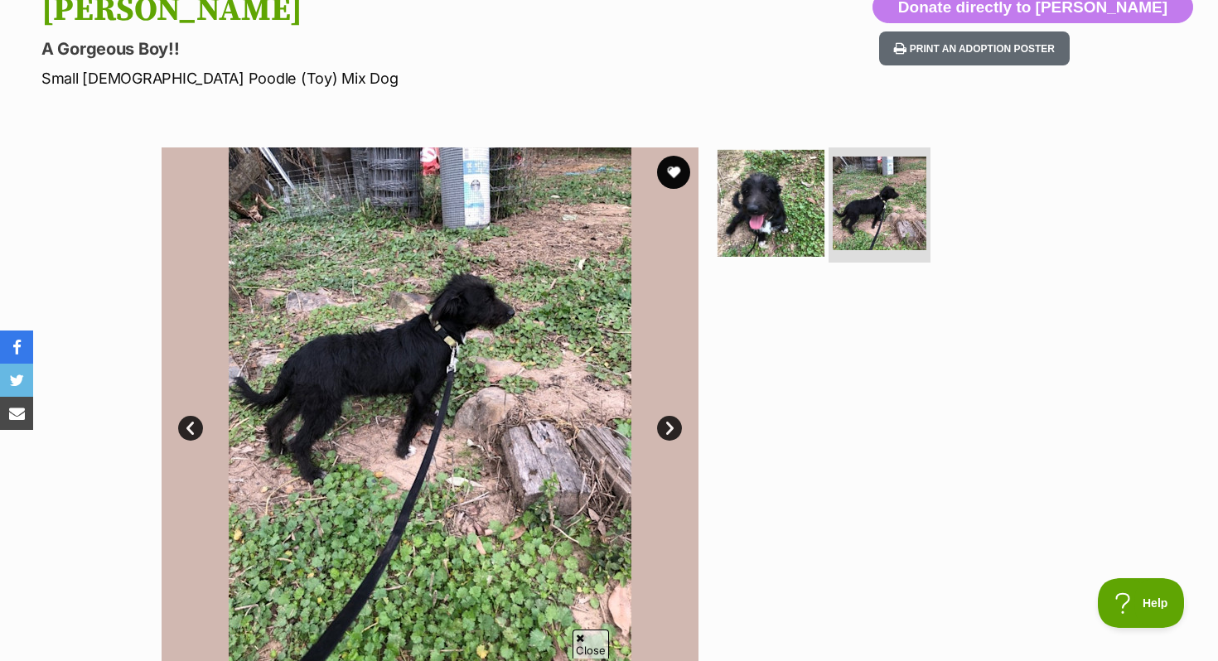
click at [754, 213] on img at bounding box center [771, 202] width 107 height 107
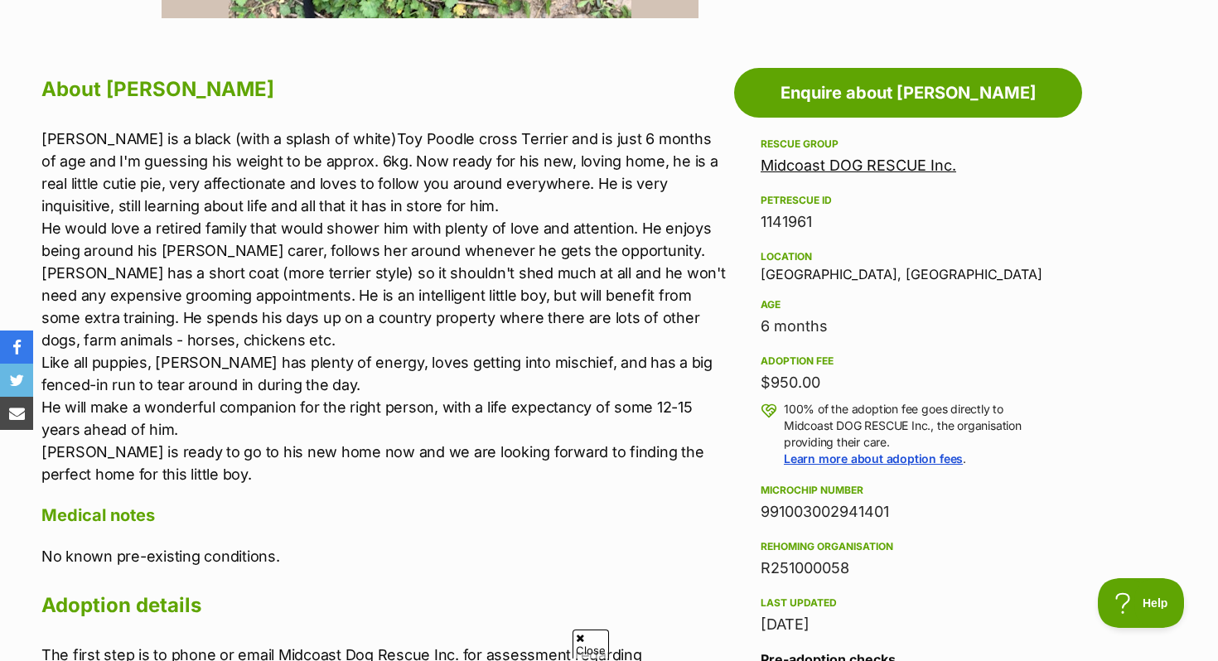
scroll to position [865, 0]
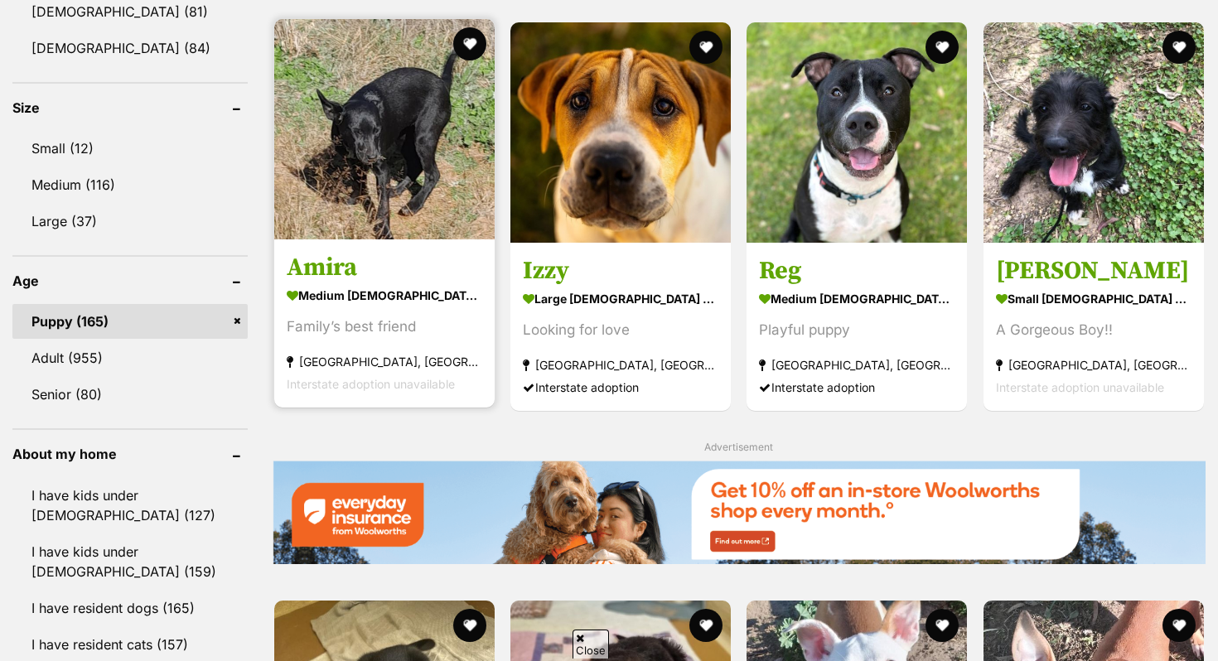
scroll to position [1488, 0]
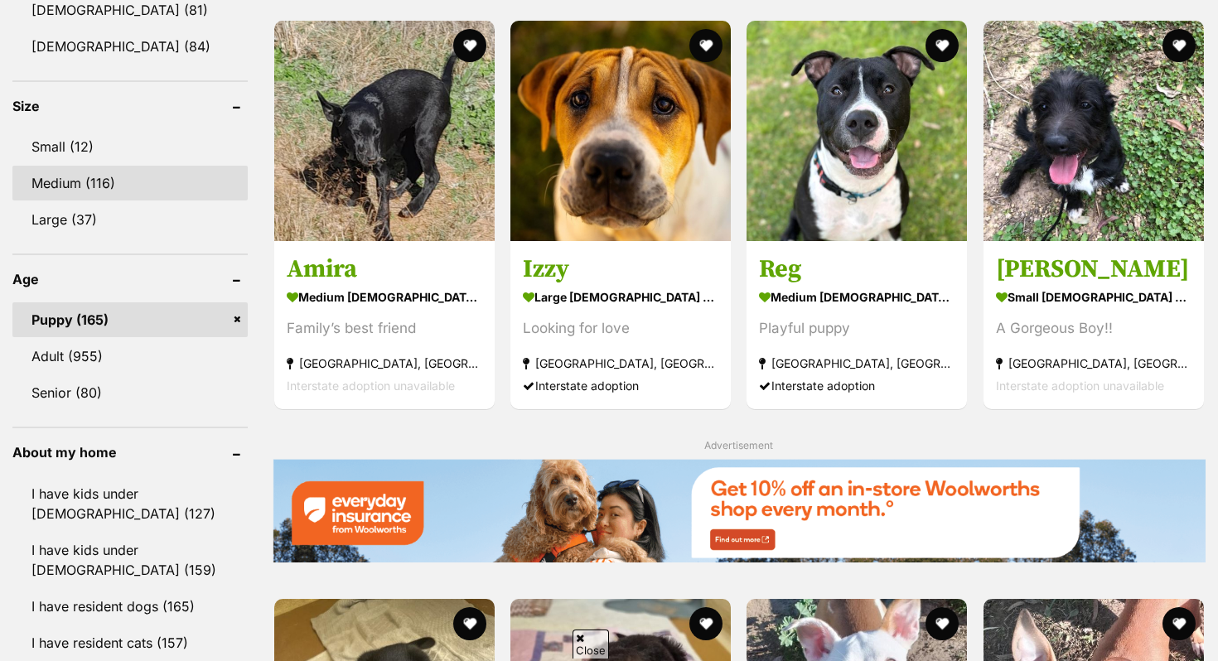
click at [117, 180] on link "Medium (116)" at bounding box center [129, 183] width 235 height 35
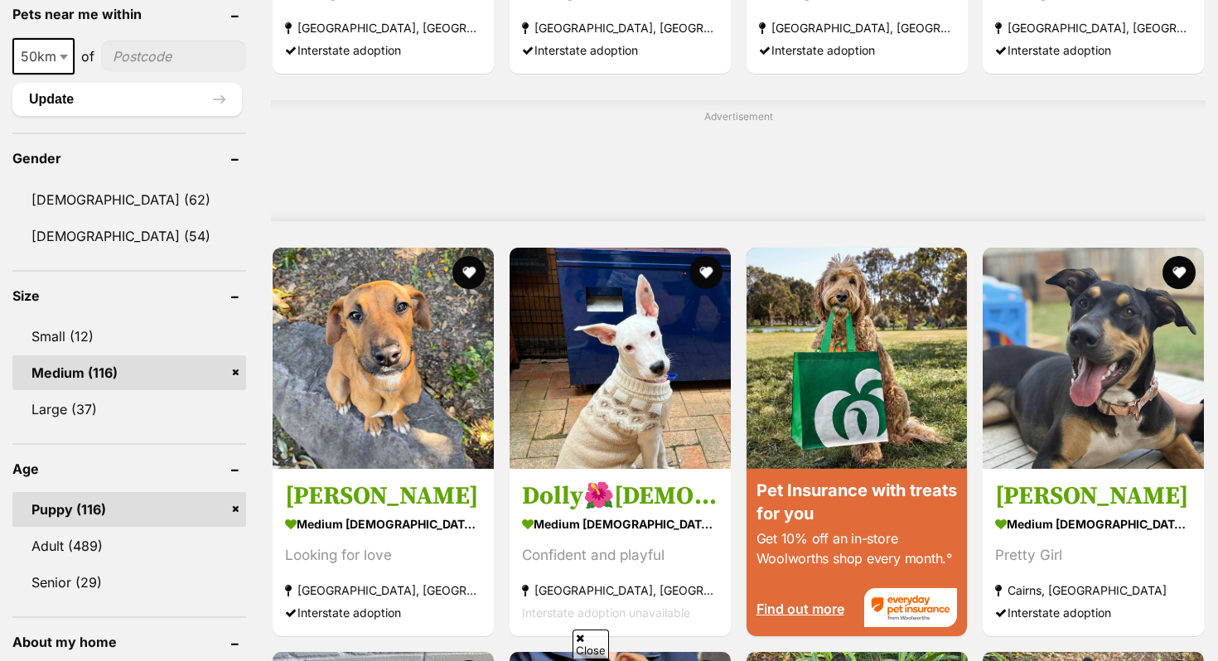
scroll to position [1267, 0]
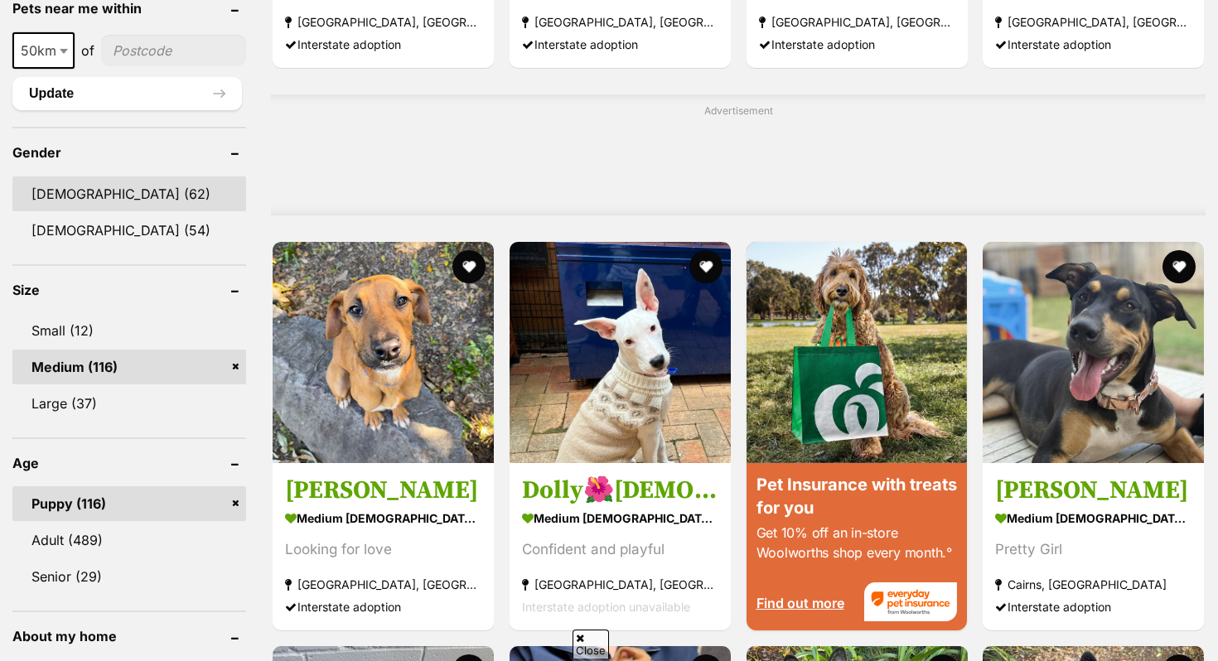
click at [96, 191] on link "[DEMOGRAPHIC_DATA] (62)" at bounding box center [129, 194] width 234 height 35
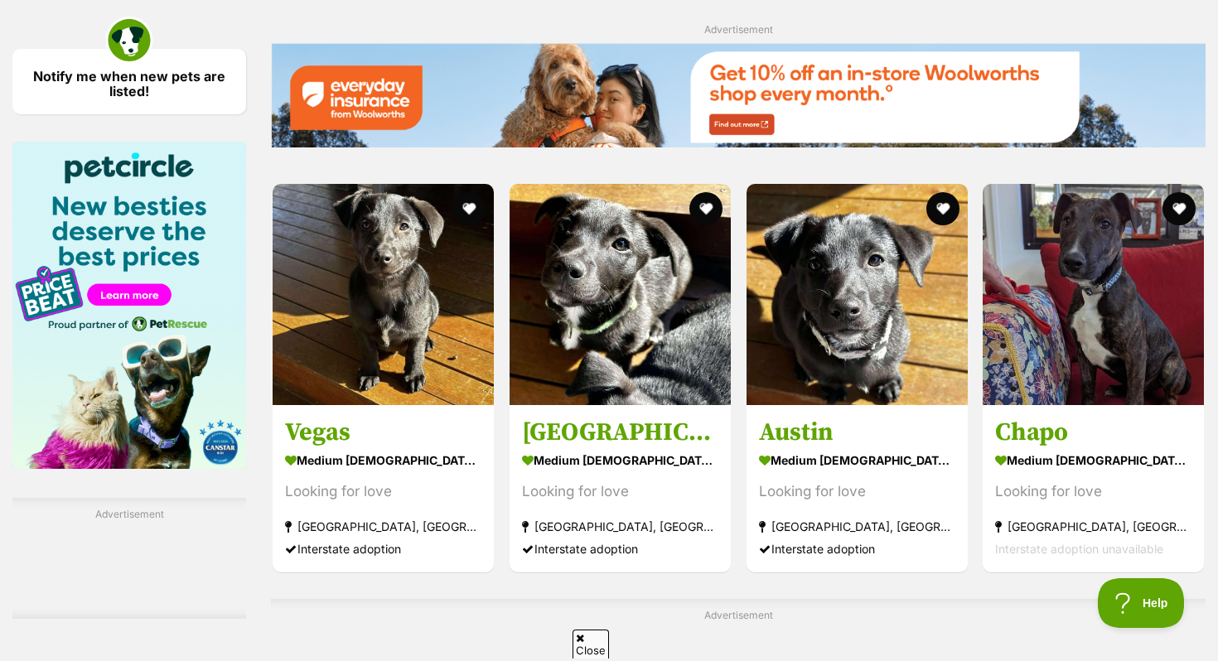
scroll to position [2354, 0]
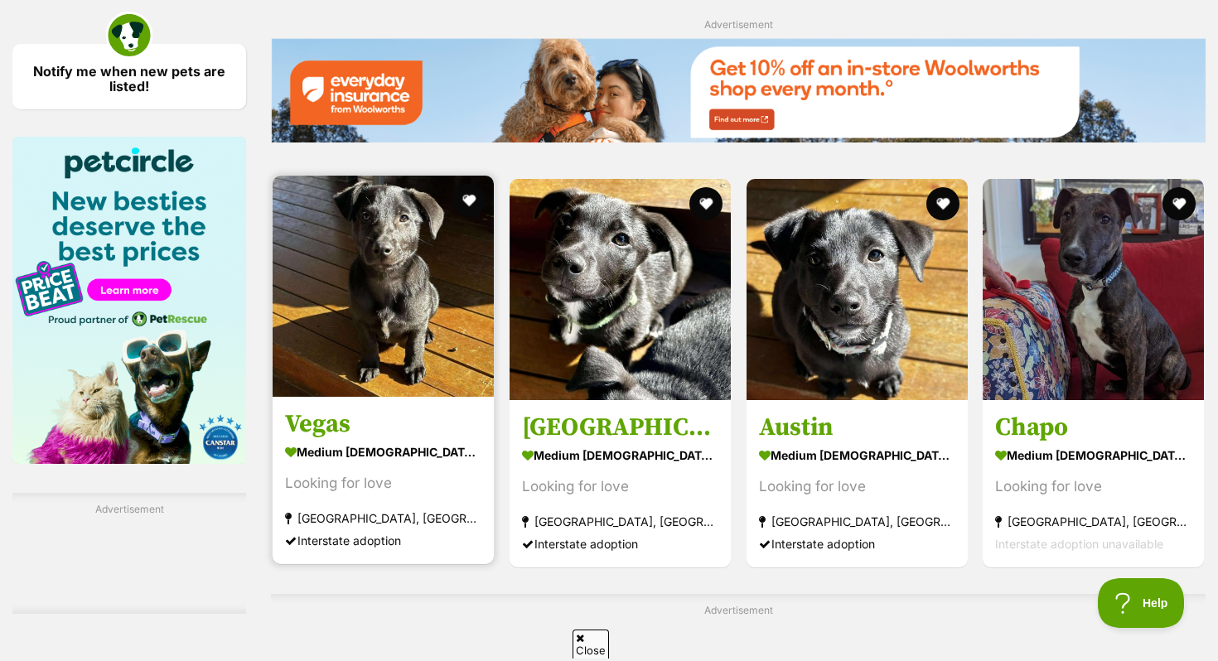
click at [385, 440] on strong "medium [DEMOGRAPHIC_DATA] Dog" at bounding box center [383, 452] width 196 height 24
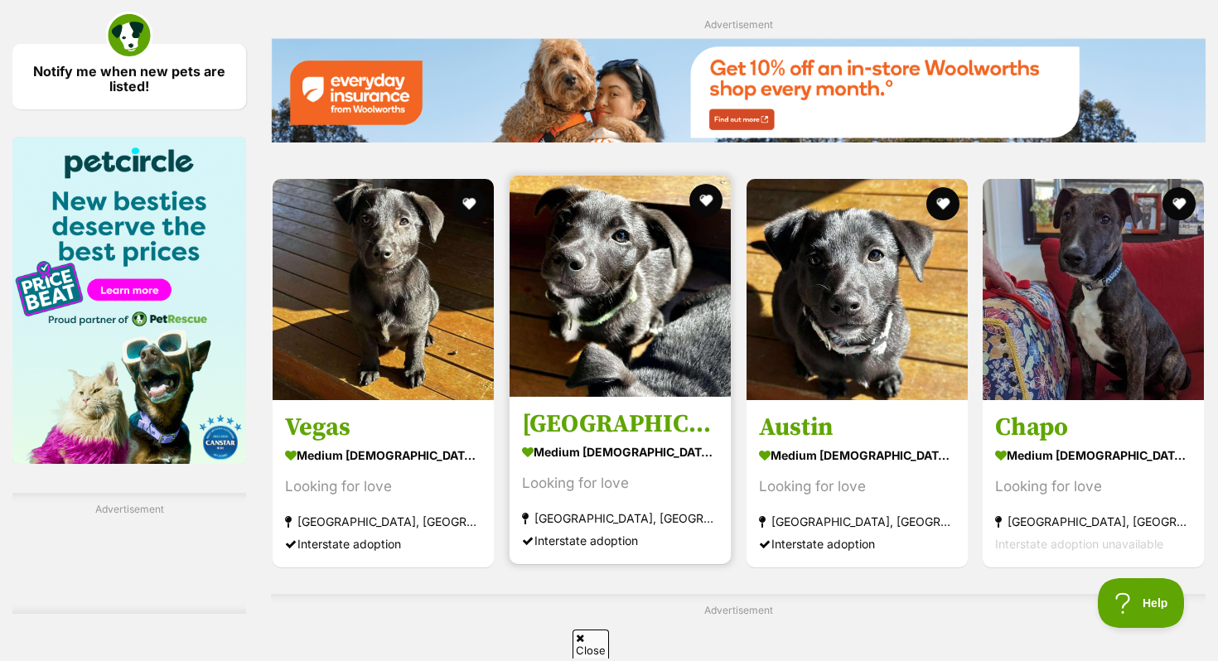
click at [612, 409] on h3 "[GEOGRAPHIC_DATA]" at bounding box center [620, 424] width 196 height 31
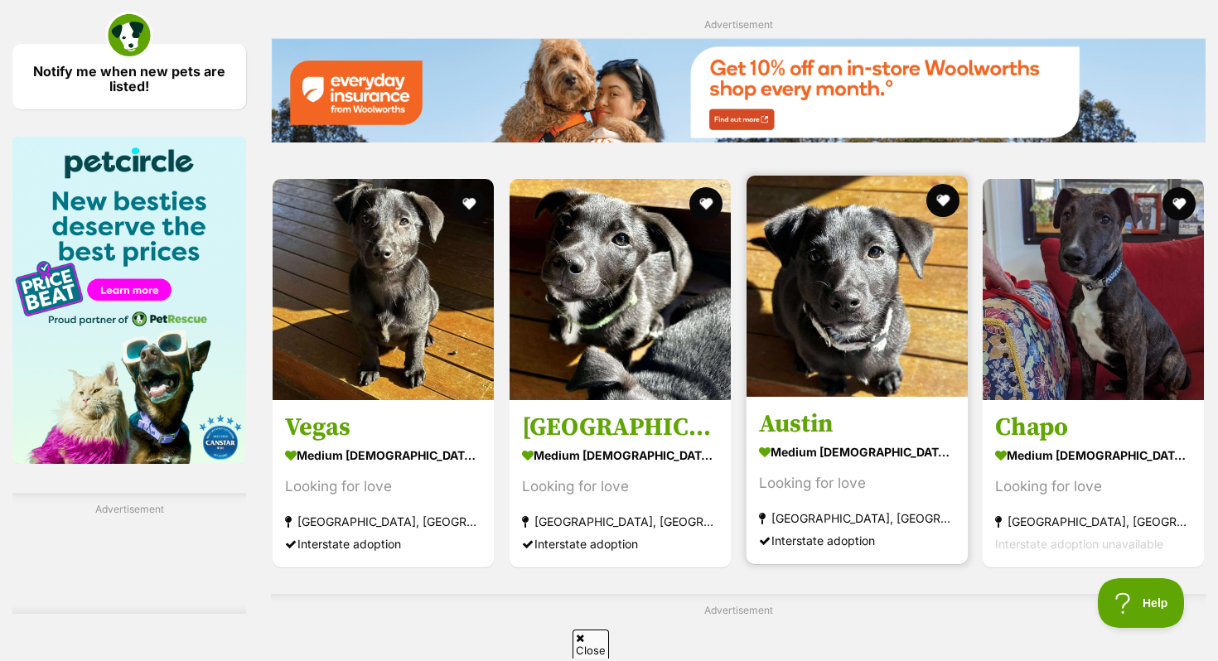
click at [858, 440] on strong "medium male Dog" at bounding box center [857, 452] width 196 height 24
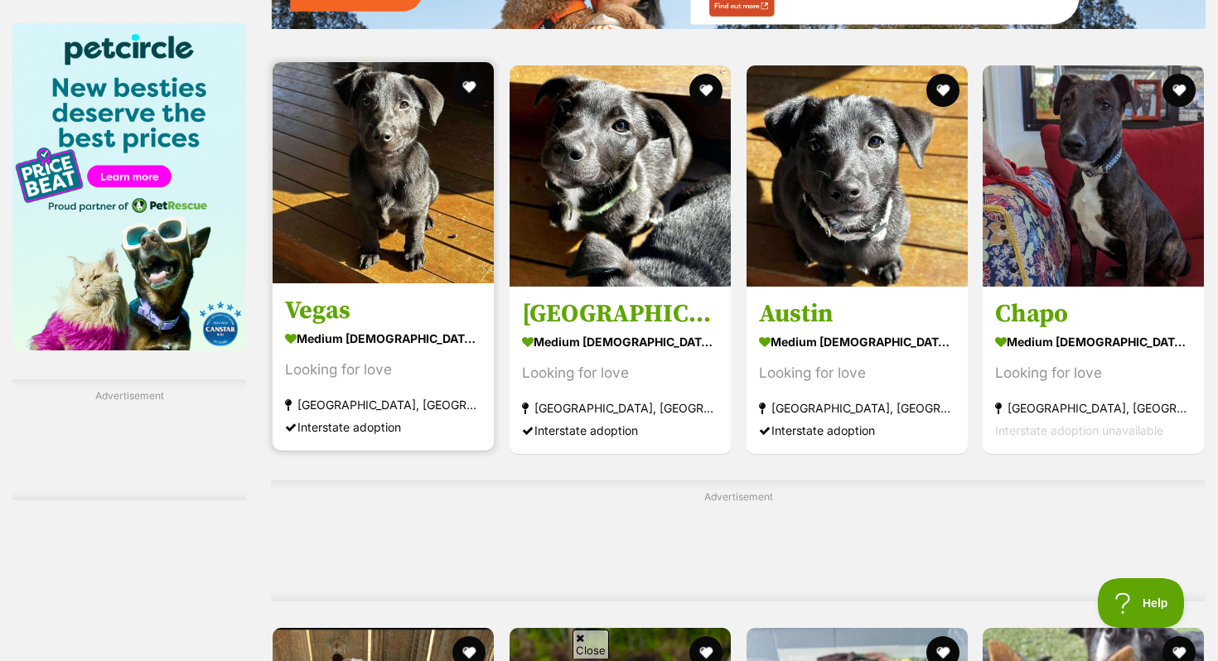
scroll to position [2462, 0]
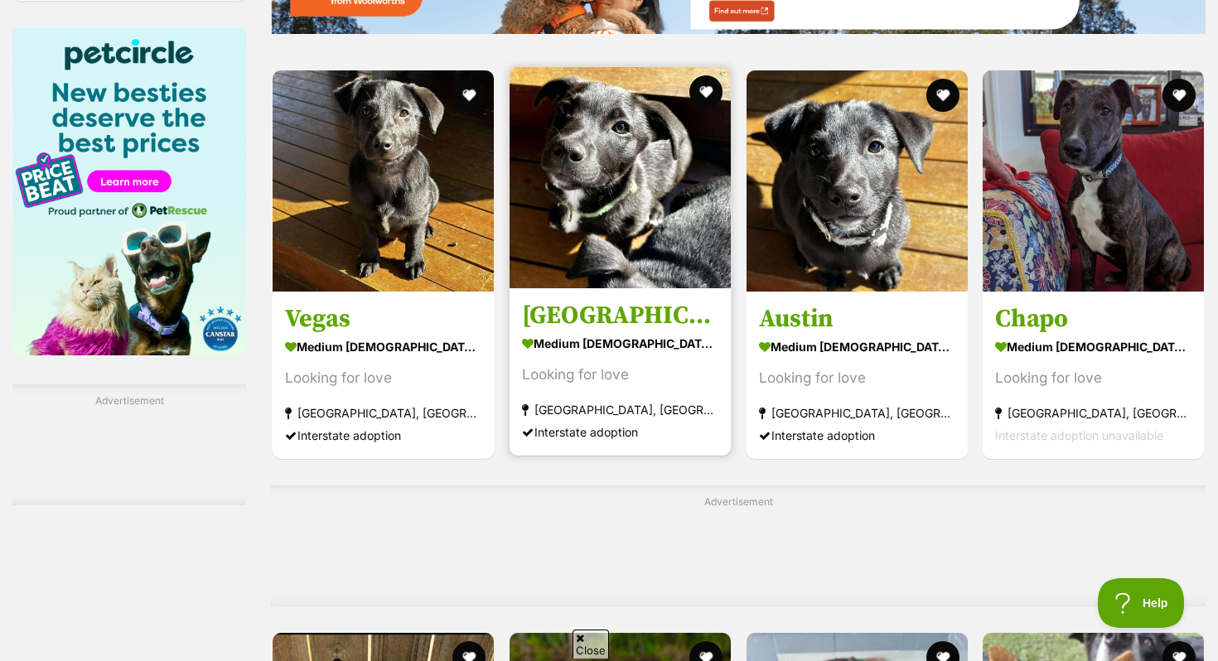
click at [559, 223] on img at bounding box center [620, 177] width 221 height 221
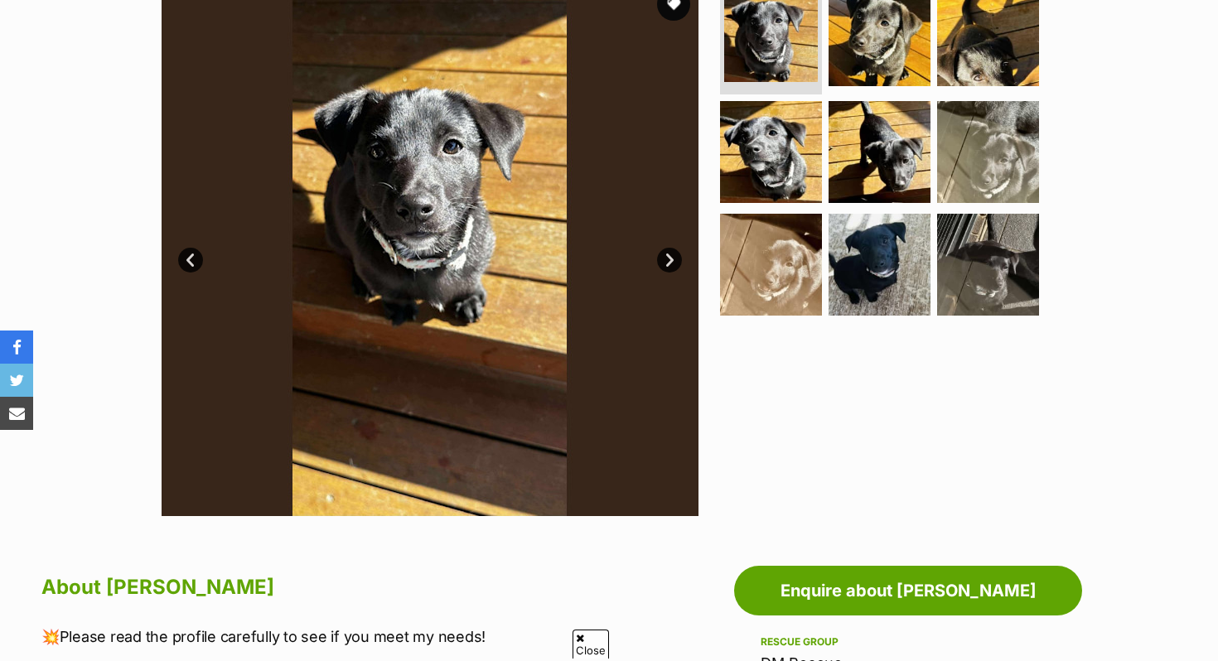
scroll to position [368, 0]
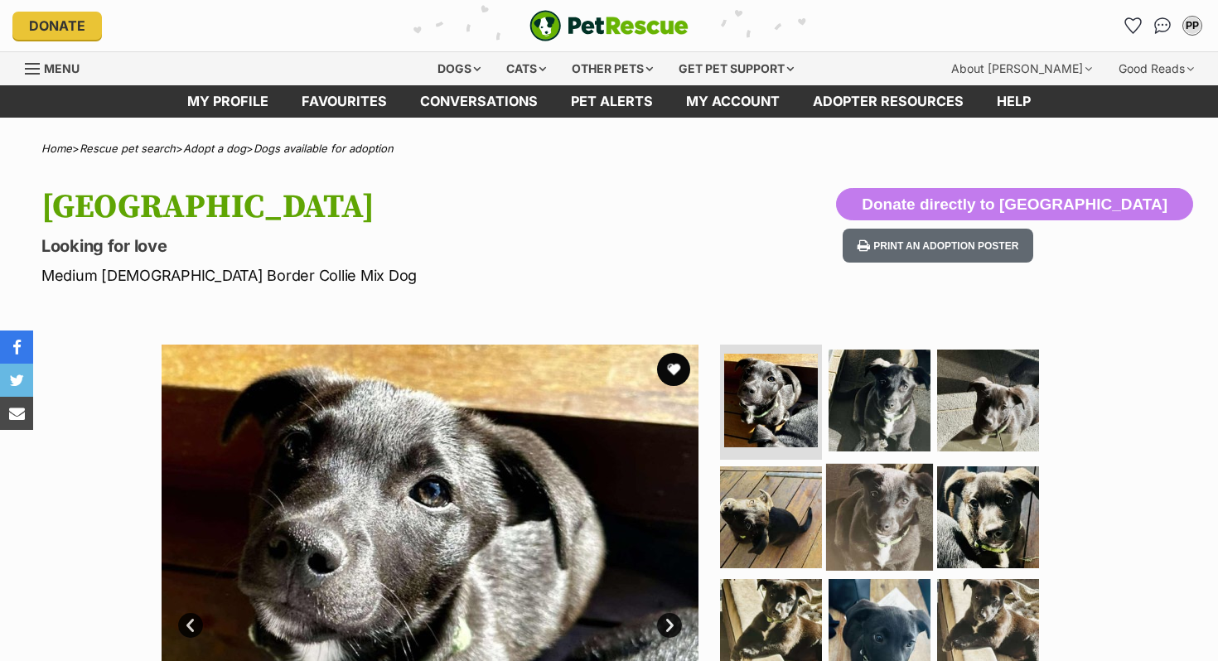
click at [889, 496] on img at bounding box center [879, 517] width 107 height 107
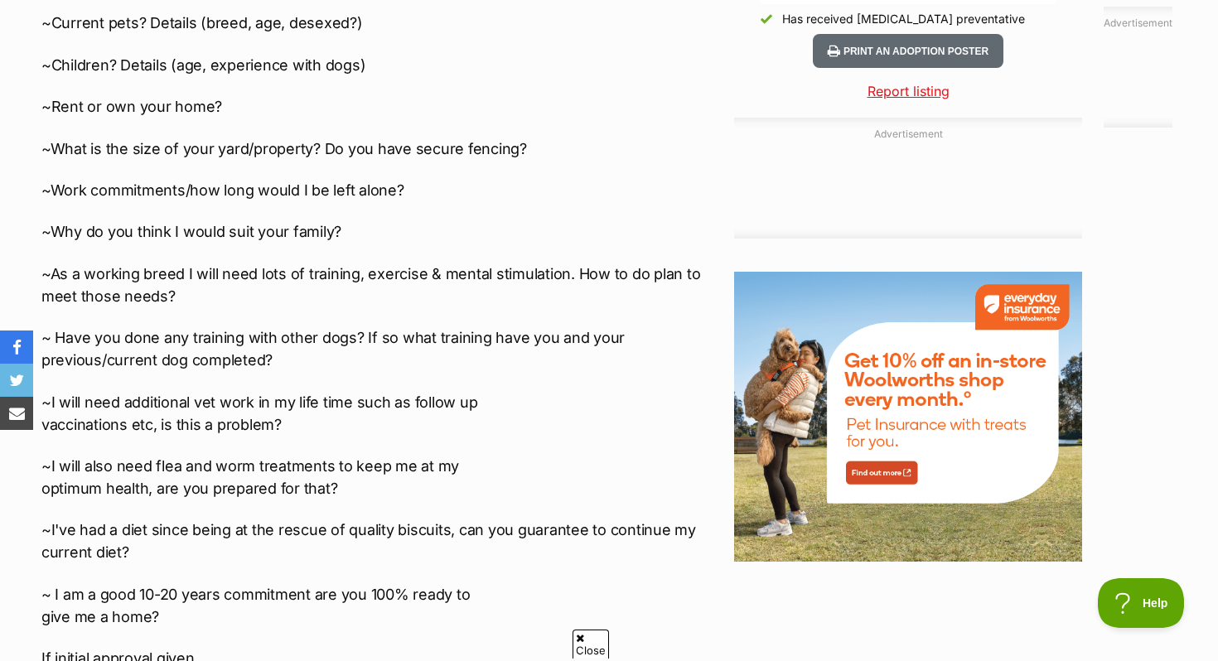
scroll to position [1818, 0]
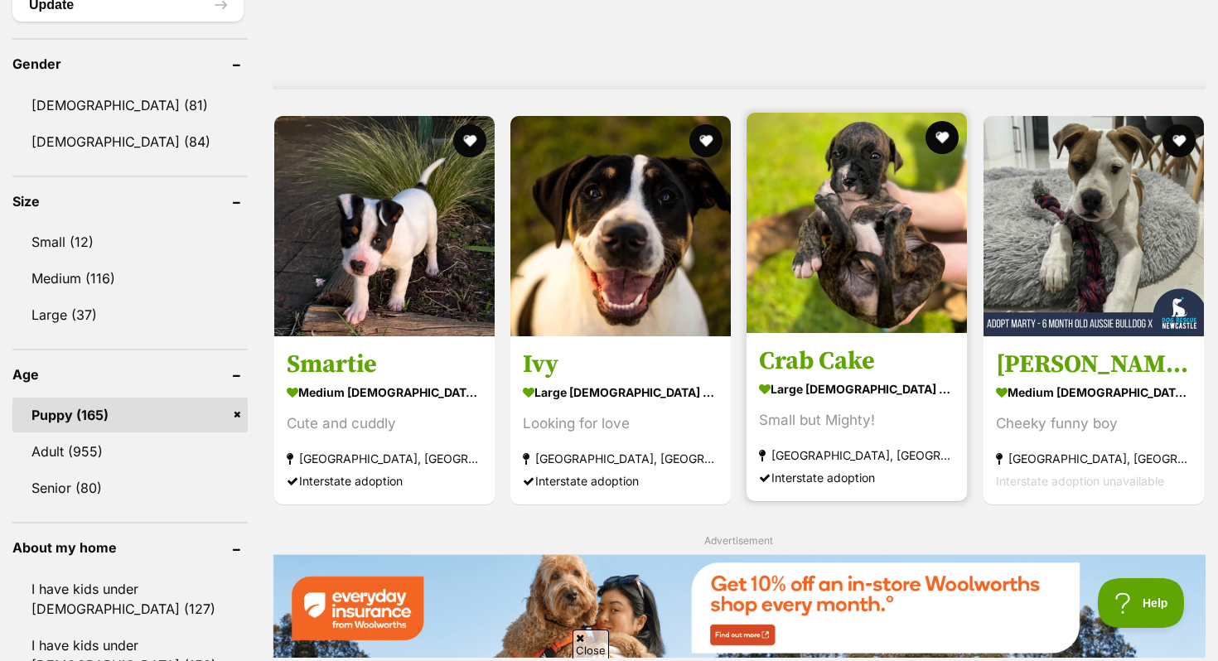
scroll to position [1391, 0]
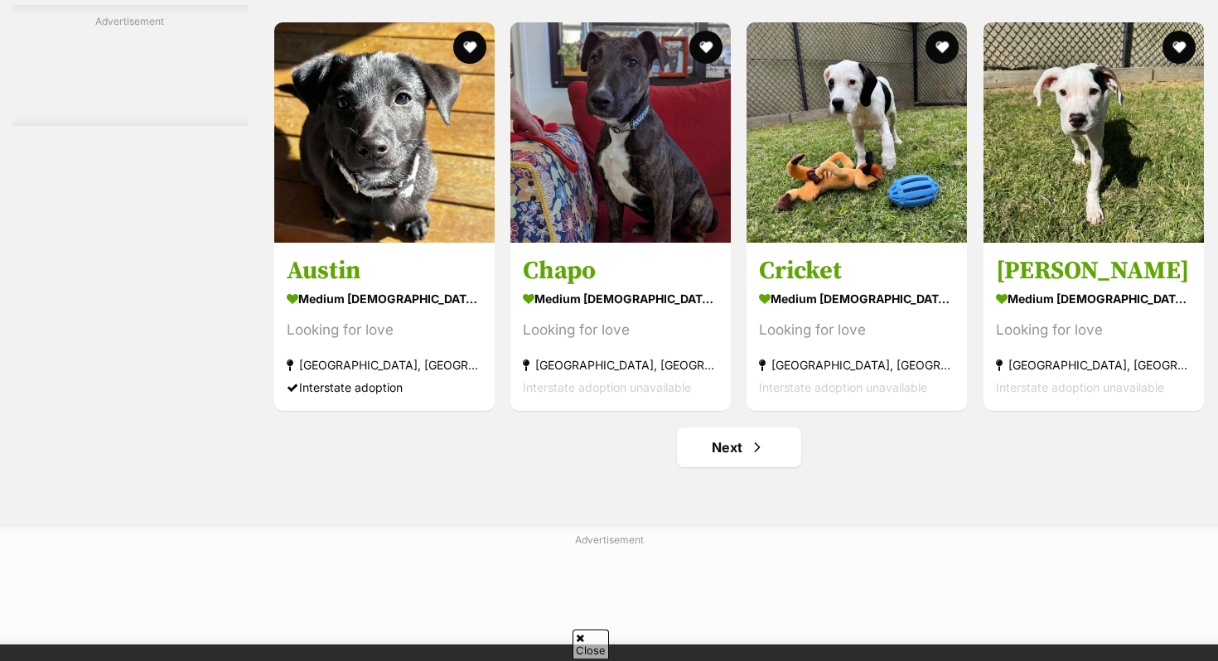
scroll to position [7610, 0]
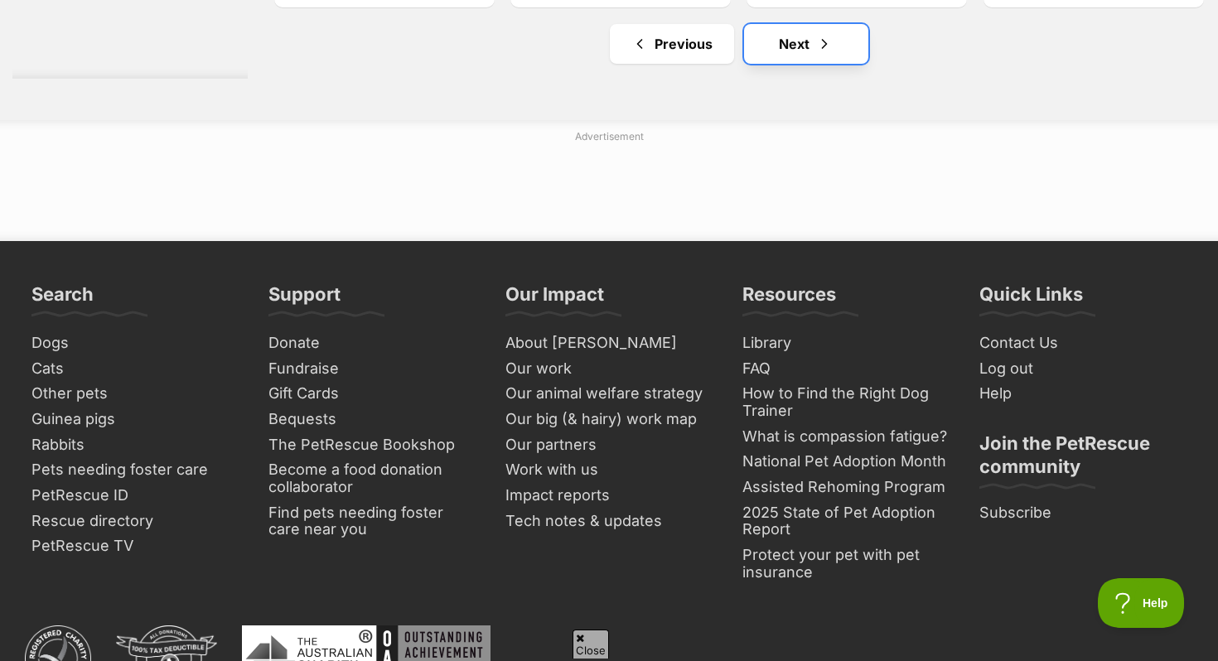
click at [800, 46] on link "Next" at bounding box center [806, 44] width 124 height 40
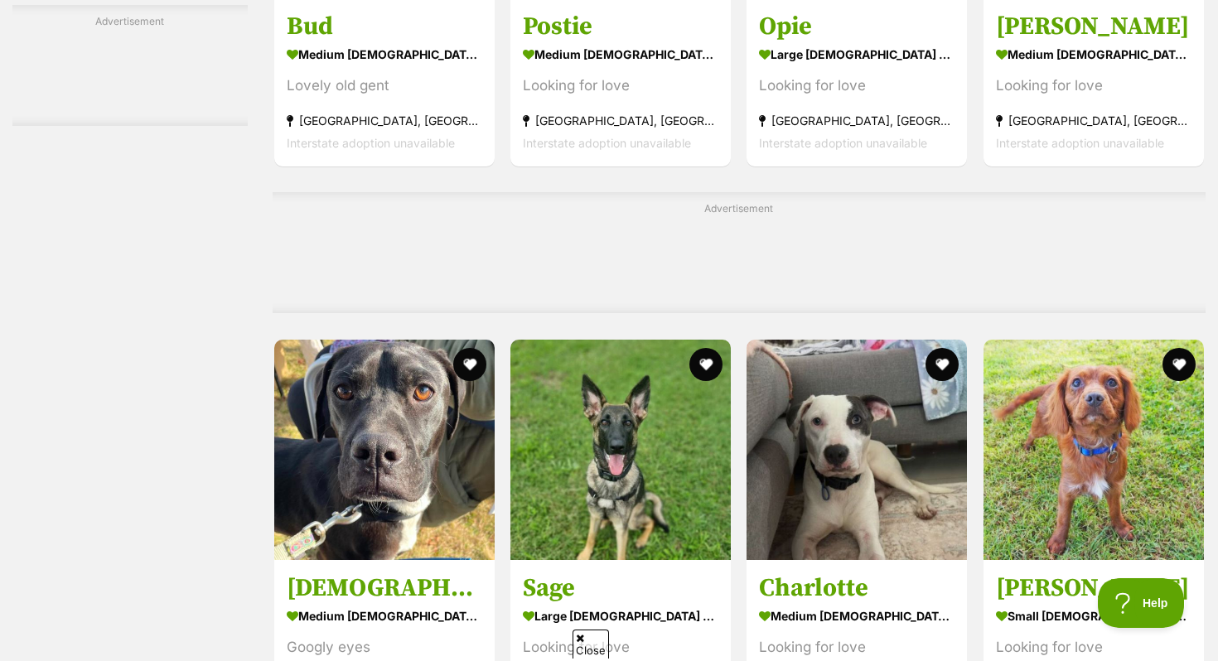
scroll to position [7526, 0]
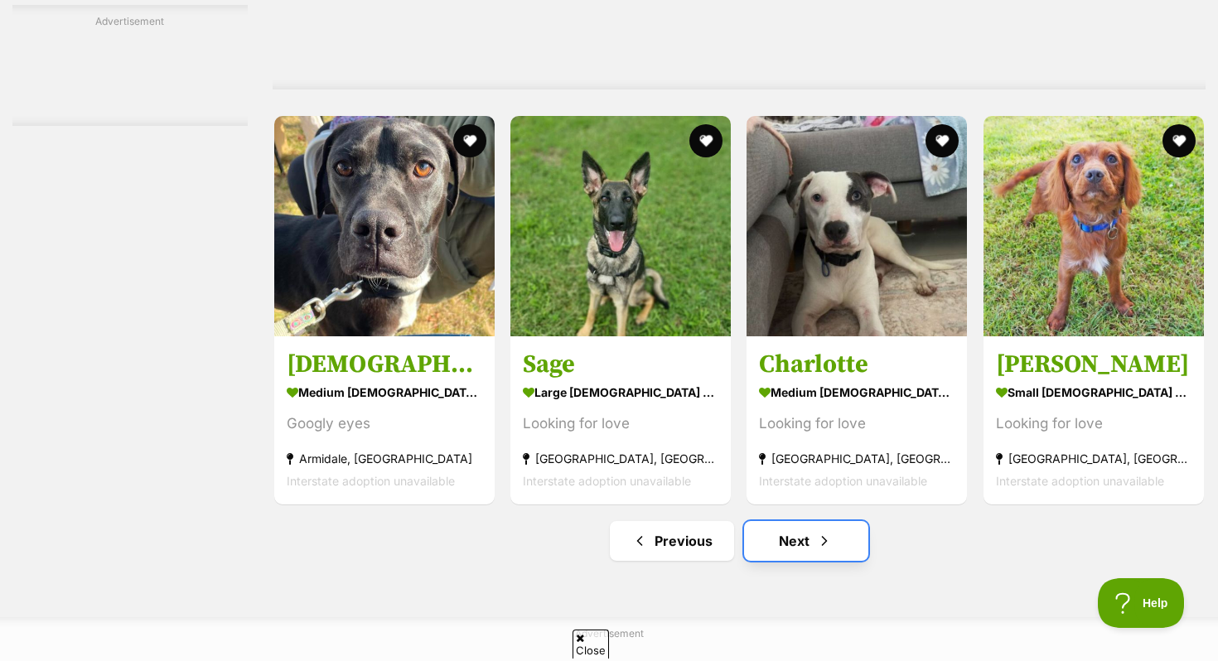
click at [826, 559] on link "Next" at bounding box center [806, 541] width 124 height 40
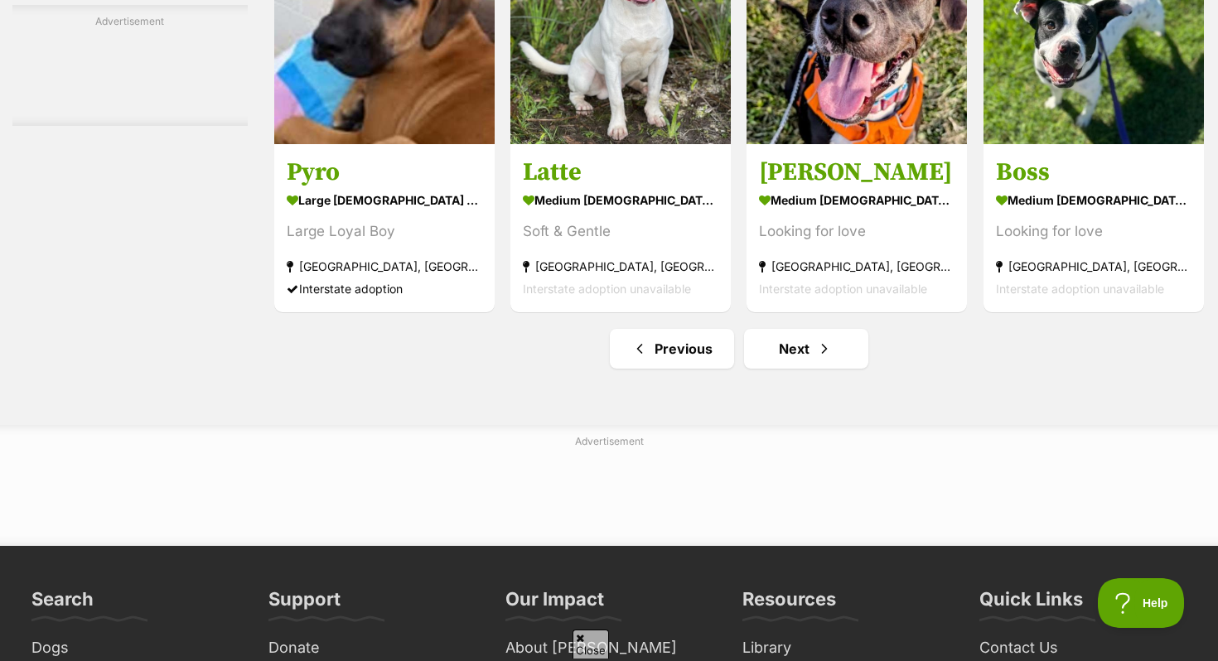
scroll to position [7824, 0]
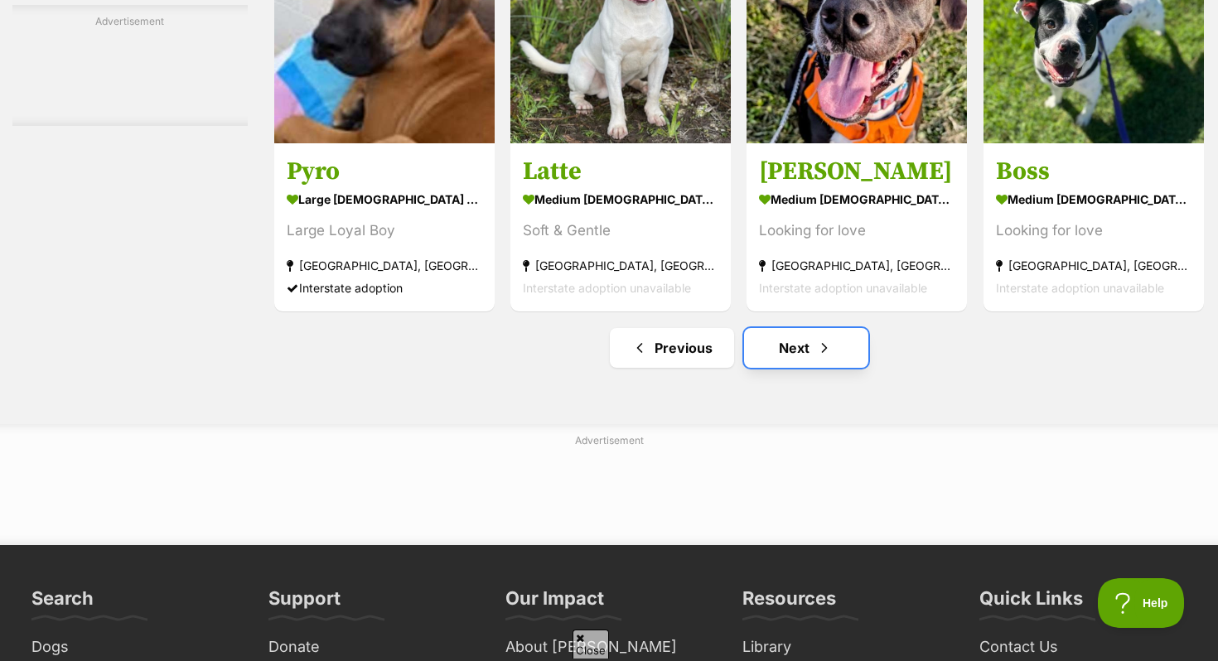
click at [793, 361] on link "Next" at bounding box center [806, 348] width 124 height 40
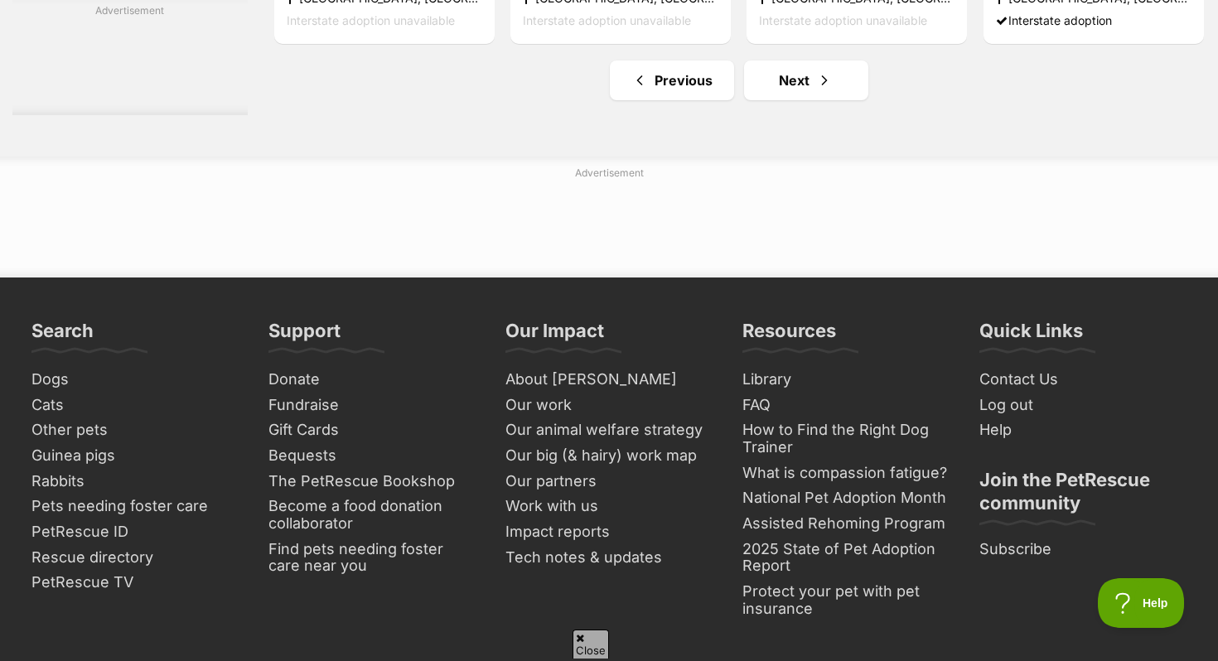
scroll to position [8005, 0]
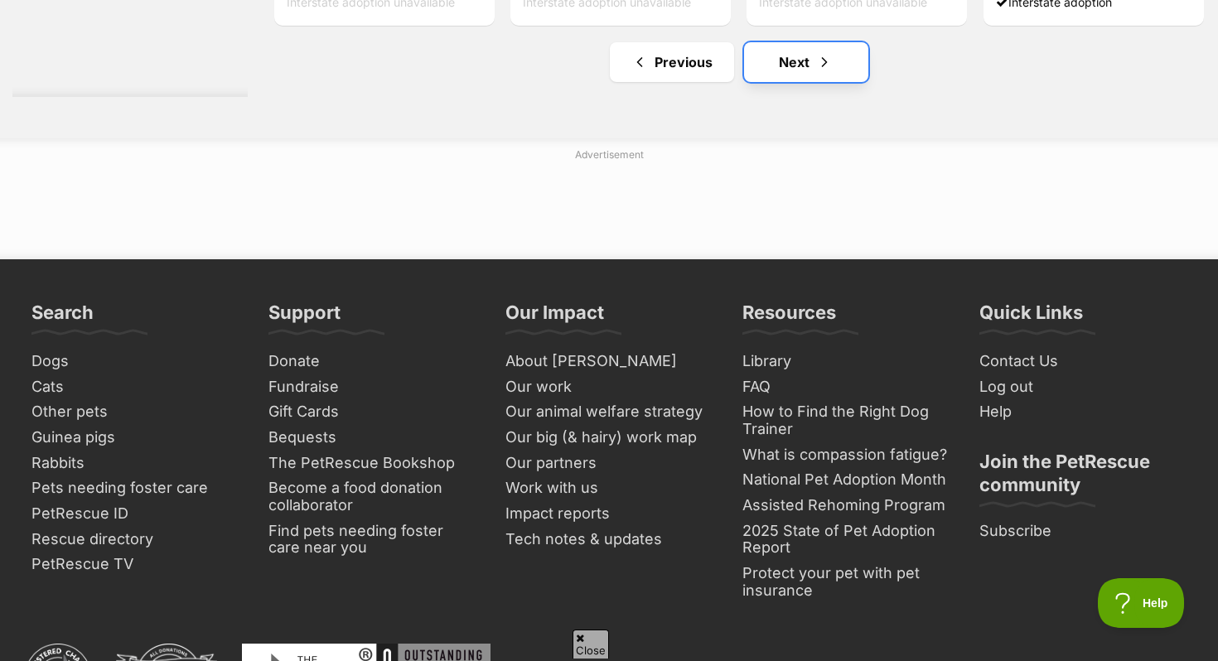
click at [810, 70] on link "Next" at bounding box center [806, 62] width 124 height 40
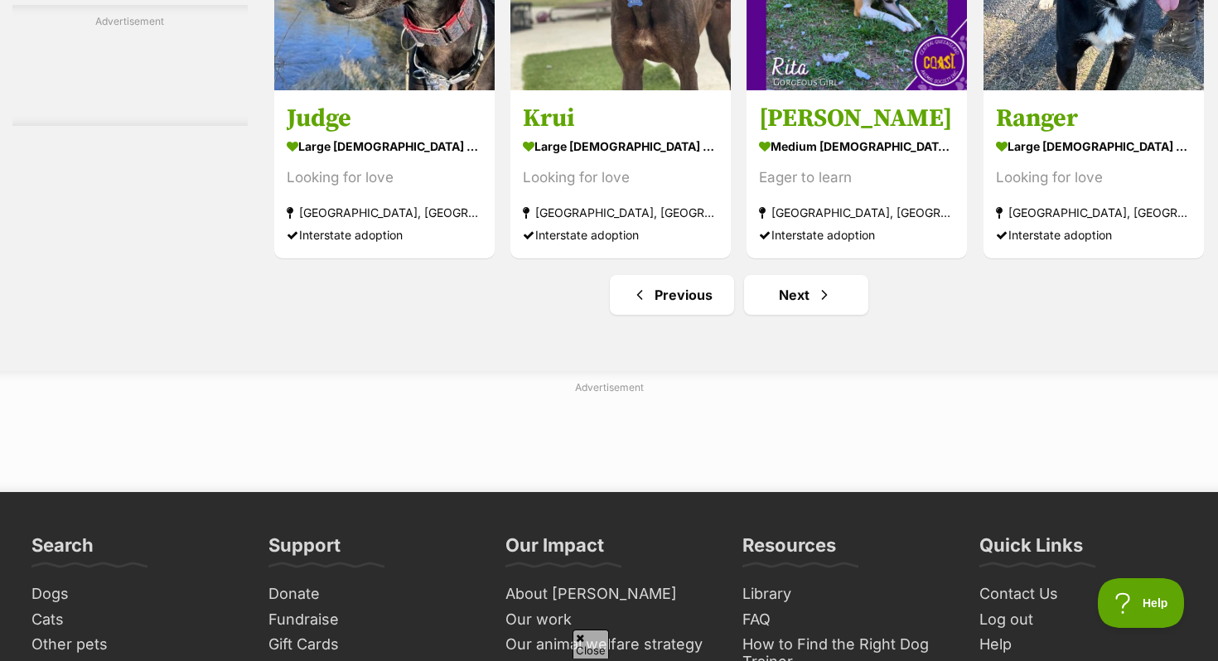
scroll to position [7897, 0]
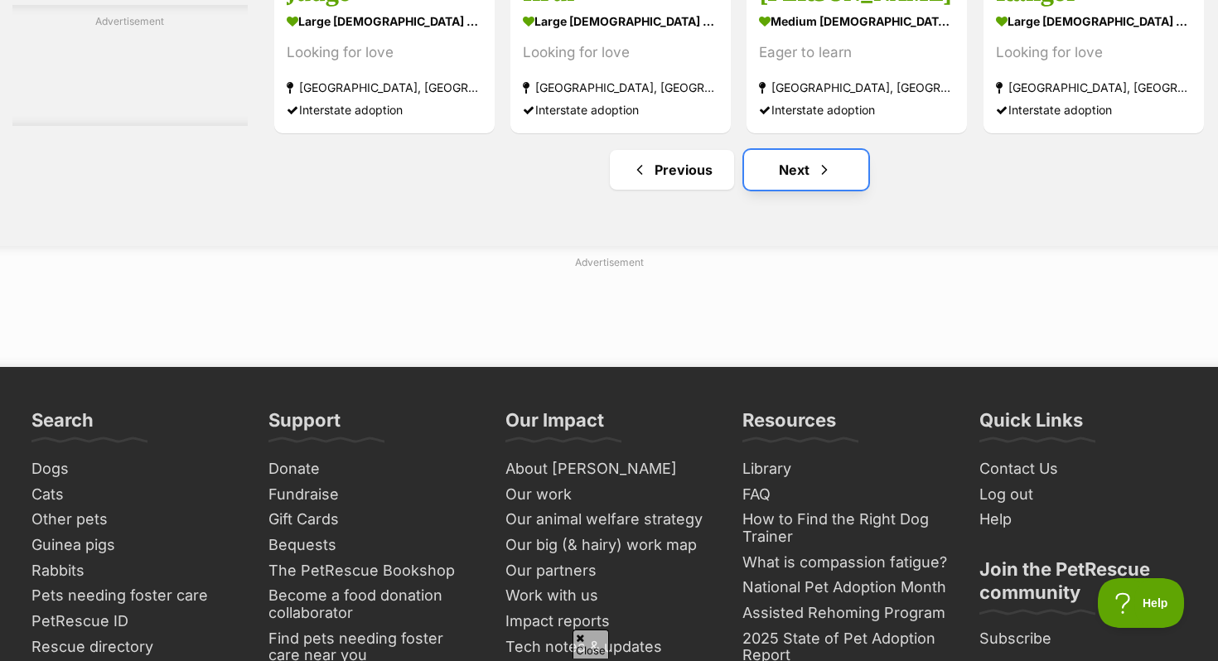
click at [781, 175] on link "Next" at bounding box center [806, 170] width 124 height 40
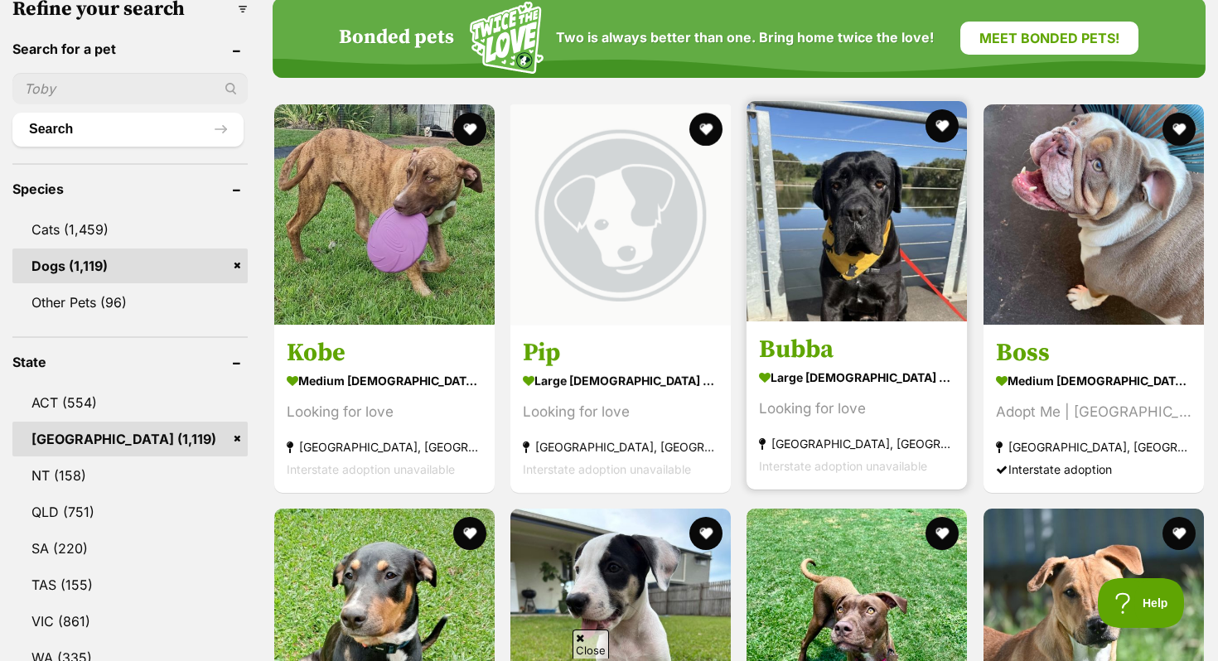
click at [845, 345] on h3 "Bubba" at bounding box center [857, 349] width 196 height 31
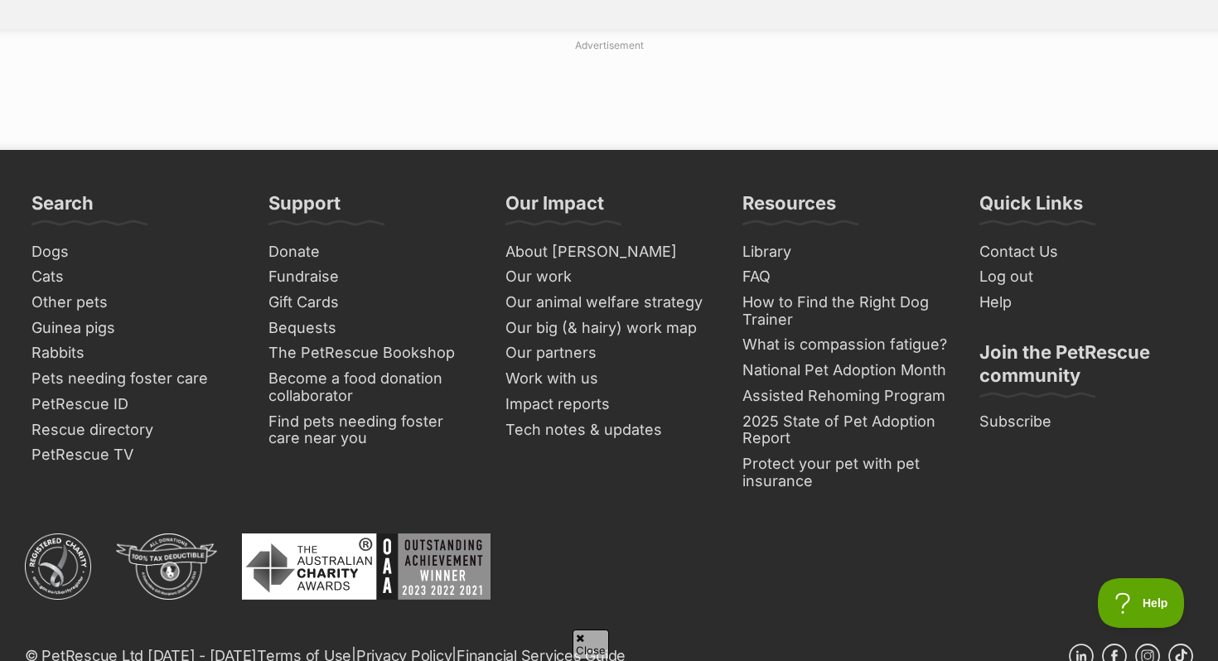
scroll to position [8060, 0]
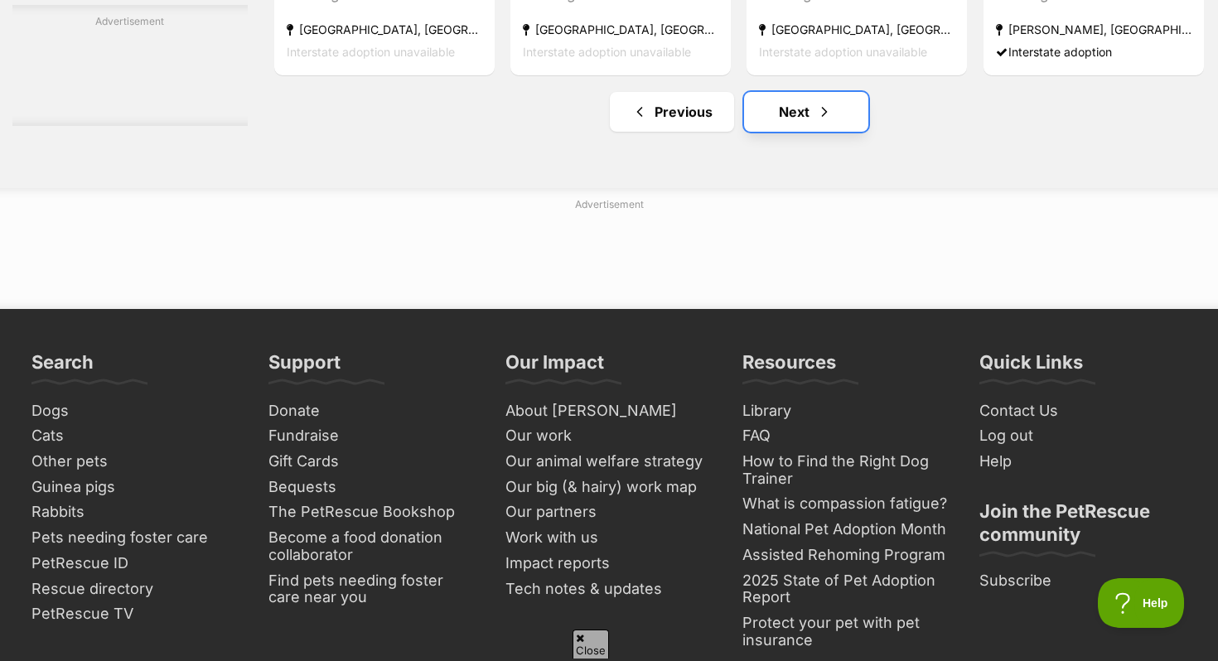
click at [814, 118] on link "Next" at bounding box center [806, 112] width 124 height 40
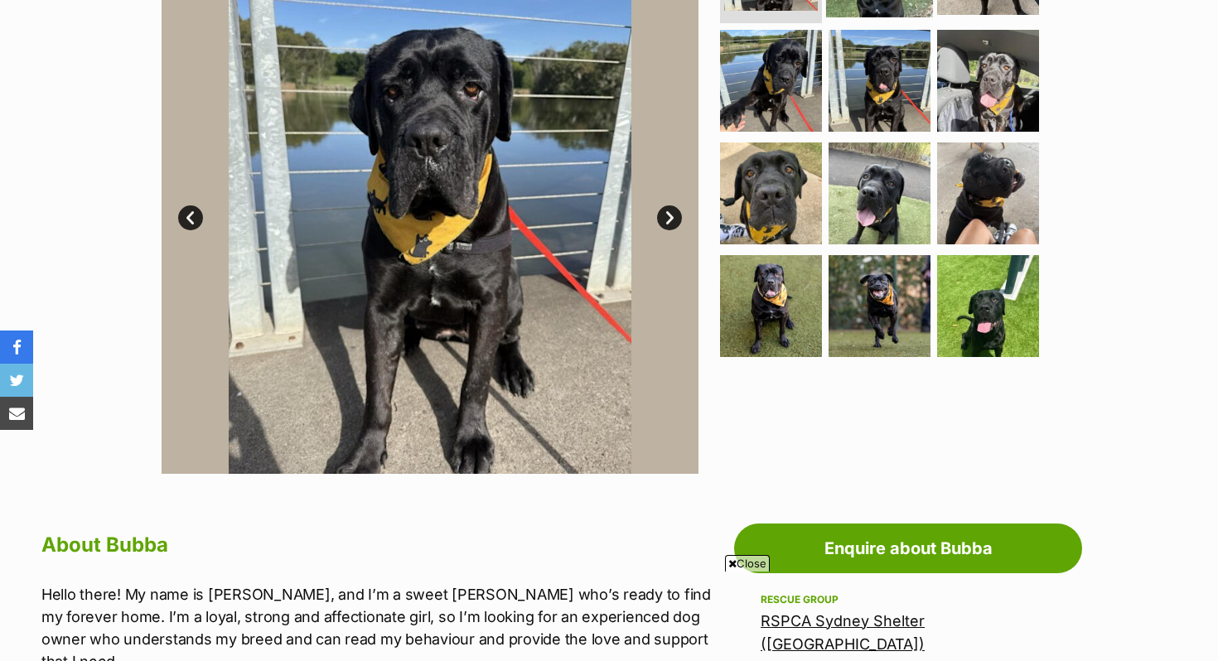
scroll to position [395, 0]
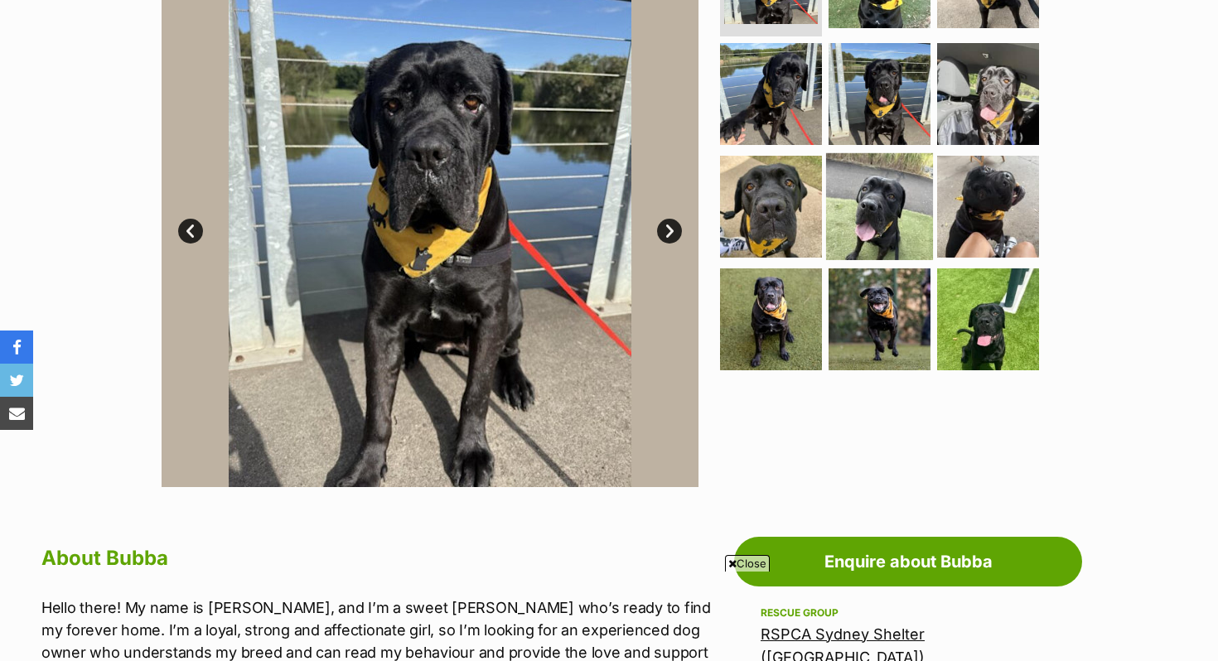
click at [885, 218] on img at bounding box center [879, 206] width 107 height 107
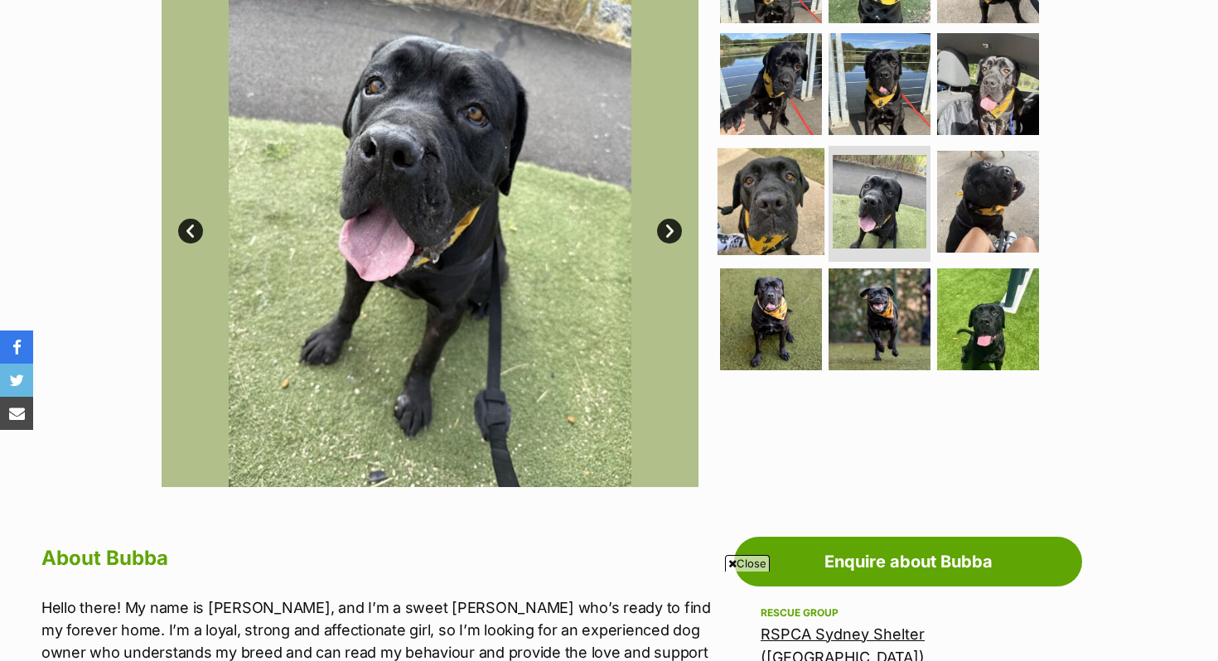
scroll to position [0, 0]
click at [796, 214] on img at bounding box center [771, 201] width 107 height 107
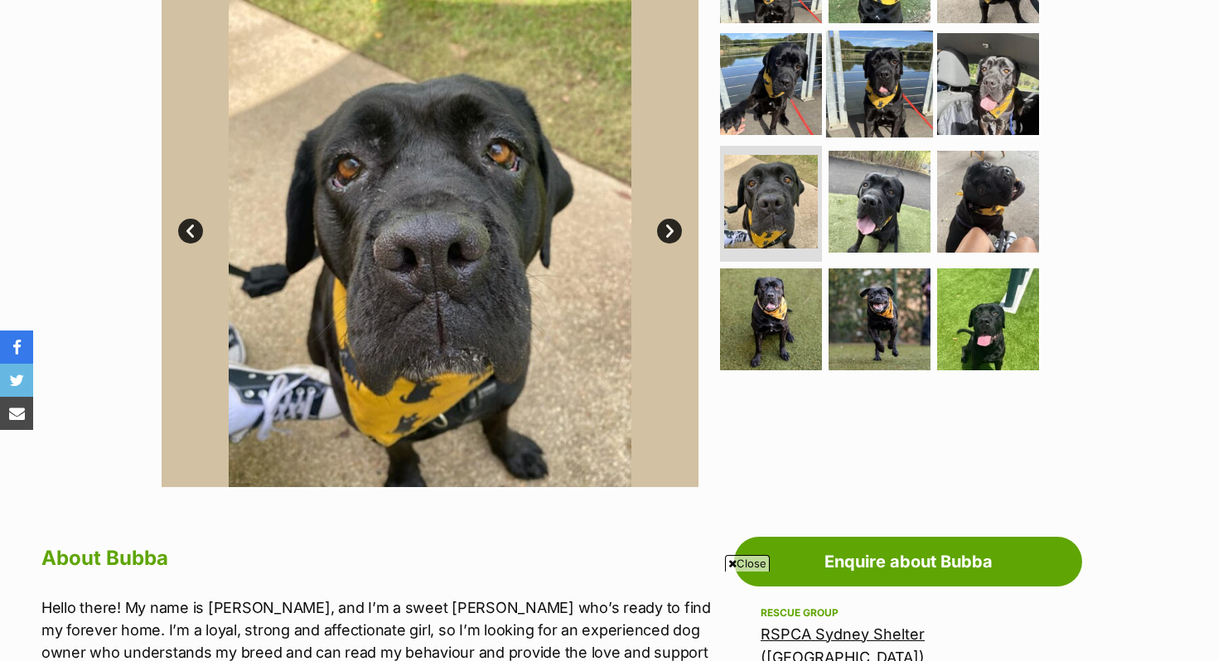
click at [887, 76] on img at bounding box center [879, 84] width 107 height 107
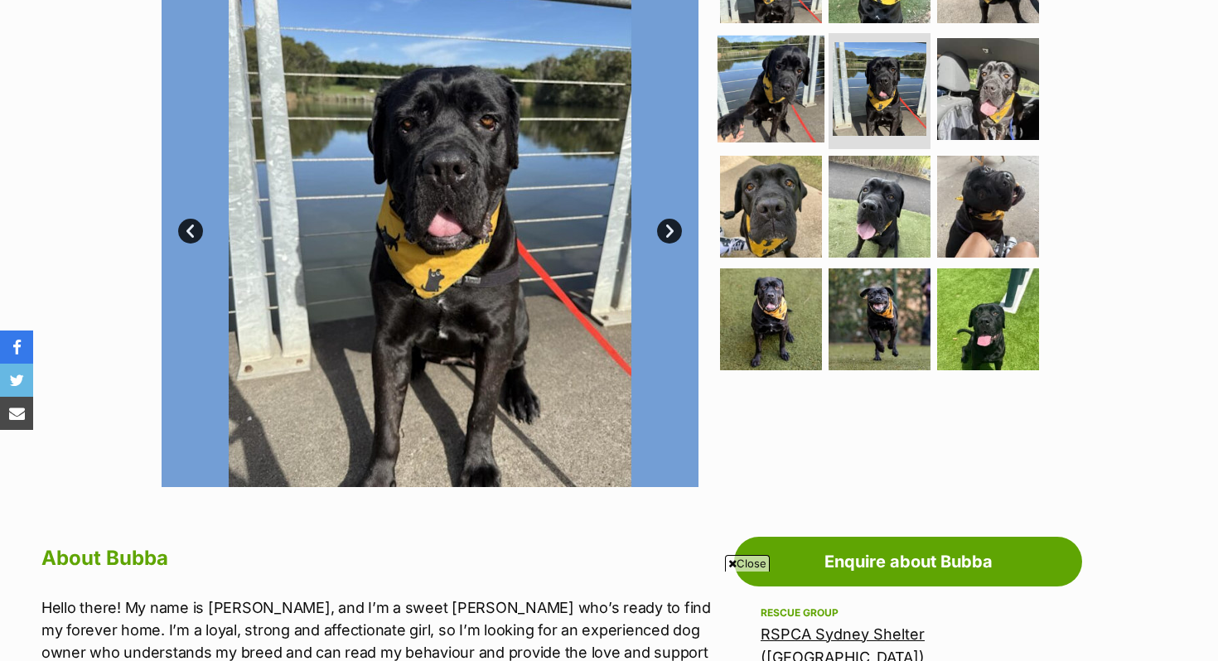
click at [764, 94] on img at bounding box center [771, 89] width 107 height 107
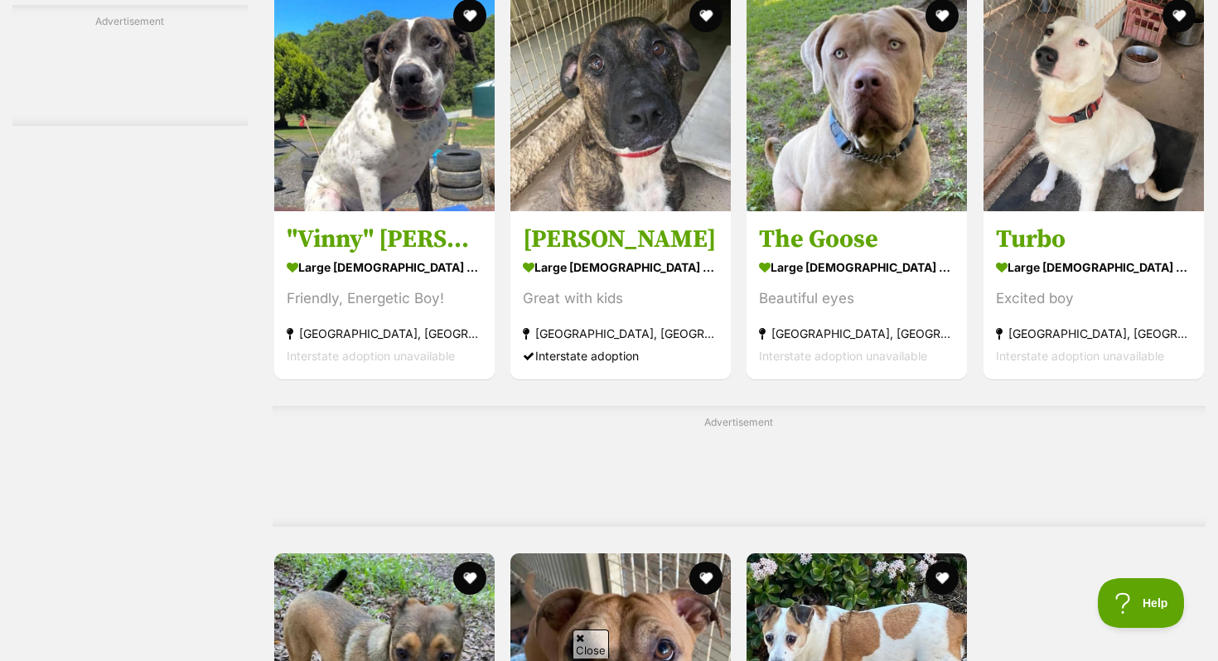
scroll to position [4603, 0]
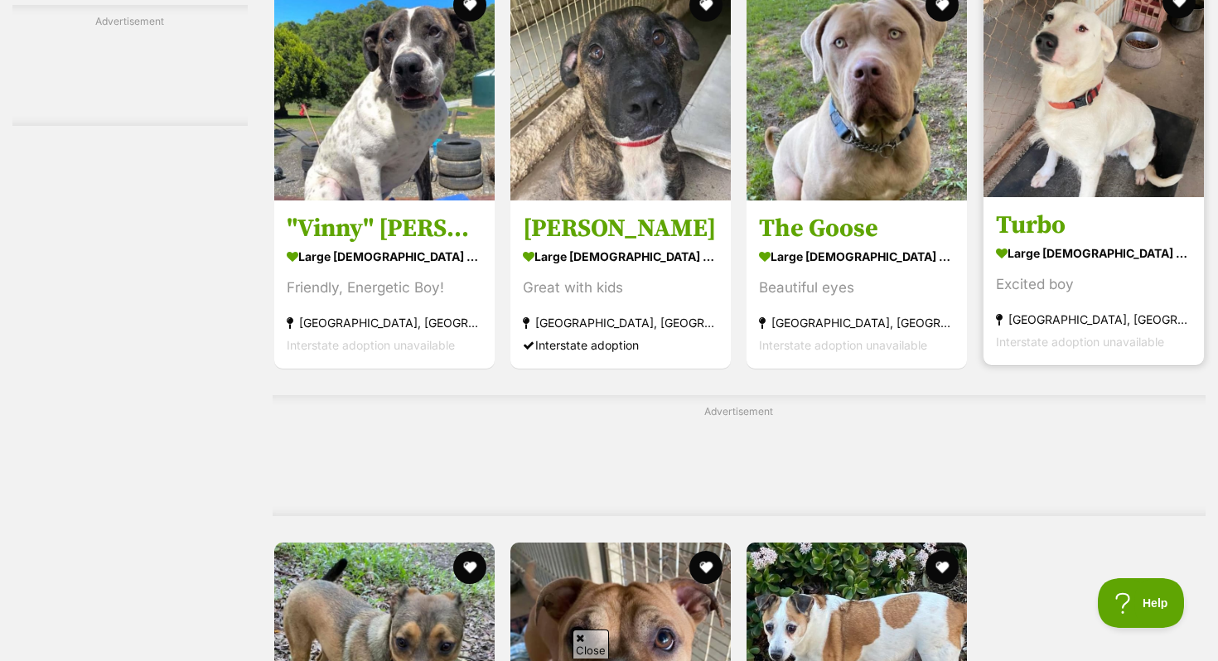
click at [1160, 146] on img at bounding box center [1094, 87] width 220 height 220
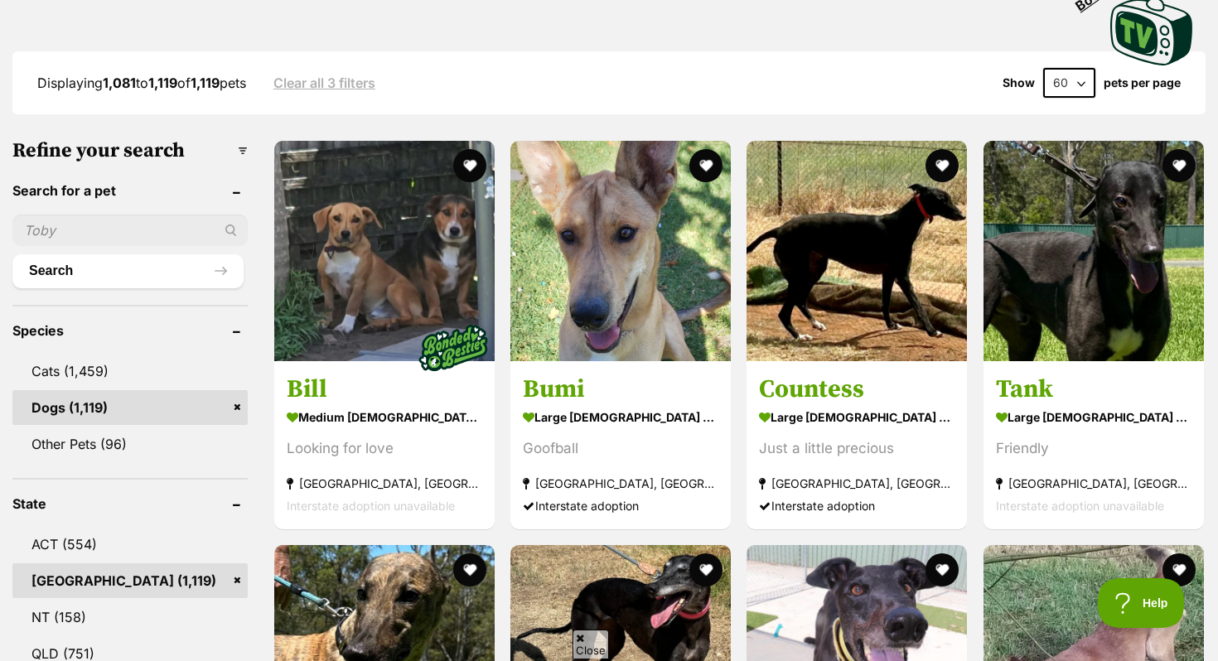
scroll to position [406, 0]
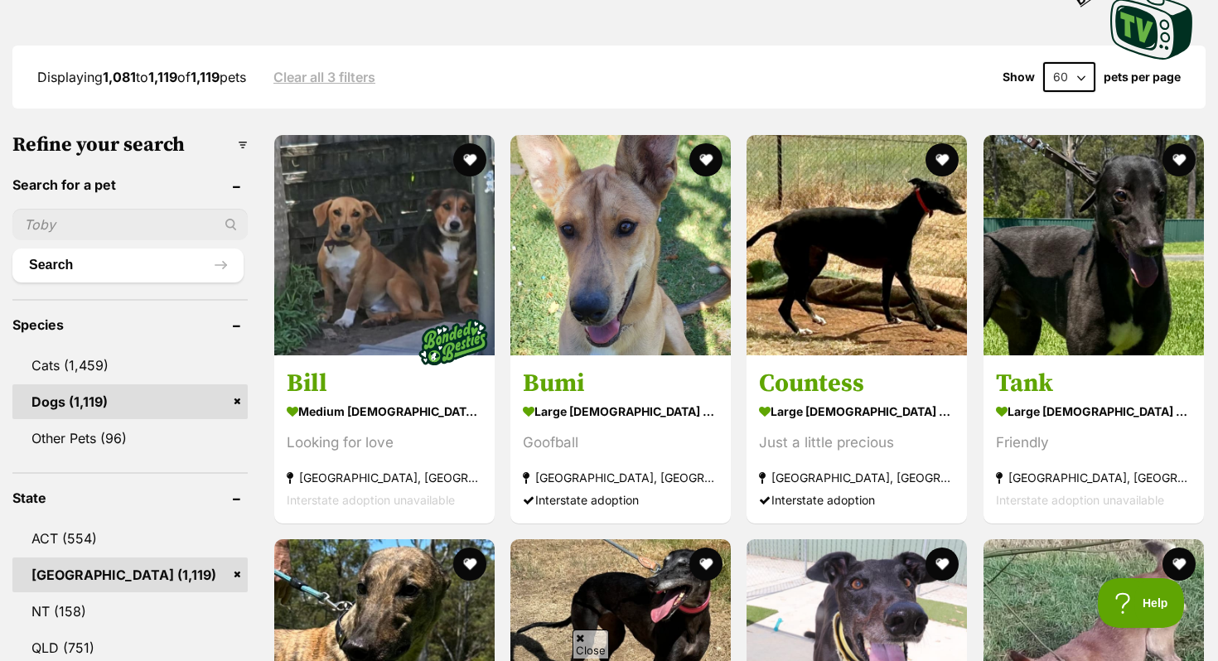
click at [236, 573] on link "NSW (1,119)" at bounding box center [129, 575] width 235 height 35
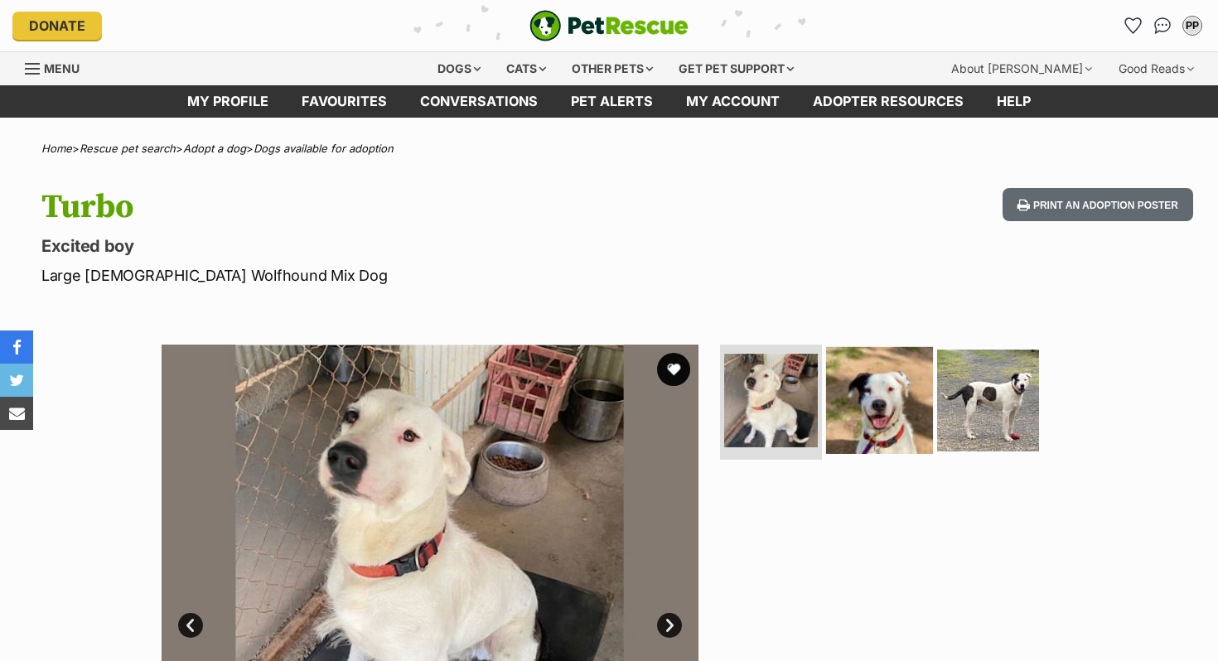
click at [898, 408] on img at bounding box center [879, 399] width 107 height 107
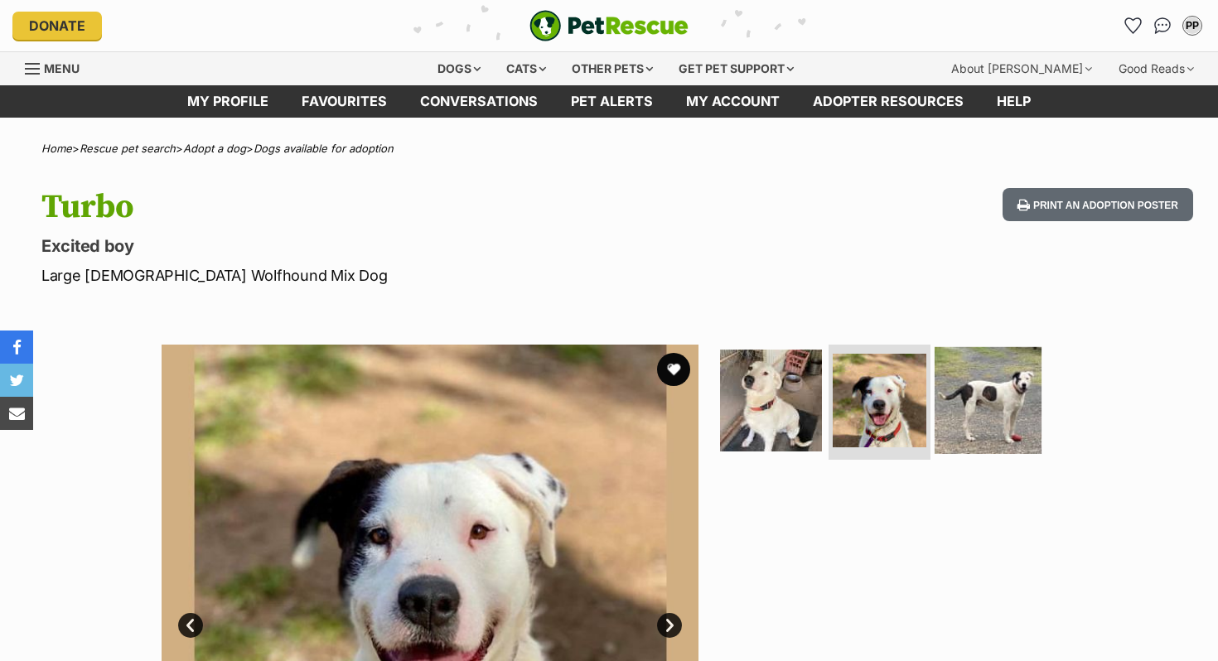
click at [955, 380] on img at bounding box center [988, 399] width 107 height 107
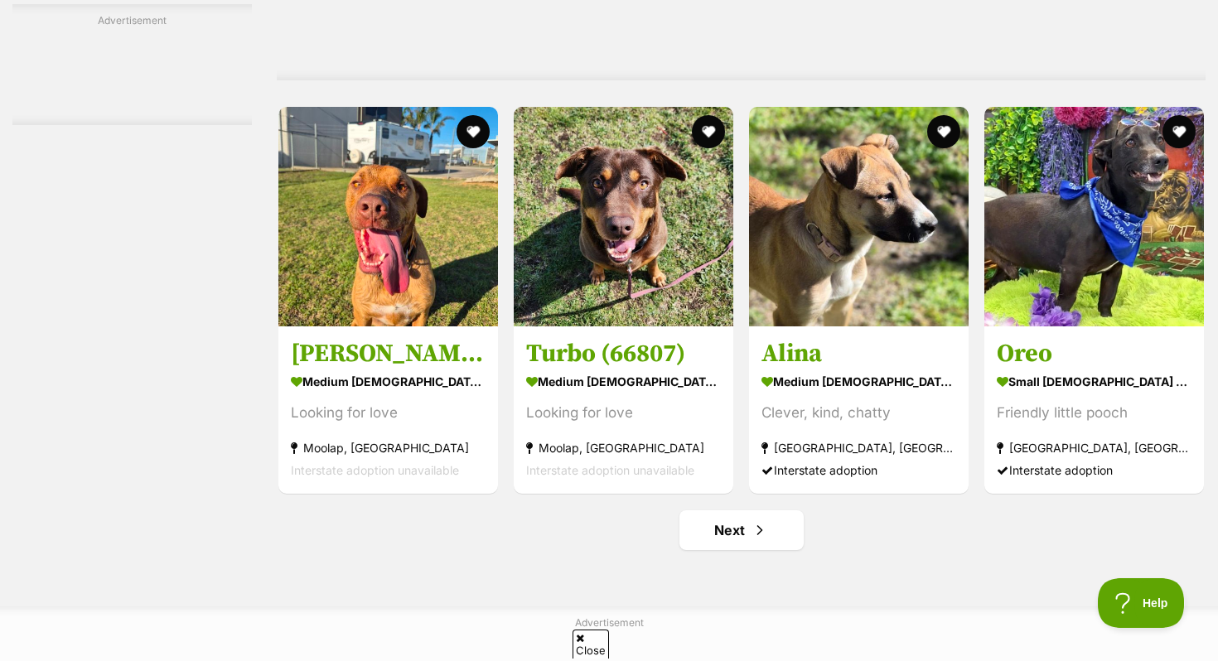
scroll to position [7519, 0]
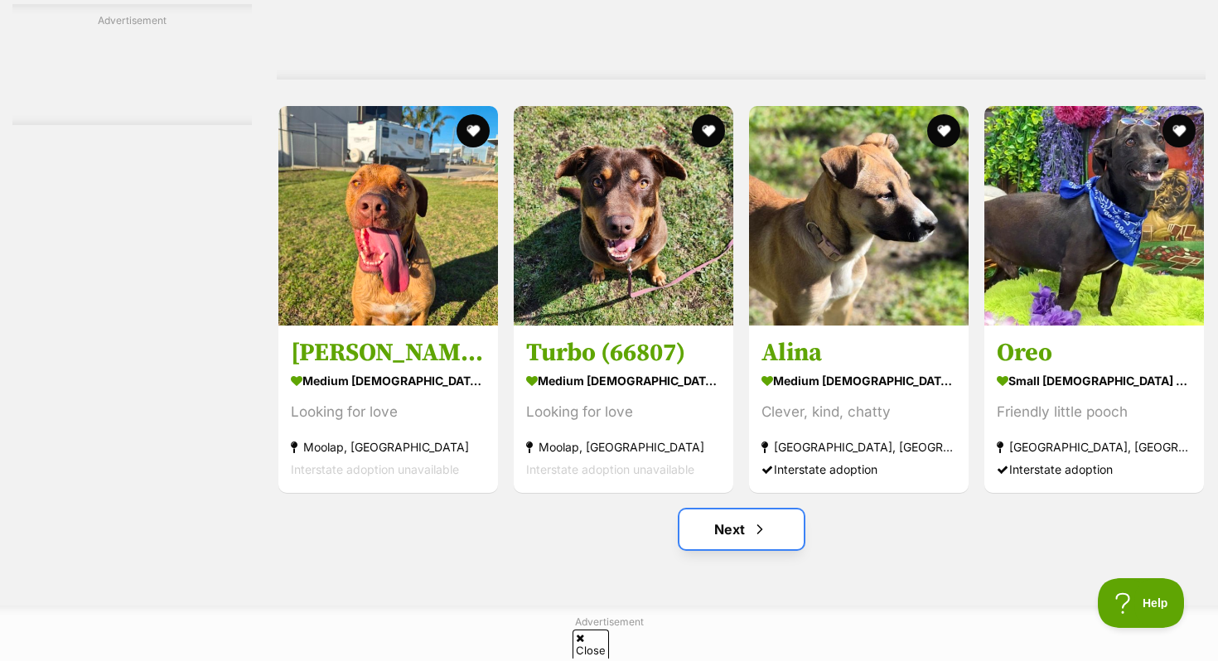
click at [707, 550] on link "Next" at bounding box center [742, 530] width 124 height 40
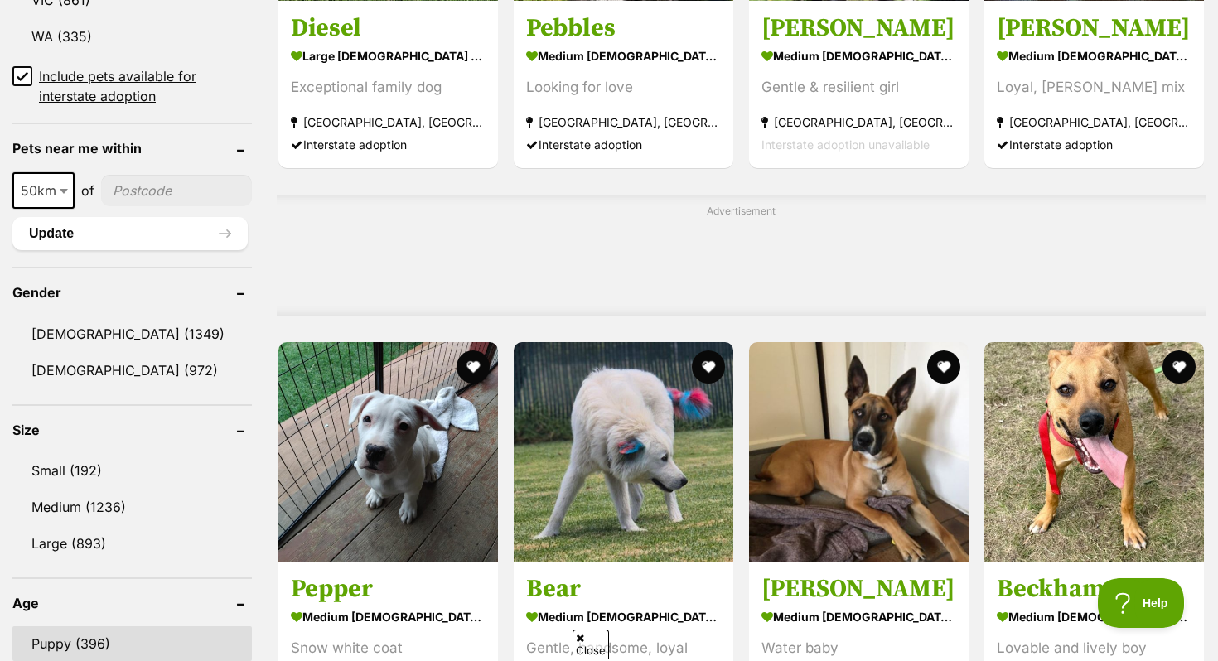
scroll to position [1160, 0]
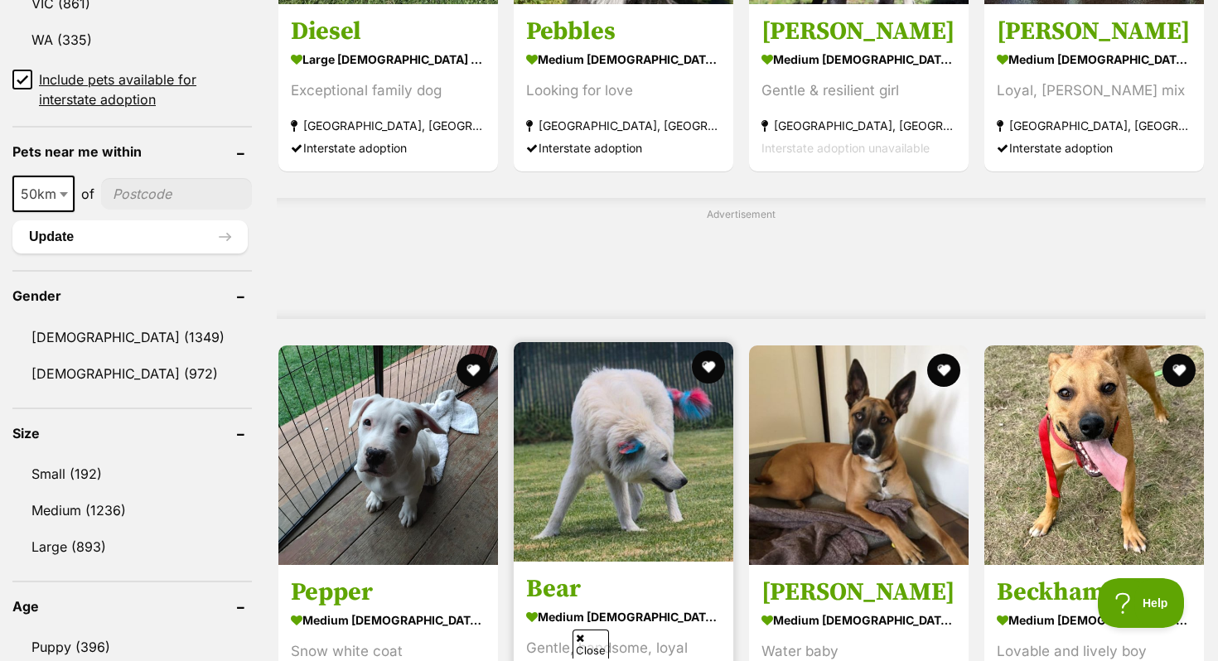
click at [613, 447] on img at bounding box center [624, 452] width 220 height 220
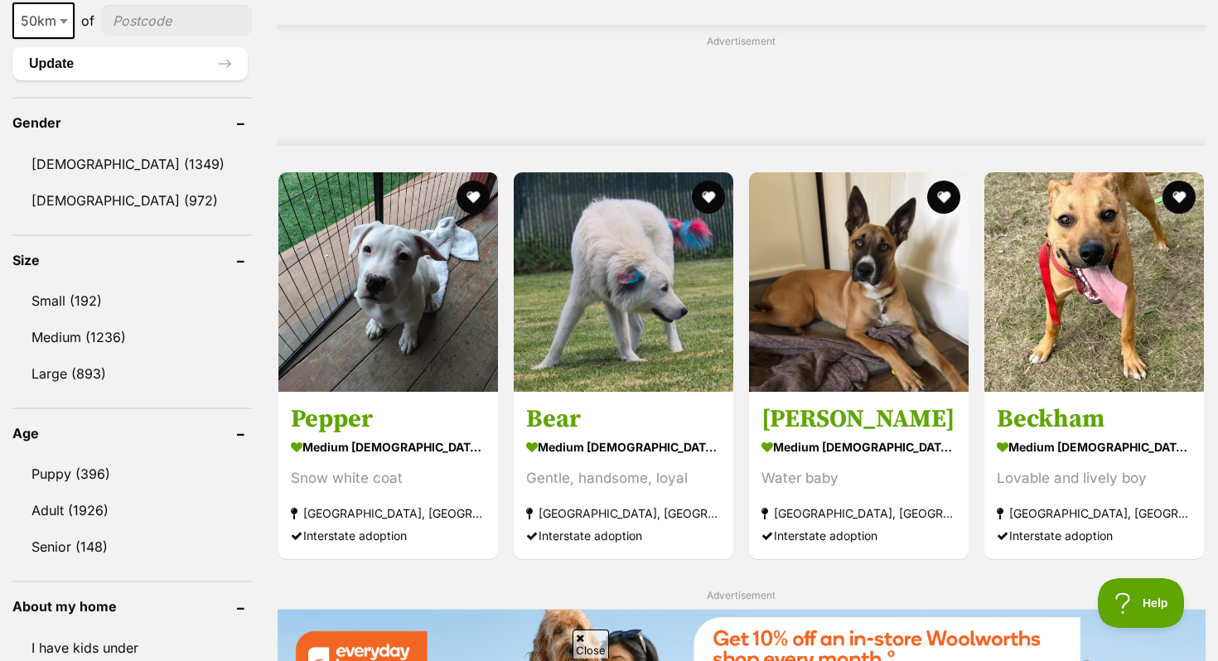
scroll to position [1339, 0]
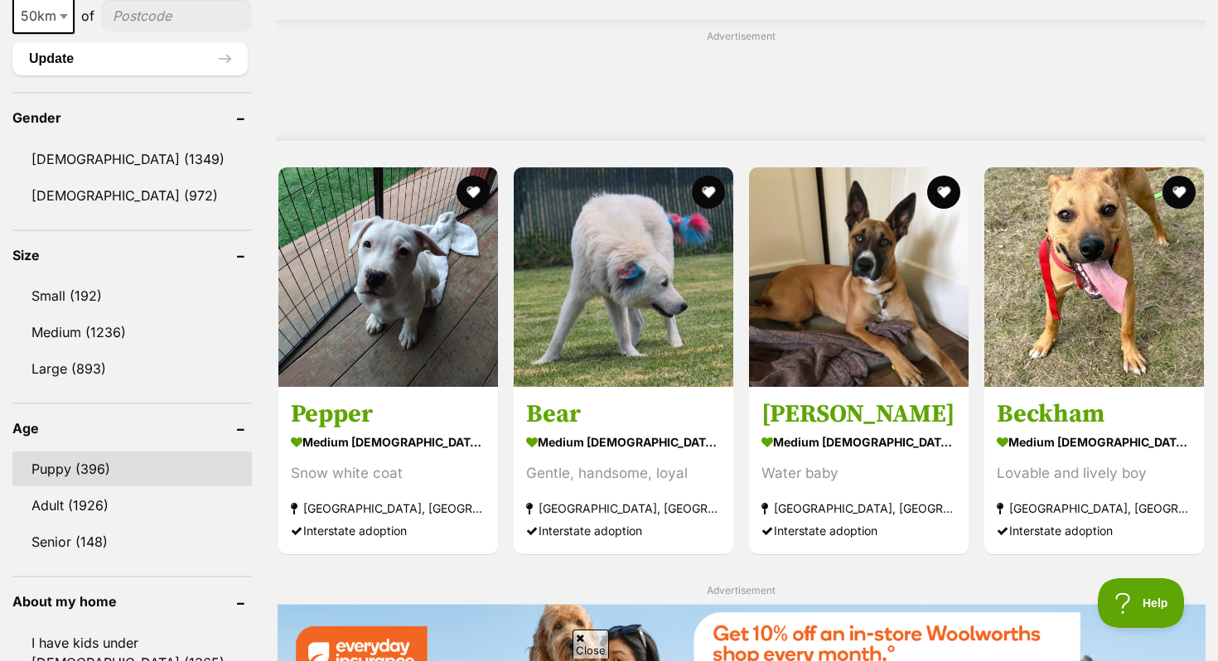
click at [90, 462] on link "Puppy (396)" at bounding box center [132, 469] width 240 height 35
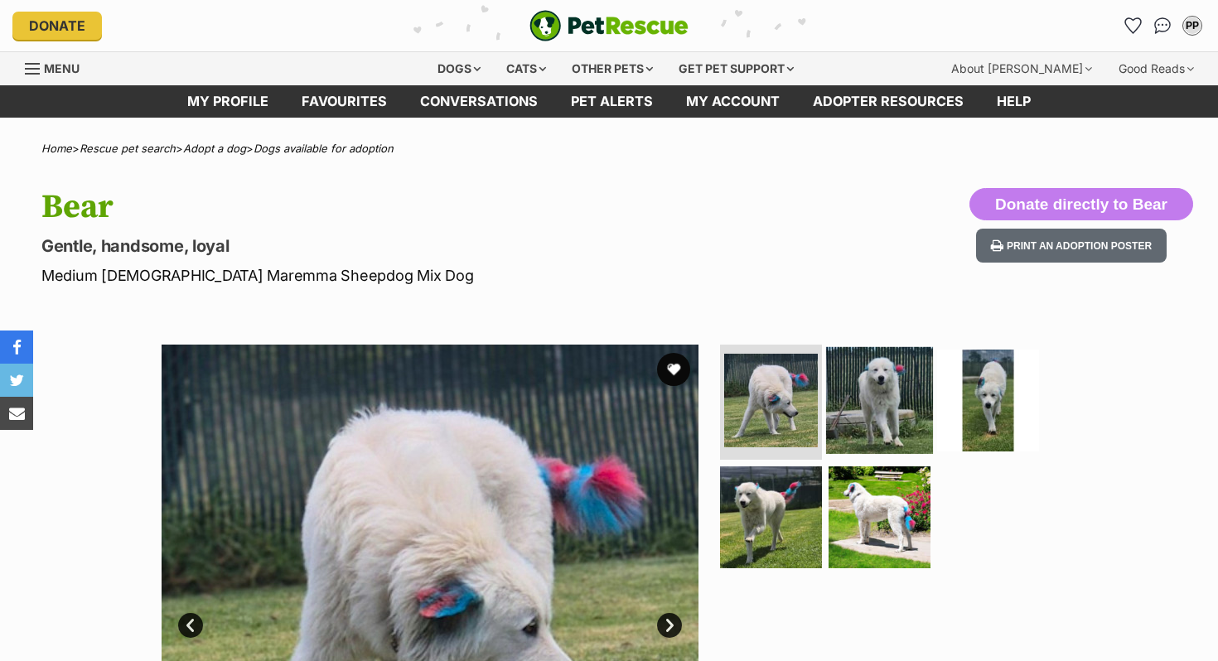
click at [859, 420] on img at bounding box center [879, 399] width 107 height 107
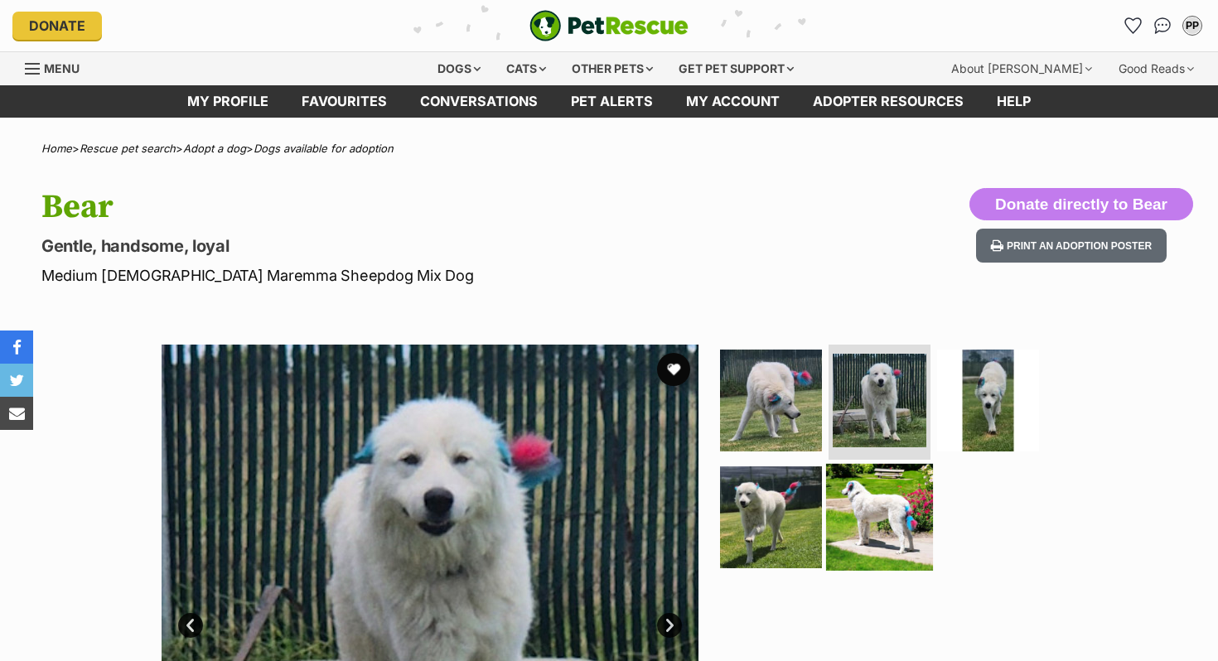
click at [862, 509] on img at bounding box center [879, 517] width 107 height 107
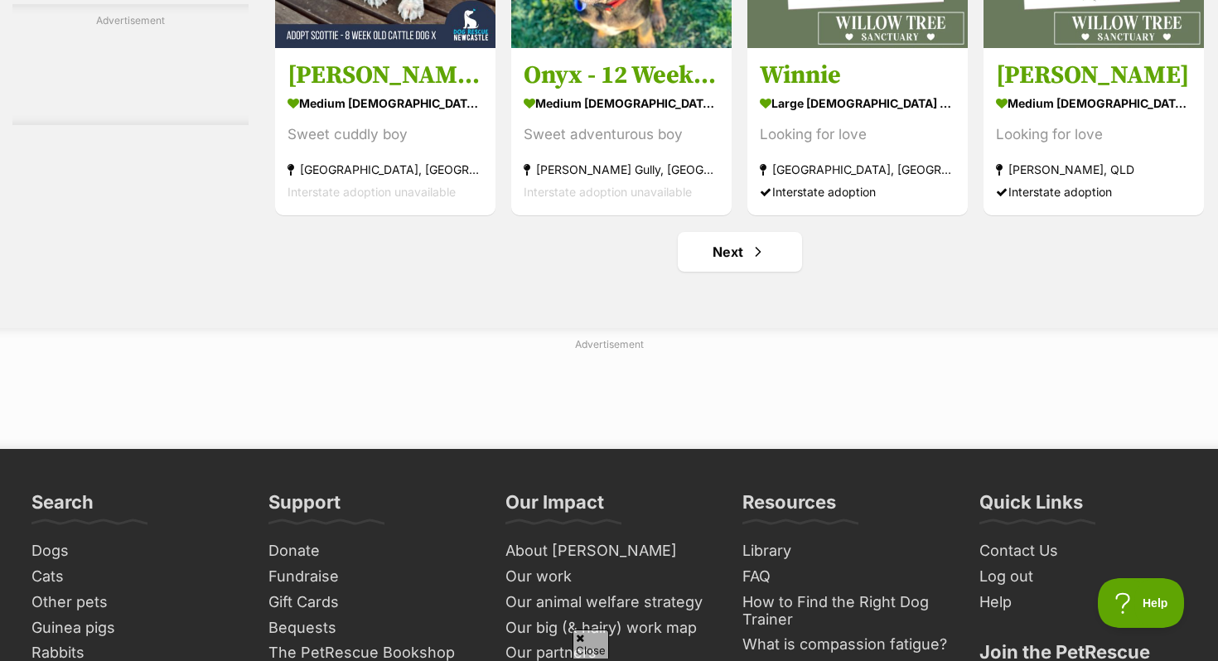
scroll to position [7808, 0]
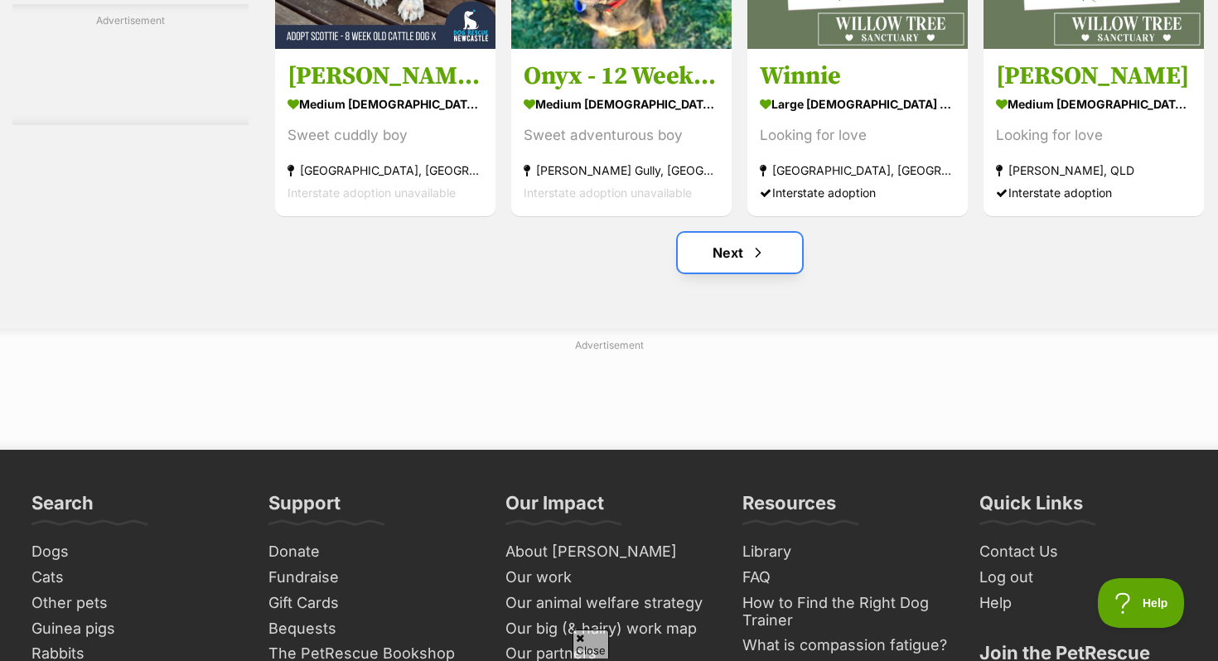
click at [753, 257] on span "Next page" at bounding box center [758, 253] width 17 height 20
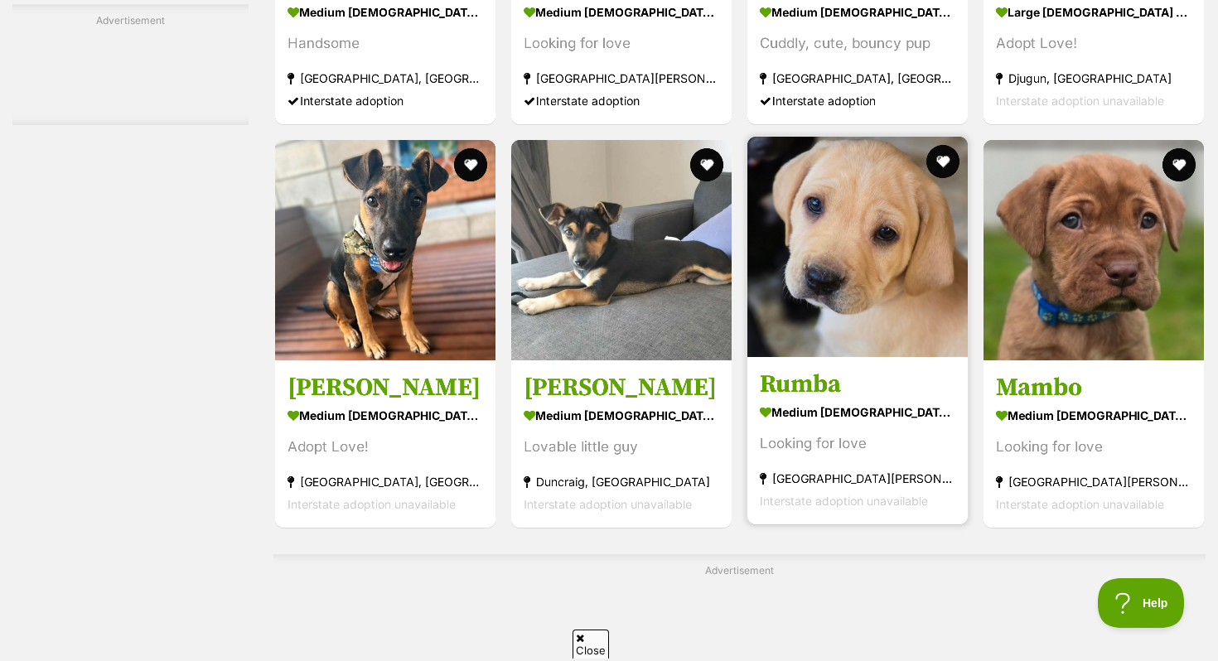
click at [867, 333] on img at bounding box center [858, 247] width 220 height 220
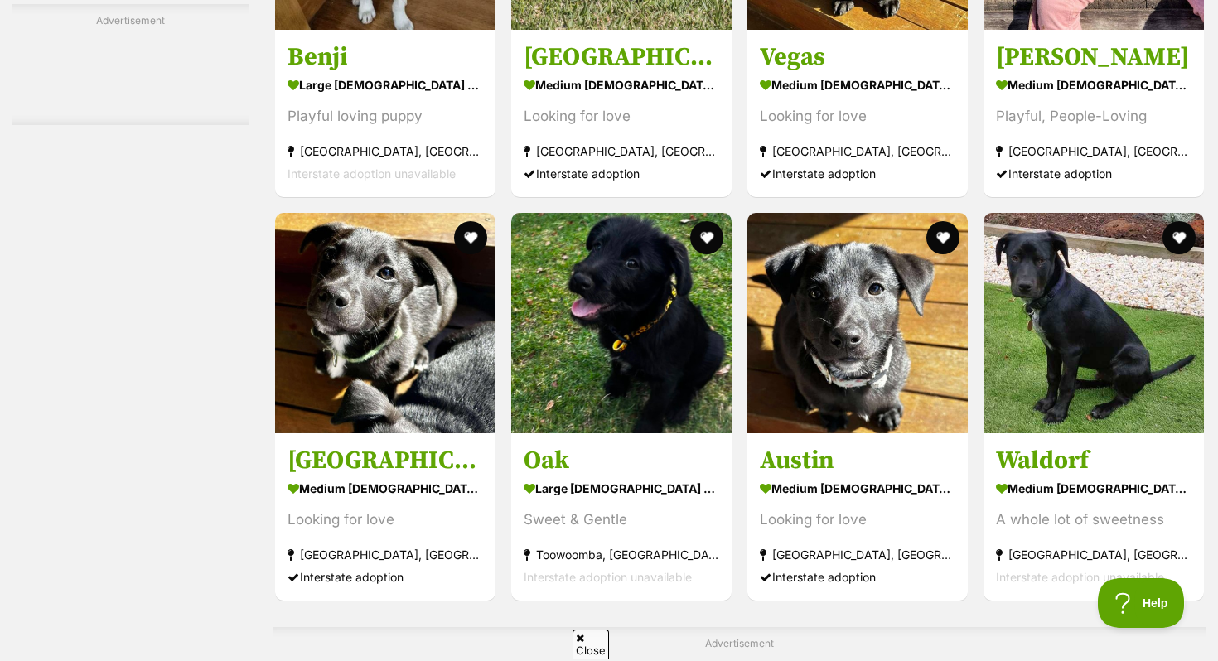
scroll to position [5337, 0]
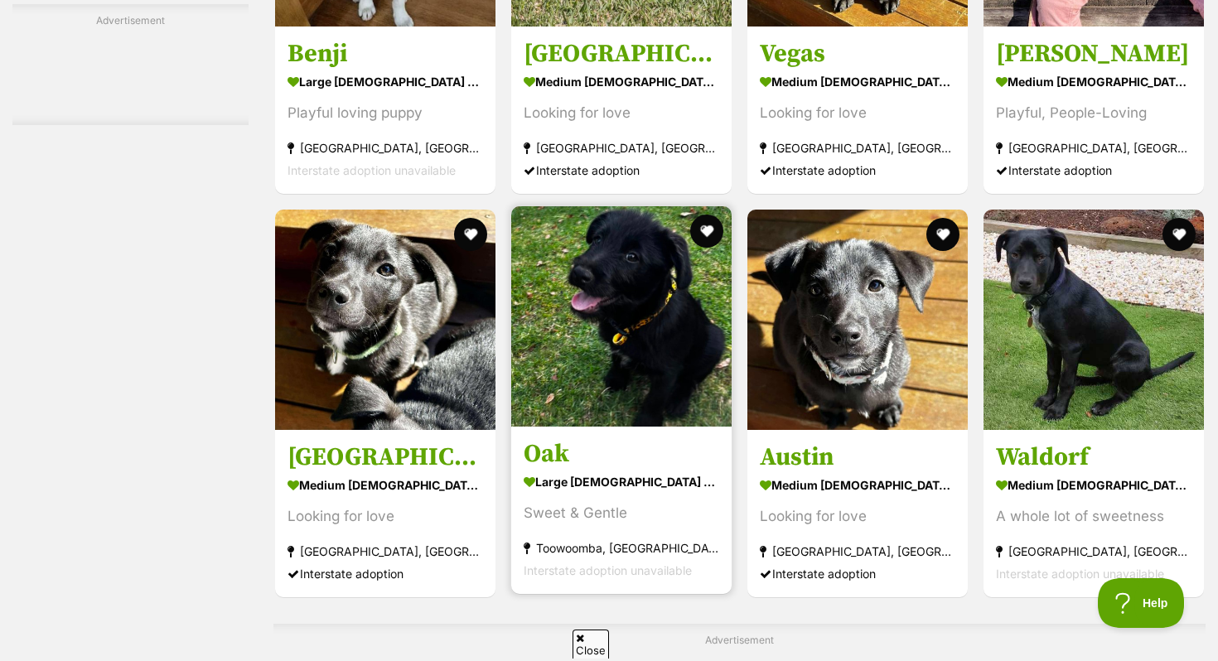
click at [612, 375] on img at bounding box center [621, 316] width 220 height 220
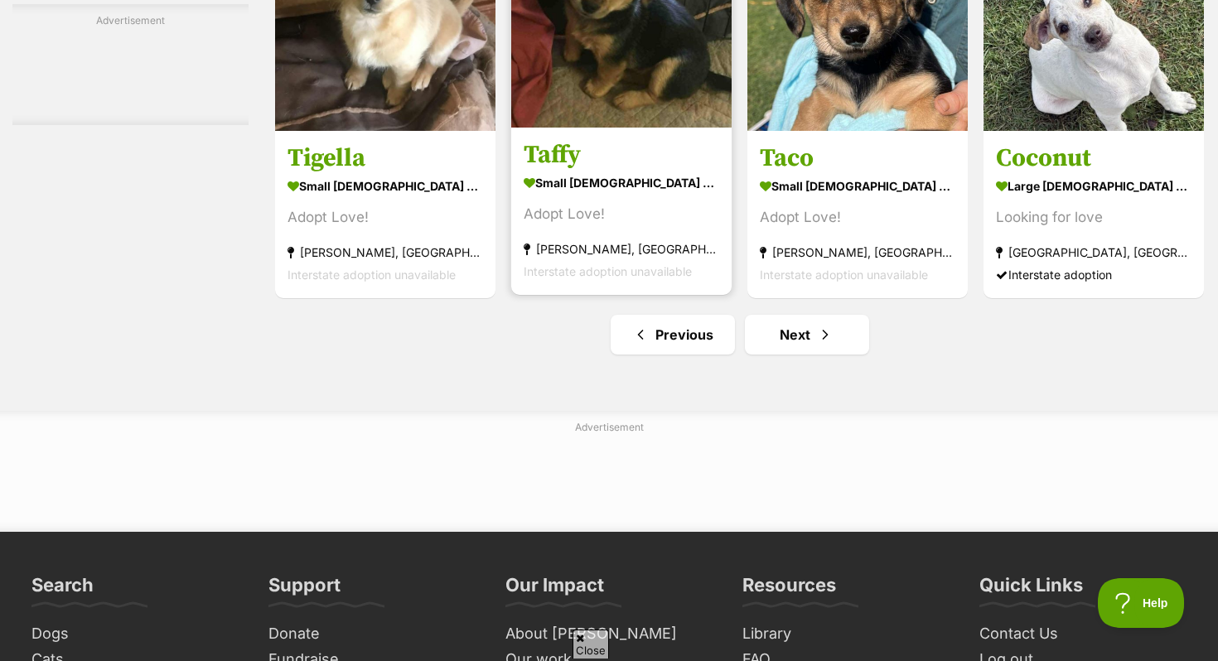
scroll to position [7742, 0]
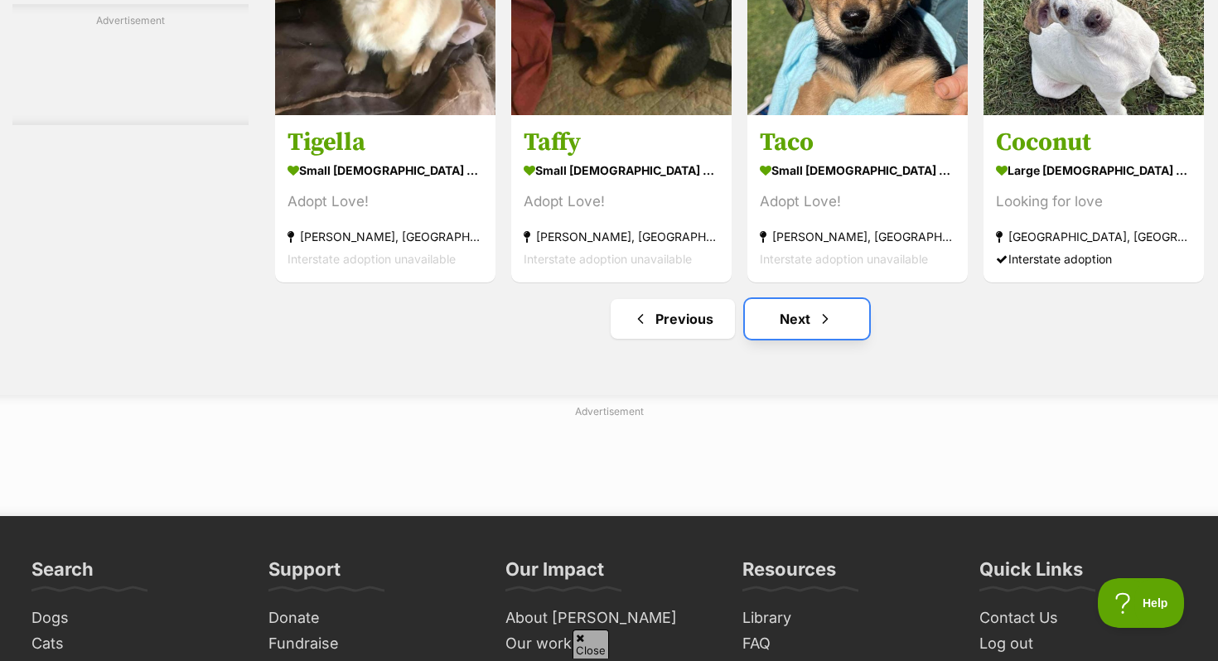
click at [818, 327] on span "Next page" at bounding box center [825, 319] width 17 height 20
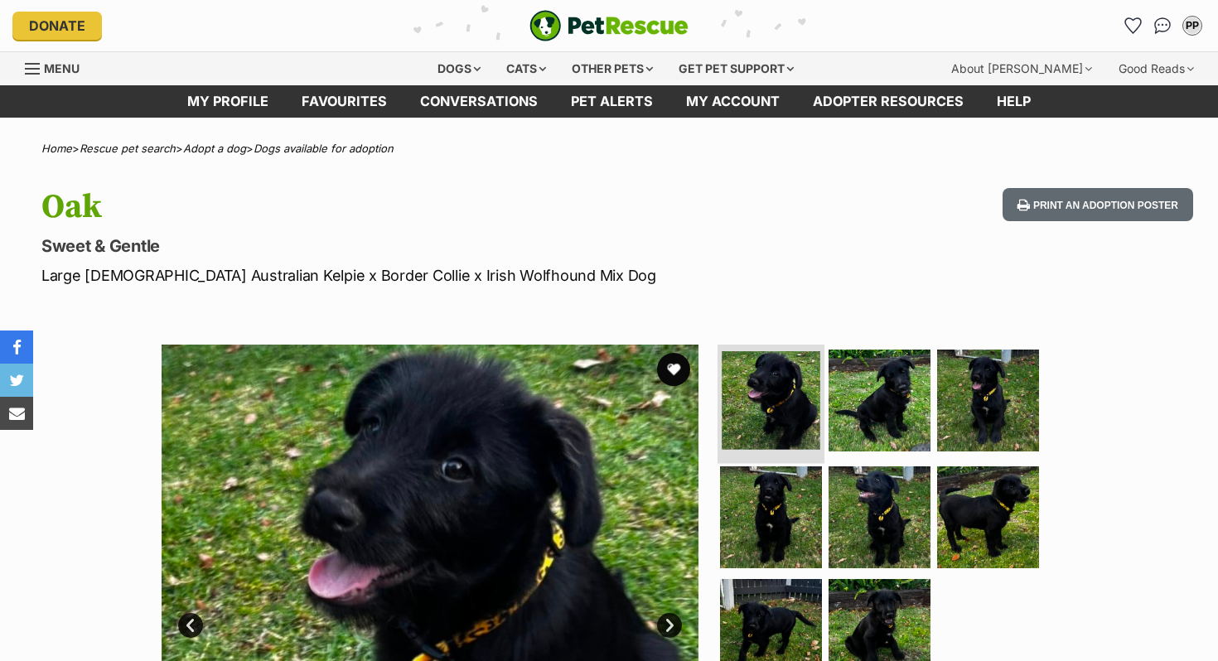
click at [789, 459] on li at bounding box center [771, 402] width 107 height 122
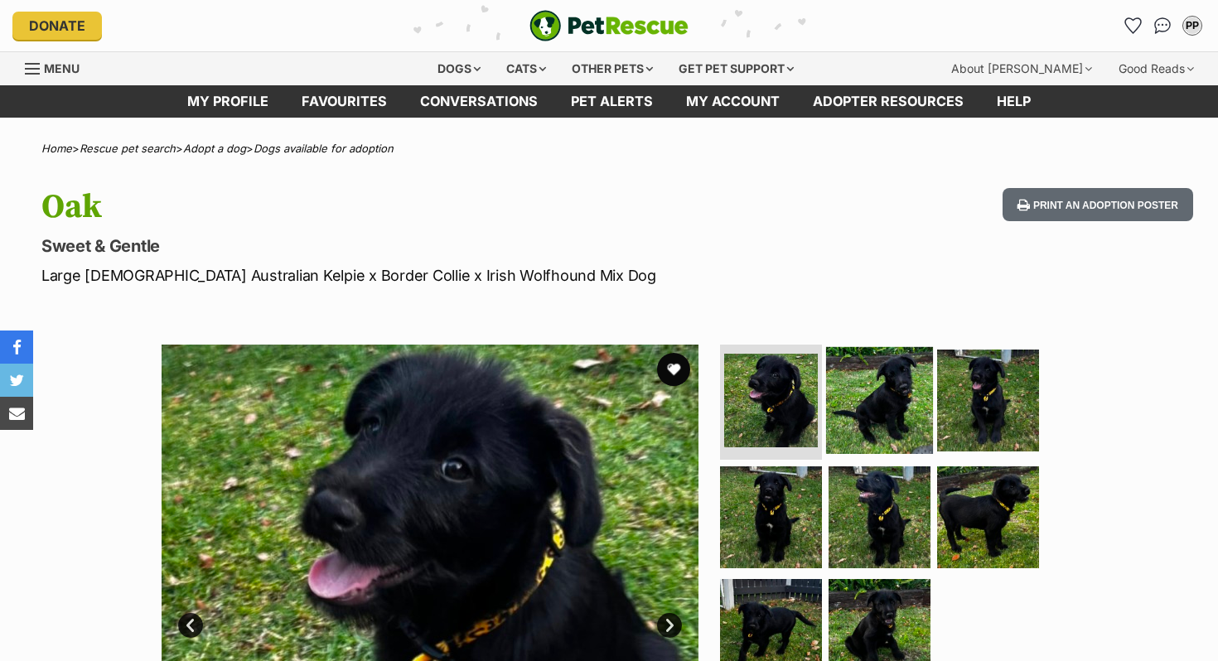
click at [854, 452] on link at bounding box center [879, 448] width 107 height 18
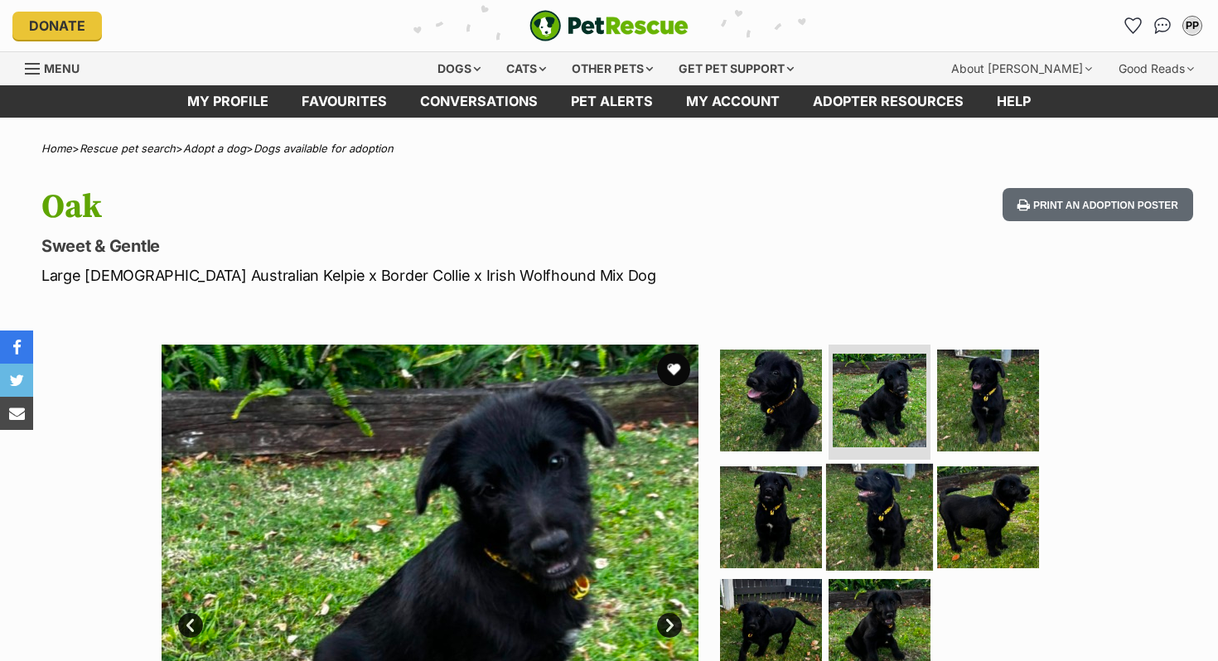
click at [845, 528] on img at bounding box center [879, 517] width 107 height 107
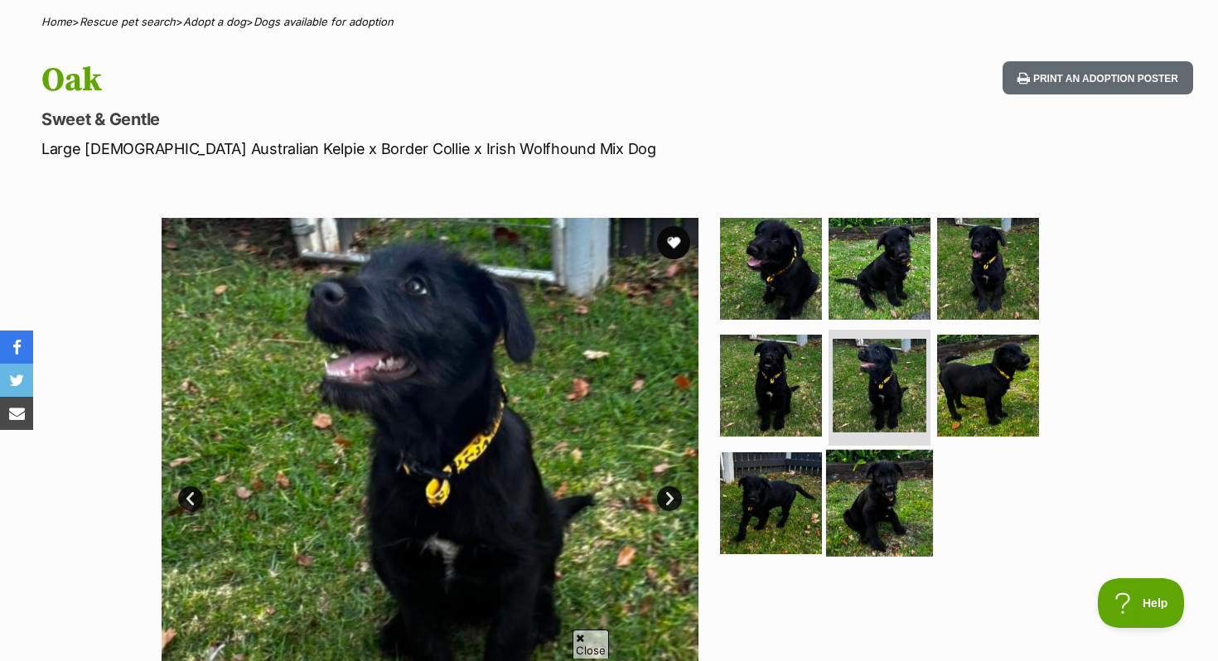
click at [840, 521] on img at bounding box center [879, 503] width 107 height 107
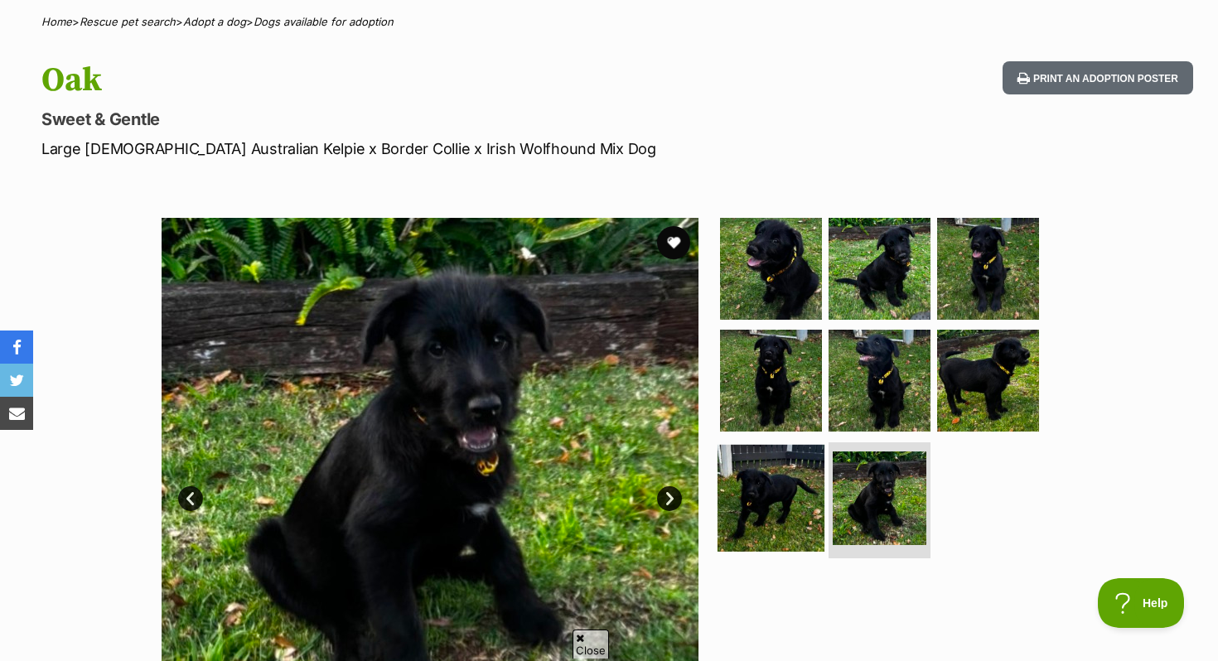
click at [787, 511] on img at bounding box center [771, 498] width 107 height 107
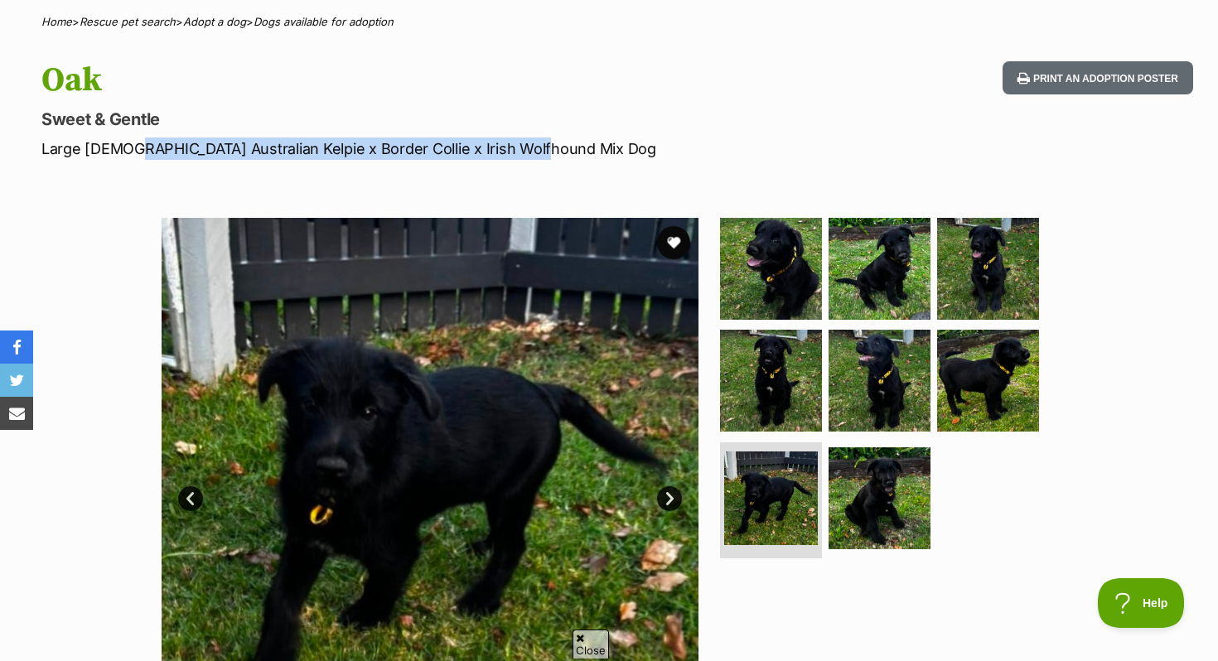
drag, startPoint x: 121, startPoint y: 153, endPoint x: 525, endPoint y: 149, distance: 404.5
click at [525, 149] on p "Large Male Australian Kelpie x Border Collie x Irish Wolfhound Mix Dog" at bounding box center [391, 149] width 701 height 22
copy p "Australian Kelpie x Border Collie x Irish Wolfhound Mix Dog"
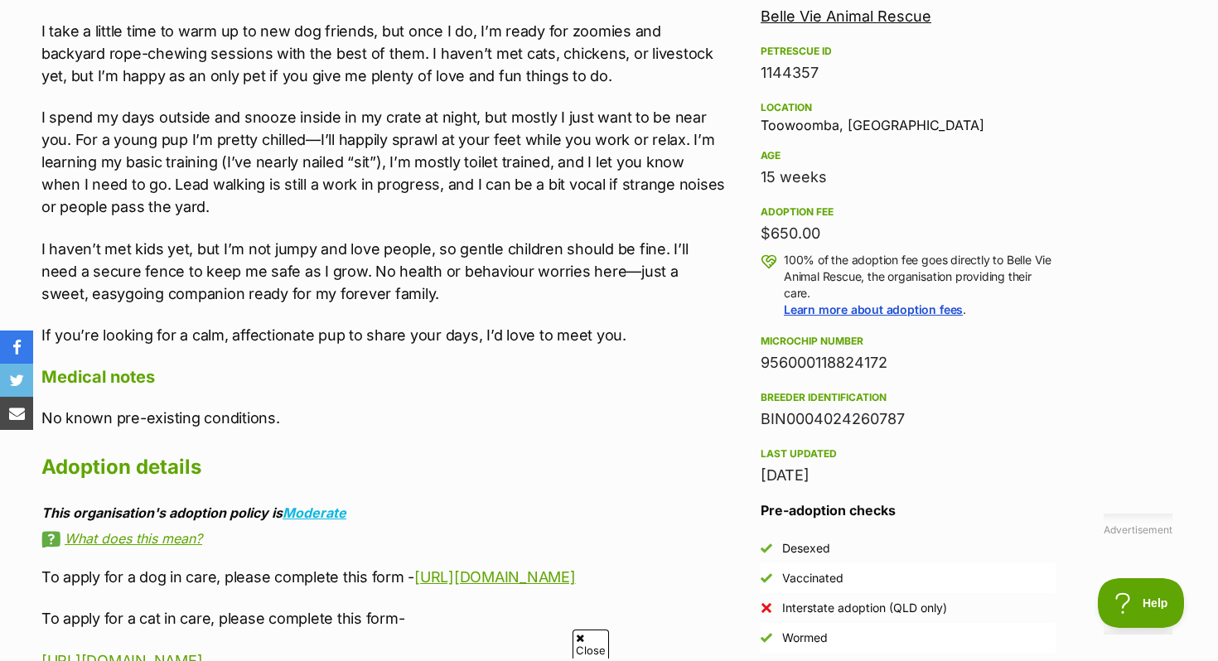
scroll to position [1008, 0]
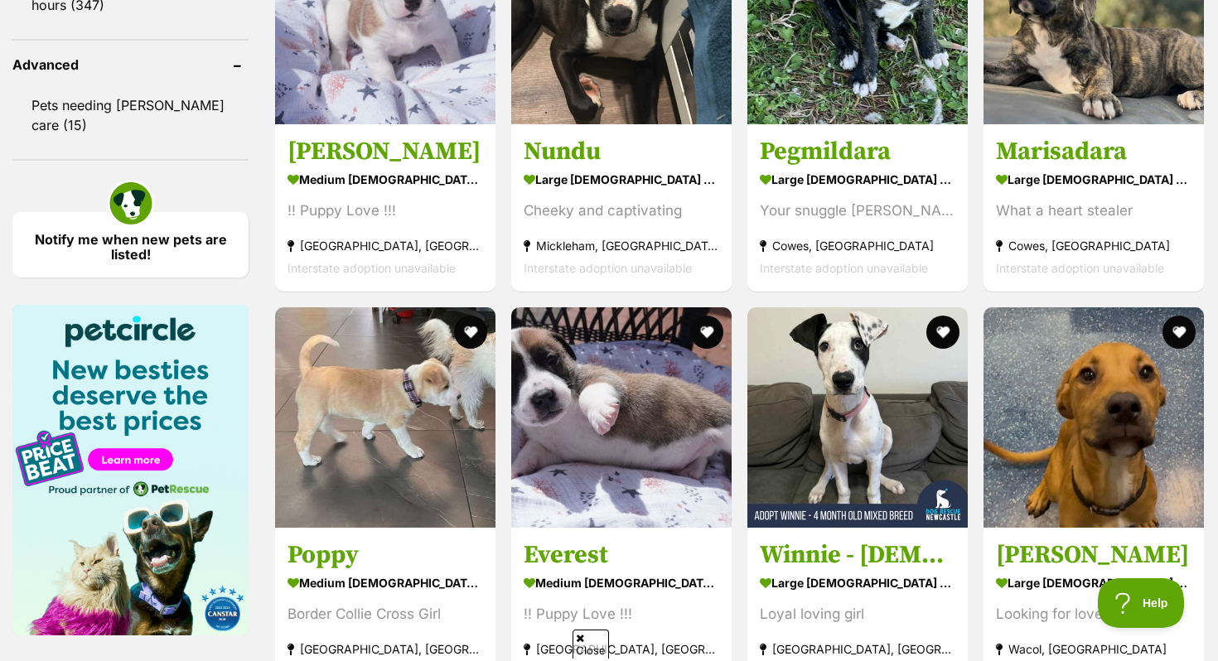
scroll to position [2181, 0]
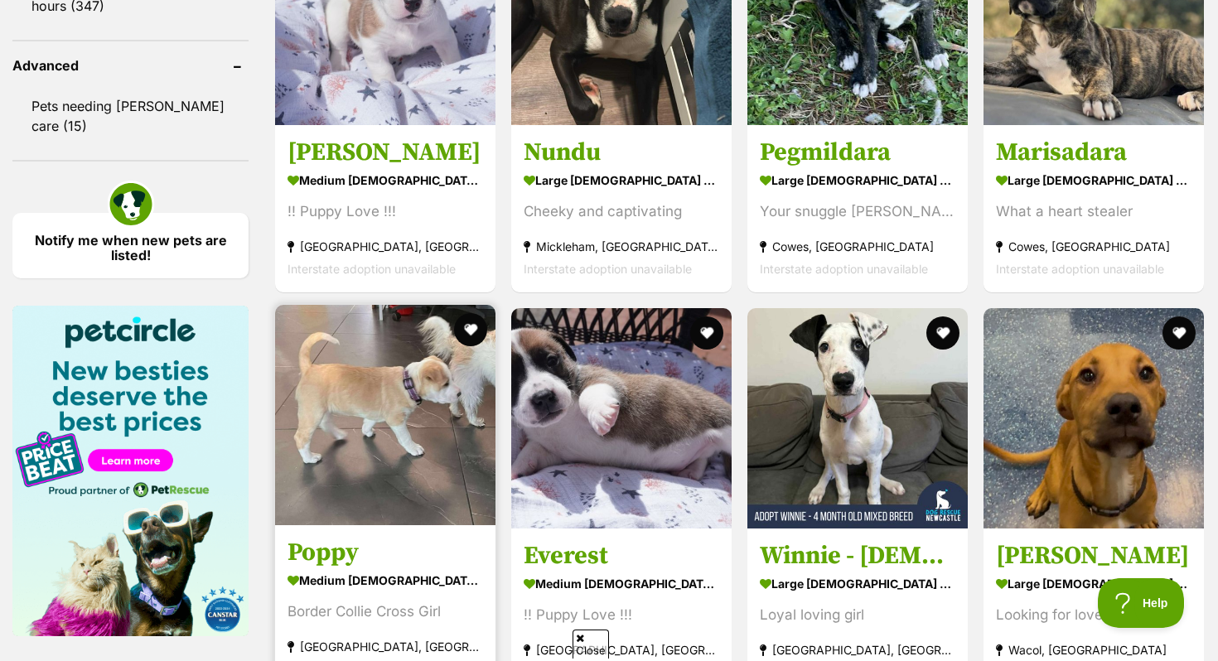
click at [298, 323] on img at bounding box center [385, 415] width 220 height 220
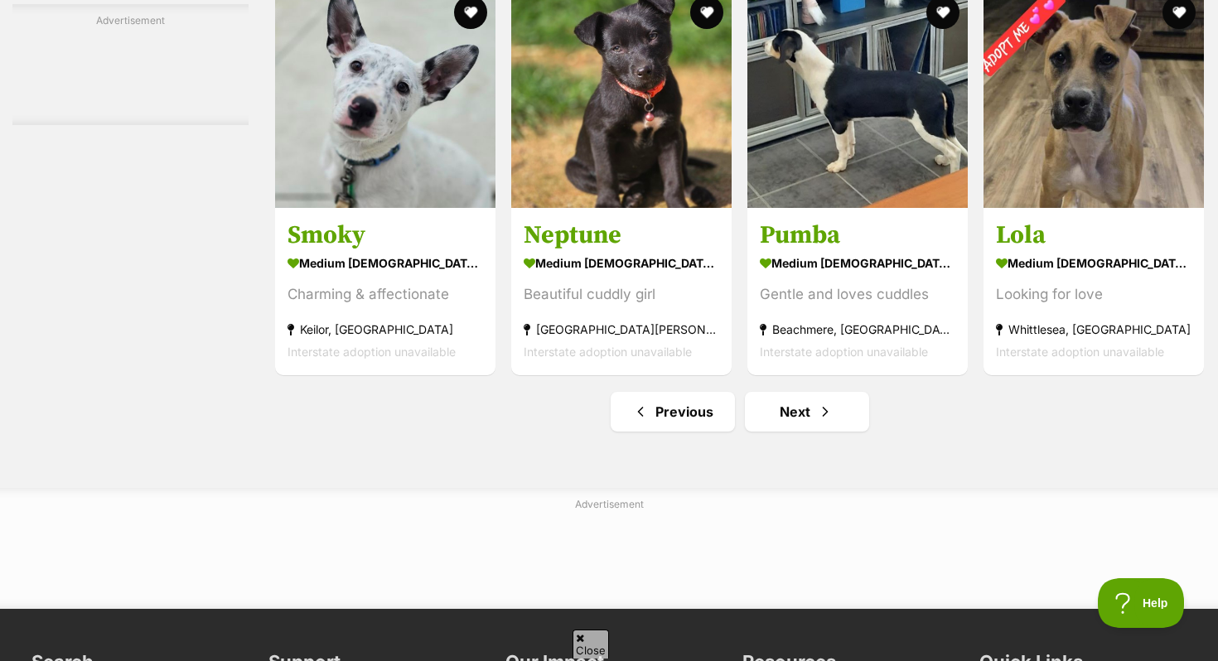
scroll to position [7651, 0]
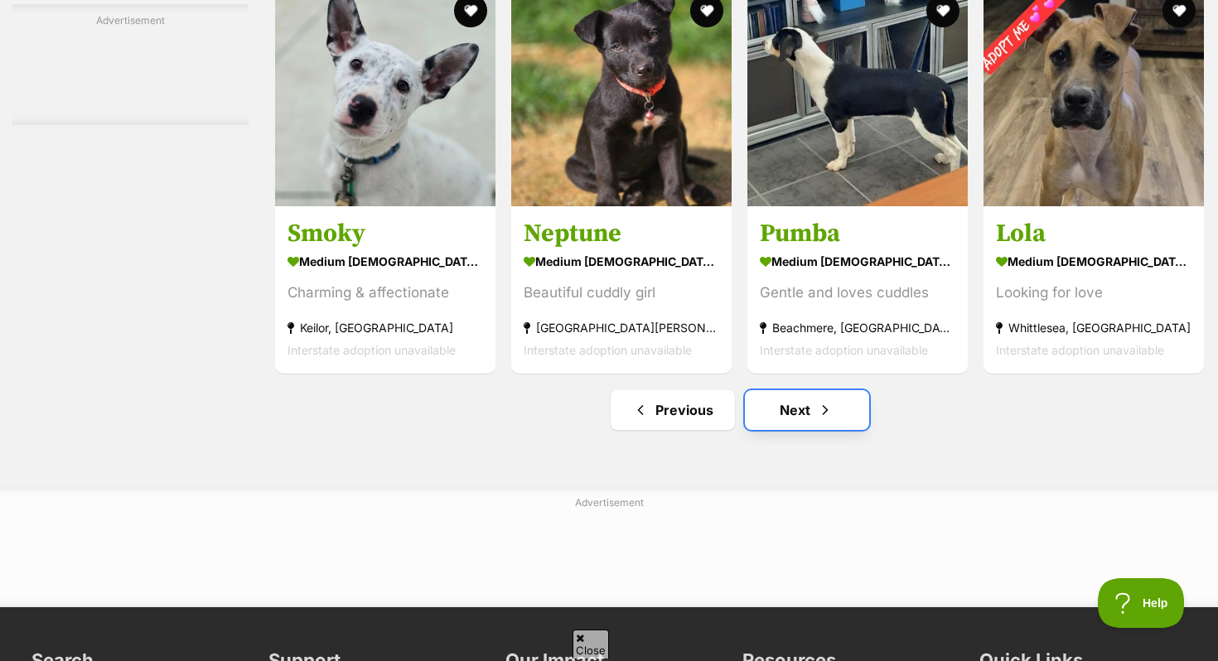
click at [788, 416] on link "Next" at bounding box center [807, 410] width 124 height 40
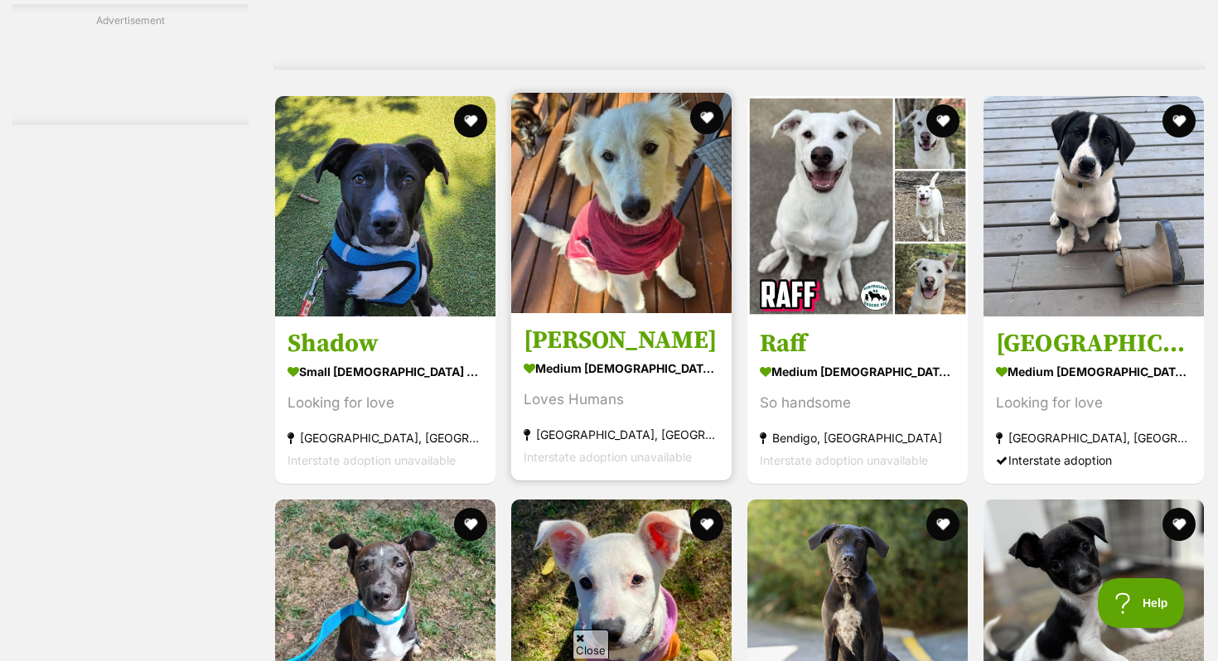
scroll to position [3519, 0]
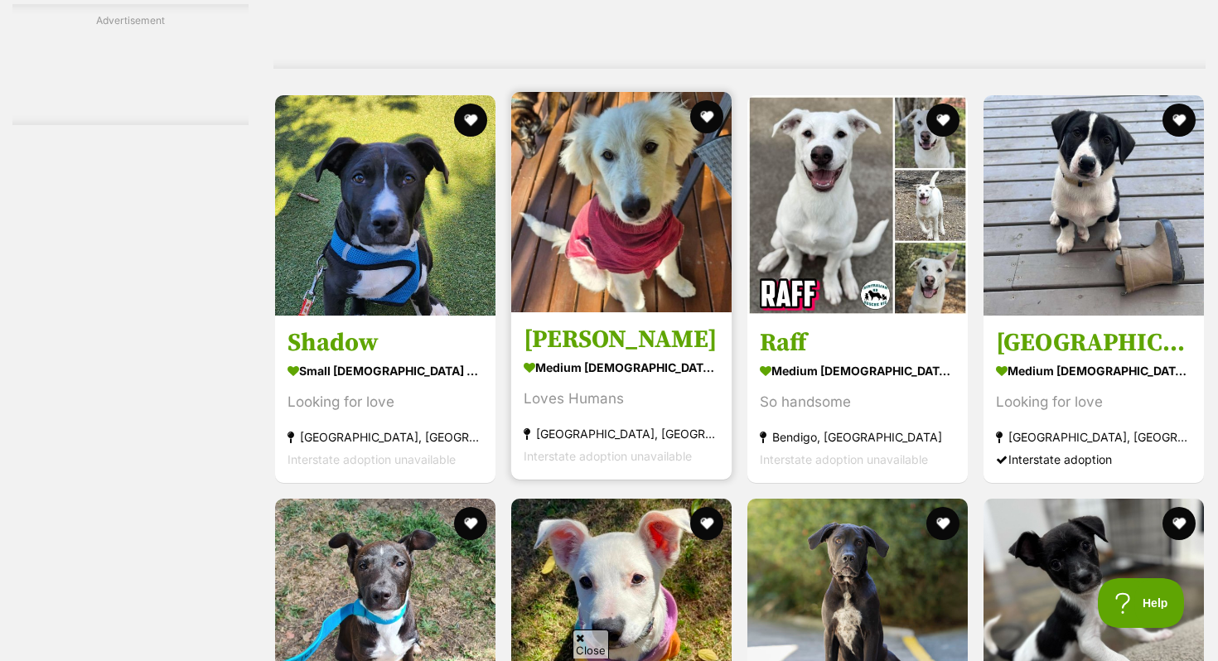
click at [608, 379] on strong "medium male Dog" at bounding box center [622, 368] width 196 height 24
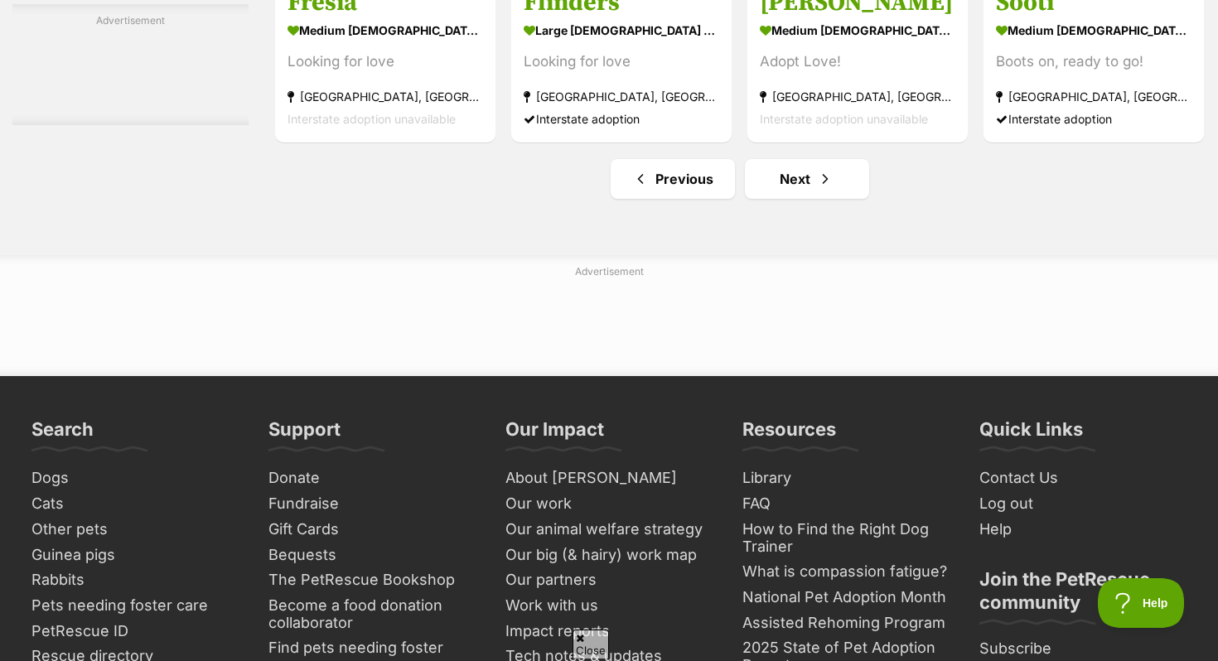
scroll to position [7844, 0]
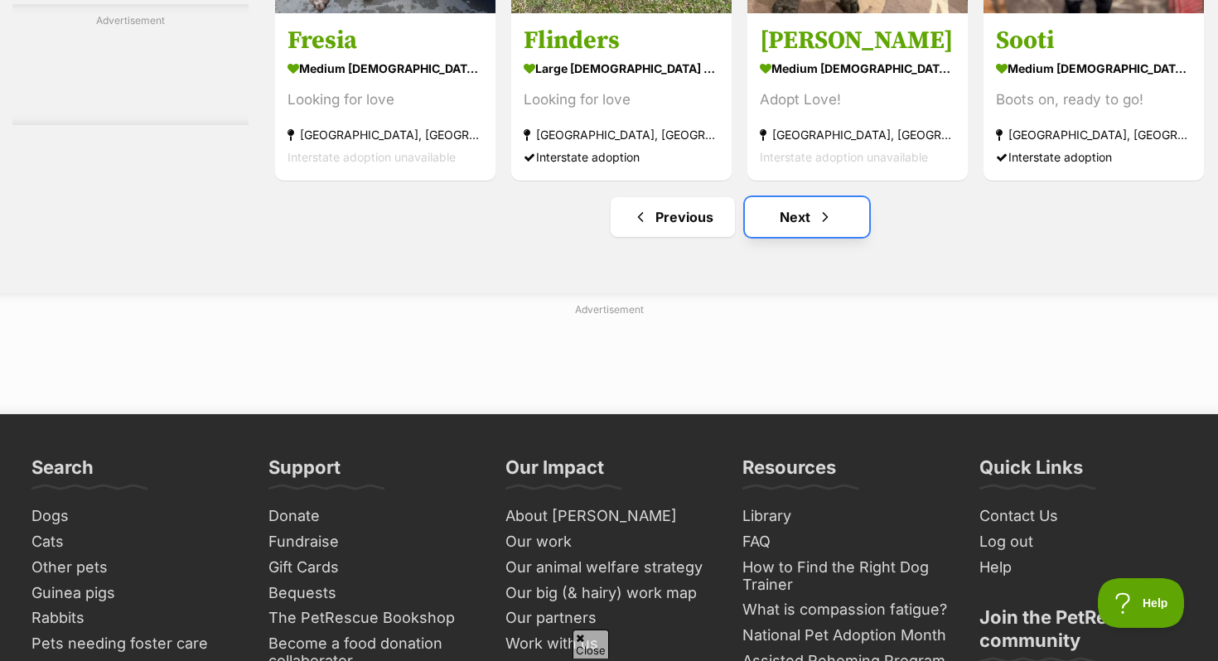
click at [786, 237] on link "Next" at bounding box center [807, 217] width 124 height 40
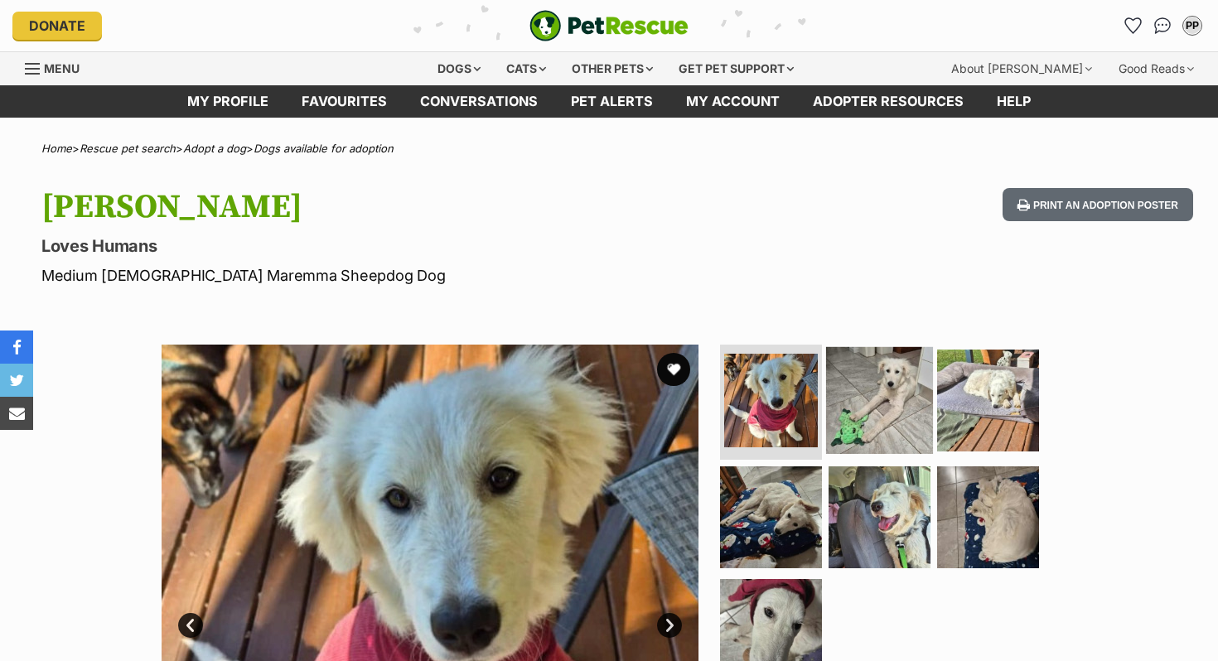
click at [885, 396] on img at bounding box center [879, 399] width 107 height 107
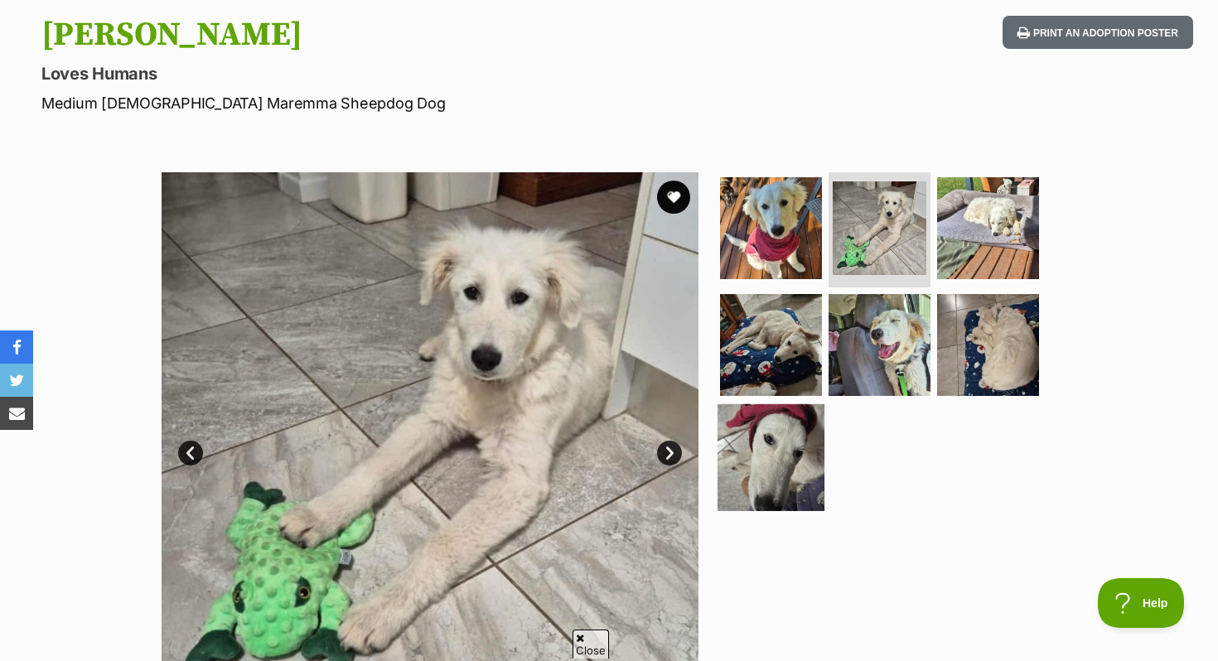
click at [777, 477] on img at bounding box center [771, 457] width 107 height 107
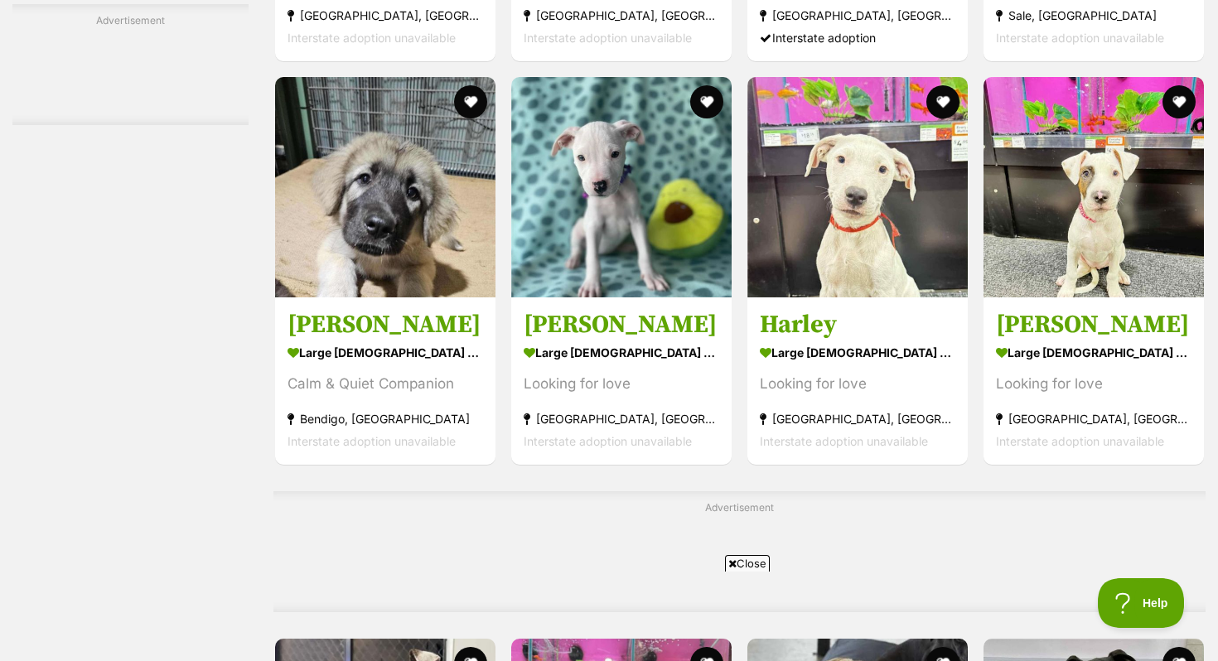
scroll to position [5472, 0]
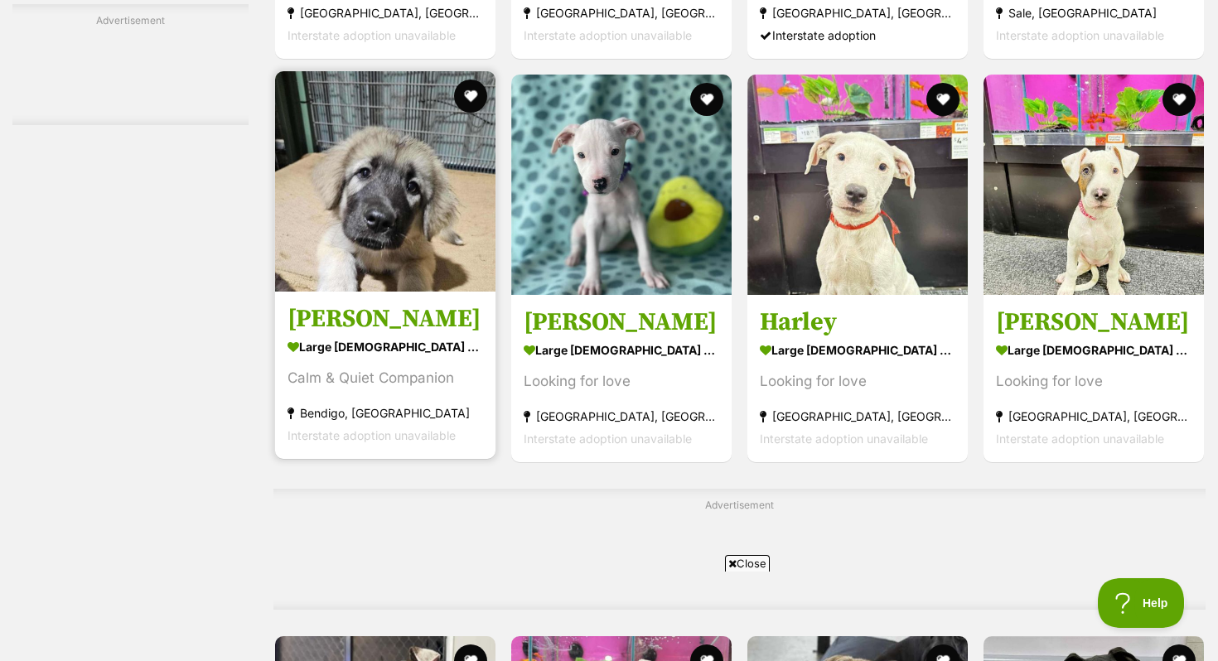
click at [341, 327] on h3 "Osa" at bounding box center [386, 318] width 196 height 31
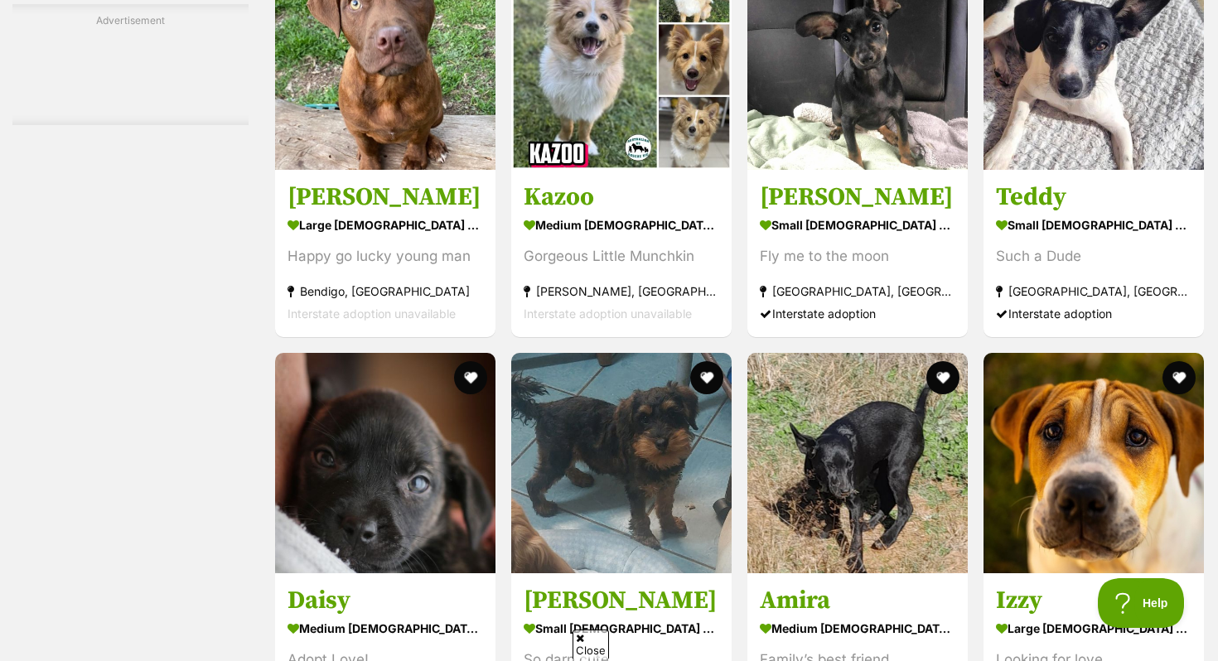
scroll to position [6712, 0]
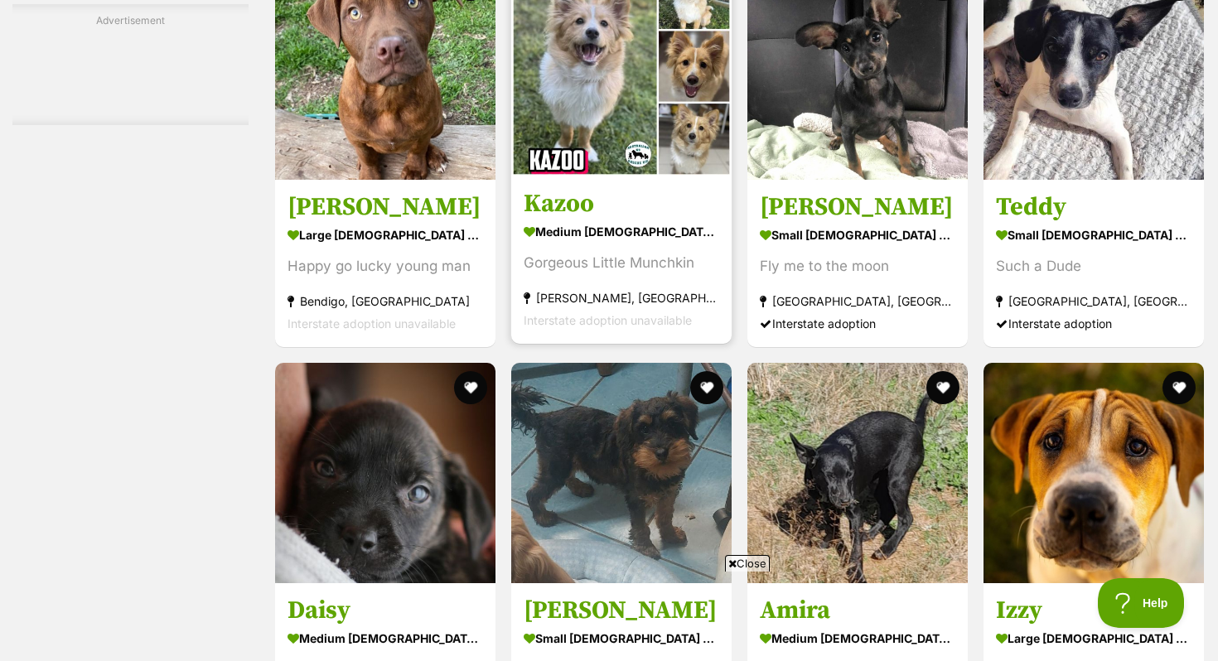
click at [579, 304] on strong "Doreen, VIC" at bounding box center [622, 298] width 196 height 22
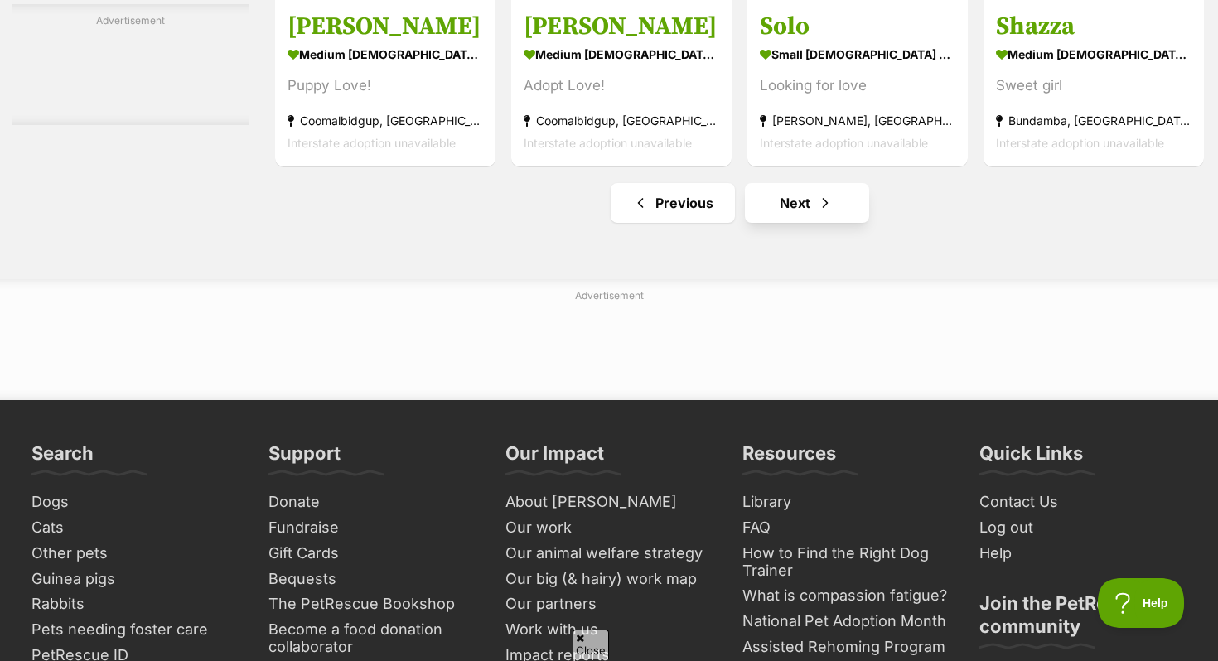
scroll to position [0, 0]
click at [802, 220] on link "Next" at bounding box center [807, 203] width 124 height 40
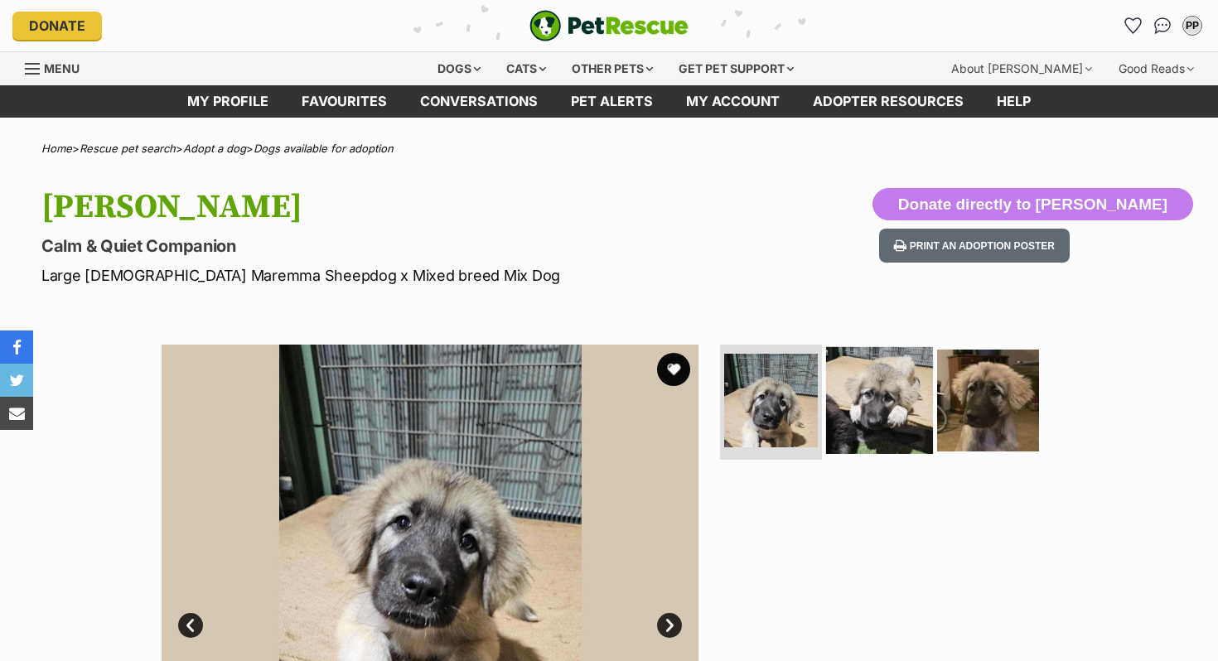
click at [908, 424] on img at bounding box center [879, 399] width 107 height 107
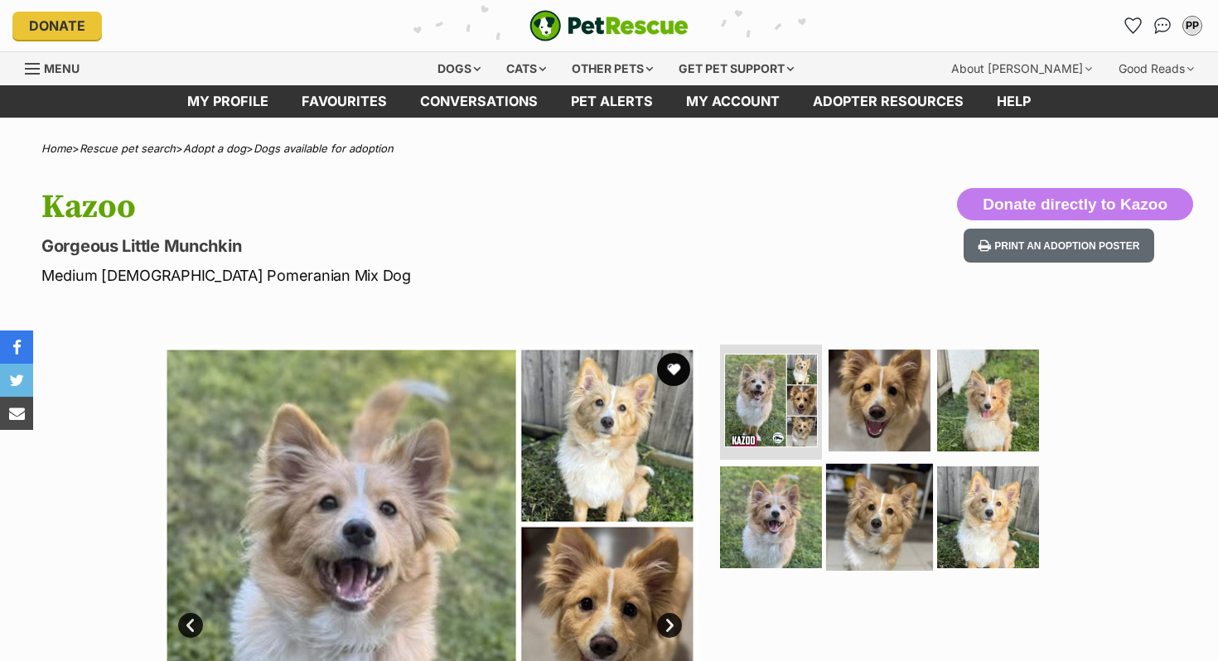
click at [879, 518] on img at bounding box center [879, 517] width 107 height 107
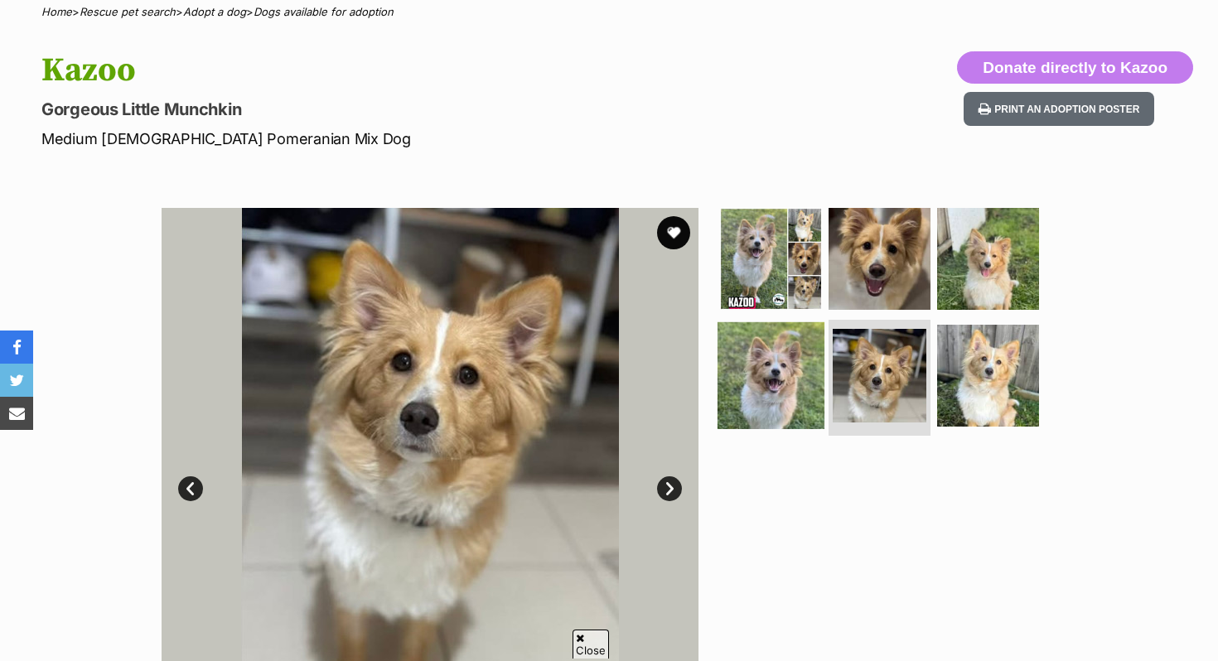
scroll to position [138, 0]
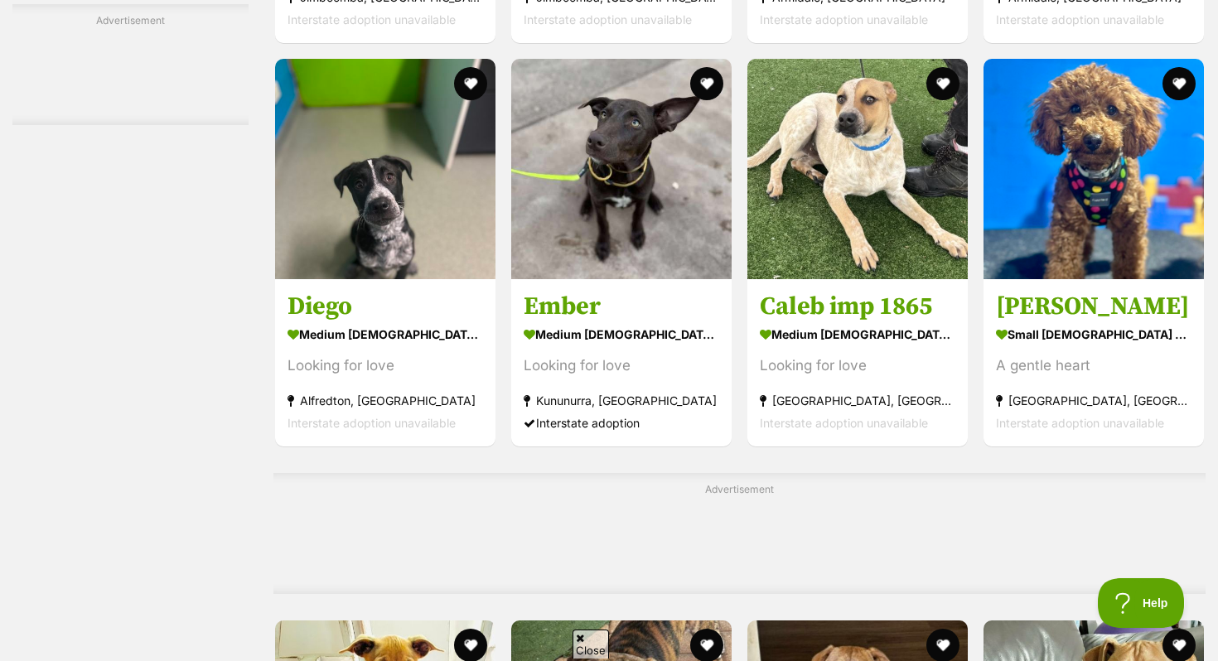
scroll to position [7013, 0]
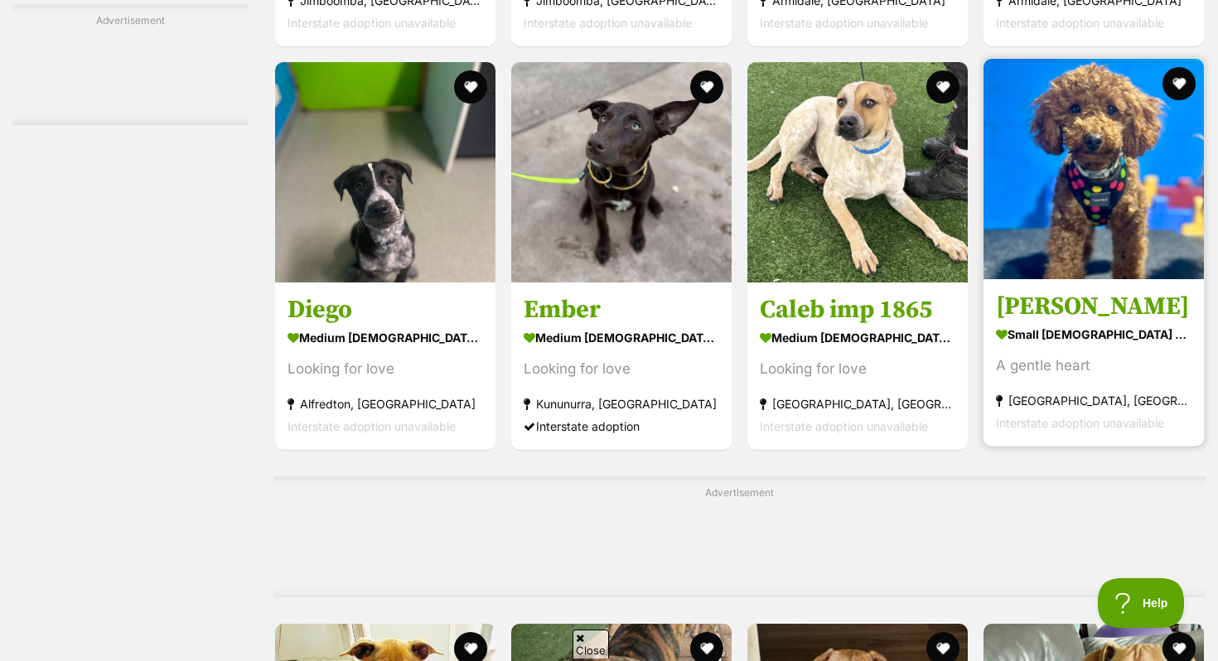
click at [1094, 233] on img at bounding box center [1094, 169] width 220 height 220
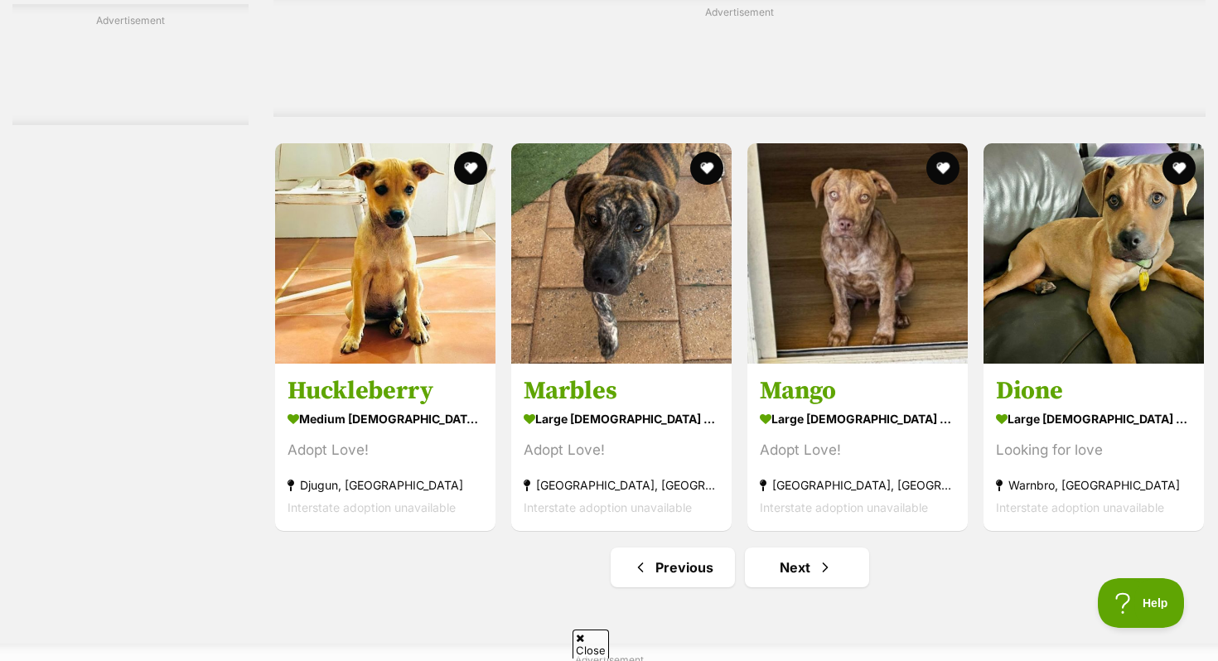
scroll to position [7498, 0]
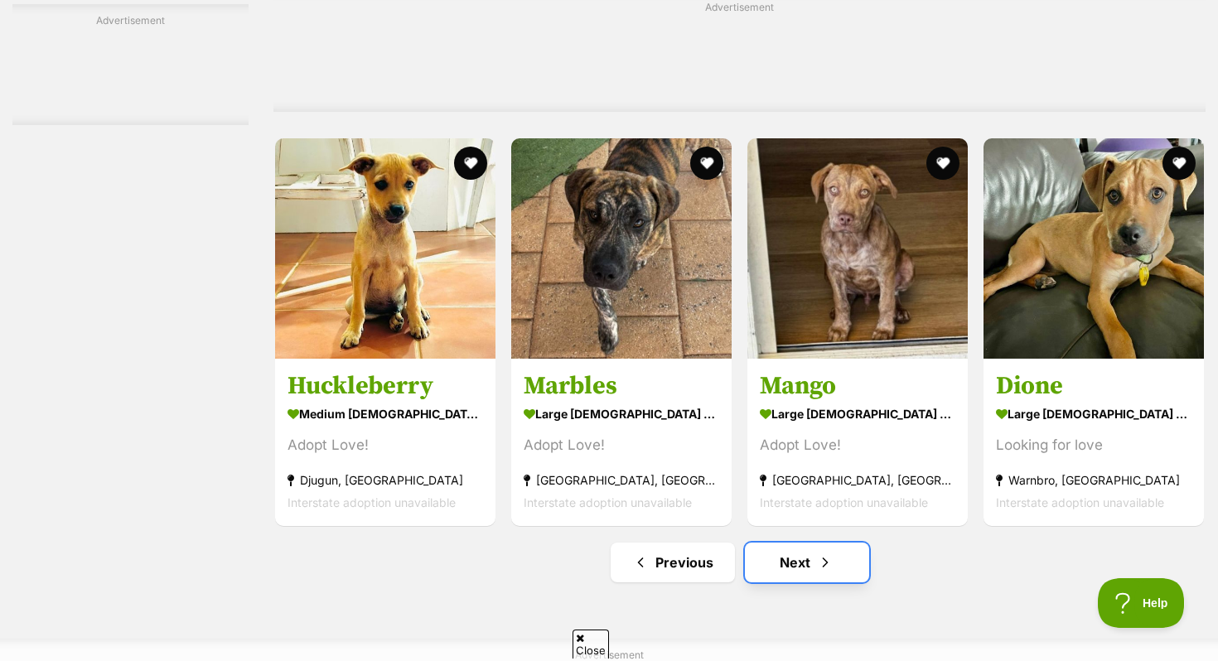
click at [811, 583] on link "Next" at bounding box center [807, 563] width 124 height 40
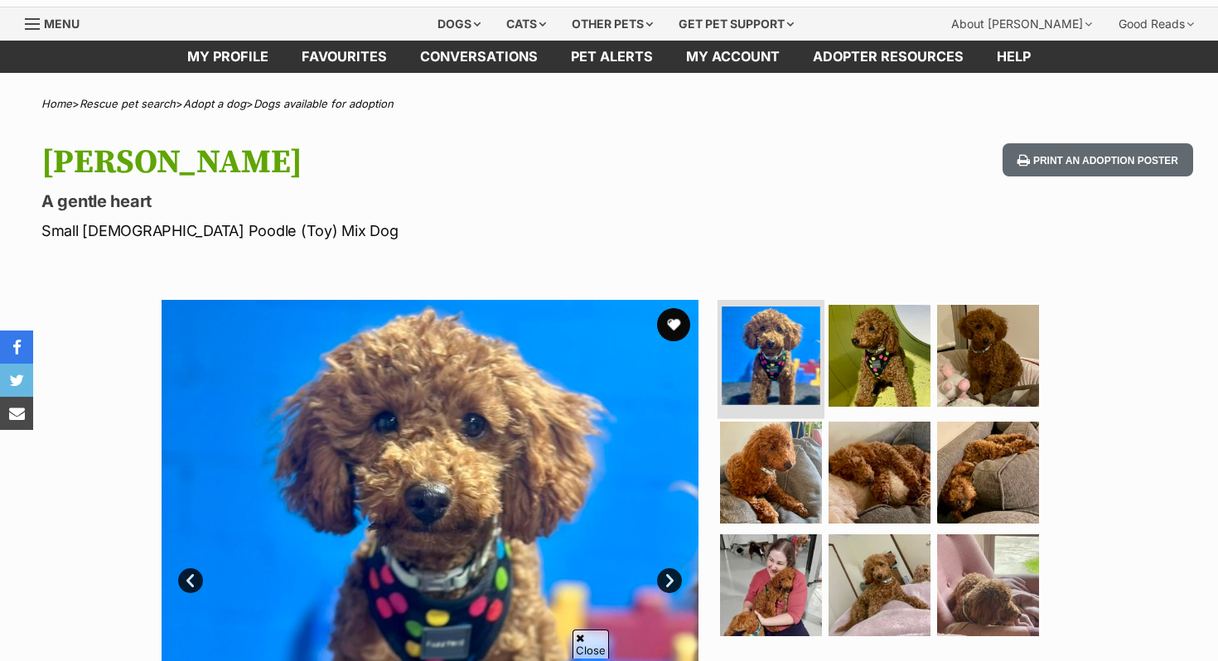
scroll to position [52, 0]
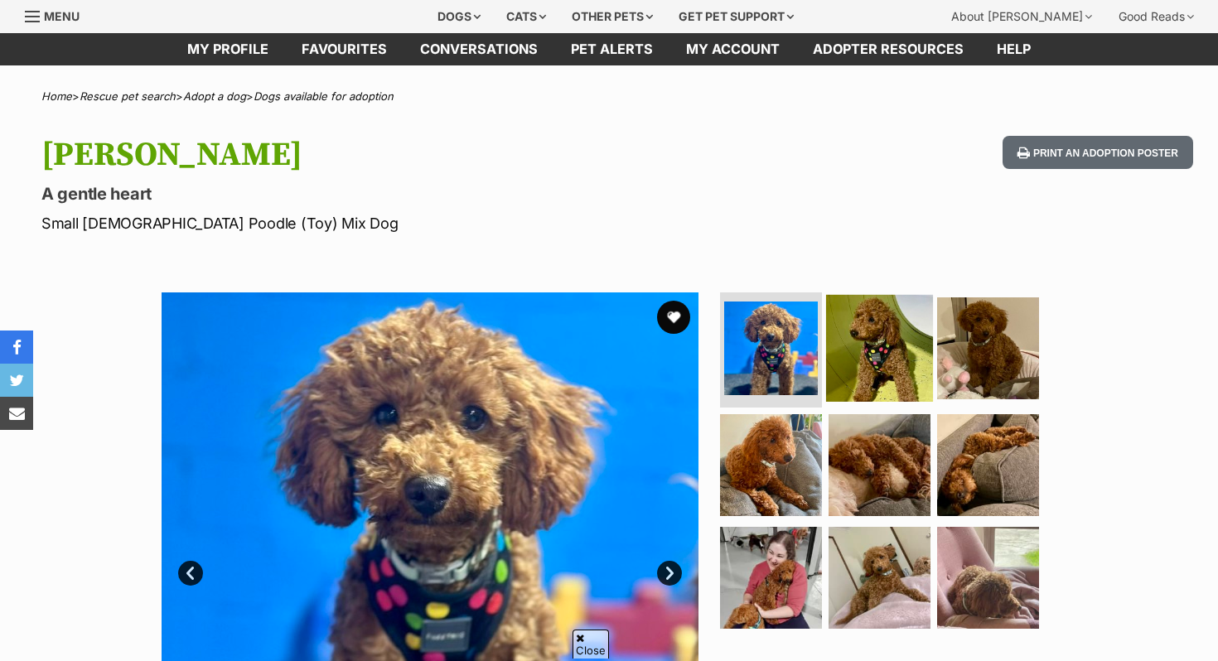
click at [876, 344] on img at bounding box center [879, 347] width 107 height 107
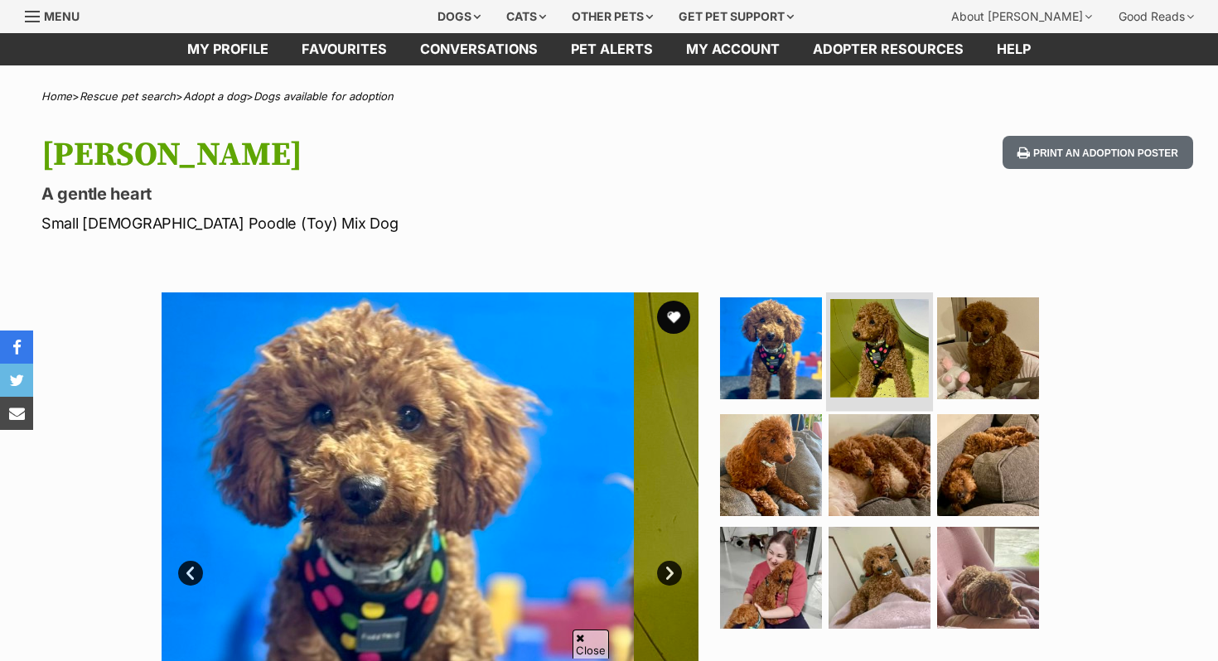
click at [876, 341] on img at bounding box center [879, 348] width 99 height 99
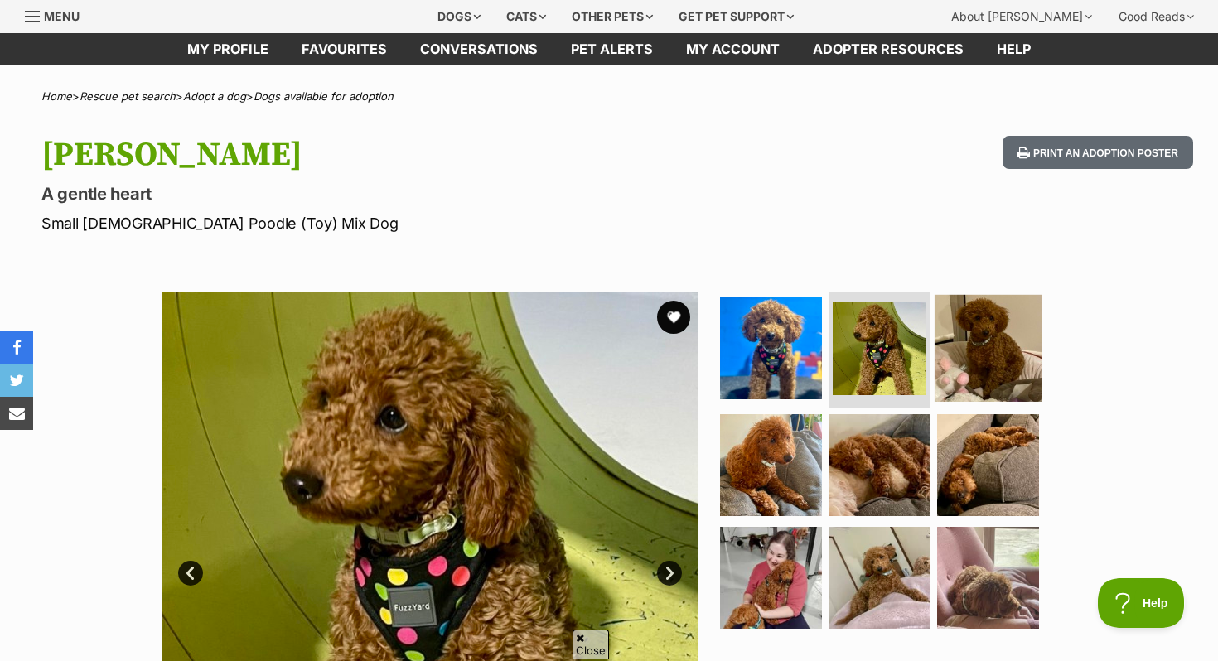
scroll to position [0, 0]
click at [987, 331] on img at bounding box center [988, 347] width 107 height 107
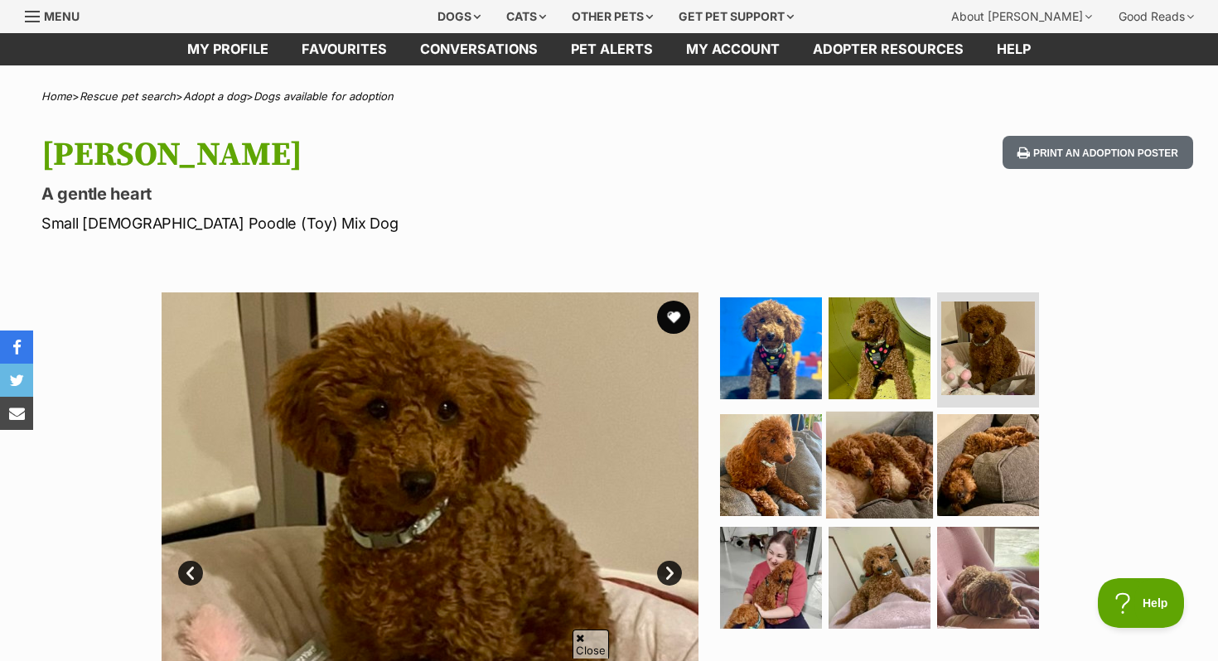
click at [901, 438] on img at bounding box center [879, 465] width 107 height 107
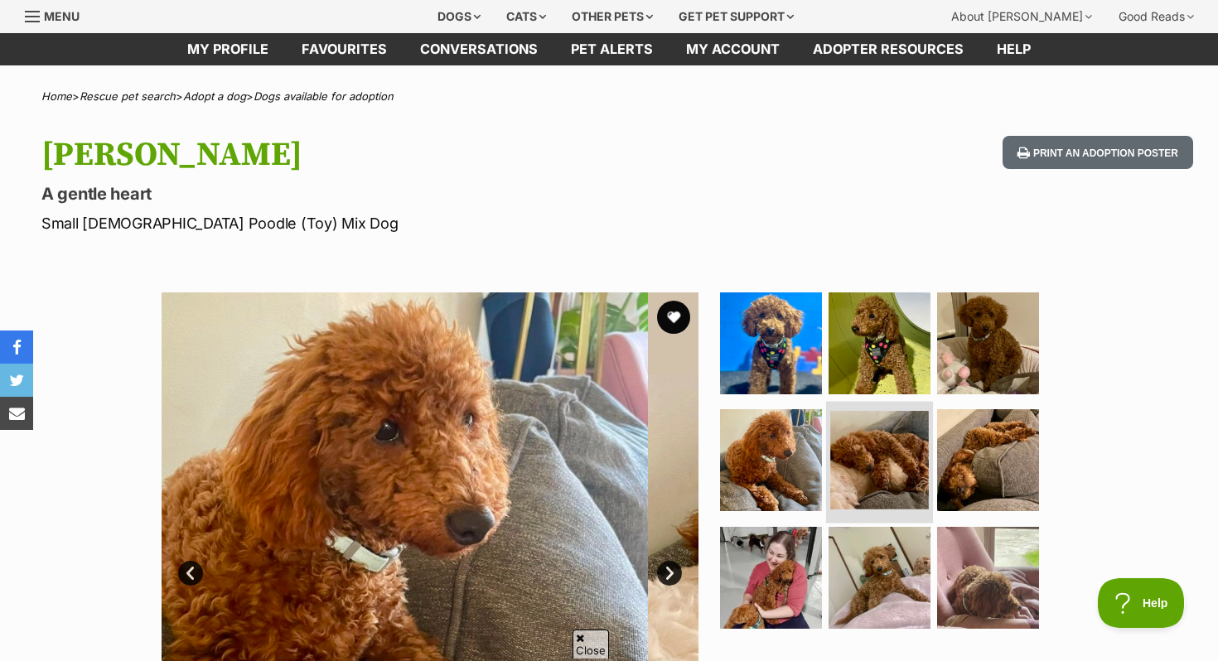
scroll to position [307, 0]
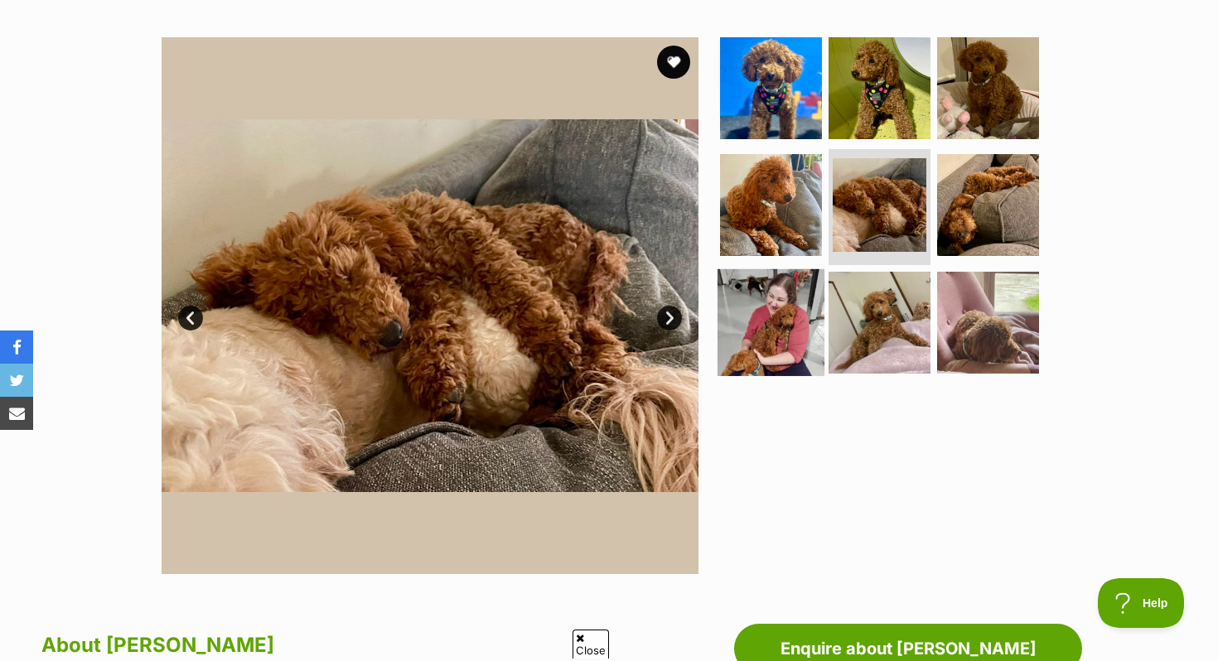
click at [784, 317] on img at bounding box center [771, 322] width 107 height 107
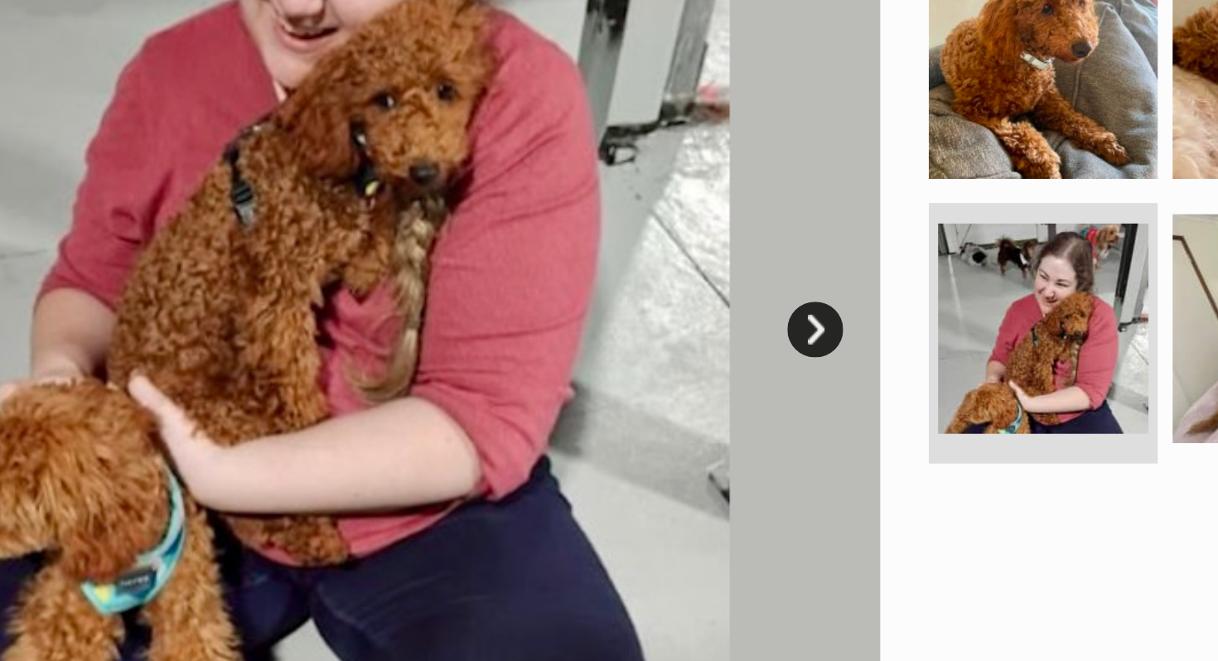
scroll to position [0, 0]
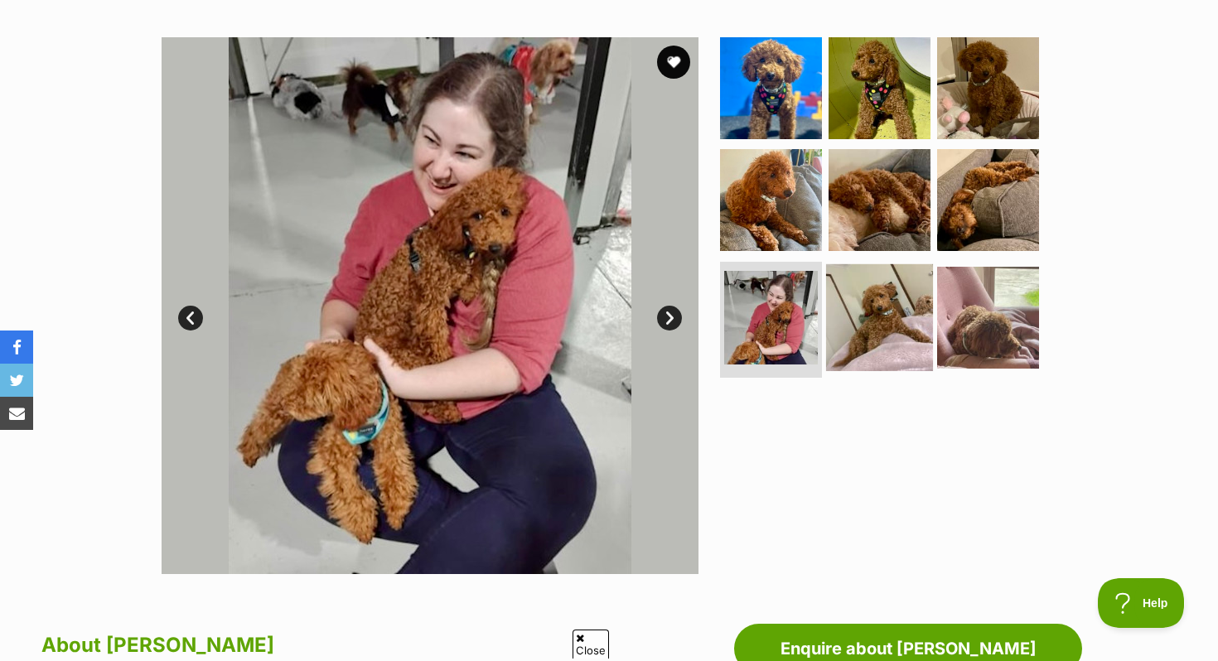
click at [879, 311] on img at bounding box center [879, 317] width 107 height 107
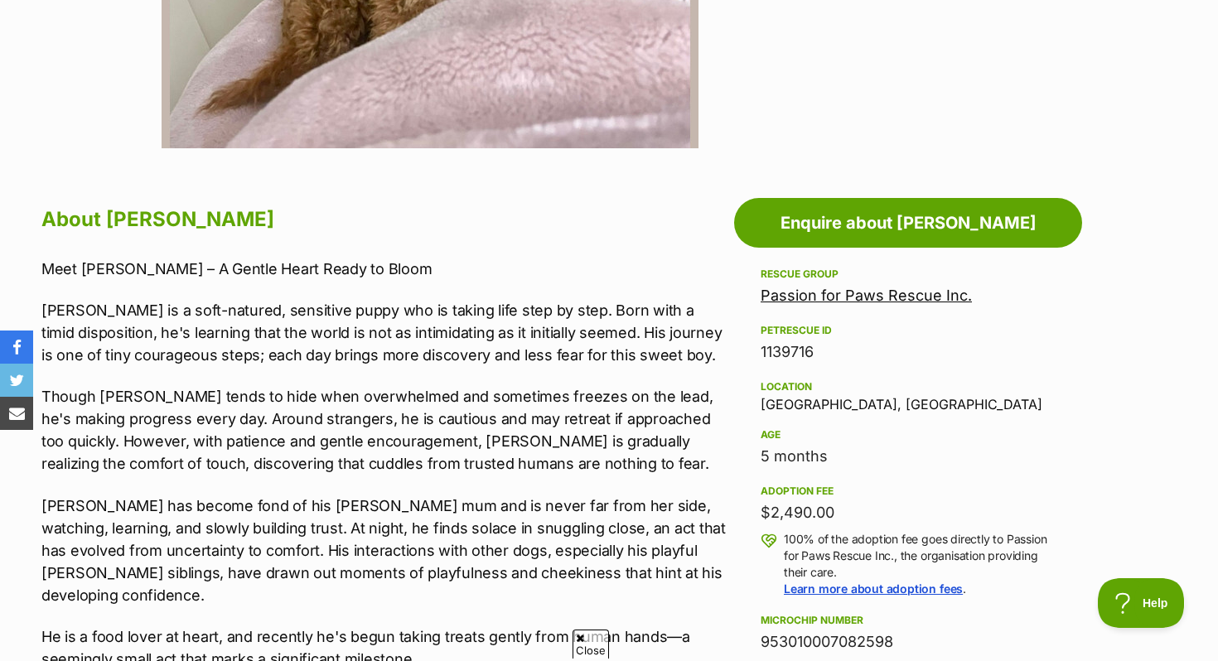
scroll to position [735, 0]
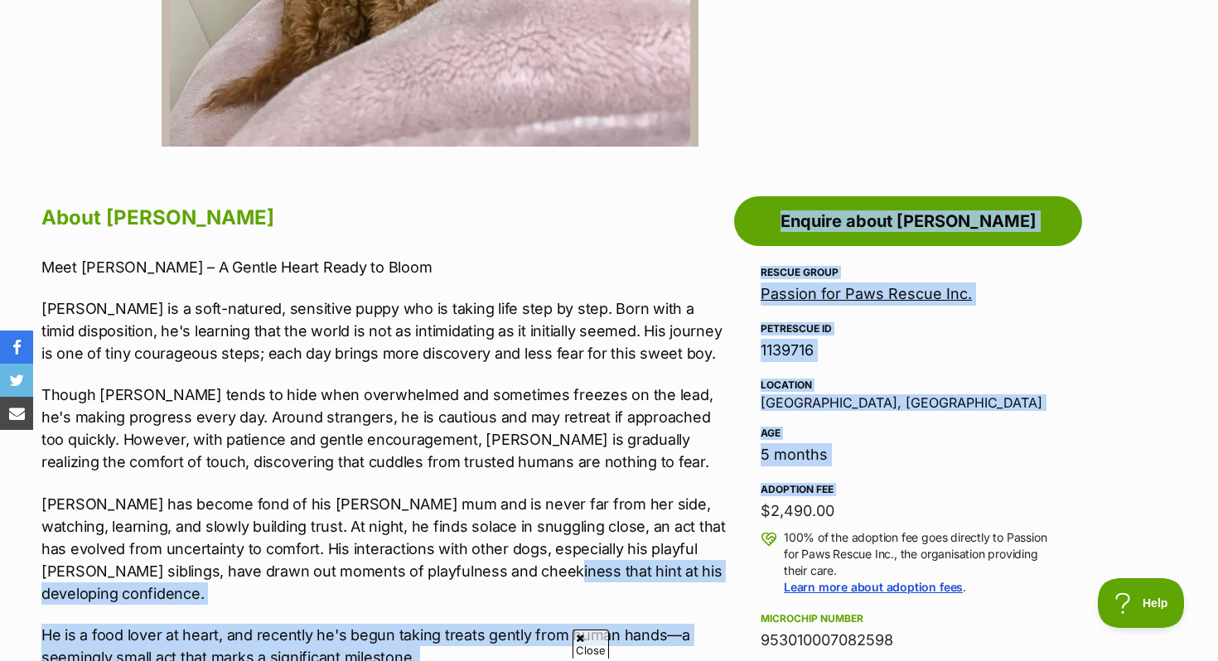
drag, startPoint x: 764, startPoint y: 508, endPoint x: 485, endPoint y: 575, distance: 287.3
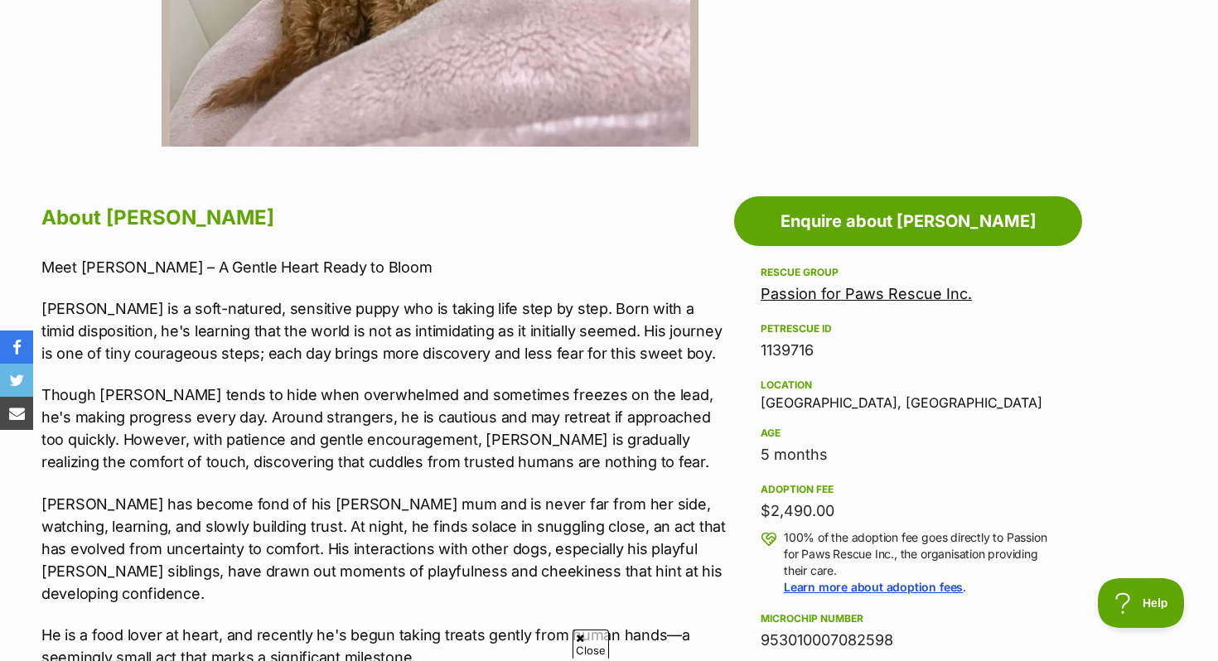
click at [852, 506] on div "$2,490.00" at bounding box center [908, 511] width 295 height 23
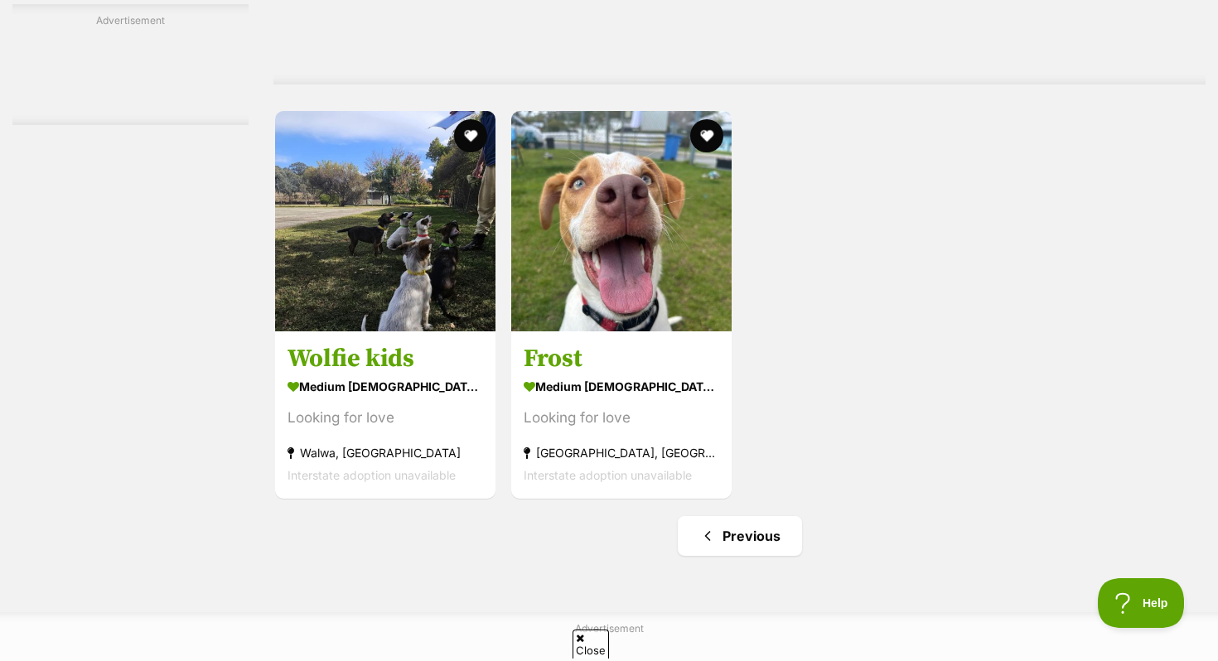
scroll to position [4472, 0]
